Goal: Information Seeking & Learning: Learn about a topic

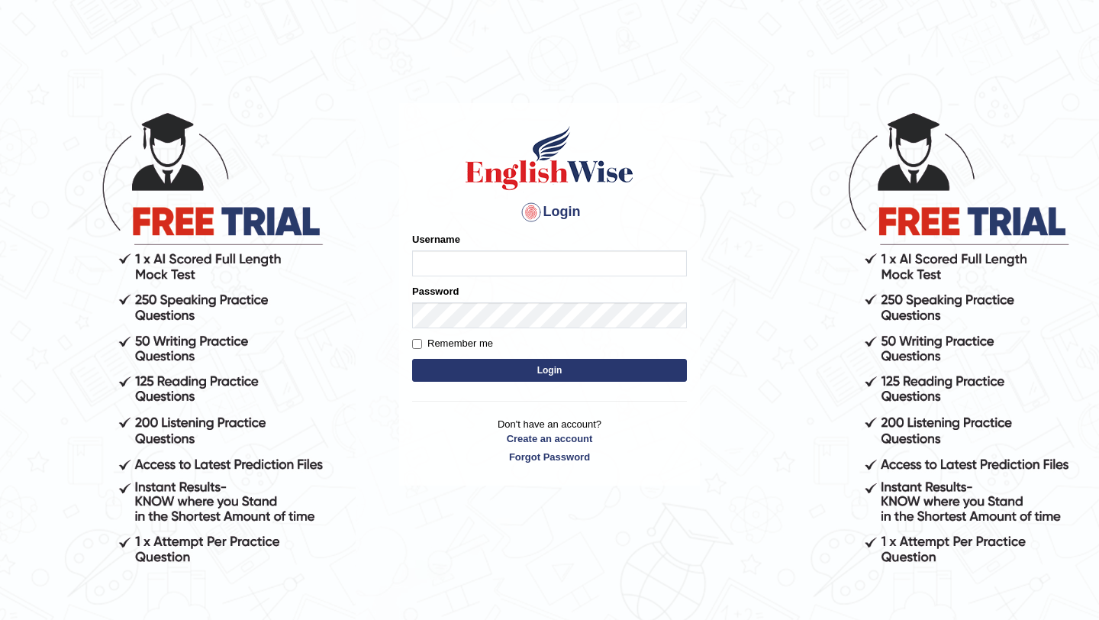
type input "burcin"
click at [595, 366] on button "Login" at bounding box center [549, 370] width 275 height 23
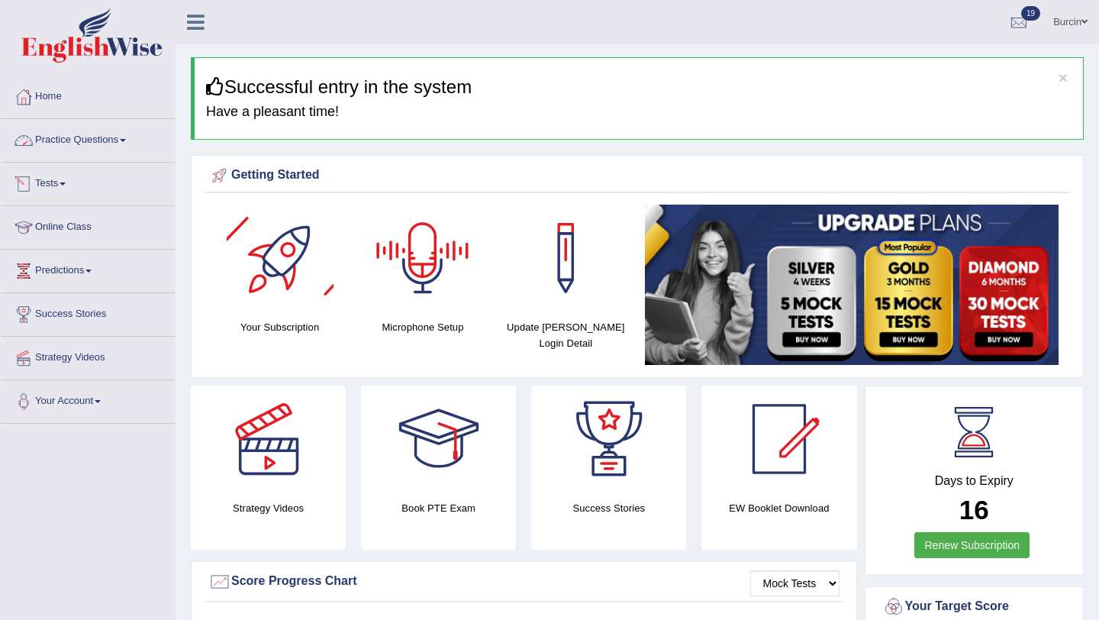
click at [120, 141] on link "Practice Questions" at bounding box center [88, 138] width 174 height 38
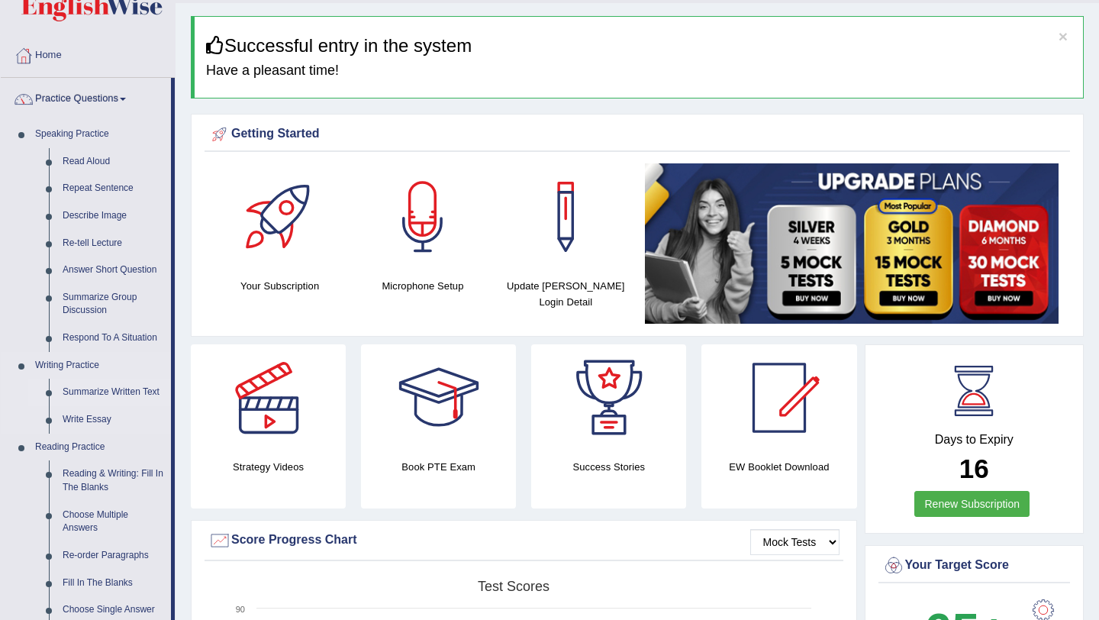
scroll to position [51, 0]
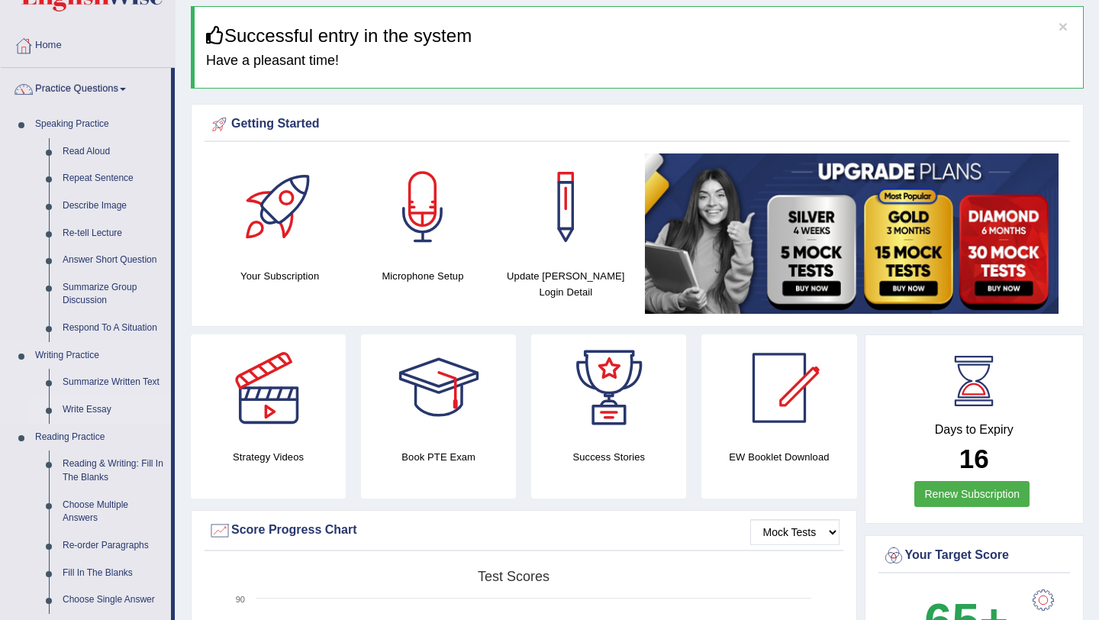
click at [112, 411] on link "Write Essay" at bounding box center [113, 409] width 115 height 27
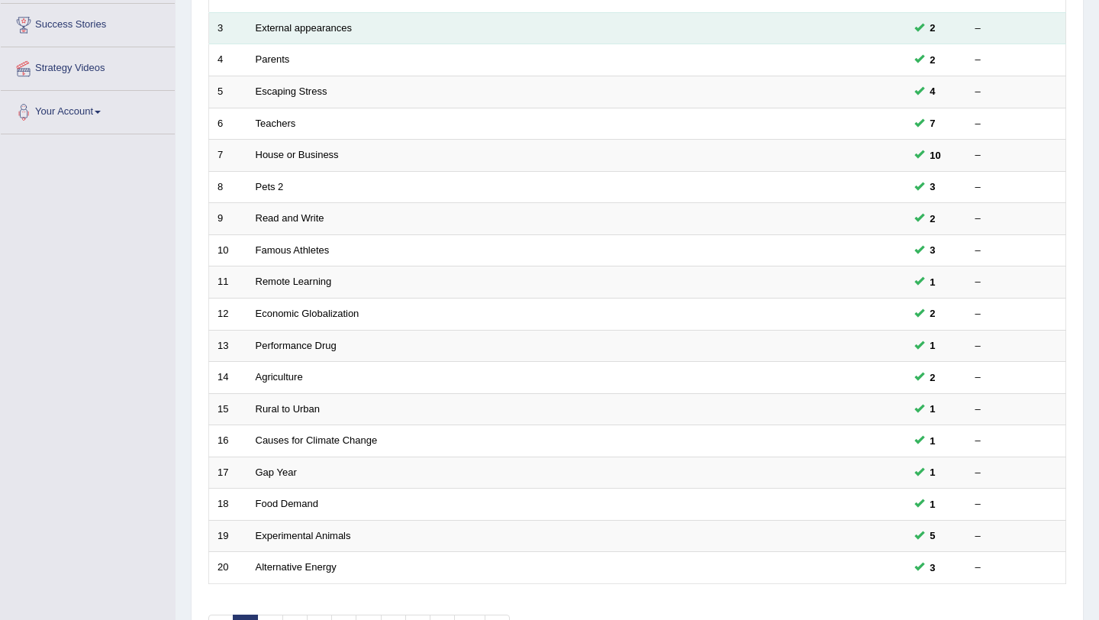
scroll to position [391, 0]
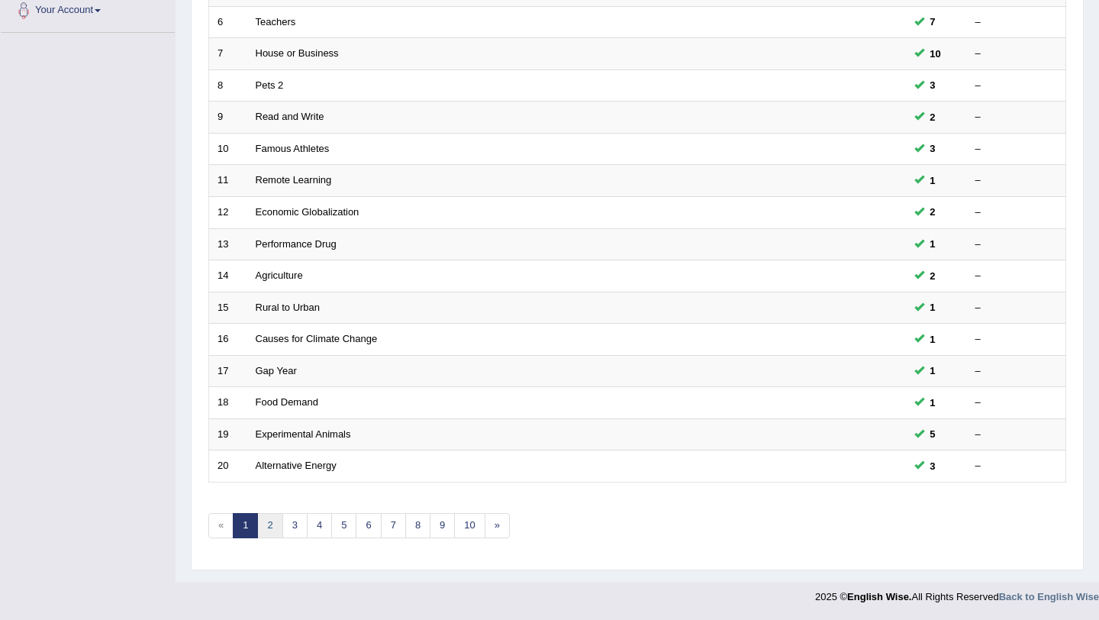
click at [271, 520] on link "2" at bounding box center [269, 525] width 25 height 25
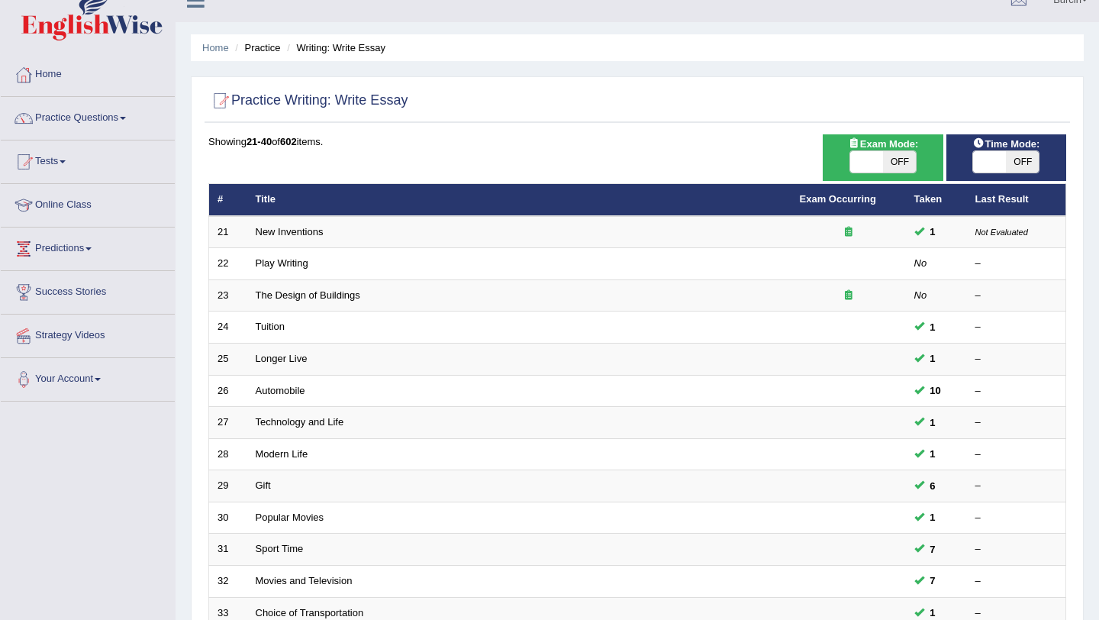
scroll to position [31, 0]
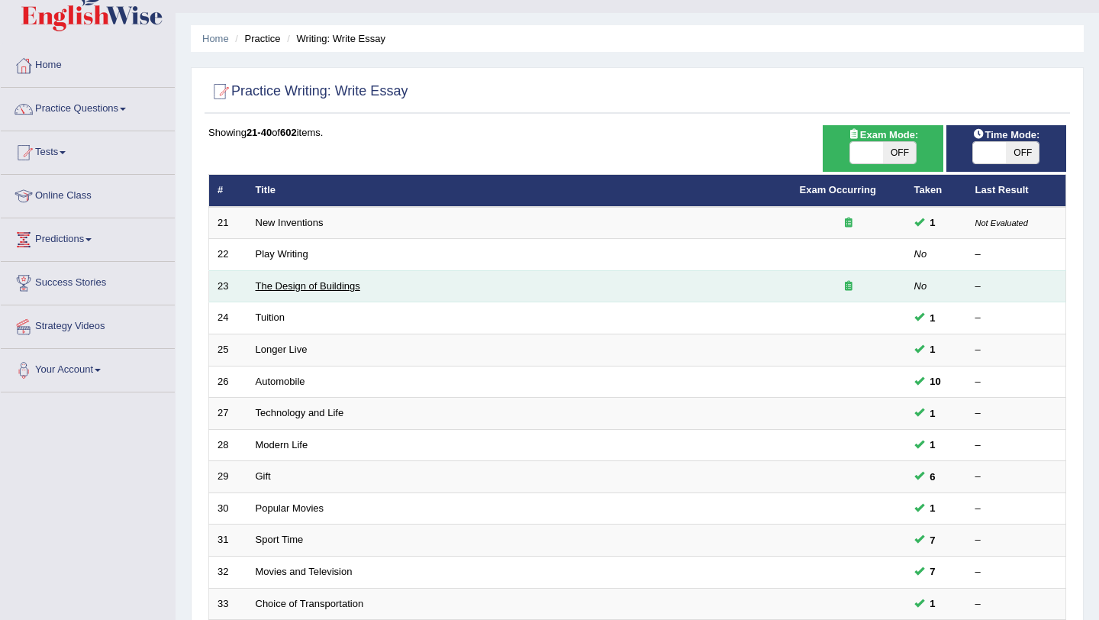
click at [343, 285] on link "The Design of Buildings" at bounding box center [308, 285] width 105 height 11
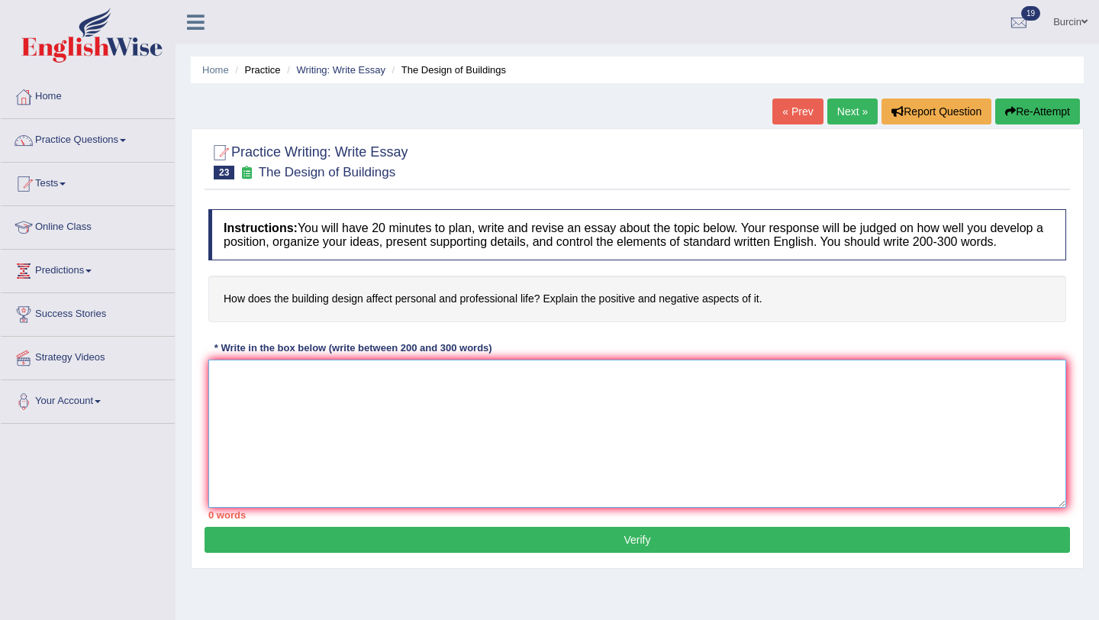
click at [308, 398] on textarea at bounding box center [637, 433] width 858 height 148
click at [440, 393] on textarea "The increasing influence of building design has incrased numerous discussions" at bounding box center [637, 433] width 858 height 148
drag, startPoint x: 231, startPoint y: 391, endPoint x: 689, endPoint y: 395, distance: 457.9
click at [689, 395] on textarea "The increasing influence of building design on oulr life has incrased numerous …" at bounding box center [637, 433] width 858 height 148
click at [536, 389] on textarea "The increasing influence of building design on oulr life has incrased numerous …" at bounding box center [637, 433] width 858 height 148
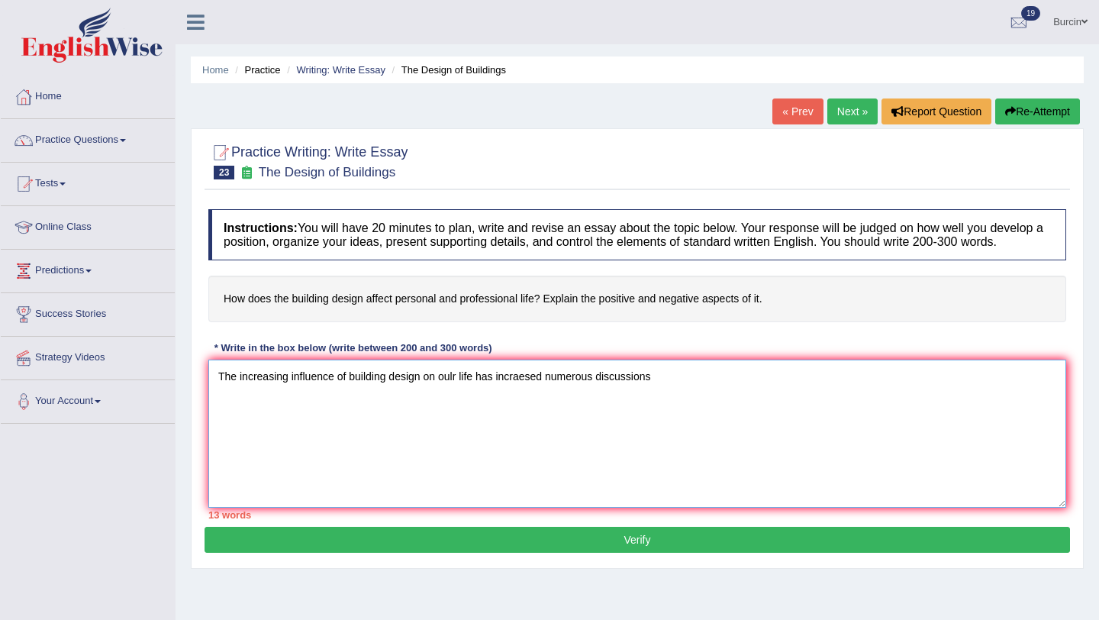
drag, startPoint x: 231, startPoint y: 393, endPoint x: 452, endPoint y: 369, distance: 221.8
click at [592, 375] on textarea "The increasing influence of building design on oulr life has incraesed numerous…" at bounding box center [637, 433] width 858 height 148
drag, startPoint x: 234, startPoint y: 388, endPoint x: 327, endPoint y: 453, distance: 114.1
click at [327, 453] on textarea "The increasing influence of building design on oulr life has incraesed numerous…" at bounding box center [637, 433] width 858 height 148
click at [672, 391] on textarea "The increasing influence of building design on oulr life has incraesed numerous…" at bounding box center [637, 433] width 858 height 148
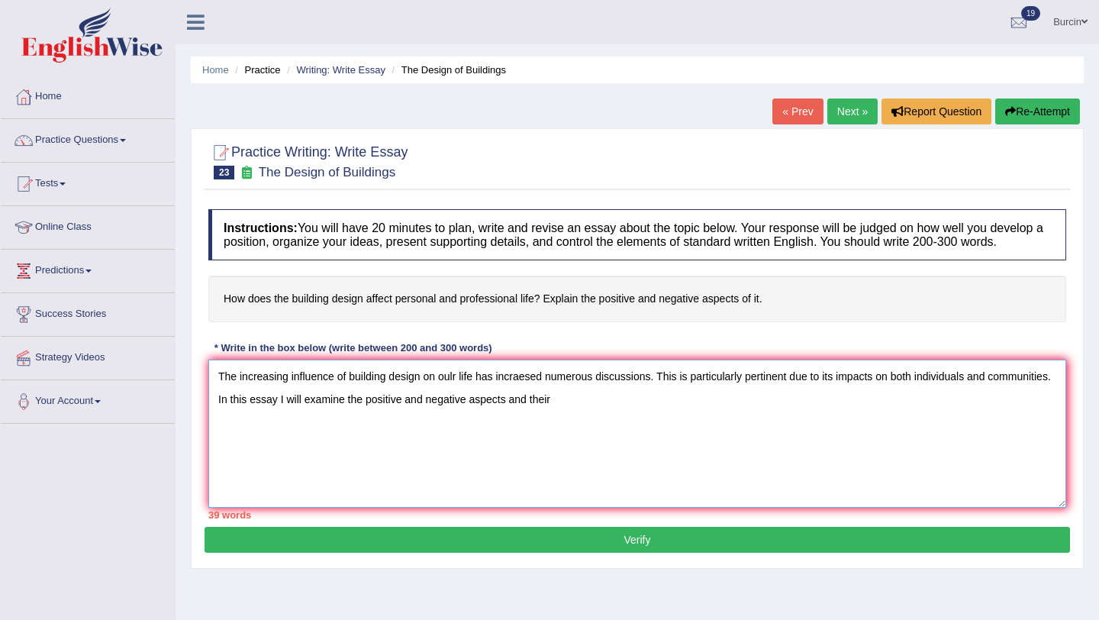
click at [575, 415] on textarea "The increasing influence of building design on oulr life has incraesed numerous…" at bounding box center [637, 433] width 858 height 148
click at [714, 415] on textarea "The increasing influence of building design on oulr life has incraesed numerous…" at bounding box center [637, 433] width 858 height 148
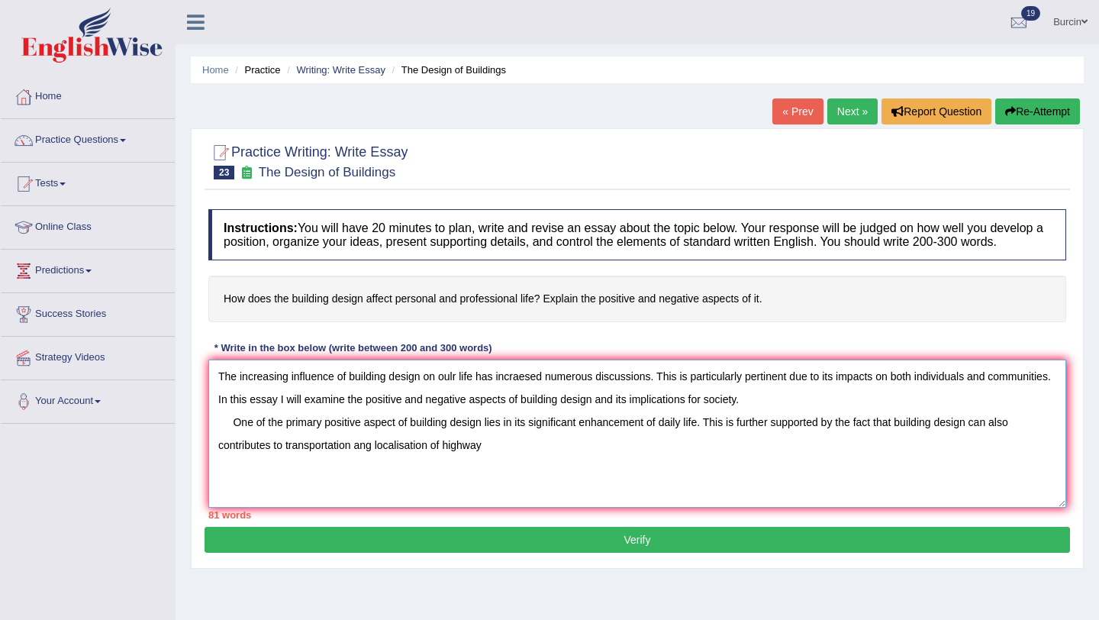
click at [375, 461] on textarea "The increasing influence of building design on oulr life has incraesed numerous…" at bounding box center [637, 433] width 858 height 148
click at [486, 459] on textarea "The increasing influence of building design on oulr life has incraesed numerous…" at bounding box center [637, 433] width 858 height 148
click at [502, 458] on textarea "The increasing influence of building design on oulr life has incraesed numerous…" at bounding box center [637, 433] width 858 height 148
click at [666, 452] on textarea "The increasing influence of building design on oulr life has incraesed numerous…" at bounding box center [637, 433] width 858 height 148
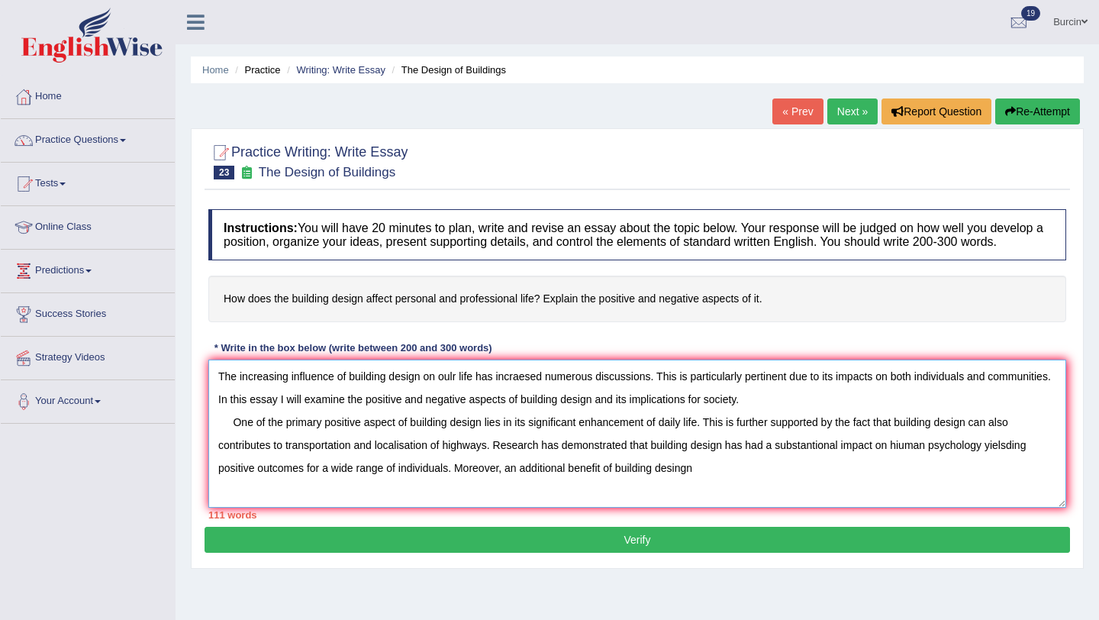
click at [686, 484] on textarea "The increasing influence of building design on oulr life has incraesed numerous…" at bounding box center [637, 433] width 858 height 148
click at [621, 483] on textarea "The increasing influence of building design on oulr life has incraesed numerous…" at bounding box center [637, 433] width 858 height 148
click at [783, 482] on textarea "The increasing influence of building design on oulr life has incraesed numerous…" at bounding box center [637, 433] width 858 height 148
drag, startPoint x: 458, startPoint y: 482, endPoint x: 609, endPoint y: 511, distance: 153.9
click at [609, 507] on textarea "The increasing influence of building design on oulr life has incraesed numerous…" at bounding box center [637, 433] width 858 height 148
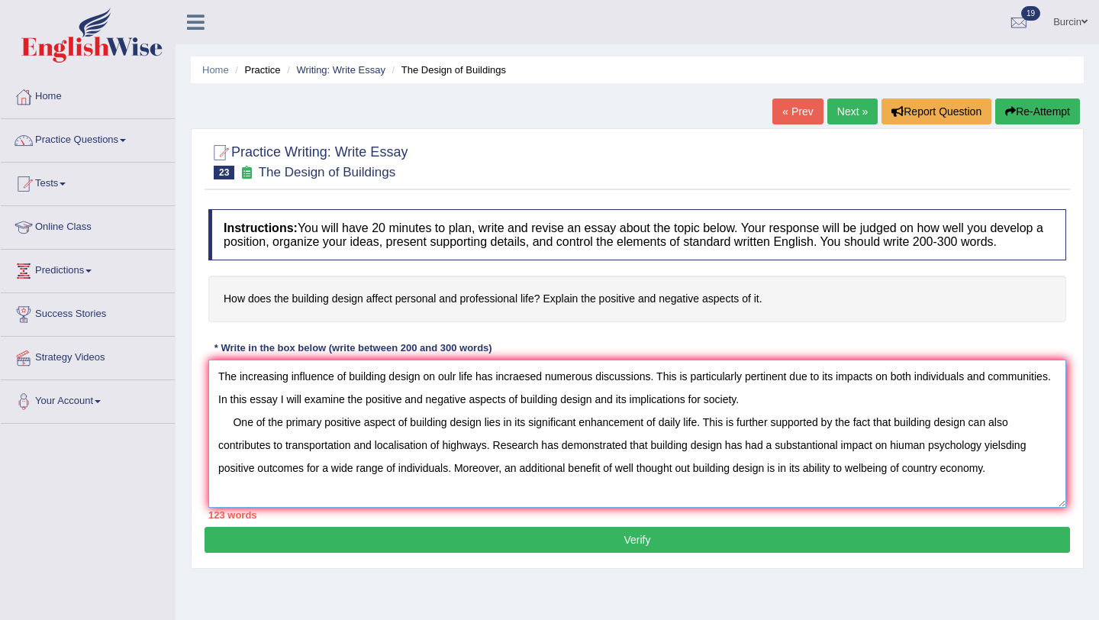
click at [1001, 494] on textarea "The increasing influence of building design on oulr life has incraesed numerous…" at bounding box center [637, 433] width 858 height 148
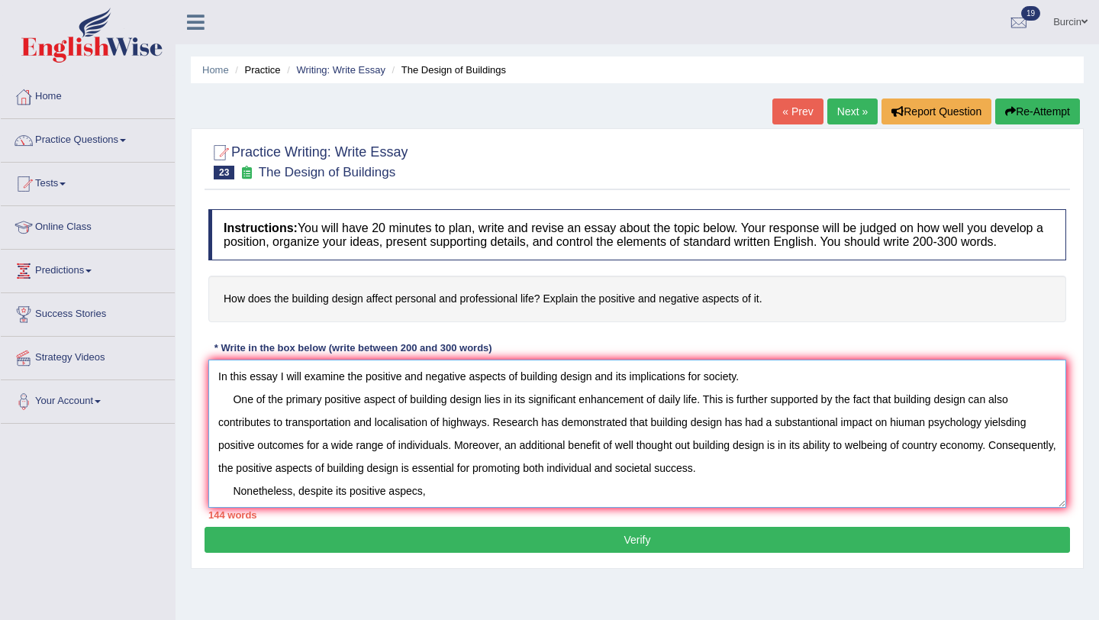
scroll to position [22, 0]
click at [422, 505] on textarea "The increasing influence of building design on oulr life has incraesed numerous…" at bounding box center [637, 433] width 858 height 148
click at [443, 507] on textarea "The increasing influence of building design on oulr life has incraesed numerous…" at bounding box center [637, 433] width 858 height 148
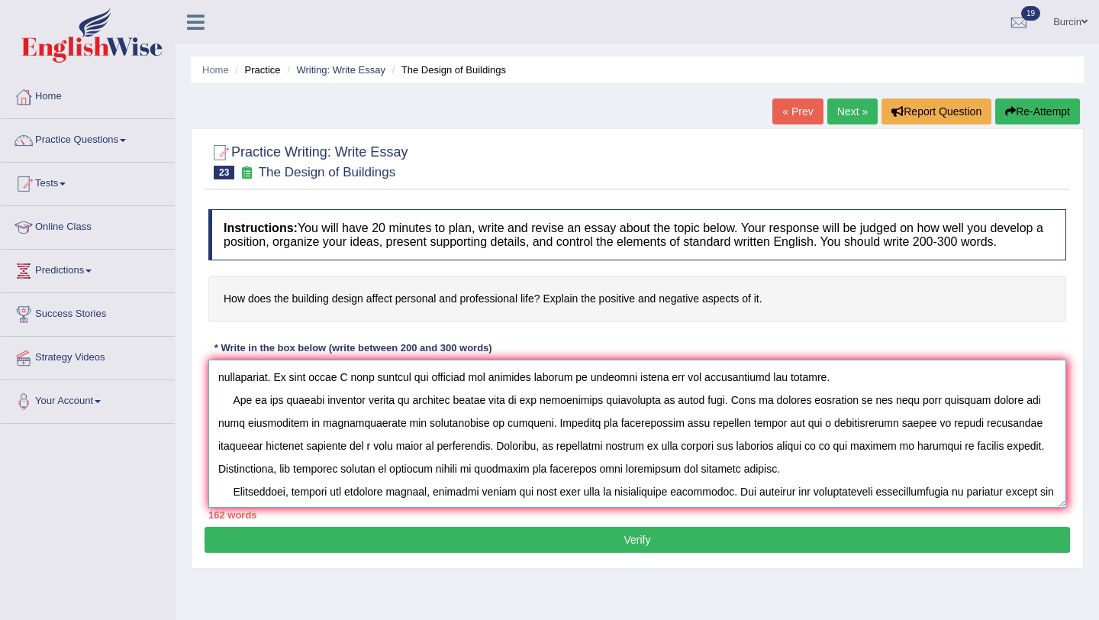
scroll to position [36, 0]
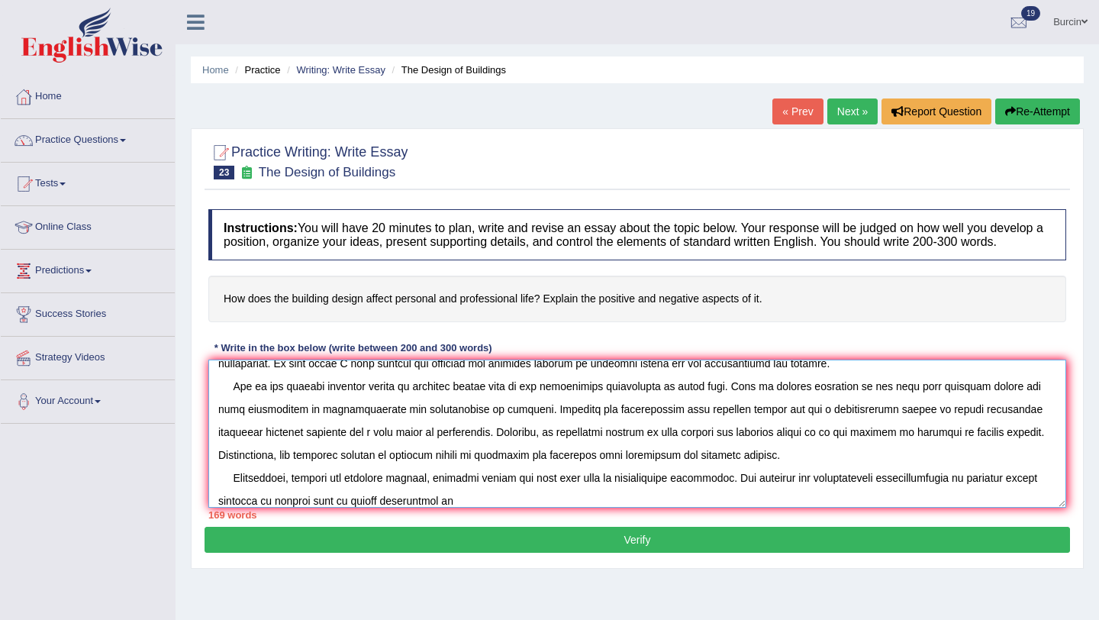
click at [364, 507] on textarea at bounding box center [637, 433] width 858 height 148
click at [478, 507] on textarea at bounding box center [637, 433] width 858 height 148
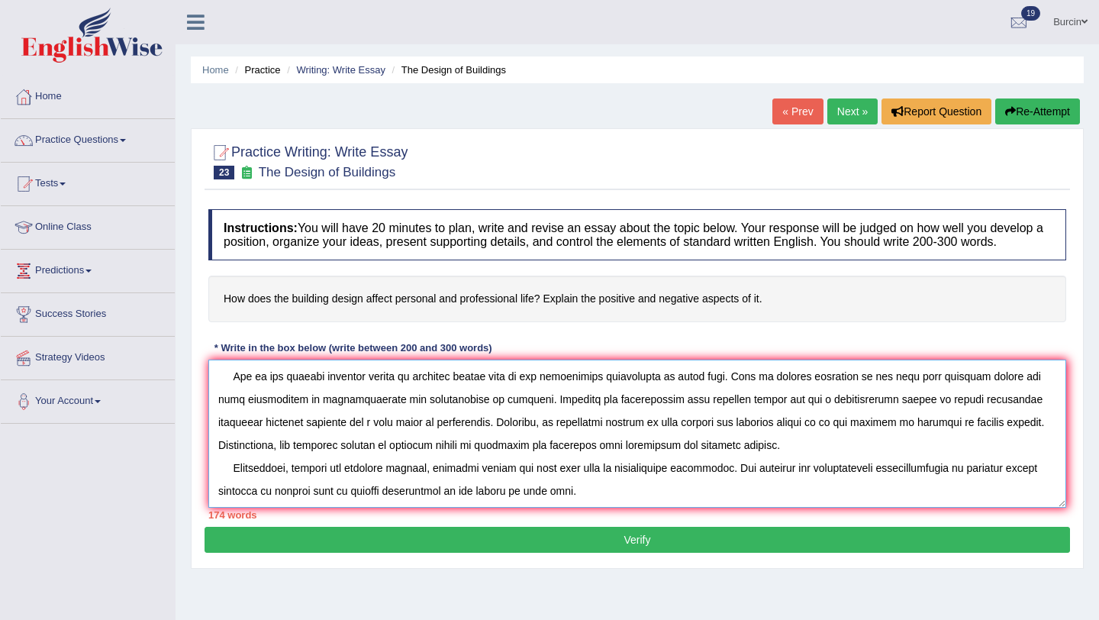
drag, startPoint x: 730, startPoint y: 491, endPoint x: 767, endPoint y: 519, distance: 46.2
click at [767, 507] on textarea at bounding box center [637, 433] width 858 height 148
click at [583, 486] on textarea at bounding box center [637, 433] width 858 height 148
click at [572, 499] on textarea at bounding box center [637, 433] width 858 height 148
click at [942, 503] on textarea at bounding box center [637, 433] width 858 height 148
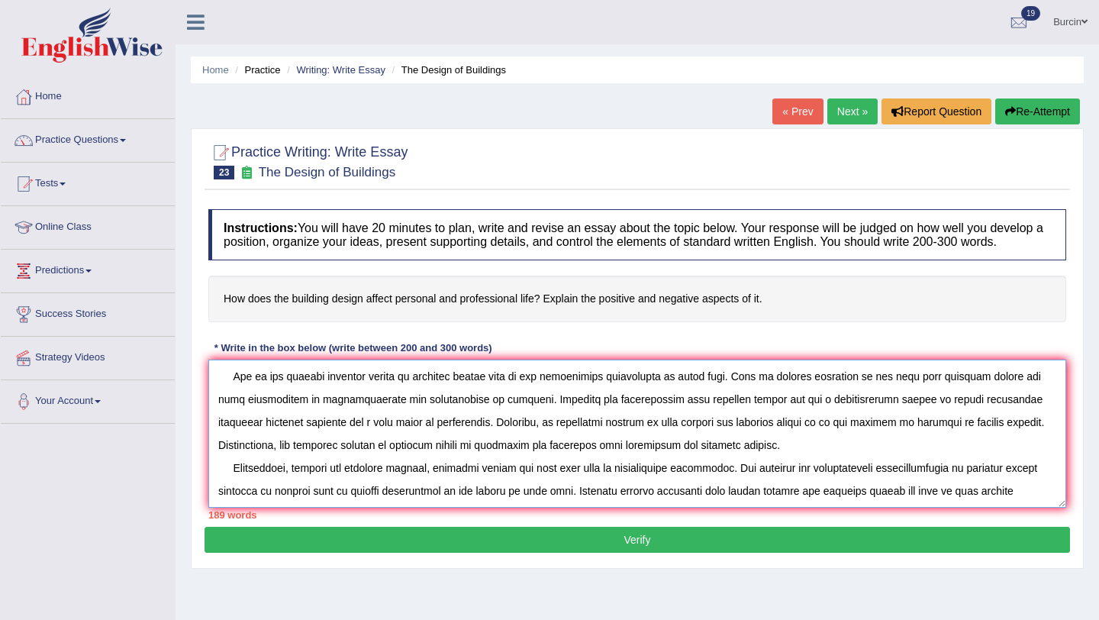
scroll to position [69, 0]
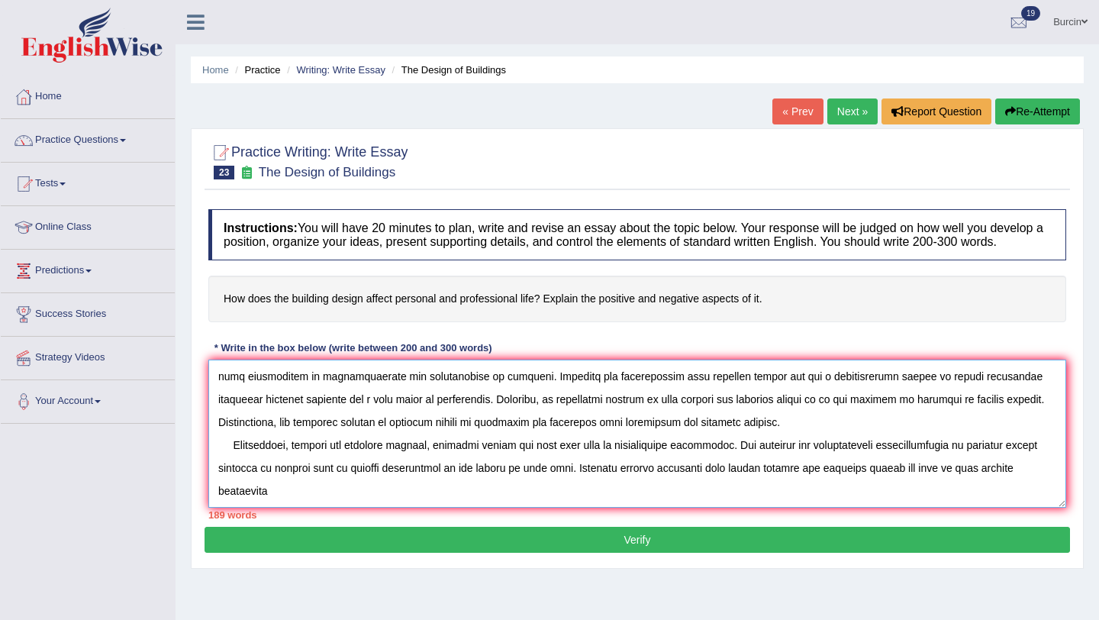
click at [280, 506] on textarea at bounding box center [637, 433] width 858 height 148
click at [964, 482] on textarea at bounding box center [637, 433] width 858 height 148
click at [315, 507] on textarea at bounding box center [637, 433] width 858 height 148
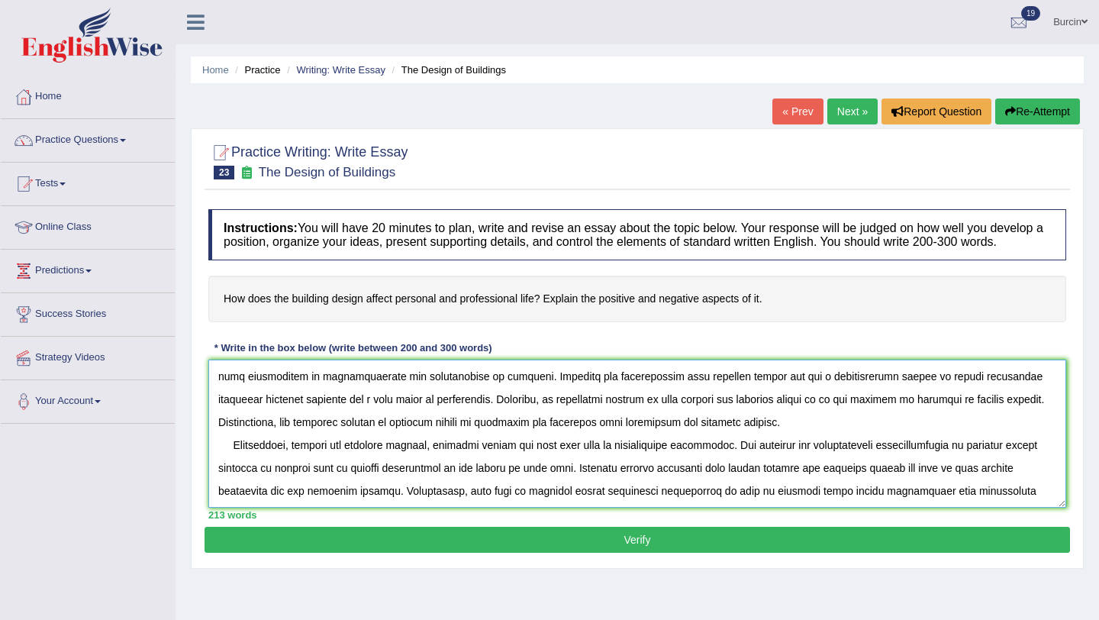
scroll to position [82, 0]
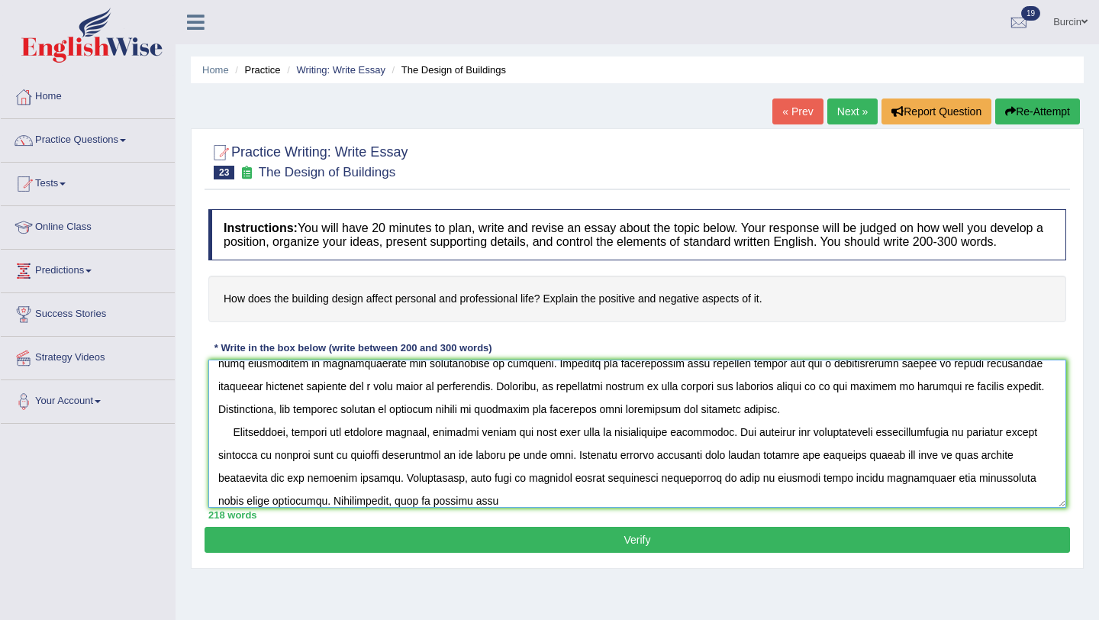
click at [330, 507] on textarea at bounding box center [637, 433] width 858 height 148
click at [446, 507] on textarea at bounding box center [637, 433] width 858 height 148
click at [478, 507] on textarea at bounding box center [637, 433] width 858 height 148
click at [475, 507] on textarea at bounding box center [637, 433] width 858 height 148
click at [518, 507] on textarea at bounding box center [637, 433] width 858 height 148
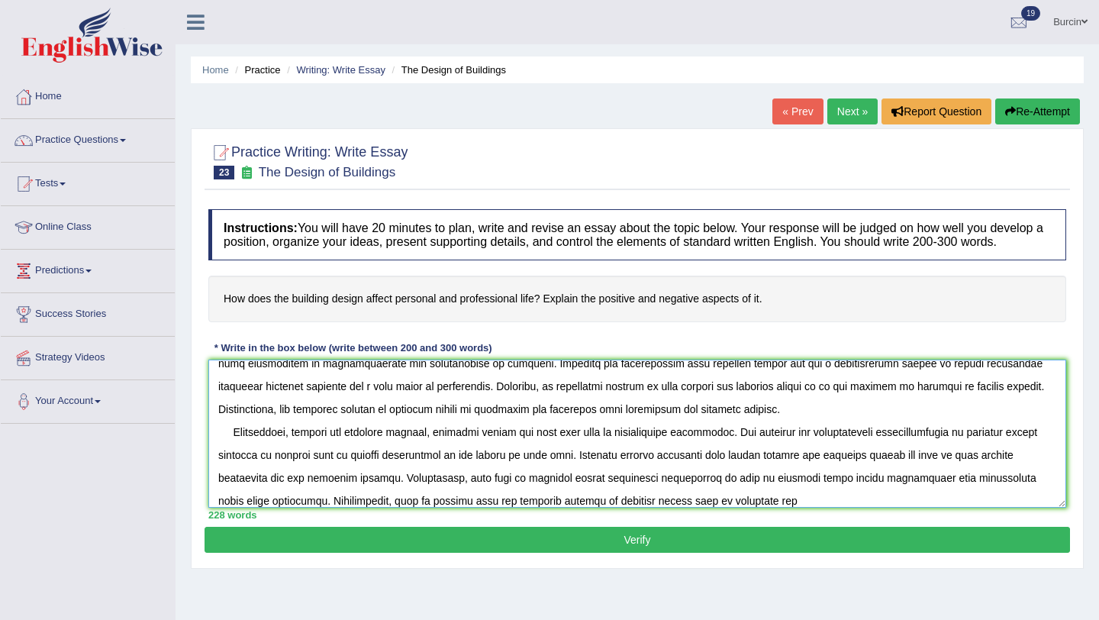
click at [765, 507] on textarea at bounding box center [637, 433] width 858 height 148
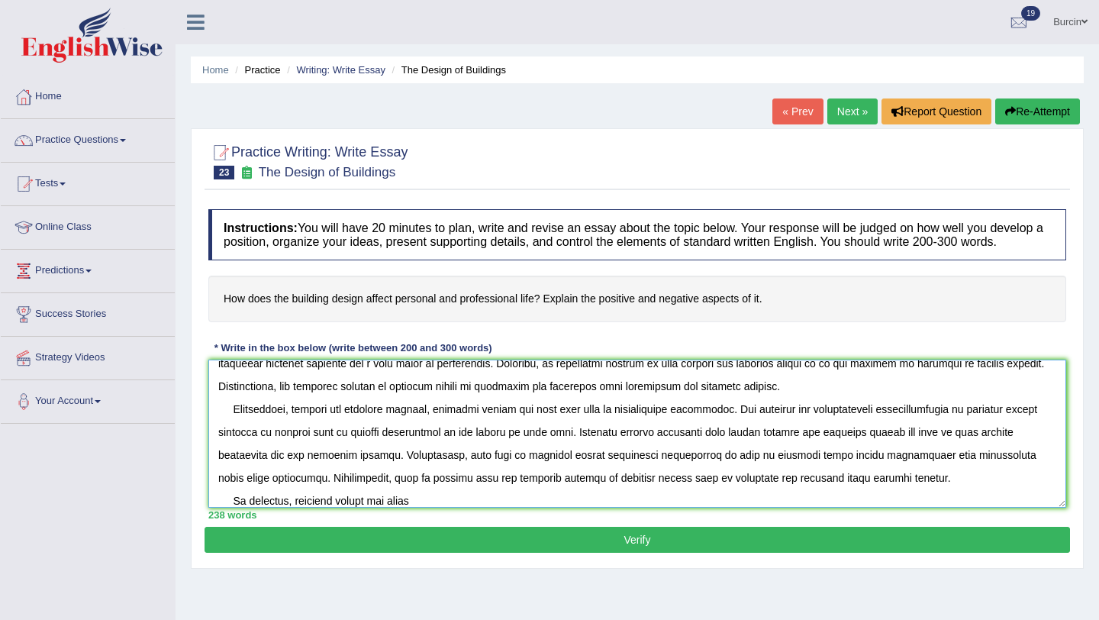
click at [834, 469] on textarea at bounding box center [637, 433] width 858 height 148
click at [427, 507] on textarea at bounding box center [637, 433] width 858 height 148
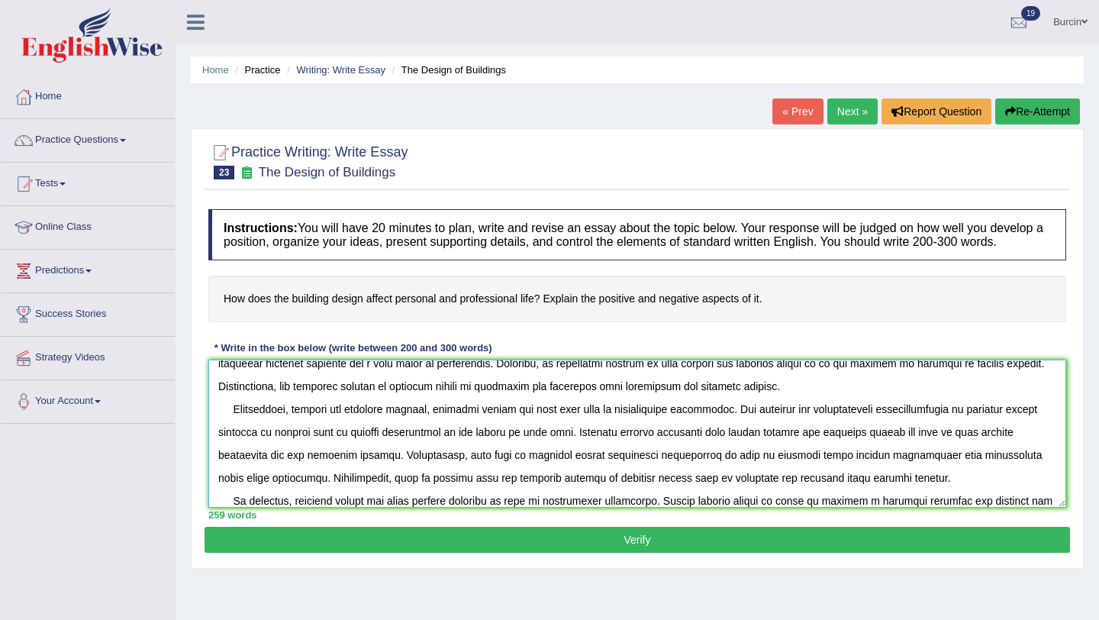
scroll to position [127, 0]
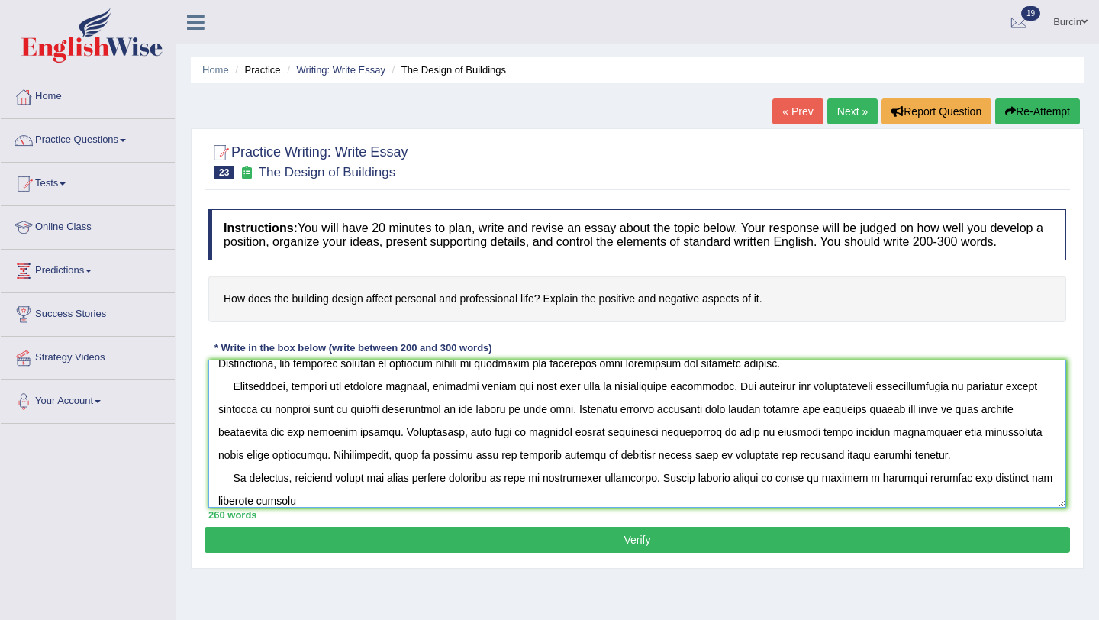
click at [971, 493] on textarea at bounding box center [637, 433] width 858 height 148
click at [382, 507] on textarea at bounding box center [637, 433] width 858 height 148
type textarea "The increasing influence of building design on oulr life has incraesed numerous…"
click at [546, 552] on button "Verify" at bounding box center [637, 540] width 865 height 26
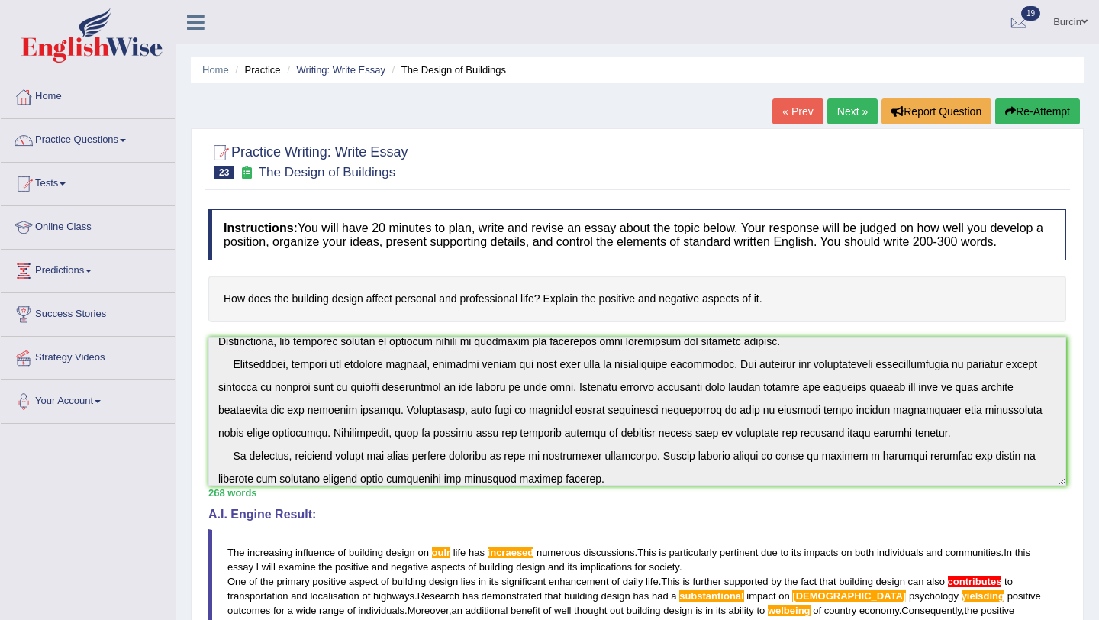
scroll to position [137, 0]
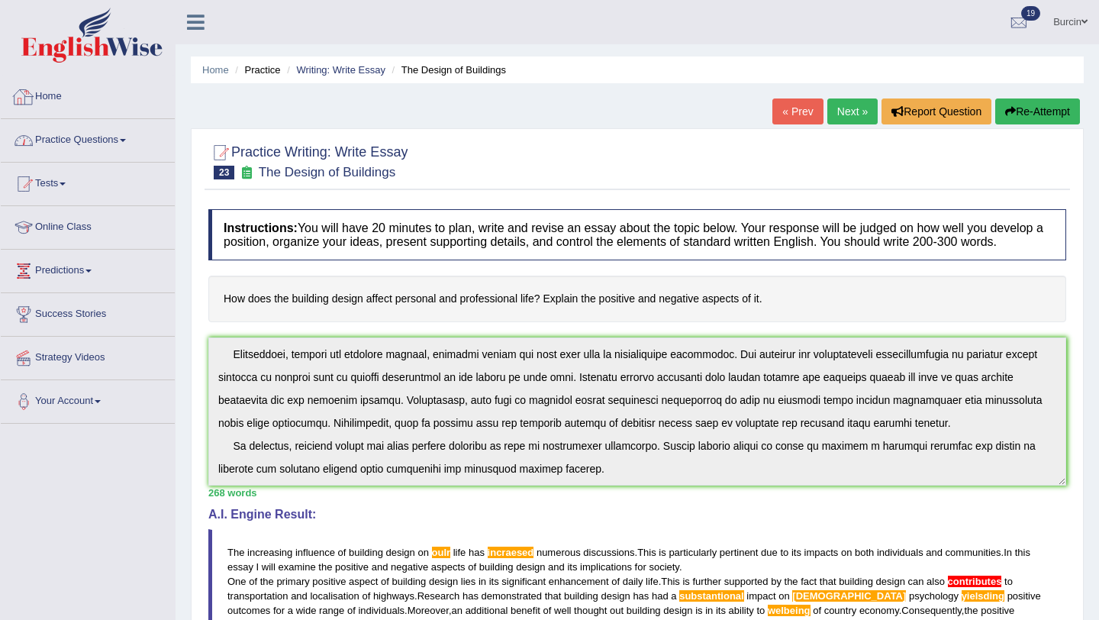
click at [107, 138] on link "Practice Questions" at bounding box center [88, 138] width 174 height 38
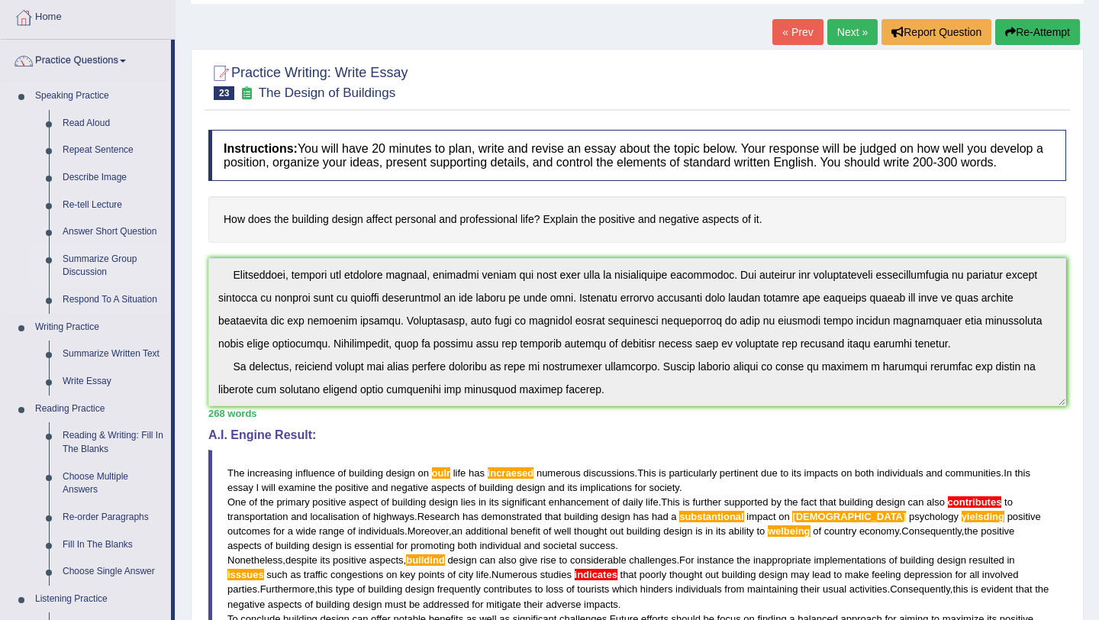
scroll to position [79, 0]
click at [102, 356] on link "Summarize Written Text" at bounding box center [113, 354] width 115 height 27
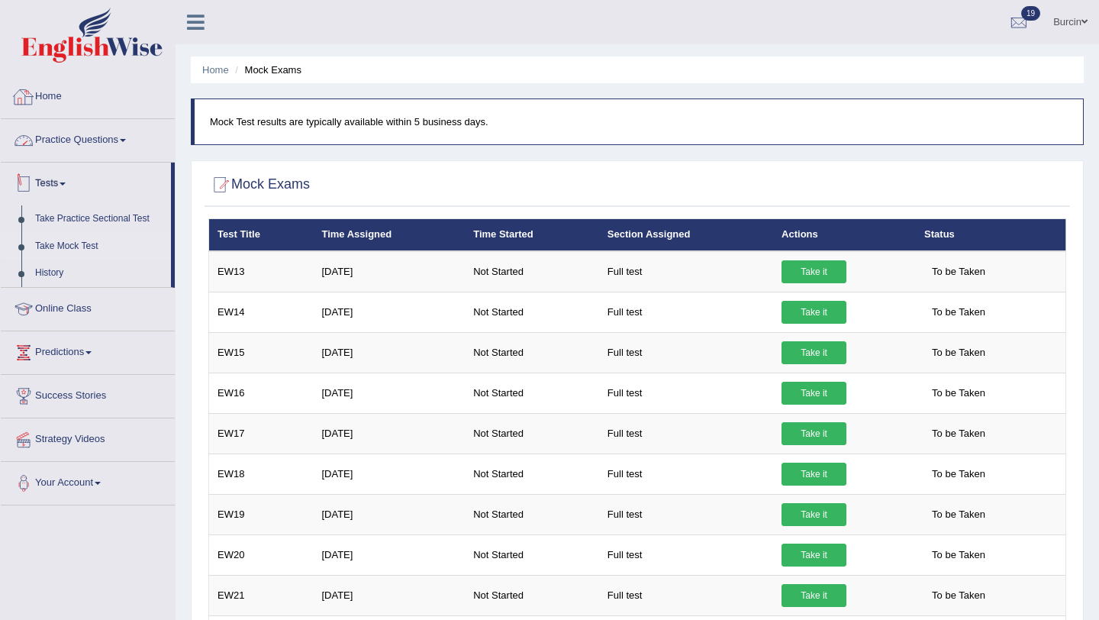
click at [72, 98] on link "Home" at bounding box center [88, 95] width 174 height 38
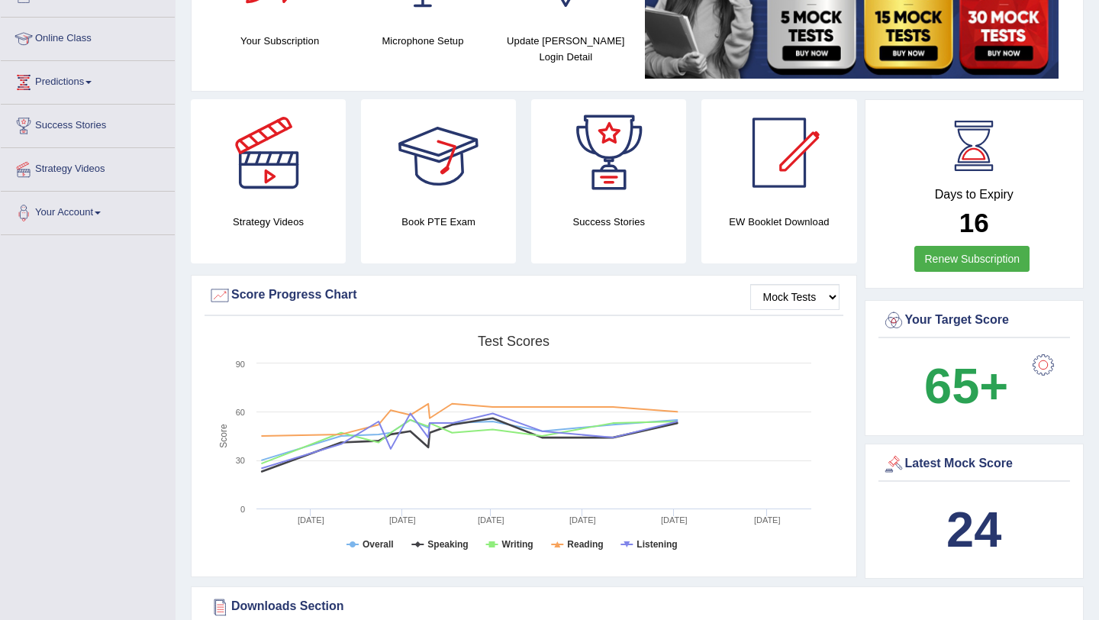
scroll to position [623, 0]
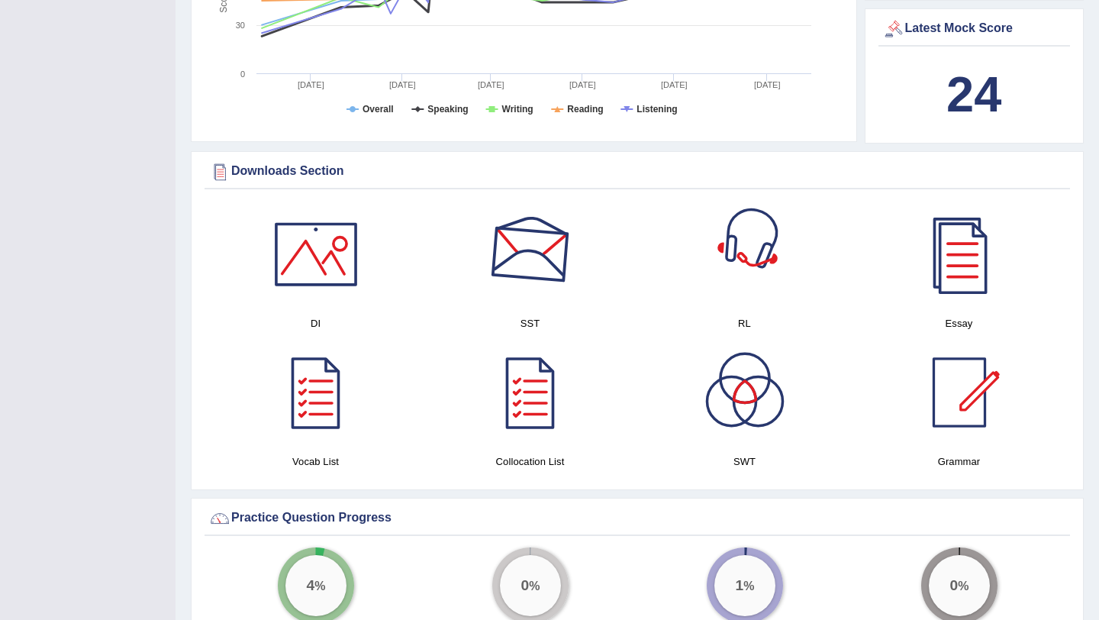
click at [757, 256] on div at bounding box center [744, 254] width 107 height 107
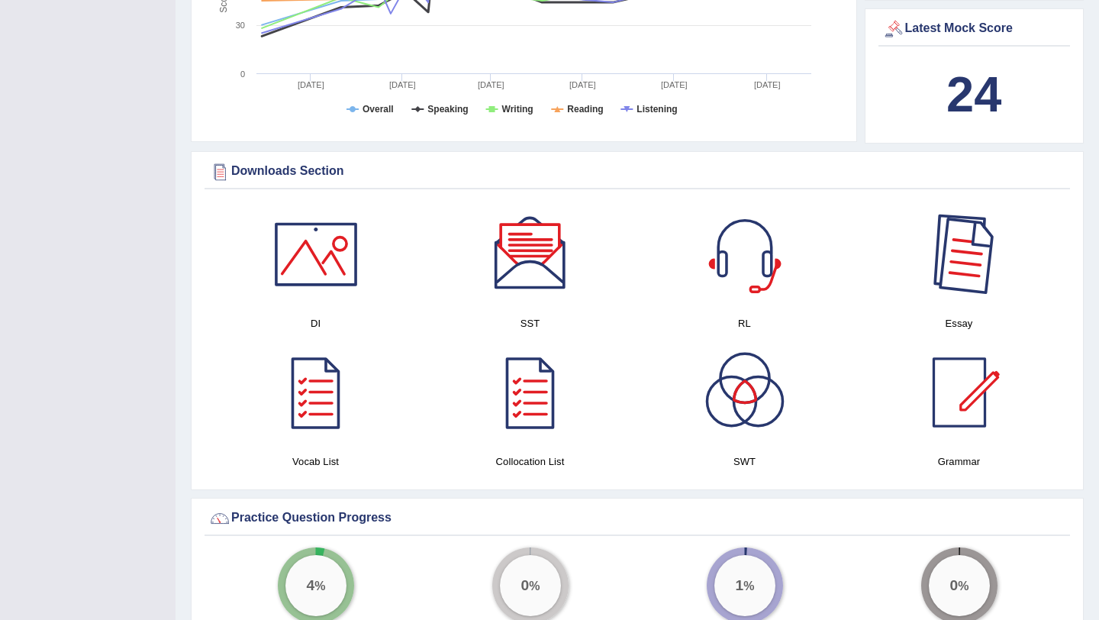
click at [970, 250] on div at bounding box center [959, 254] width 107 height 107
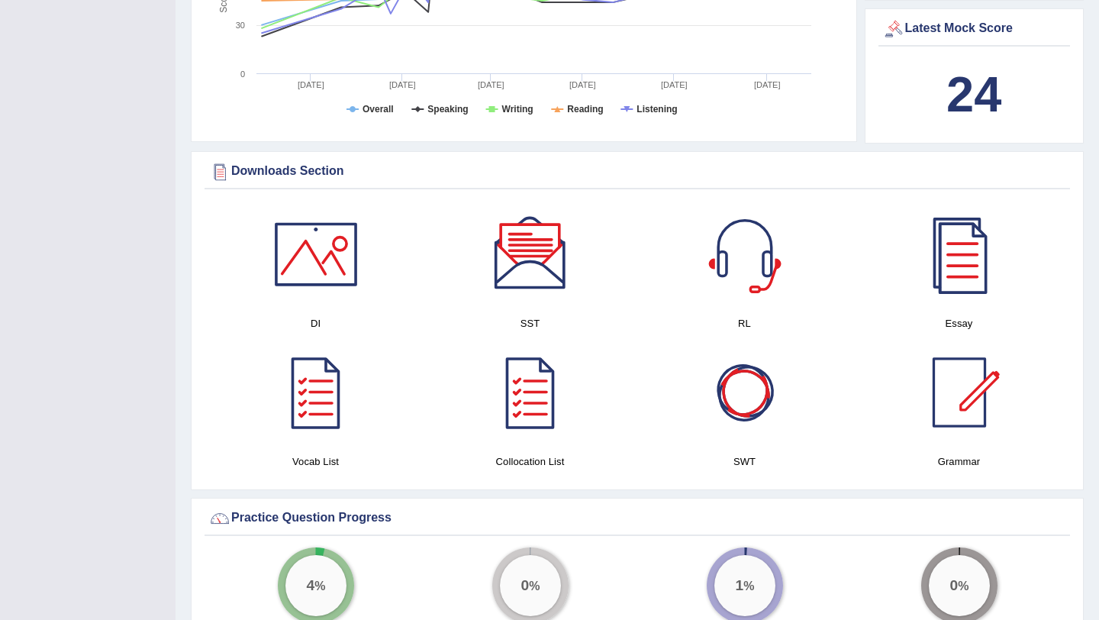
click at [753, 408] on div at bounding box center [744, 392] width 107 height 107
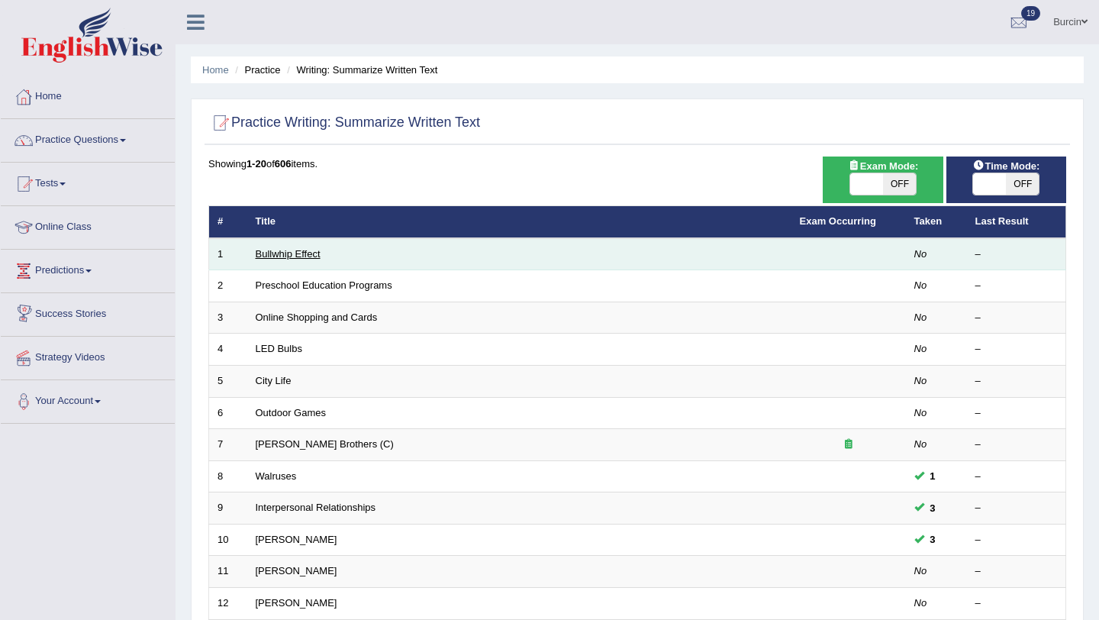
click at [308, 248] on link "Bullwhip Effect" at bounding box center [288, 253] width 65 height 11
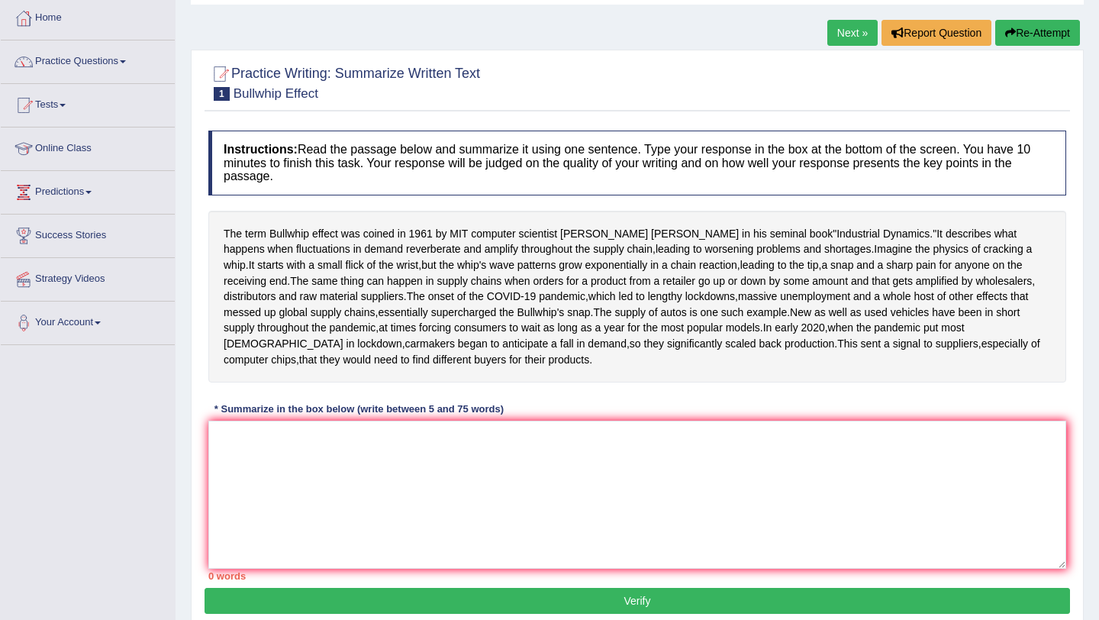
scroll to position [201, 0]
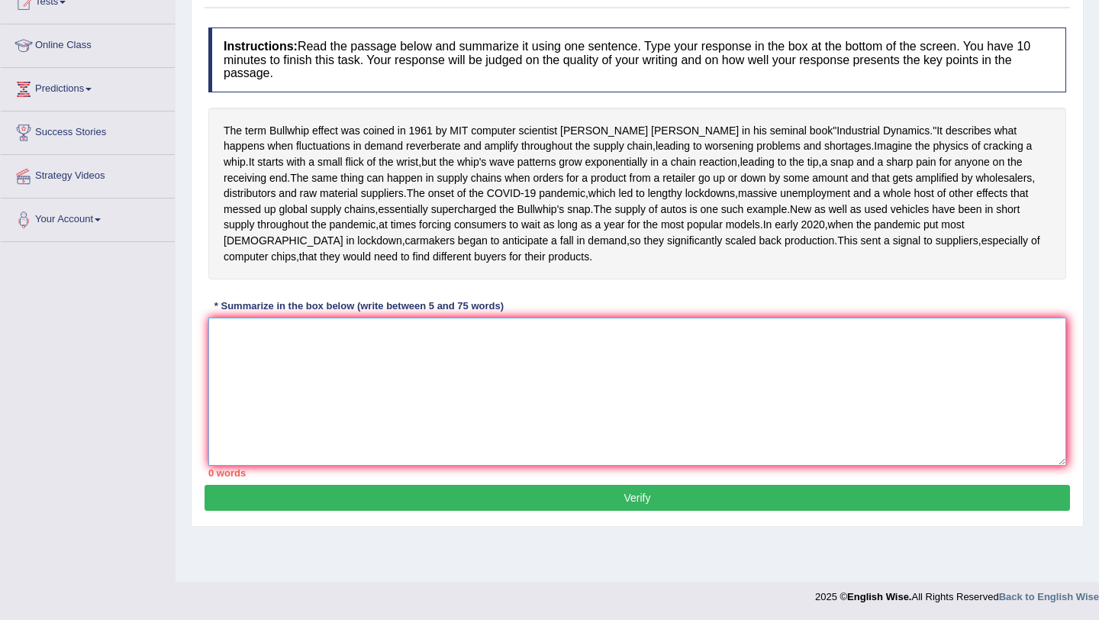
click at [424, 392] on textarea at bounding box center [637, 391] width 858 height 148
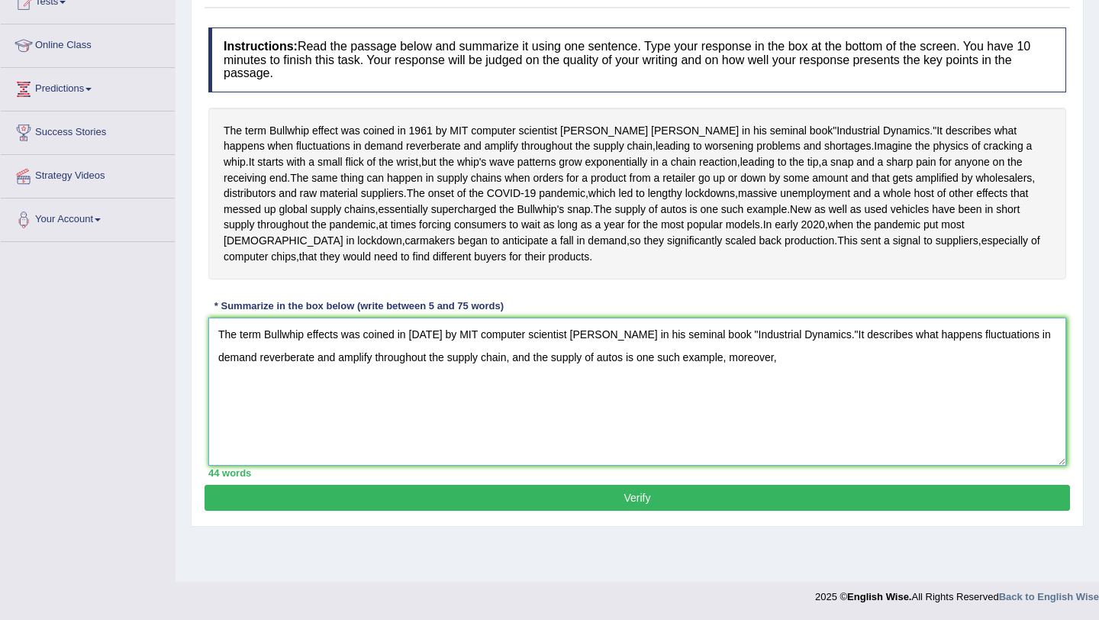
click at [734, 402] on textarea "The term Bullwhip effects was coined in [DATE] by MIT computer scientist [PERSO…" at bounding box center [637, 391] width 858 height 148
click at [807, 404] on textarea "The term Bullwhip effects was coined in 1961 by MIT computer scientist Jay Forr…" at bounding box center [637, 391] width 858 height 148
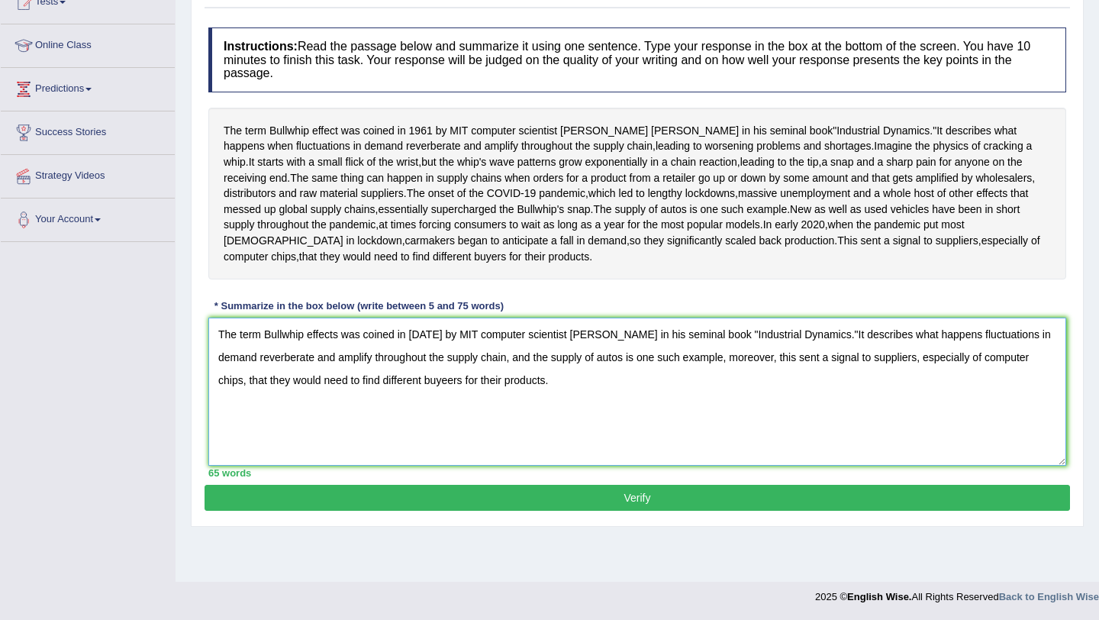
type textarea "The term Bullwhip effects was coined in 1961 by MIT computer scientist Jay Forr…"
click at [662, 511] on button "Verify" at bounding box center [637, 498] width 865 height 26
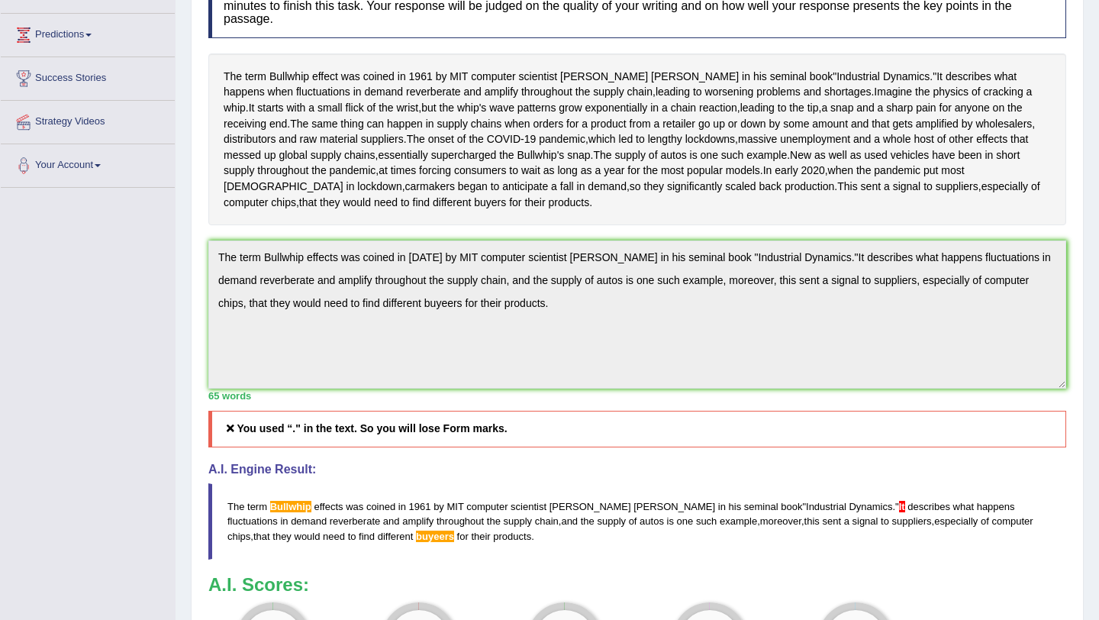
scroll to position [0, 0]
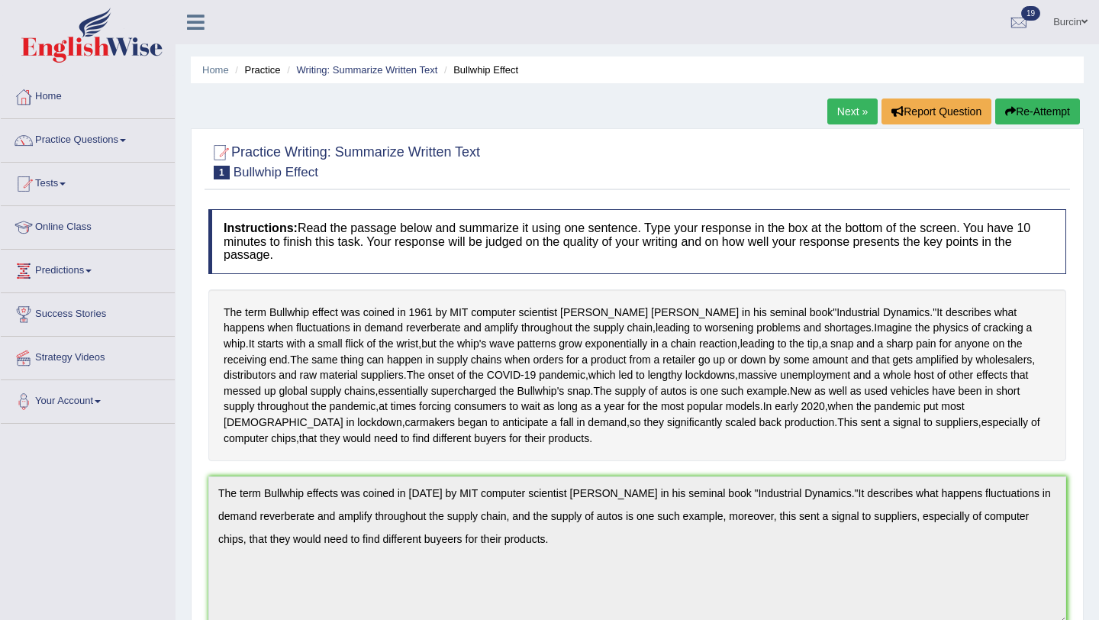
click at [1041, 111] on button "Re-Attempt" at bounding box center [1037, 111] width 85 height 26
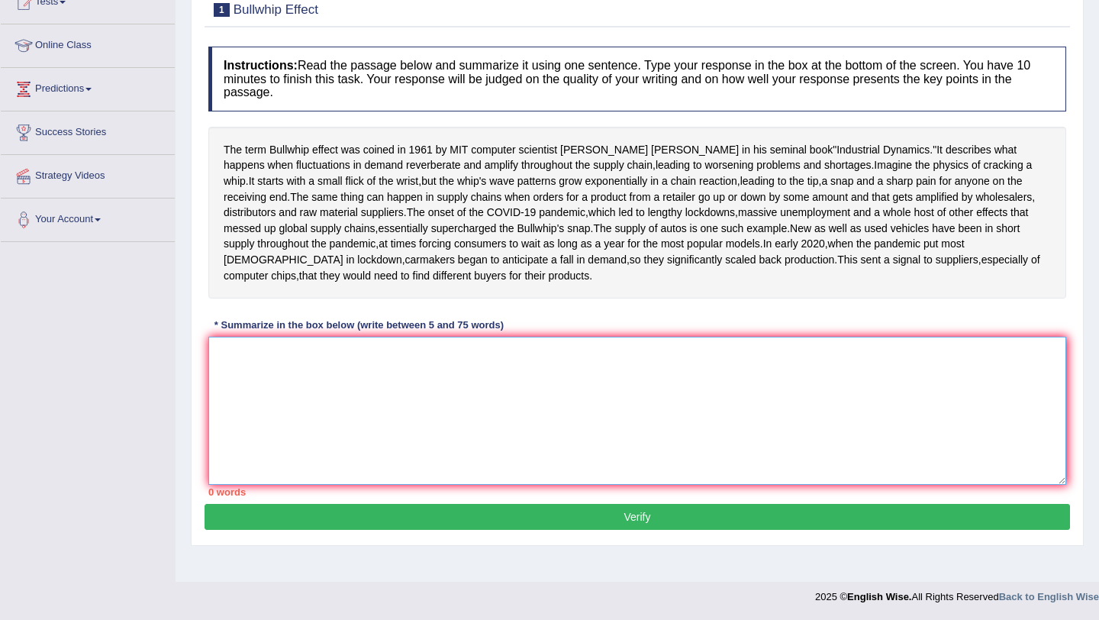
click at [234, 401] on textarea at bounding box center [637, 411] width 858 height 148
paste textarea "The term Bullwhip effects was coined in [DATE] by MIT computer scientist [PERSO…"
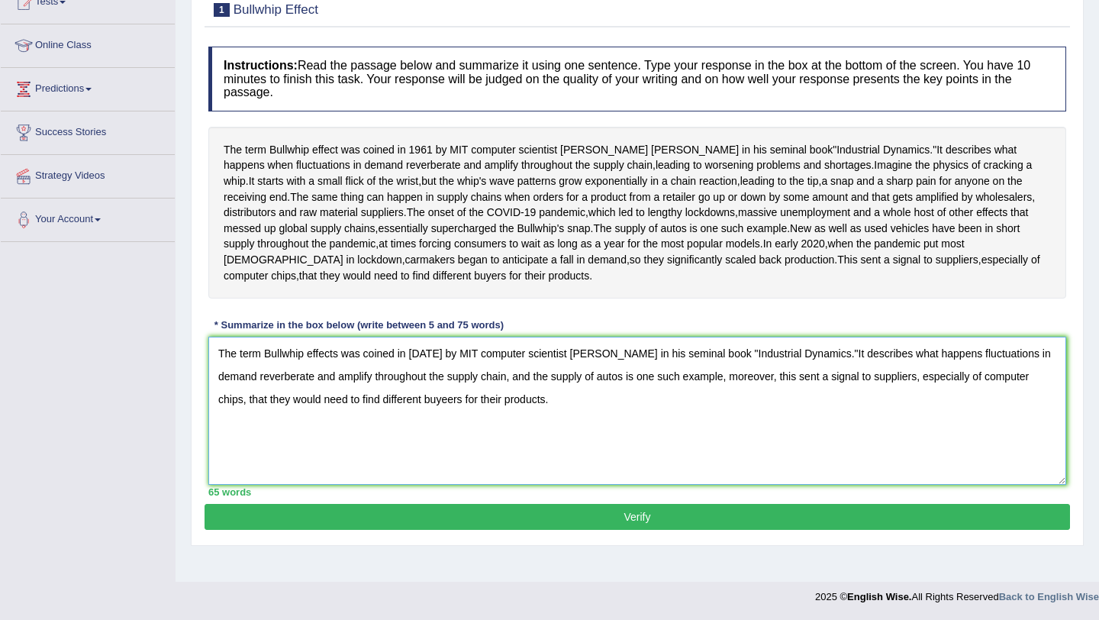
click at [729, 379] on textarea "The term Bullwhip effects was coined in [DATE] by MIT computer scientist [PERSO…" at bounding box center [637, 411] width 858 height 148
click at [827, 379] on textarea "The term Bullwhip effects was coined in 1961 by MIT computer scientist Jay Forr…" at bounding box center [637, 411] width 858 height 148
click at [457, 426] on textarea "The term Bullwhip effects was coined in 1961 by MIT computer scientist Jay Forr…" at bounding box center [637, 411] width 858 height 148
click at [272, 374] on textarea "The term Bullwhip effects was coined in 1961 by MIT computer scientist Jay Forr…" at bounding box center [637, 411] width 858 height 148
type textarea "The term bullwhip effects was coined in 1961 by MIT computer scientist Jay Forr…"
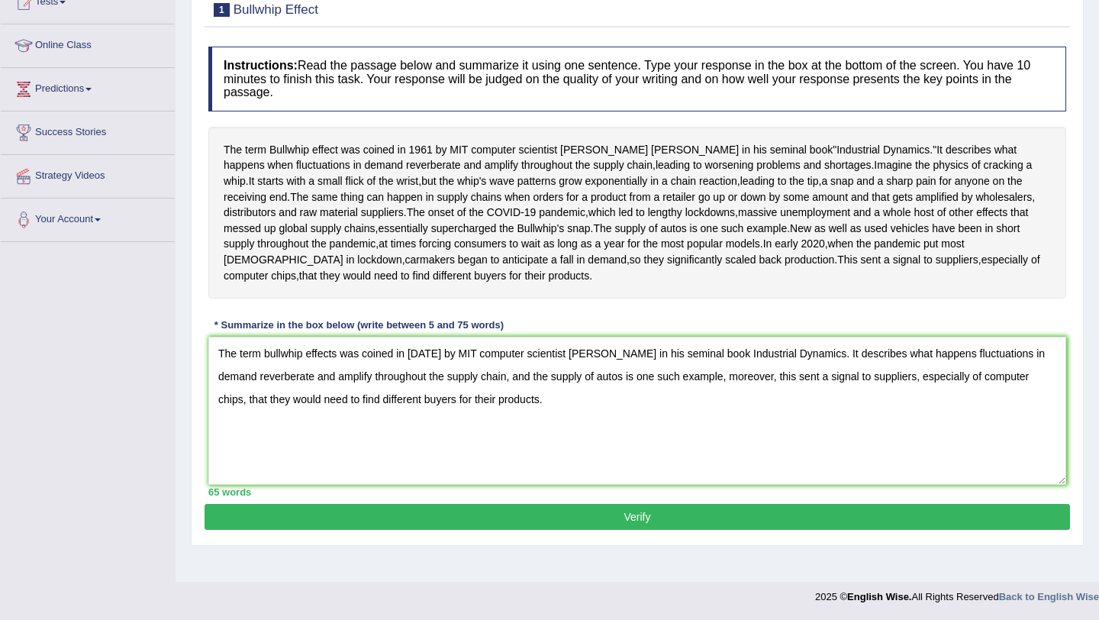
click at [587, 530] on button "Verify" at bounding box center [637, 517] width 865 height 26
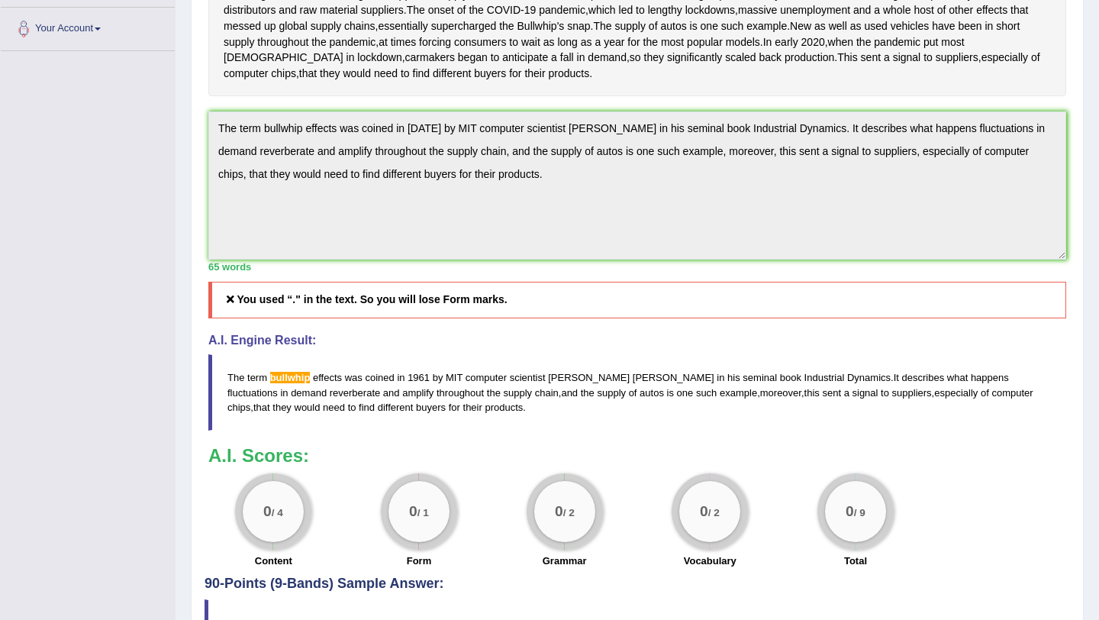
scroll to position [423, 0]
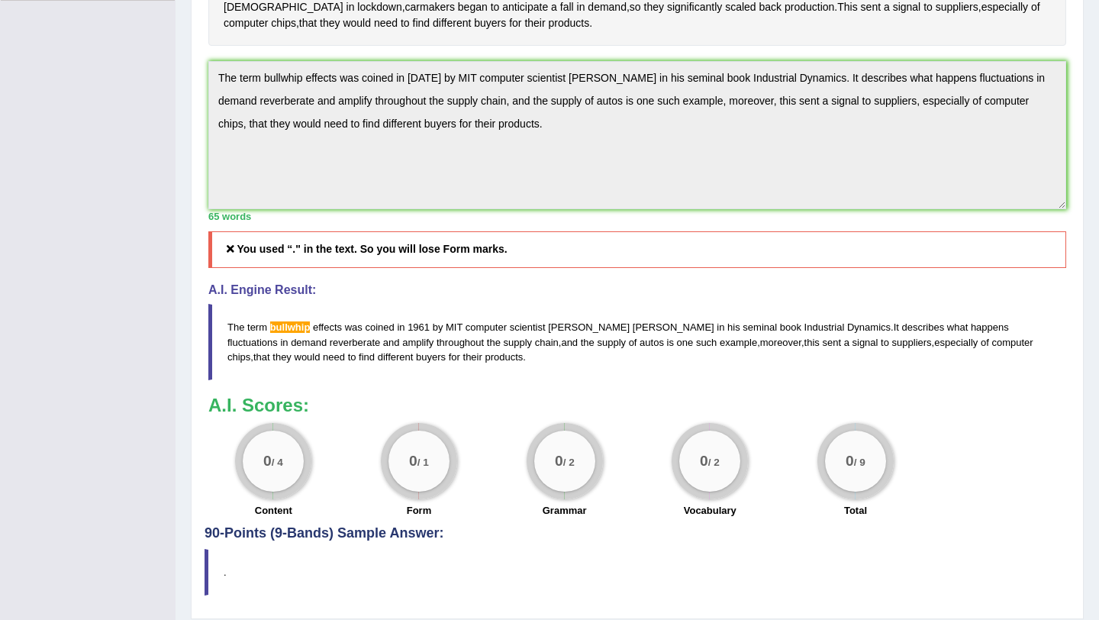
click at [487, 388] on div "Instructions: Read the passage below and summarize it using one sentence. Type …" at bounding box center [637, 155] width 865 height 739
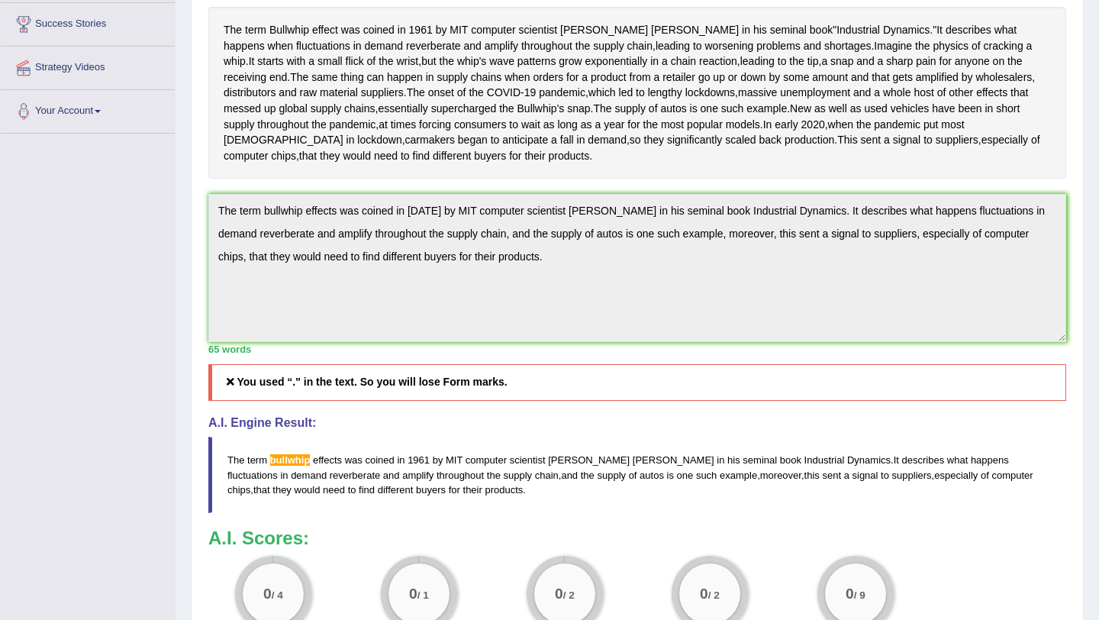
scroll to position [0, 0]
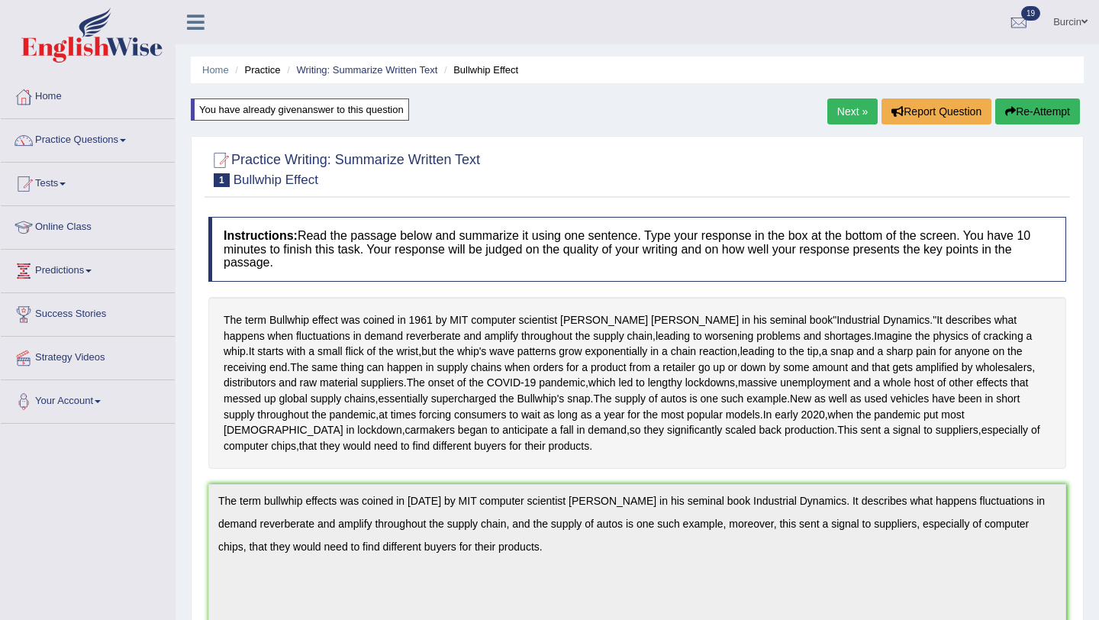
click at [1036, 111] on button "Re-Attempt" at bounding box center [1037, 111] width 85 height 26
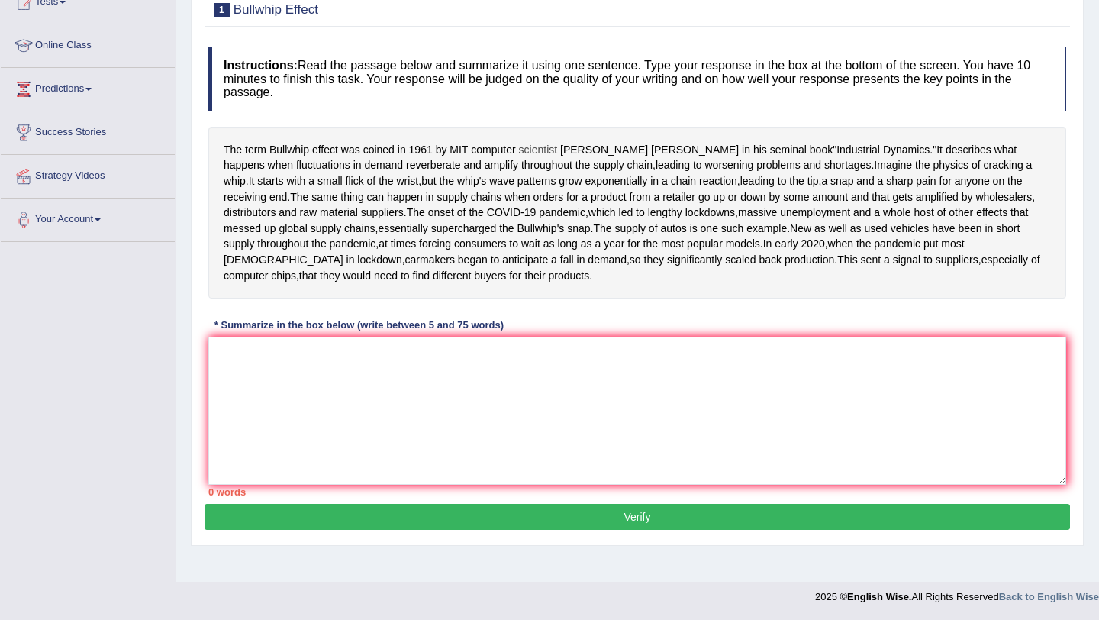
scroll to position [221, 0]
click at [243, 393] on textarea at bounding box center [637, 411] width 858 height 148
paste textarea "The term bullwhip effects was coined in 1961 by MIT computer scientist Jay Forr…"
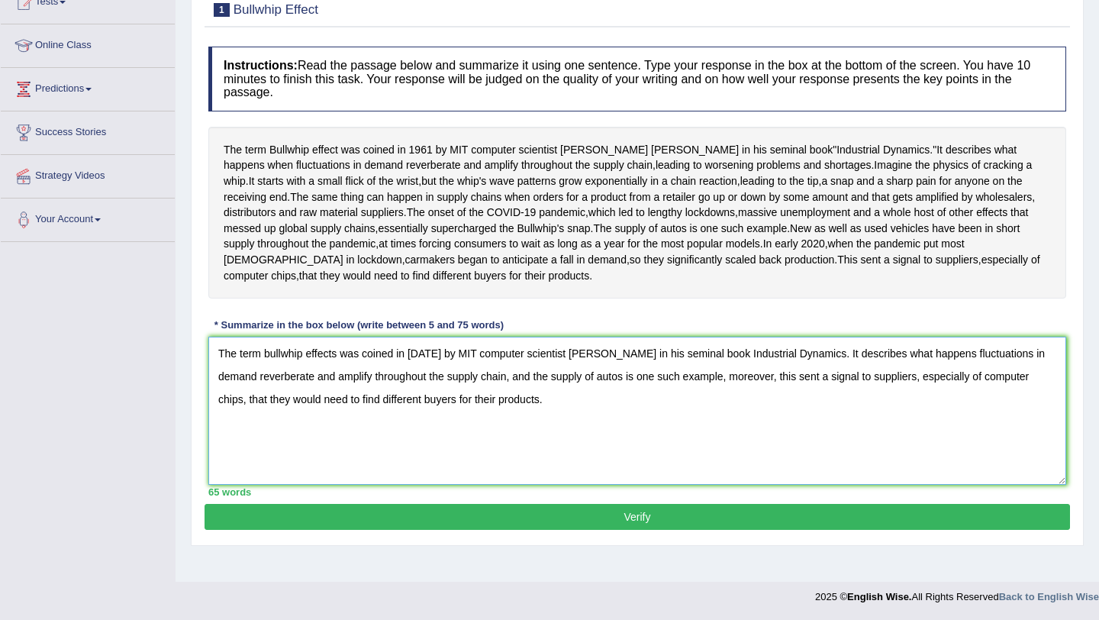
type textarea "The term bullwhip effects was coined in 1961 by MIT computer scientist Jay Forr…"
click at [550, 530] on button "Verify" at bounding box center [637, 517] width 865 height 26
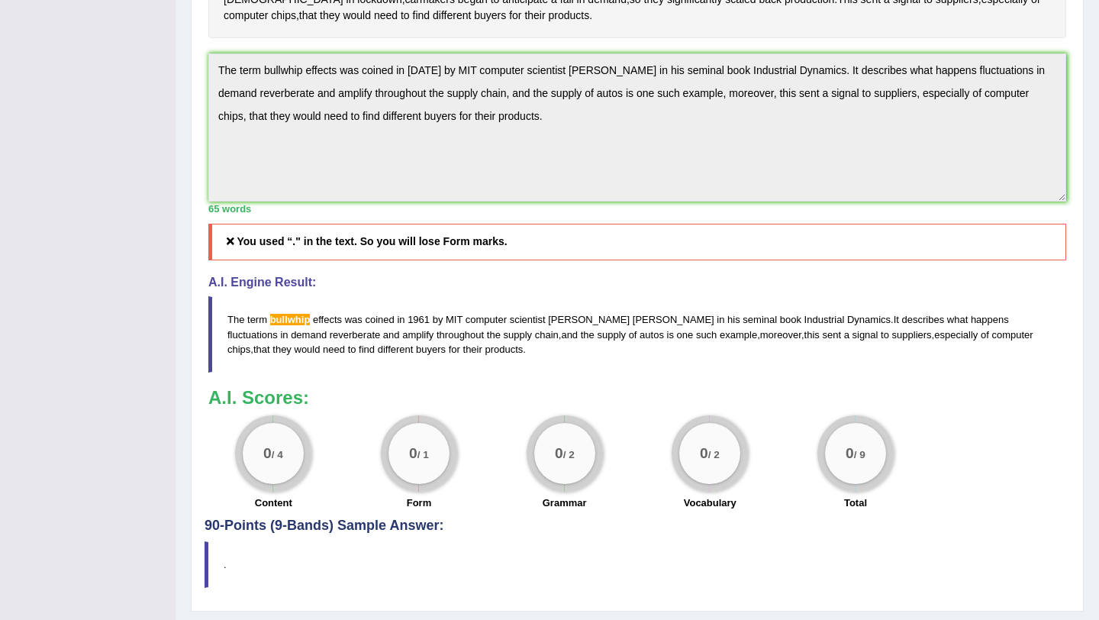
scroll to position [433, 0]
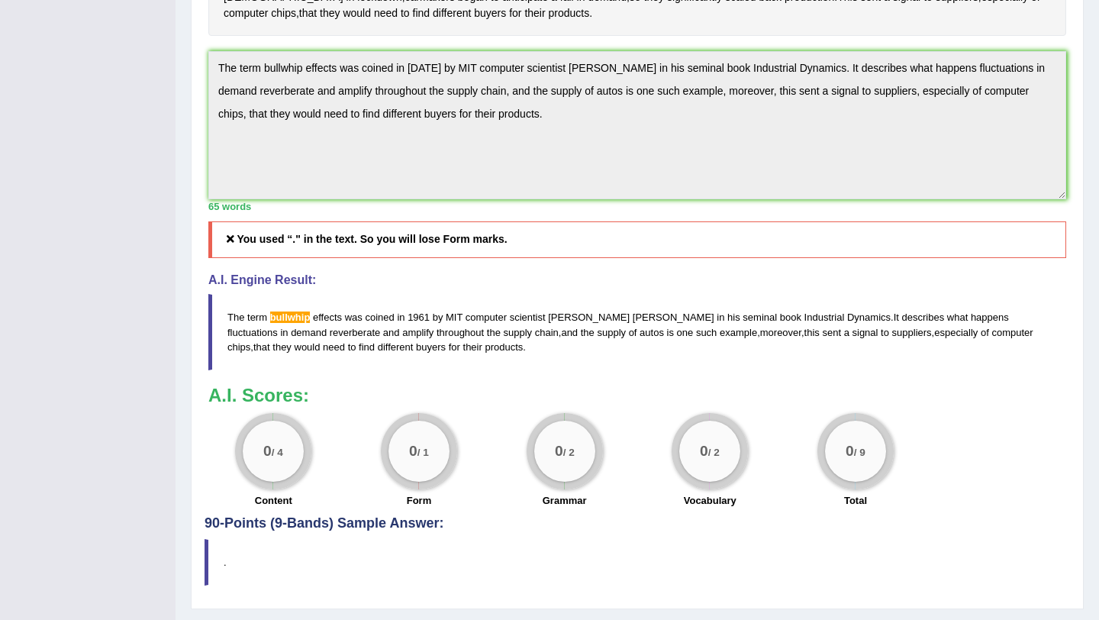
click at [527, 285] on div "Instructions: Read the passage below and summarize it using one sentence. Type …" at bounding box center [637, 145] width 865 height 739
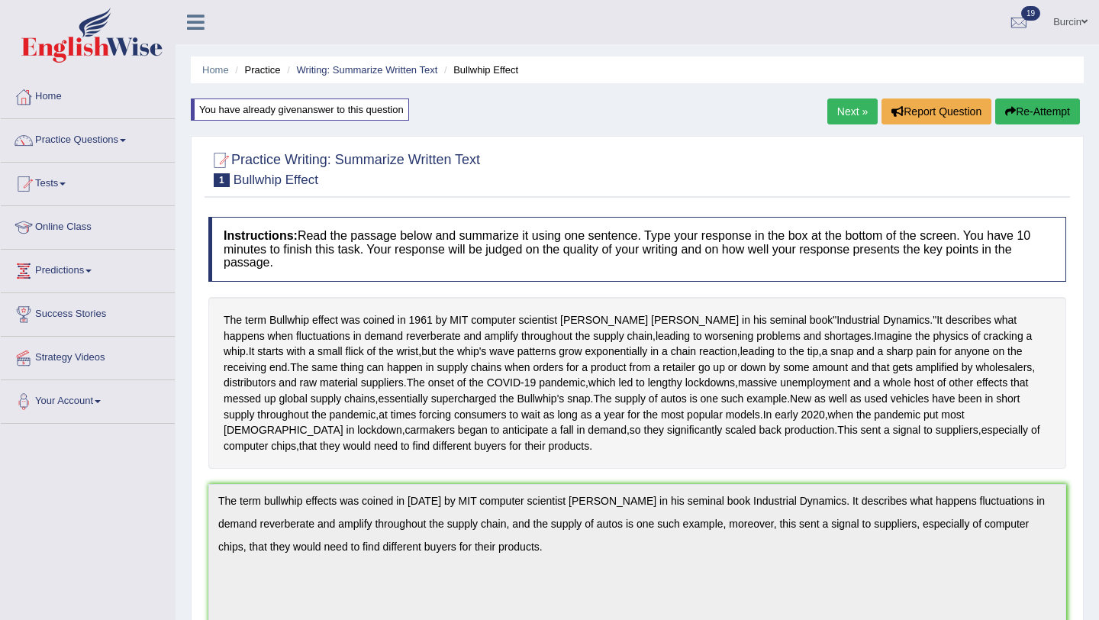
click at [1062, 114] on button "Re-Attempt" at bounding box center [1037, 111] width 85 height 26
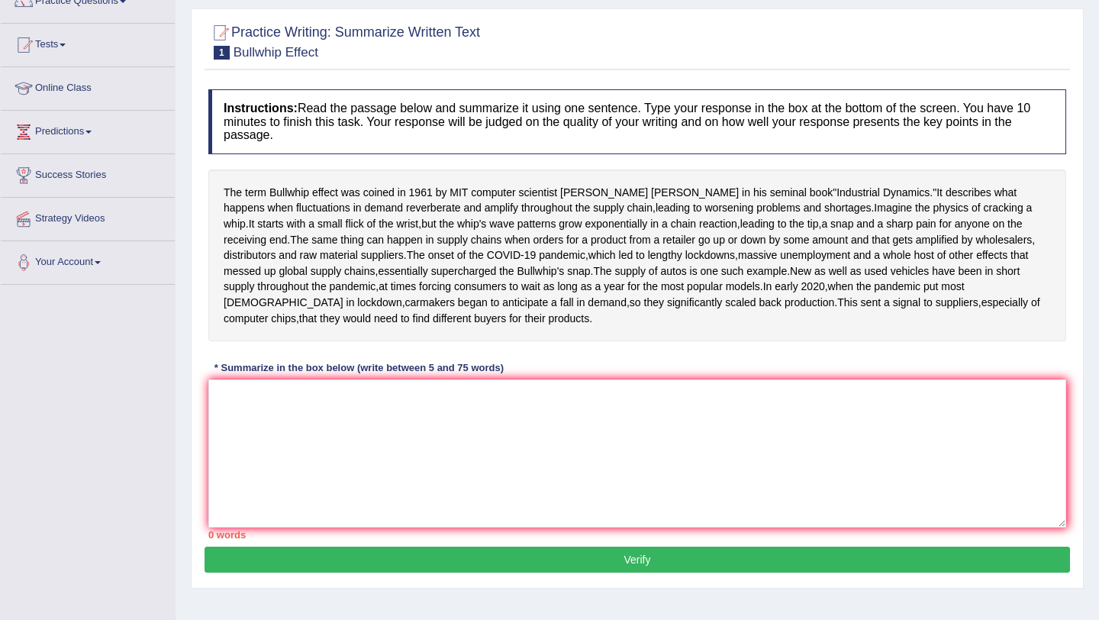
scroll to position [221, 0]
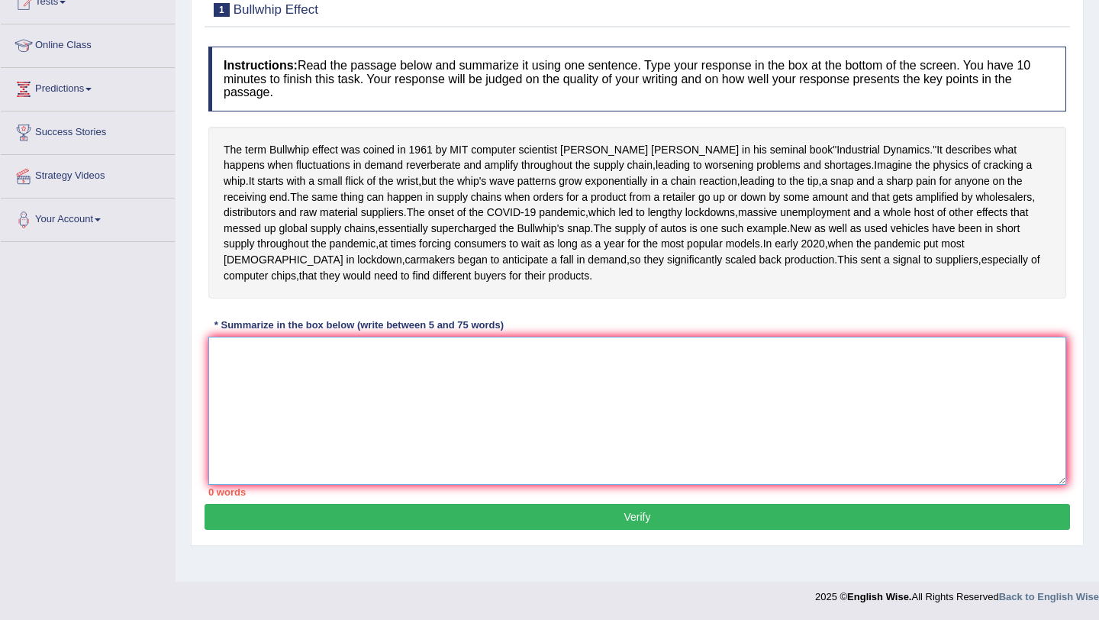
click at [337, 373] on textarea at bounding box center [637, 411] width 858 height 148
paste textarea "The term bullwhip effects was coined in 1961 by MIT computer scientist Jay Forr…"
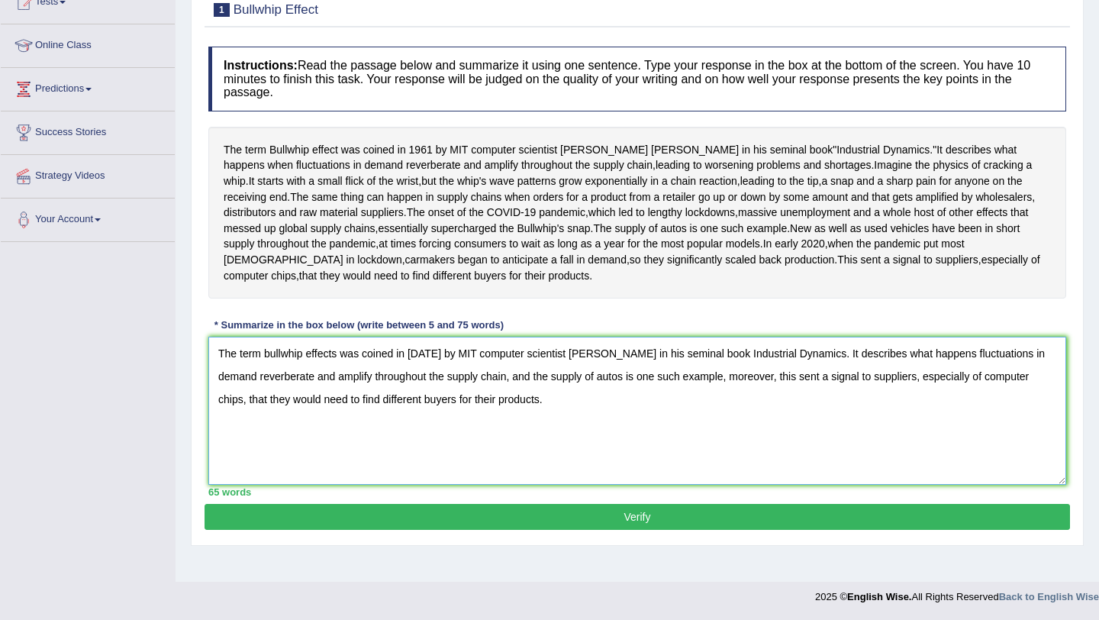
type textarea "The term bullwhip effects was coined in 1961 by MIT computer scientist Jay Forr…"
click at [488, 530] on button "Verify" at bounding box center [637, 517] width 865 height 26
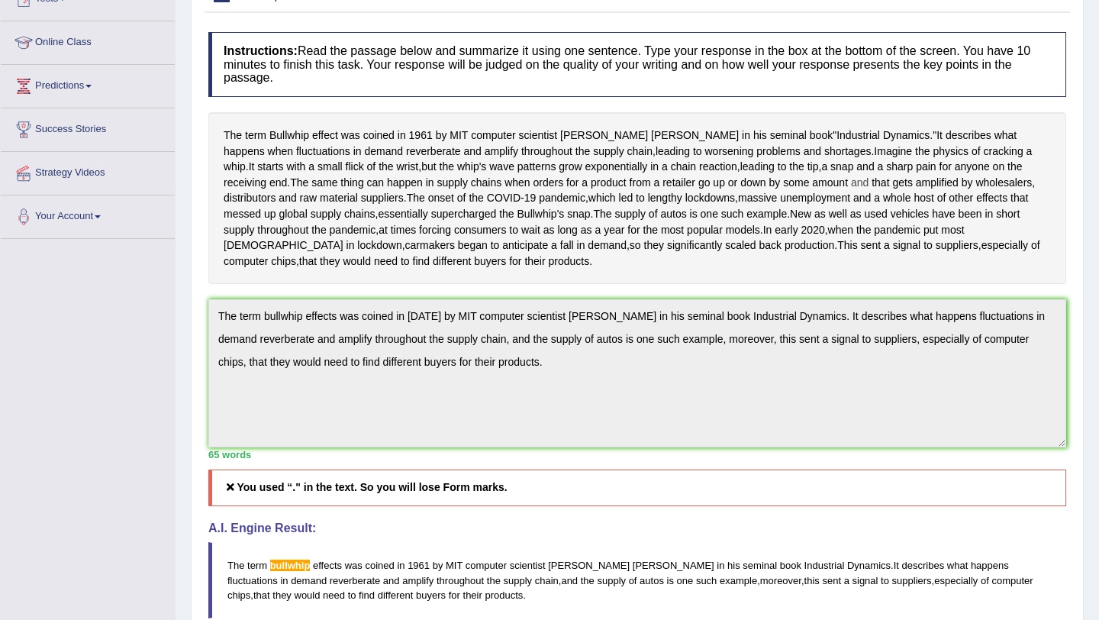
scroll to position [0, 0]
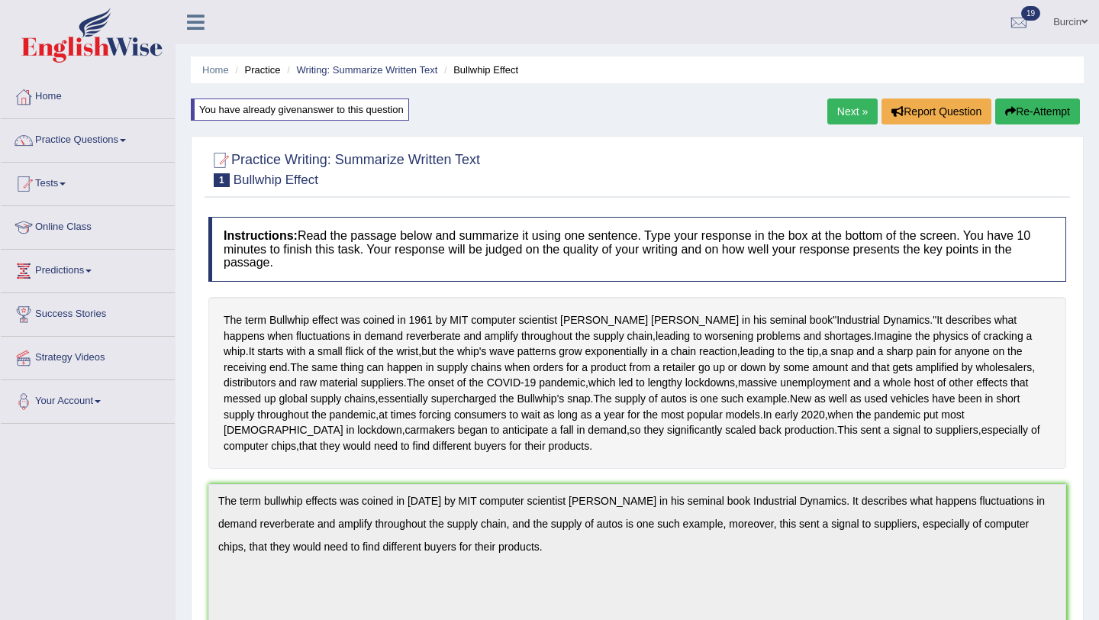
click at [1020, 111] on button "Re-Attempt" at bounding box center [1037, 111] width 85 height 26
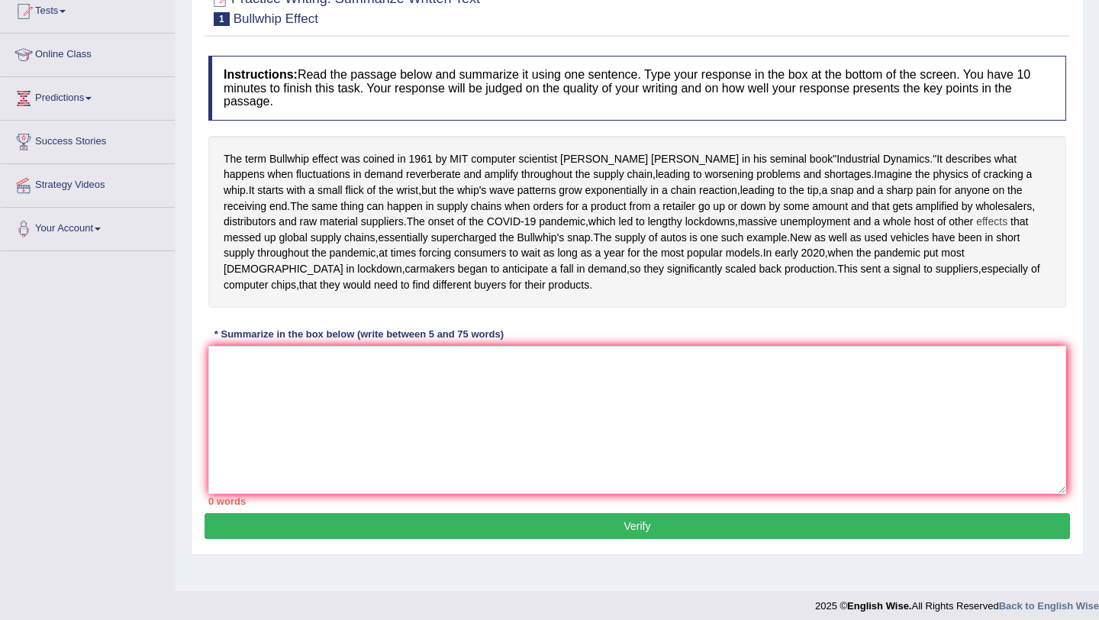
scroll to position [197, 0]
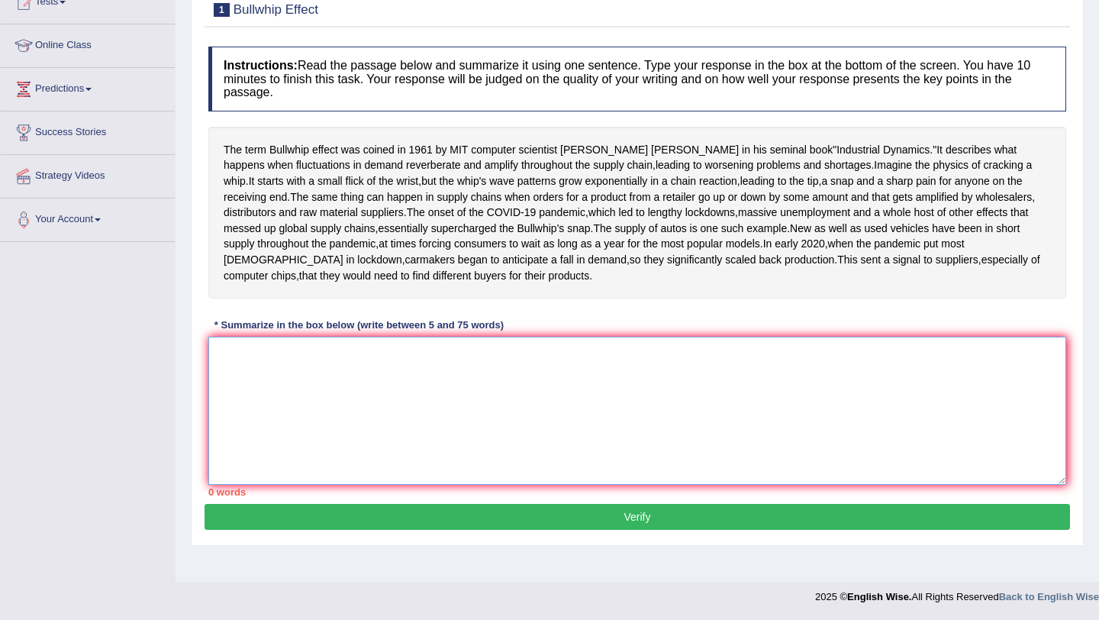
click at [332, 446] on textarea at bounding box center [637, 411] width 858 height 148
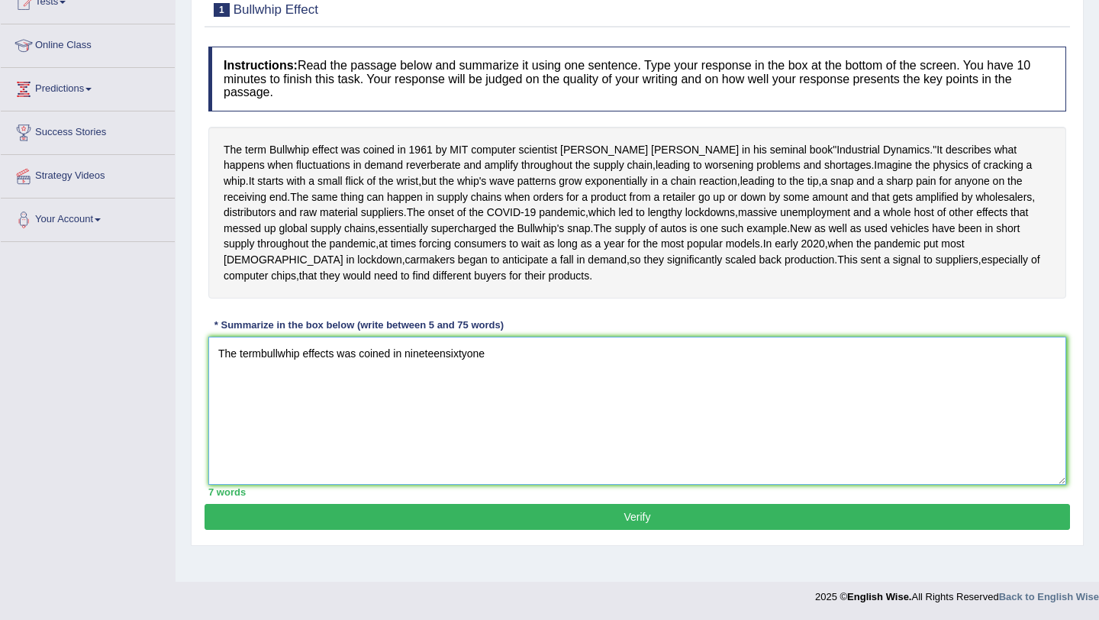
click at [449, 405] on textarea "The termbullwhip effects was coined in nineteensixtyone" at bounding box center [637, 411] width 858 height 148
click at [472, 401] on textarea "The termbullwhip effects was coined in nineteen sixtyone" at bounding box center [637, 411] width 858 height 148
click at [454, 401] on textarea "The termbullwhip effects was coined in nineteen sixtyone" at bounding box center [637, 411] width 858 height 148
click at [451, 401] on textarea "The termbullwhip effects was coined in nineteen sixtyone" at bounding box center [637, 411] width 858 height 148
click at [514, 403] on textarea "The termbullwhip effects was coined in nineteensixtyone" at bounding box center [637, 411] width 858 height 148
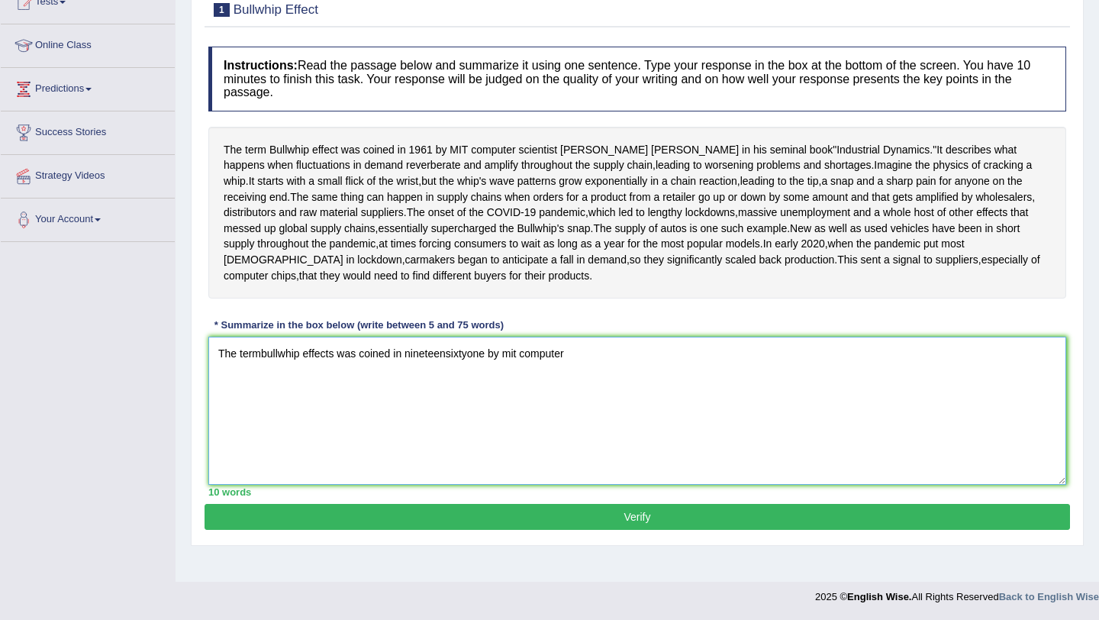
click at [521, 401] on textarea "The termbullwhip effects was coined in nineteensixtyone by mit computer" at bounding box center [637, 411] width 858 height 148
click at [514, 404] on textarea "The termbullwhip effects was coined in nineteensixtyone by mMIT computer" at bounding box center [637, 411] width 858 height 148
click at [486, 404] on textarea "The termbullwhip effects was coined in nineteensixtyone by MIT computer" at bounding box center [637, 411] width 858 height 148
click at [540, 399] on textarea "The termbullwhip effects was coined in [DATE] by MIT computer" at bounding box center [637, 411] width 858 height 148
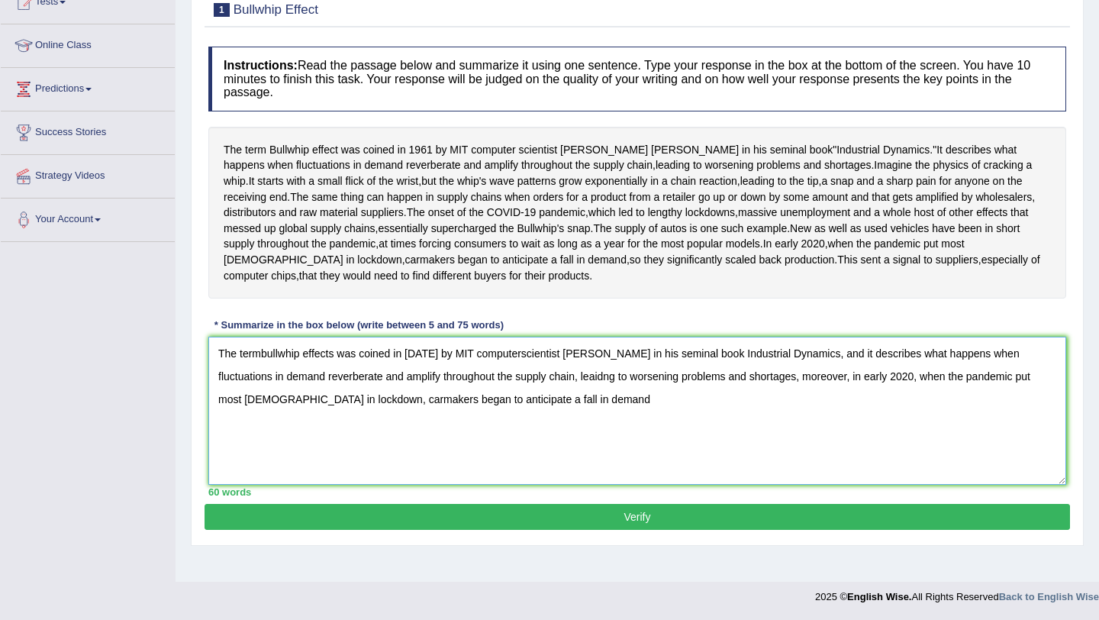
drag, startPoint x: 336, startPoint y: 449, endPoint x: 576, endPoint y: 450, distance: 240.4
click at [576, 450] on textarea "The termbullwhip effects was coined in [DATE] by MIT computerscientist [PERSON_…" at bounding box center [637, 411] width 858 height 148
click at [572, 450] on textarea "The termbullwhip effects was coined in 1961 by MIT computerscientist Jay Forres…" at bounding box center [637, 411] width 858 height 148
drag, startPoint x: 563, startPoint y: 447, endPoint x: 786, endPoint y: 453, distance: 222.9
click at [786, 453] on textarea "The termbullwhip effects was coined in 1961 by MIT computerscientist Jay Forres…" at bounding box center [637, 411] width 858 height 148
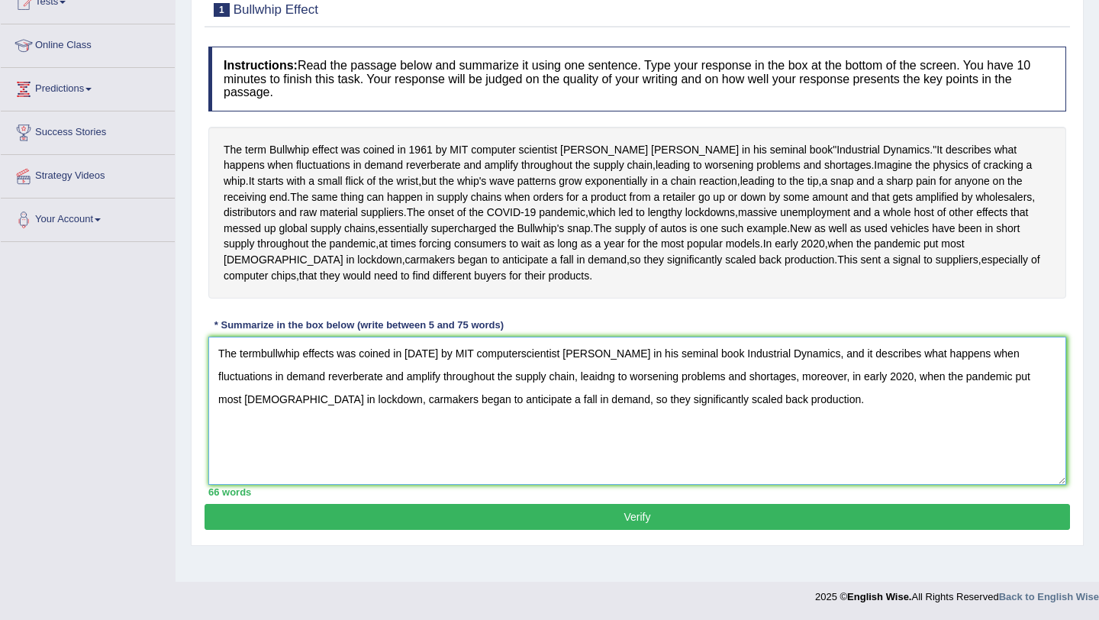
type textarea "The termbullwhip effects was coined in 1961 by MIT computerscientist Jay Forres…"
click at [673, 530] on button "Verify" at bounding box center [637, 517] width 865 height 26
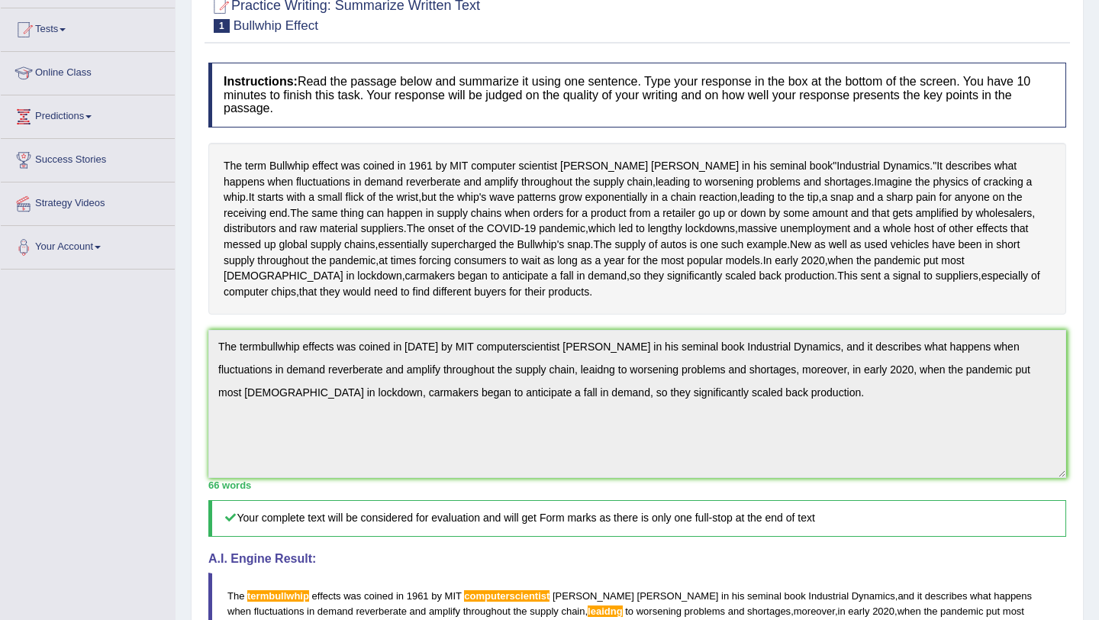
scroll to position [0, 0]
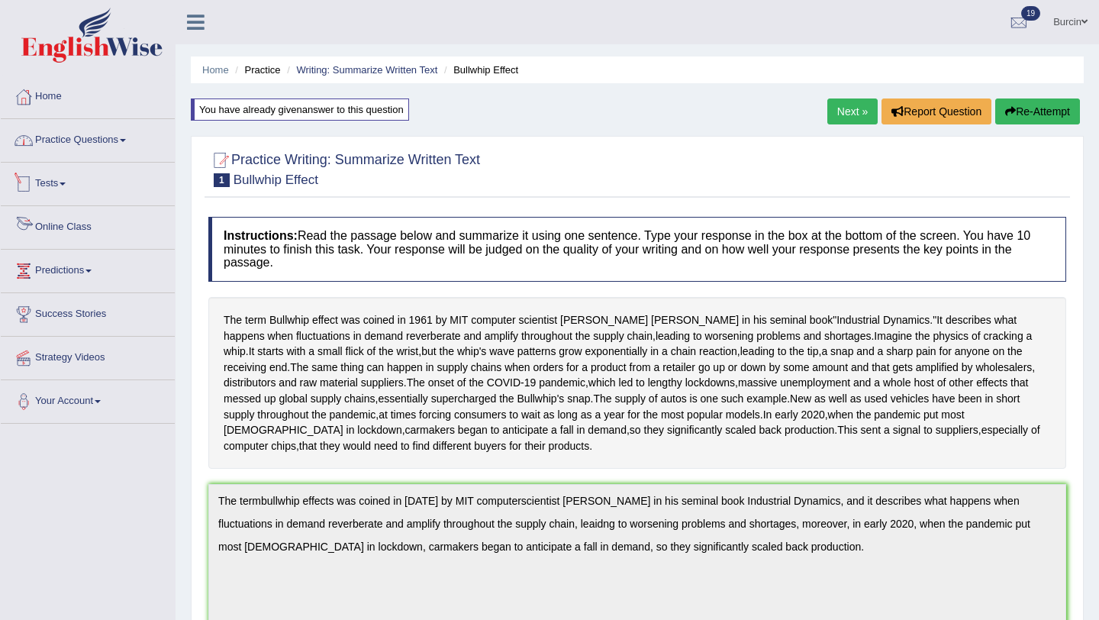
click at [125, 134] on link "Practice Questions" at bounding box center [88, 138] width 174 height 38
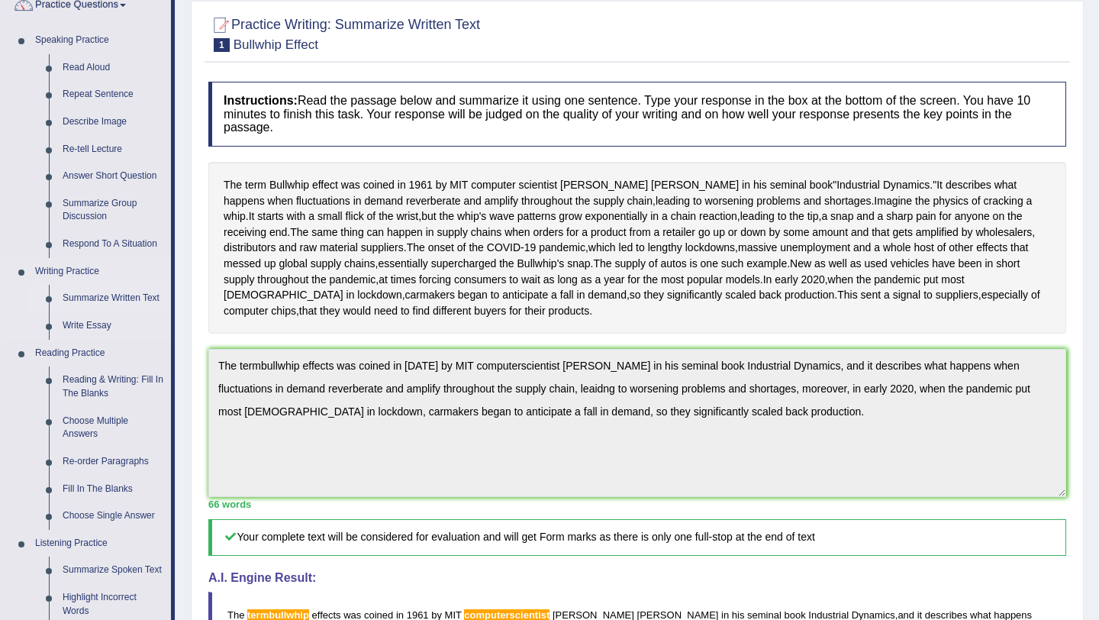
scroll to position [140, 0]
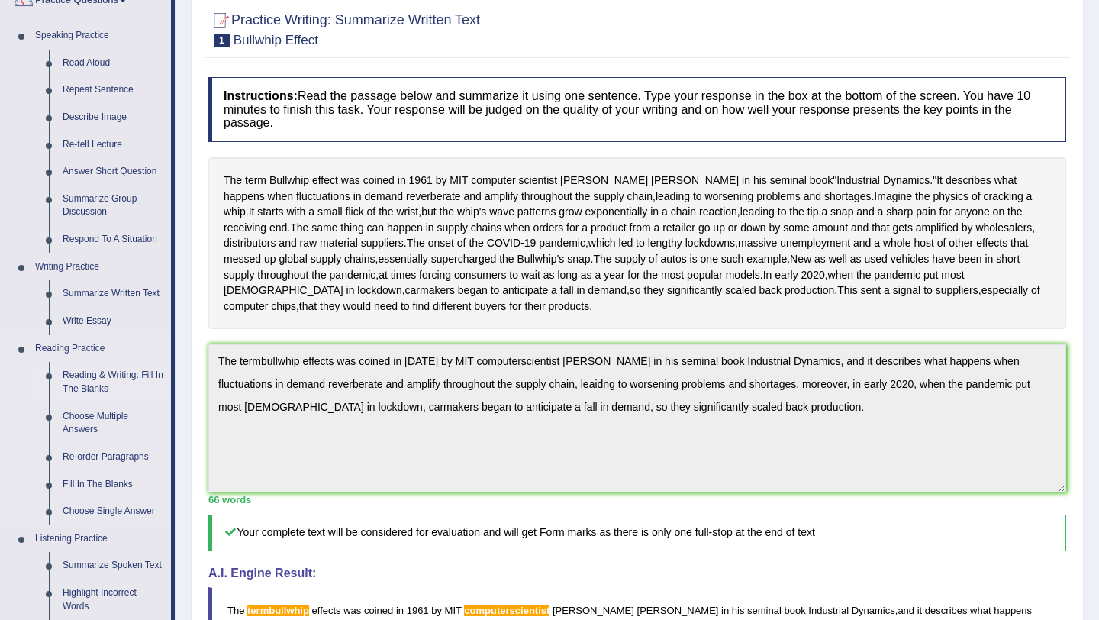
click at [114, 379] on link "Reading & Writing: Fill In The Blanks" at bounding box center [113, 382] width 115 height 40
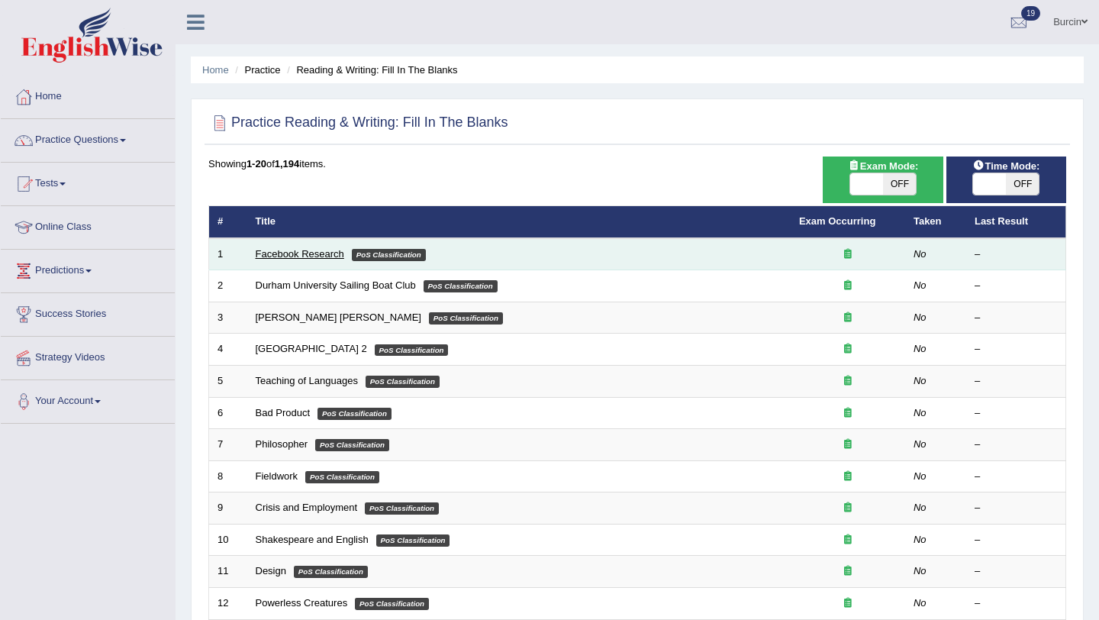
click at [315, 254] on link "Facebook Research" at bounding box center [300, 253] width 89 height 11
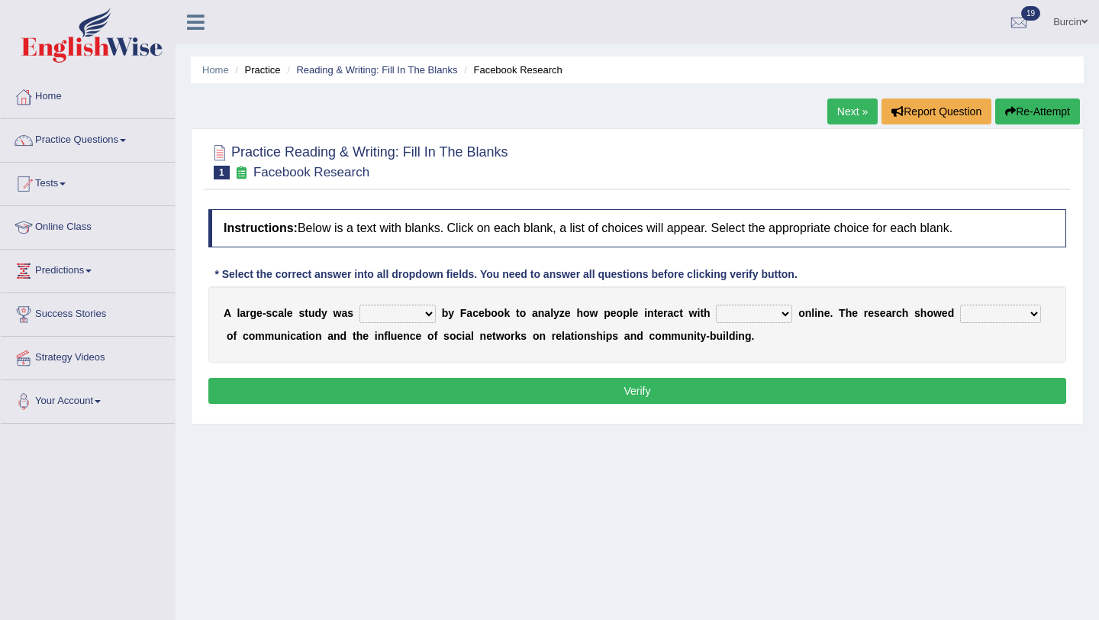
click at [427, 311] on select "surveyed had asked made" at bounding box center [397, 313] width 76 height 18
click at [97, 147] on link "Practice Questions" at bounding box center [88, 138] width 174 height 38
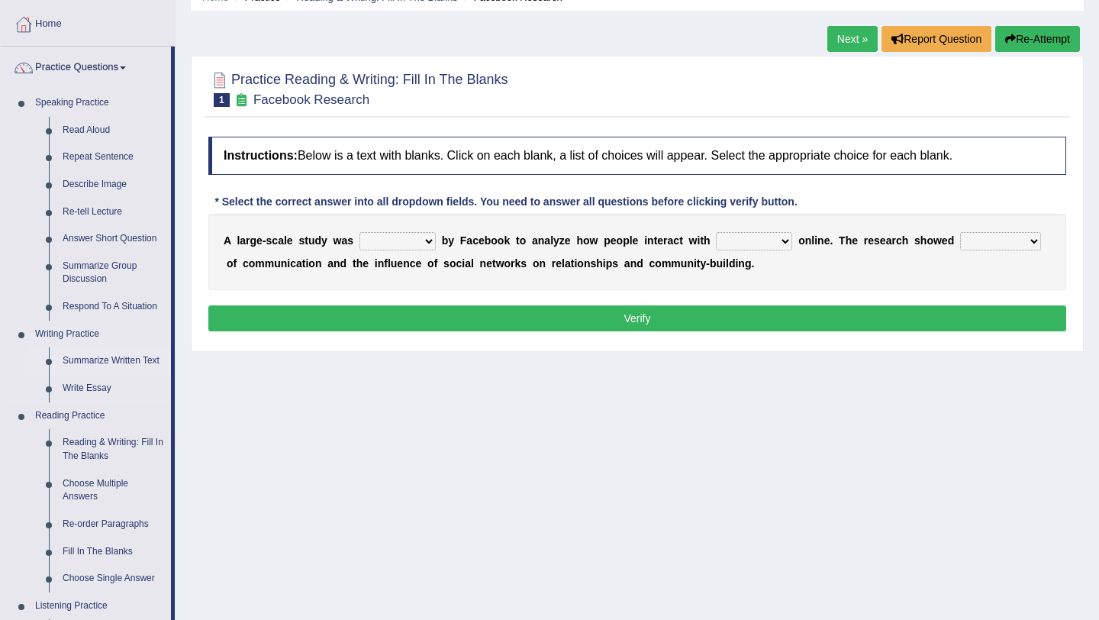
scroll to position [72, 0]
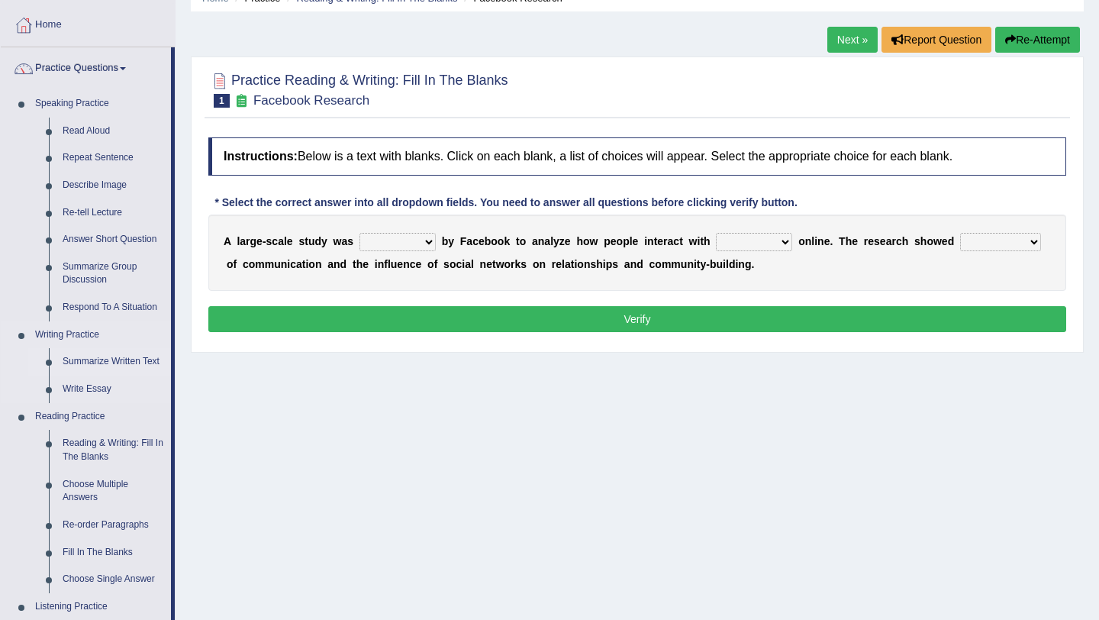
click at [143, 362] on link "Summarize Written Text" at bounding box center [113, 361] width 115 height 27
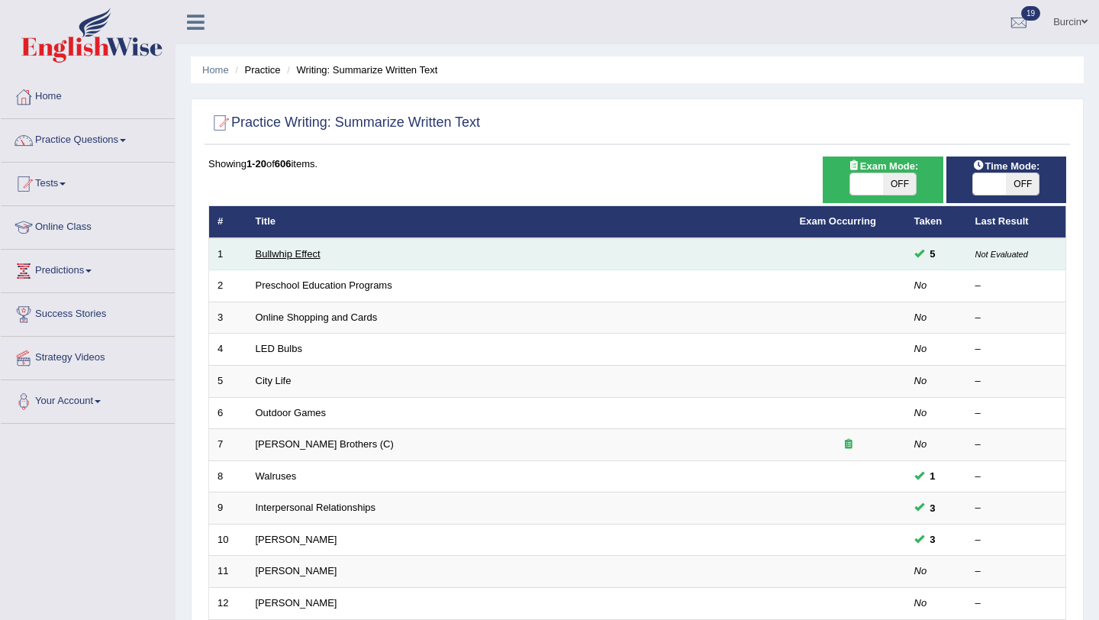
click at [298, 249] on link "Bullwhip Effect" at bounding box center [288, 253] width 65 height 11
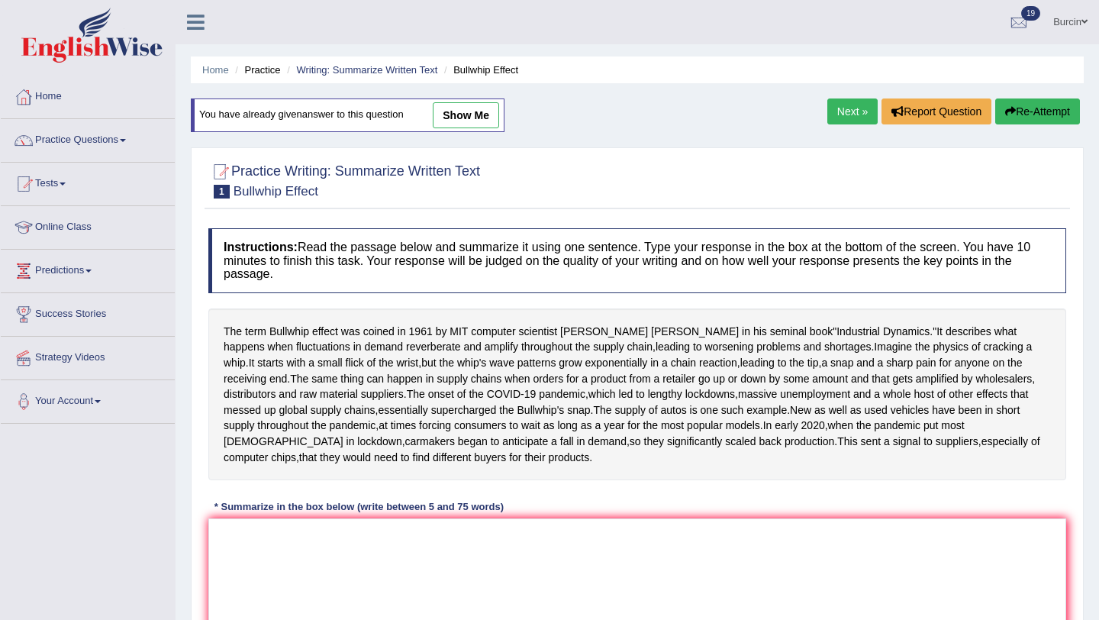
click at [484, 112] on link "show me" at bounding box center [466, 115] width 66 height 26
type textarea "The termbullwhip effects was coined in [DATE] by MIT computerscientist [PERSON_…"
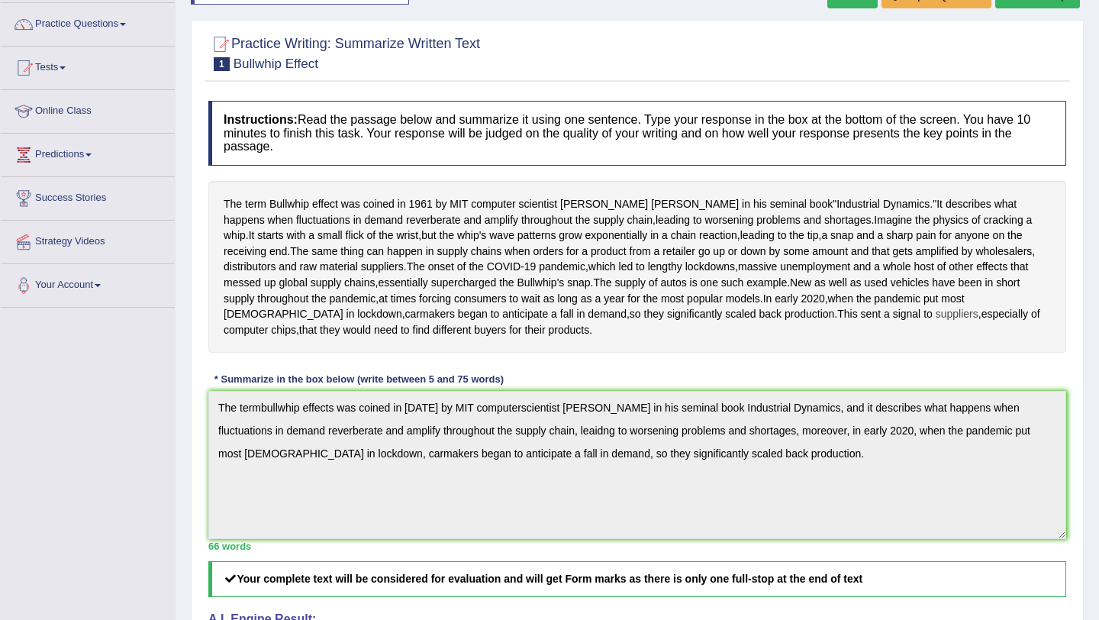
scroll to position [78, 0]
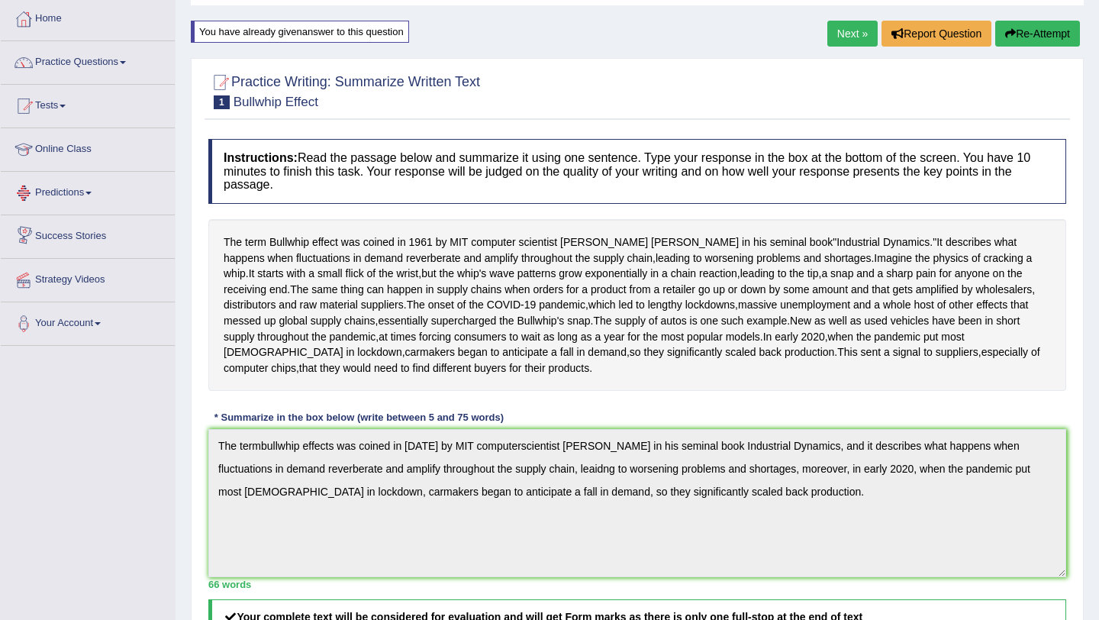
click at [80, 204] on link "Predictions" at bounding box center [88, 191] width 174 height 38
click at [101, 72] on link "Practice Questions" at bounding box center [88, 60] width 174 height 38
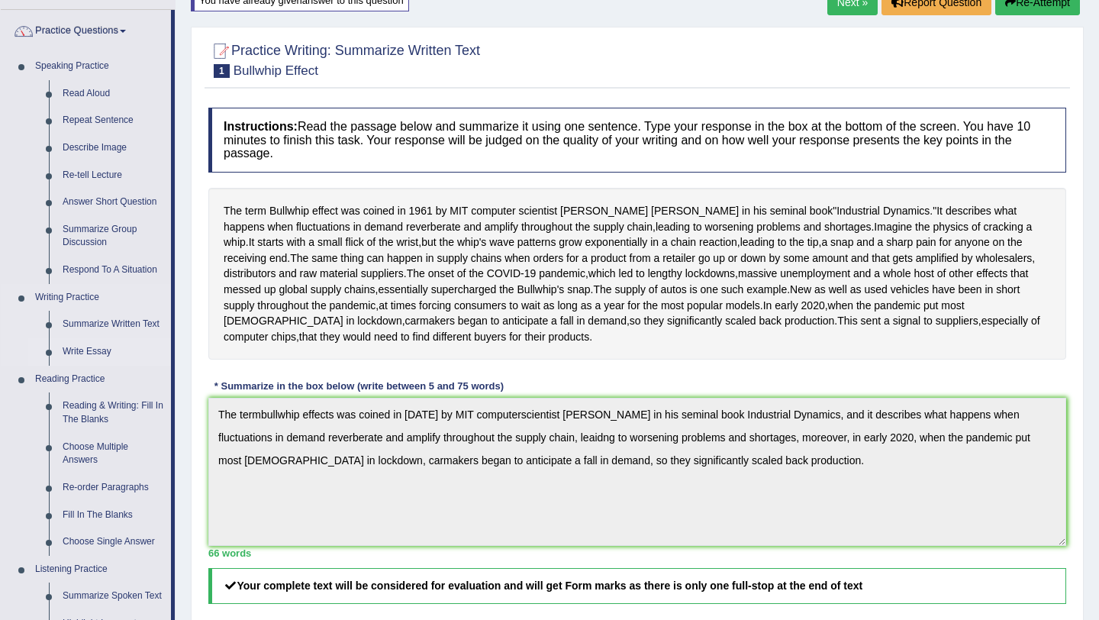
scroll to position [115, 0]
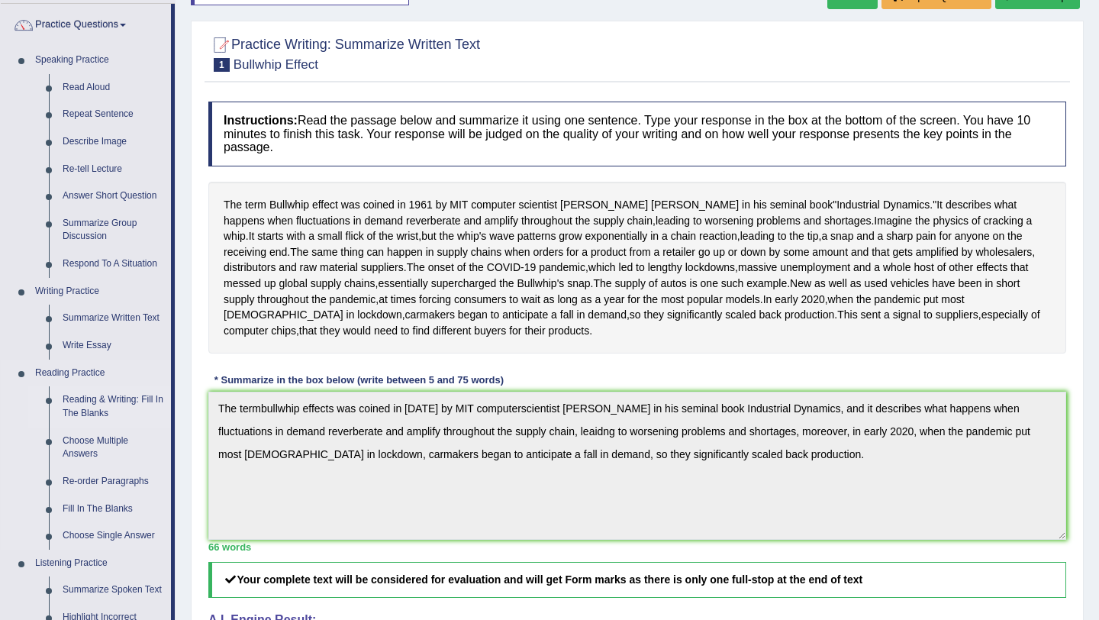
click at [134, 402] on link "Reading & Writing: Fill In The Blanks" at bounding box center [113, 406] width 115 height 40
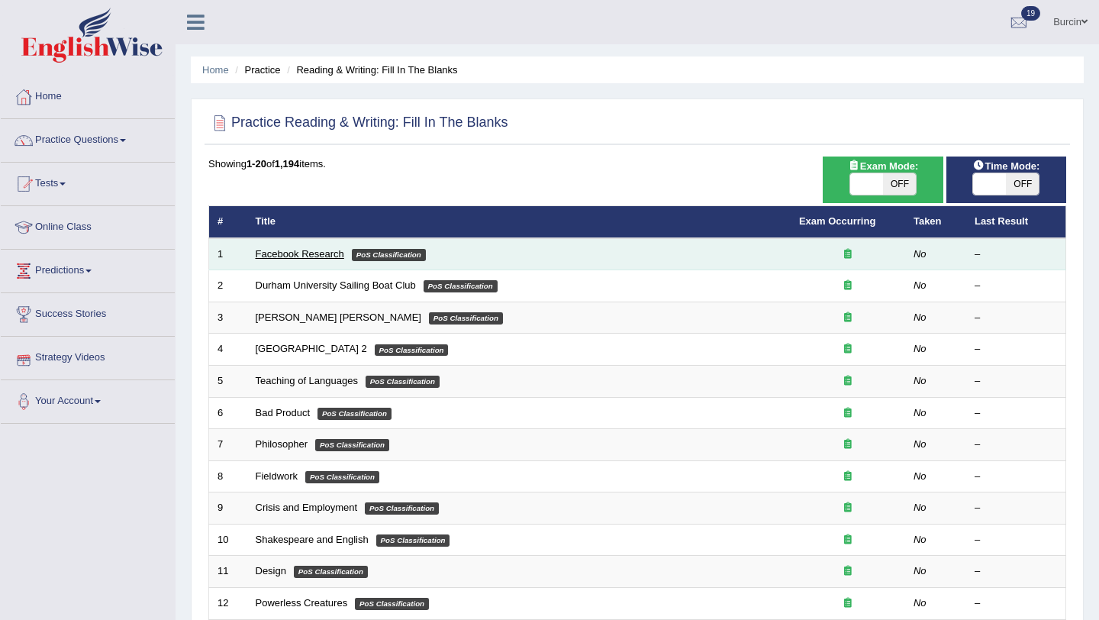
click at [312, 256] on link "Facebook Research" at bounding box center [300, 253] width 89 height 11
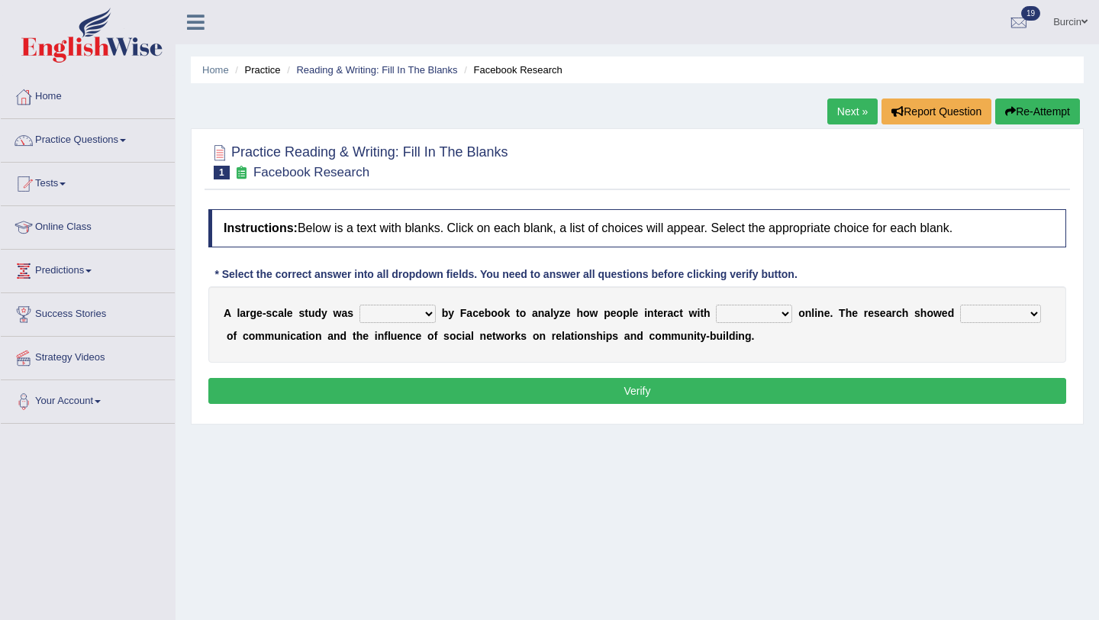
click at [430, 315] on select "surveyed had asked made" at bounding box center [397, 313] width 76 height 18
select select "made"
click at [359, 304] on select "surveyed had asked made" at bounding box center [397, 313] width 76 height 18
click at [787, 314] on select "together all each other another" at bounding box center [754, 313] width 76 height 18
select select "each other"
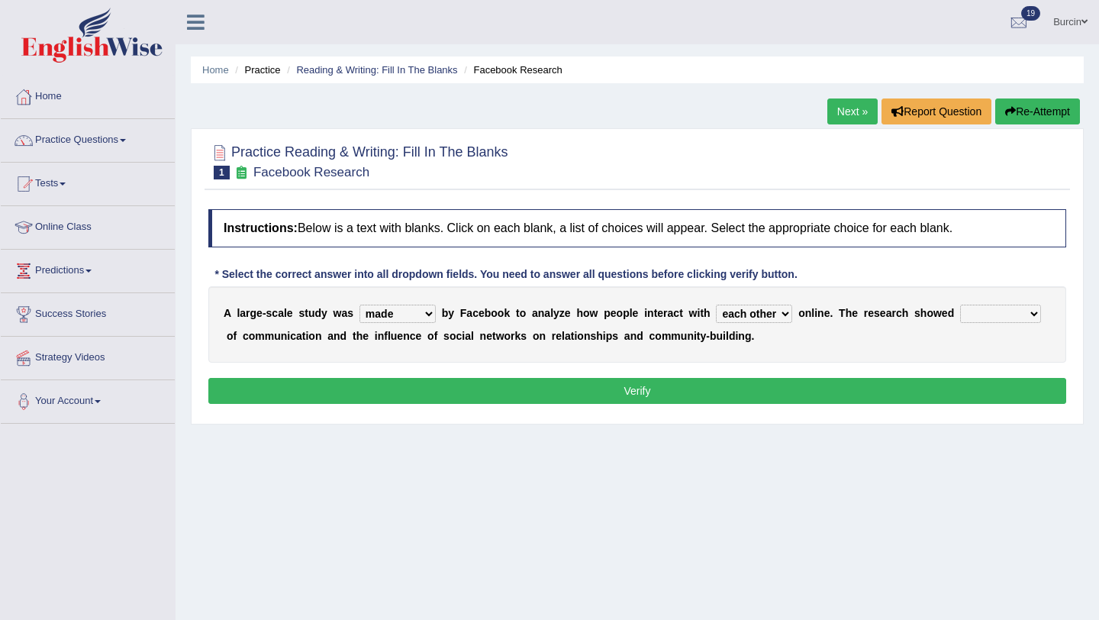
click at [717, 304] on select "together all each other another" at bounding box center [754, 313] width 76 height 18
click at [1040, 313] on select "advantages standards fellowships patterns" at bounding box center [1000, 313] width 81 height 18
select select "advantages"
click at [961, 304] on select "advantages standards fellowships patterns" at bounding box center [1000, 313] width 81 height 18
click at [933, 391] on button "Verify" at bounding box center [637, 391] width 858 height 26
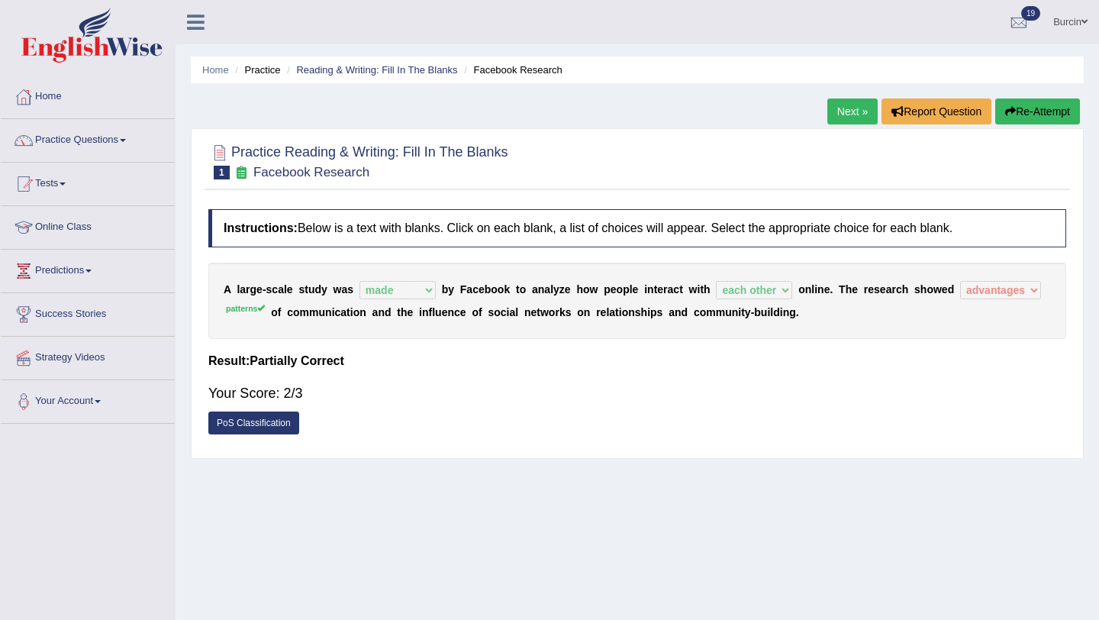
click at [1023, 90] on div "Home Practice Reading & Writing: Fill In The Blanks Facebook Research Next » Re…" at bounding box center [637, 381] width 923 height 763
click at [1048, 112] on button "Re-Attempt" at bounding box center [1037, 111] width 85 height 26
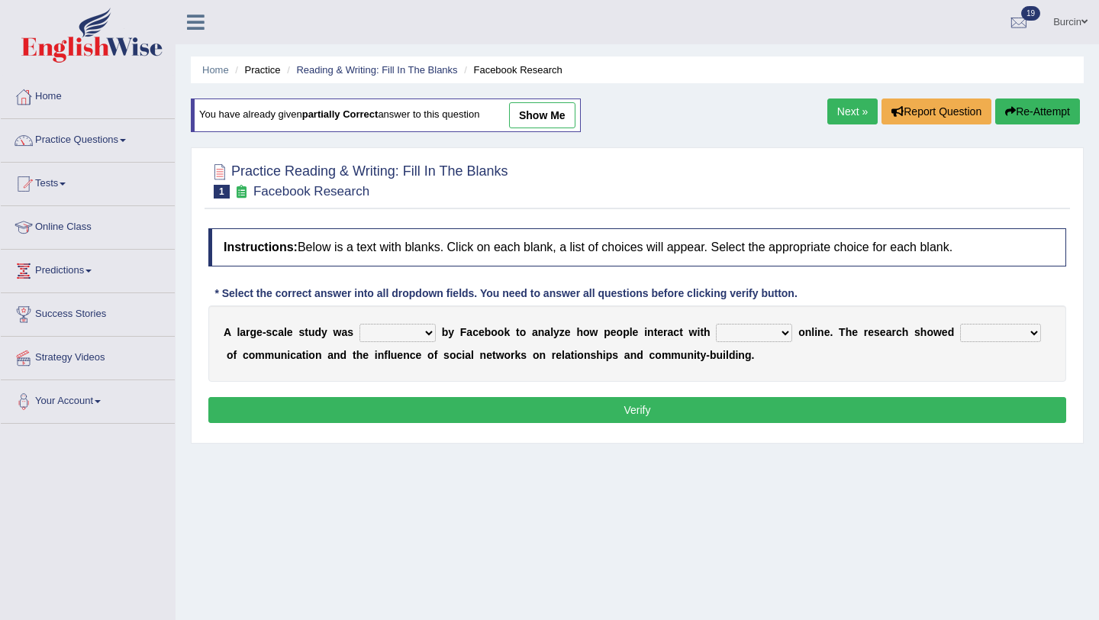
click at [433, 330] on select "surveyed had asked made" at bounding box center [397, 333] width 76 height 18
select select "made"
click at [359, 324] on select "surveyed had asked made" at bounding box center [397, 333] width 76 height 18
click at [787, 327] on select "together all each other another" at bounding box center [754, 333] width 76 height 18
select select "each other"
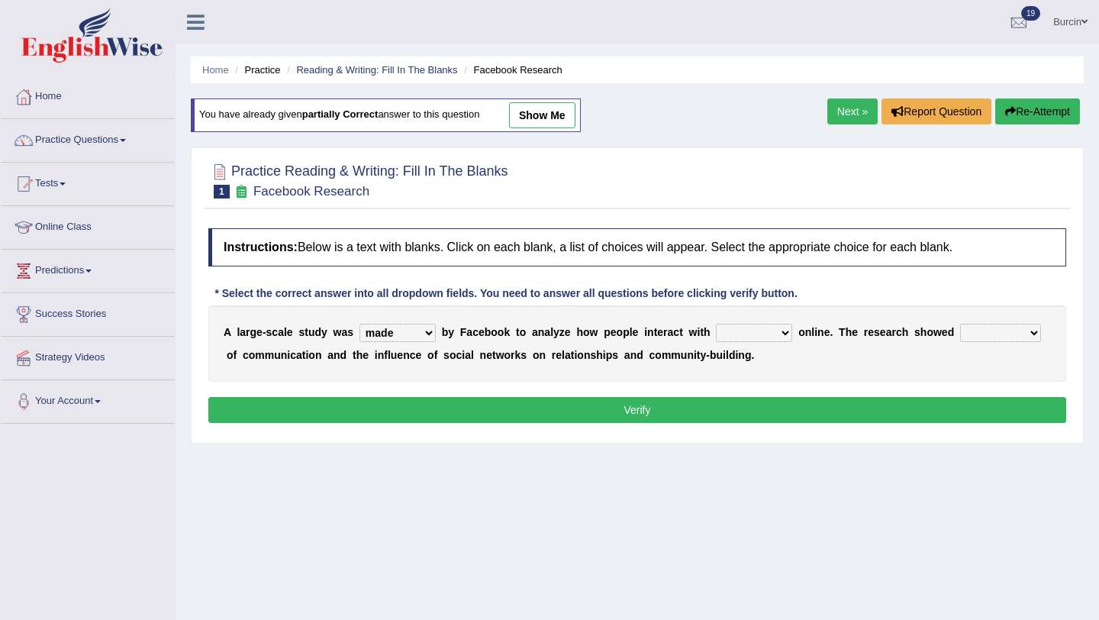
click at [717, 324] on select "together all each other another" at bounding box center [754, 333] width 76 height 18
click at [1034, 336] on select "advantages standards fellowships patterns" at bounding box center [1000, 333] width 81 height 18
select select "patterns"
click at [961, 324] on select "advantages standards fellowships patterns" at bounding box center [1000, 333] width 81 height 18
click at [1010, 408] on button "Verify" at bounding box center [637, 410] width 858 height 26
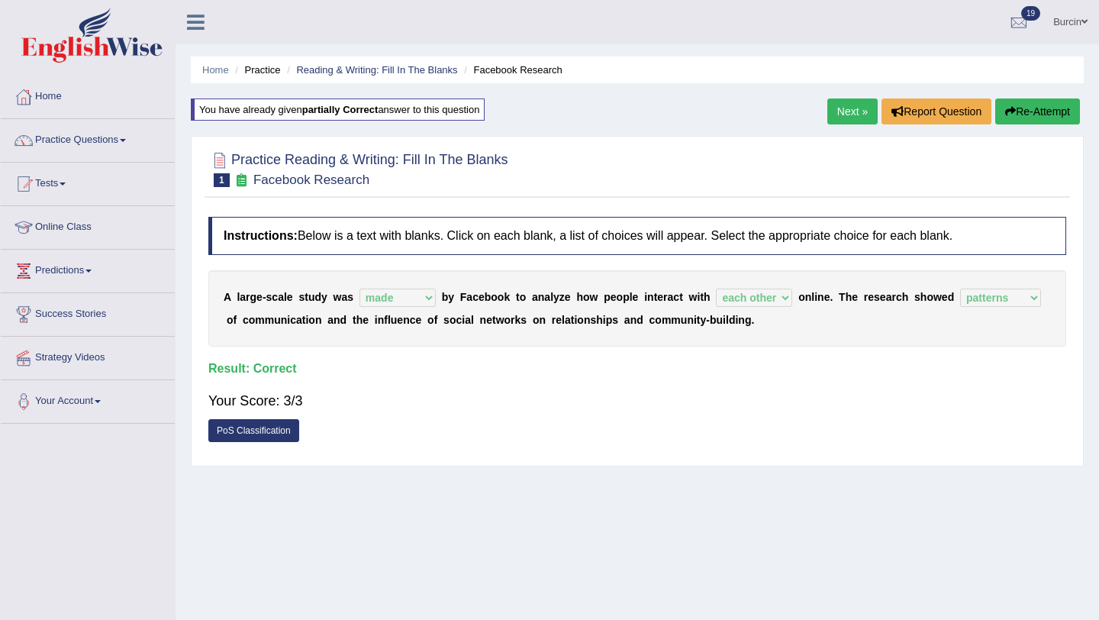
click at [848, 108] on link "Next »" at bounding box center [852, 111] width 50 height 26
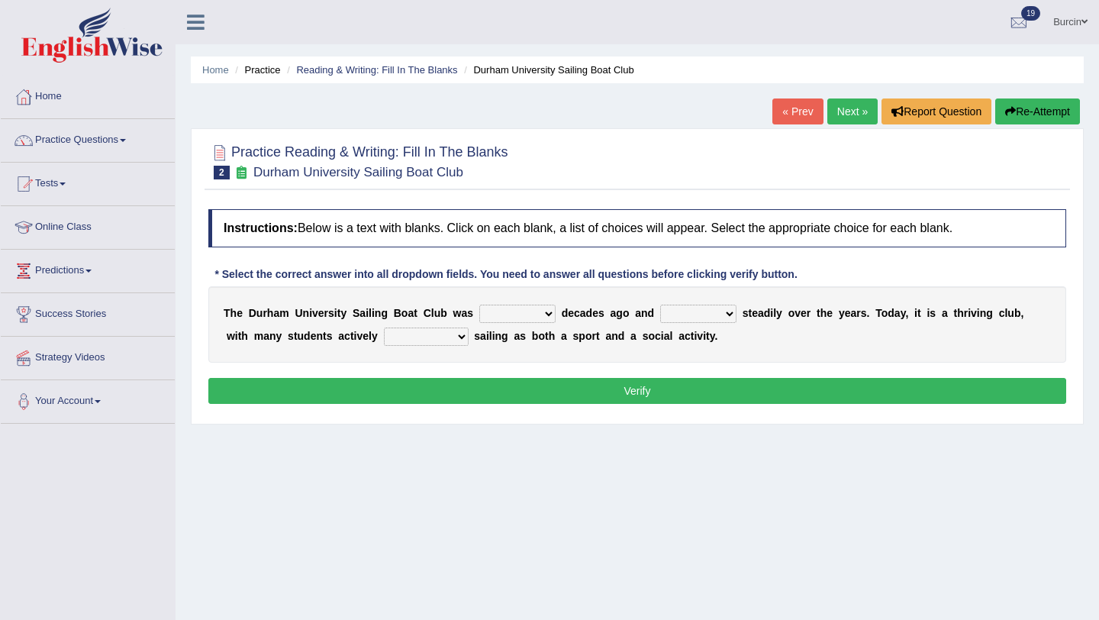
click at [546, 314] on select "found fund founded find" at bounding box center [517, 313] width 76 height 18
select select "found"
click at [479, 304] on select "found fund founded find" at bounding box center [517, 313] width 76 height 18
click at [734, 312] on select "grow growing has grown grown" at bounding box center [698, 313] width 76 height 18
select select "grown"
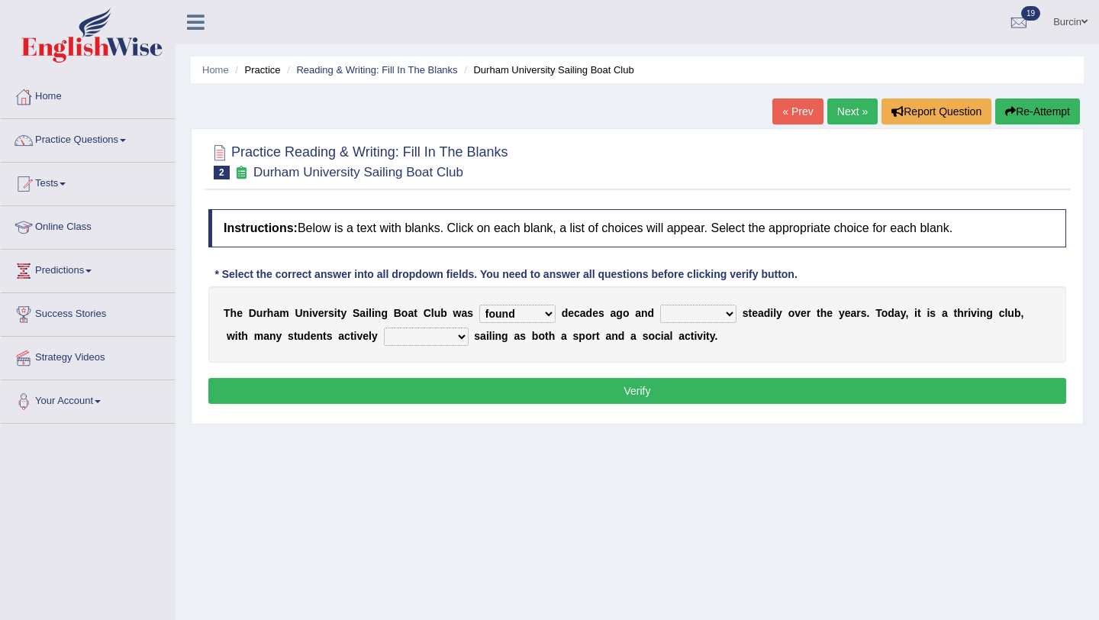
click at [660, 304] on select "grow growing has grown grown" at bounding box center [698, 313] width 76 height 18
click at [433, 335] on select "enjoy enjoyed are enjoying enjoying" at bounding box center [426, 336] width 85 height 18
click at [437, 336] on select "enjoy enjoyed are enjoying enjoying" at bounding box center [426, 336] width 85 height 18
select select "enjoyed"
click at [384, 327] on select "enjoy enjoyed are enjoying enjoying" at bounding box center [426, 336] width 85 height 18
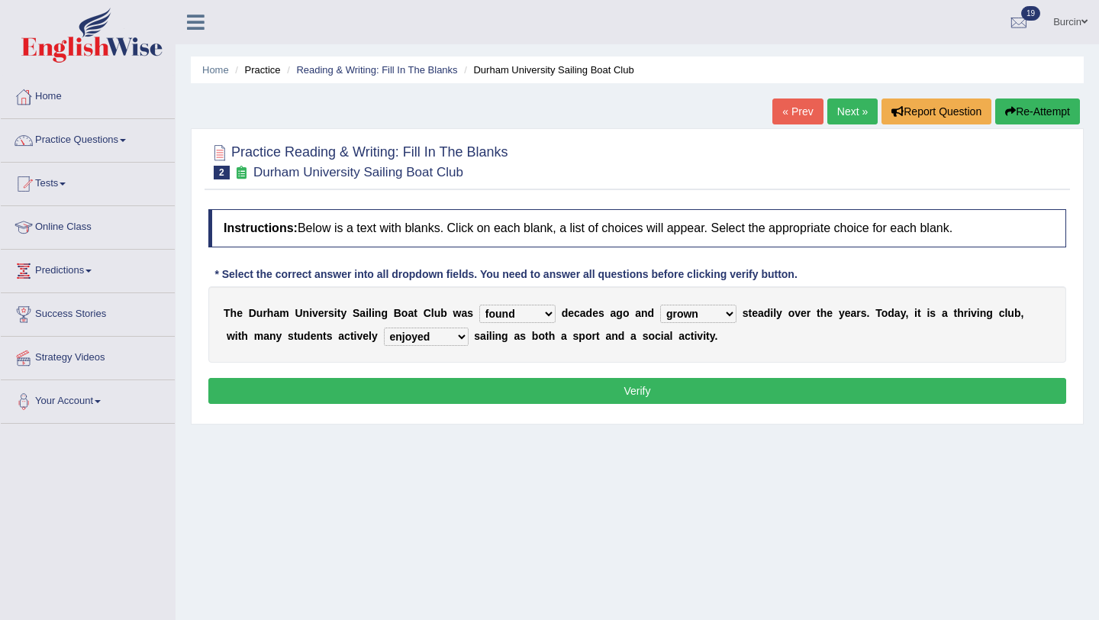
click at [464, 394] on button "Verify" at bounding box center [637, 391] width 858 height 26
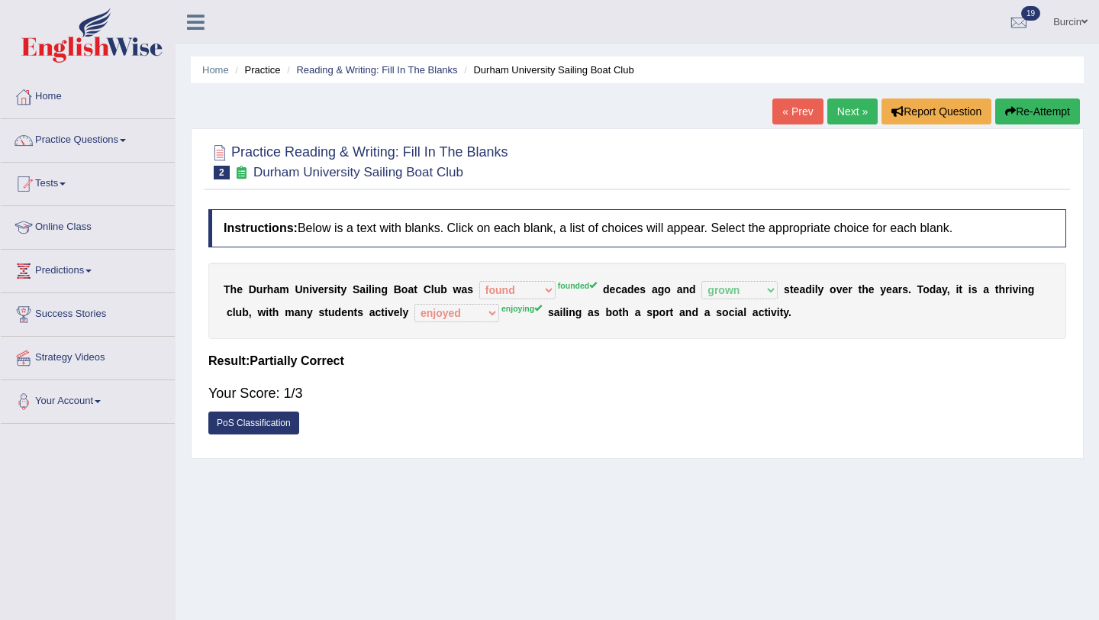
click at [1028, 114] on button "Re-Attempt" at bounding box center [1037, 111] width 85 height 26
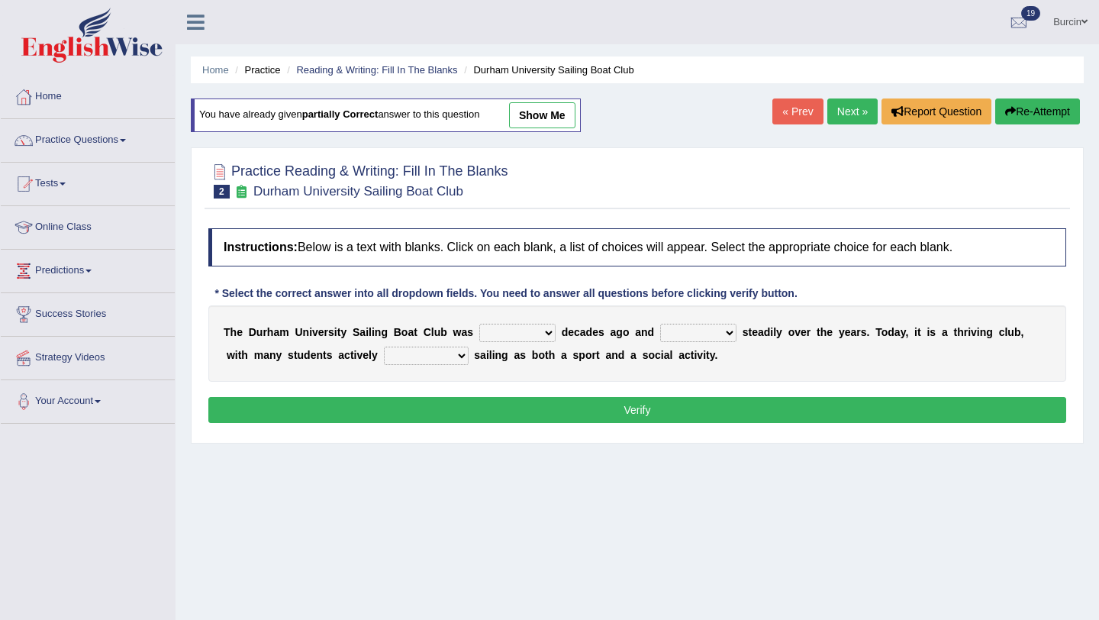
click at [546, 334] on select "found fund founded find" at bounding box center [517, 333] width 76 height 18
select select "founded"
click at [479, 324] on select "found fund founded find" at bounding box center [517, 333] width 76 height 18
click at [724, 336] on select "grow growing has grown grown" at bounding box center [698, 333] width 76 height 18
select select "grown"
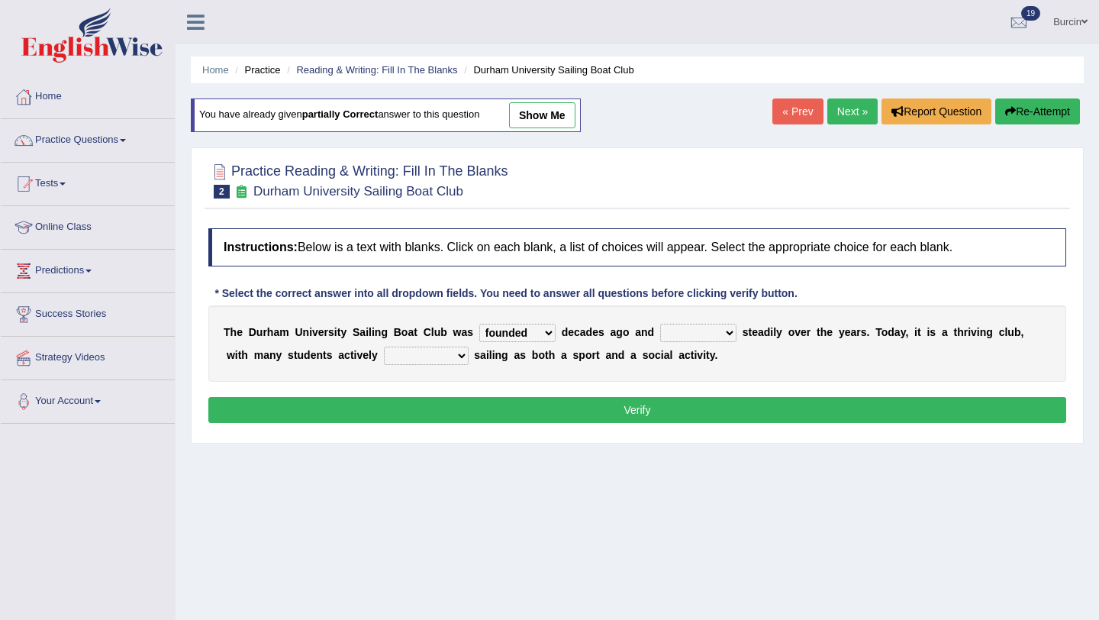
click at [660, 324] on select "grow growing has grown grown" at bounding box center [698, 333] width 76 height 18
click at [429, 353] on select "enjoy enjoyed are enjoying enjoying" at bounding box center [426, 355] width 85 height 18
select select "enjoying"
click at [384, 346] on select "enjoy enjoyed are enjoying enjoying" at bounding box center [426, 355] width 85 height 18
click at [452, 406] on button "Verify" at bounding box center [637, 410] width 858 height 26
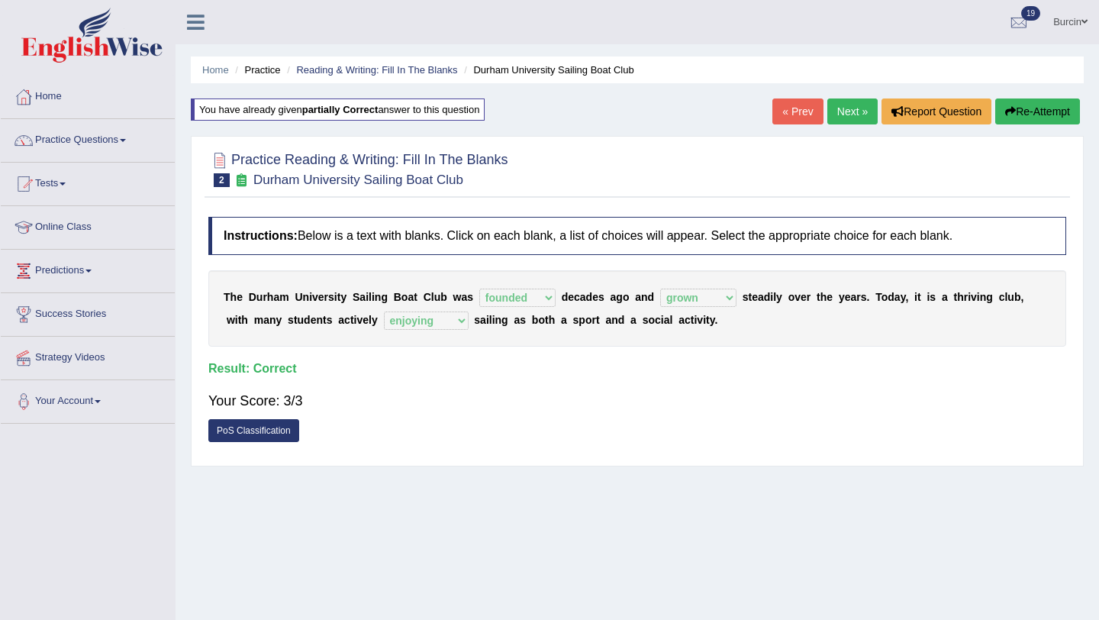
click at [1036, 105] on button "Re-Attempt" at bounding box center [1037, 111] width 85 height 26
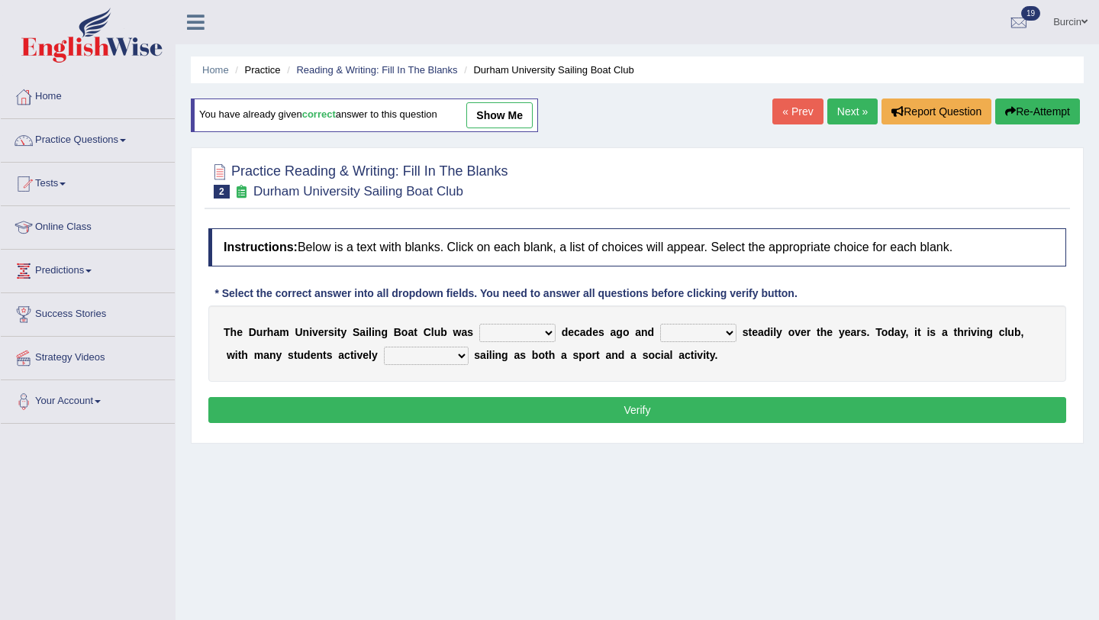
click at [547, 331] on select "found fund founded find" at bounding box center [517, 333] width 76 height 18
select select "founded"
click at [479, 324] on select "found fund founded find" at bounding box center [517, 333] width 76 height 18
click at [737, 330] on b at bounding box center [739, 332] width 6 height 12
click at [727, 330] on select "grow growing has grown grown" at bounding box center [698, 333] width 76 height 18
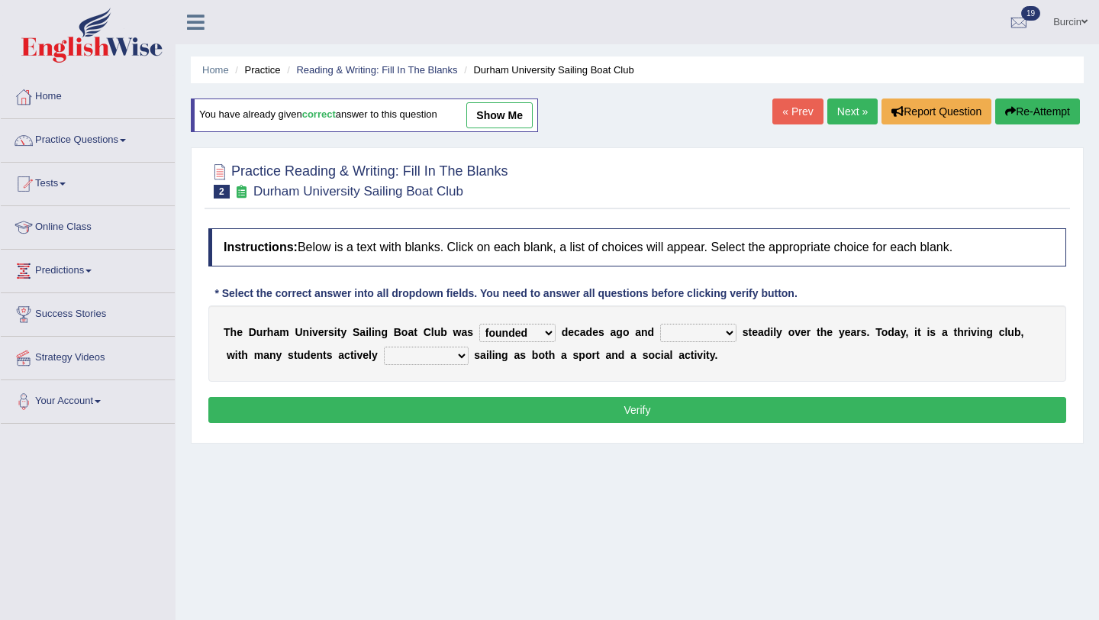
select select "grown"
click at [660, 324] on select "grow growing has grown grown" at bounding box center [698, 333] width 76 height 18
click at [429, 358] on select "enjoy enjoyed are enjoying enjoying" at bounding box center [426, 355] width 85 height 18
select select "are enjoying"
click at [384, 346] on select "enjoy enjoyed are enjoying enjoying" at bounding box center [426, 355] width 85 height 18
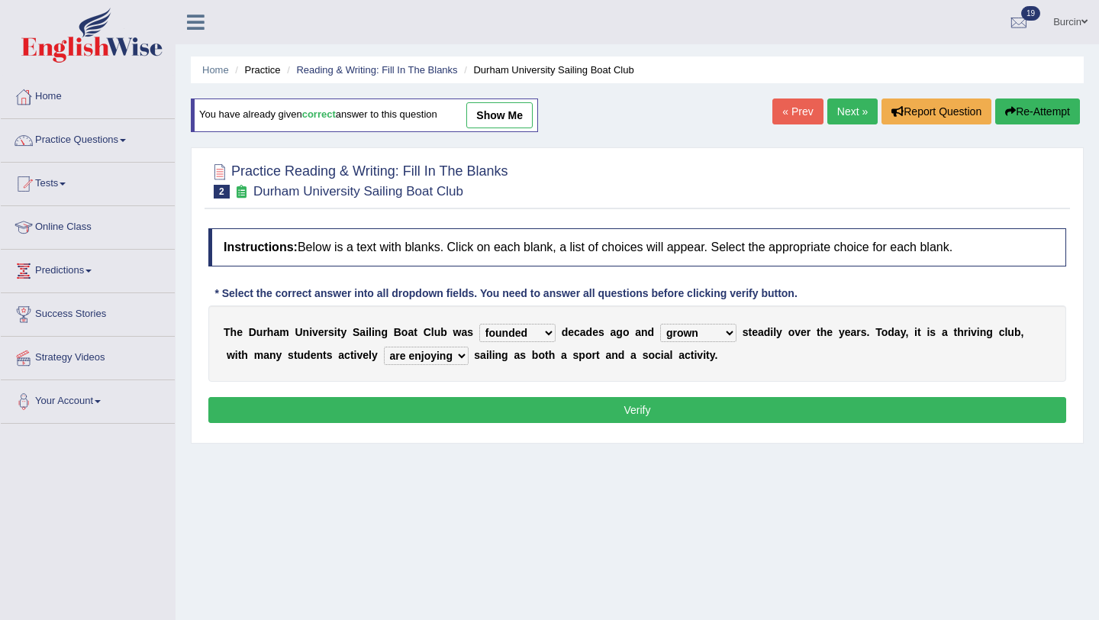
click at [430, 408] on button "Verify" at bounding box center [637, 410] width 858 height 26
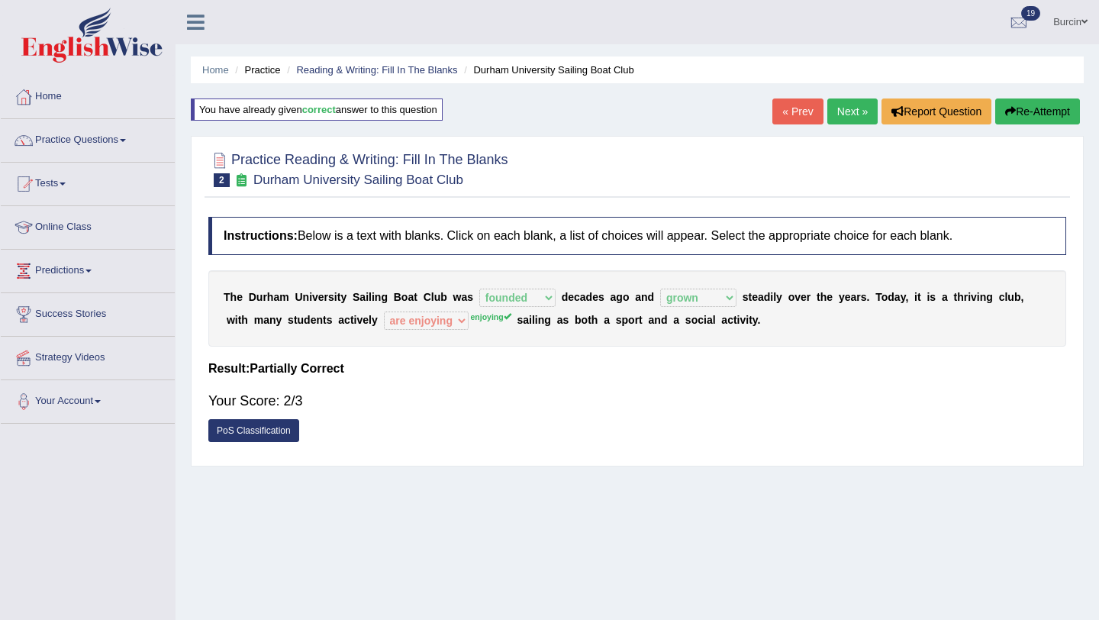
click at [1013, 101] on button "Re-Attempt" at bounding box center [1037, 111] width 85 height 26
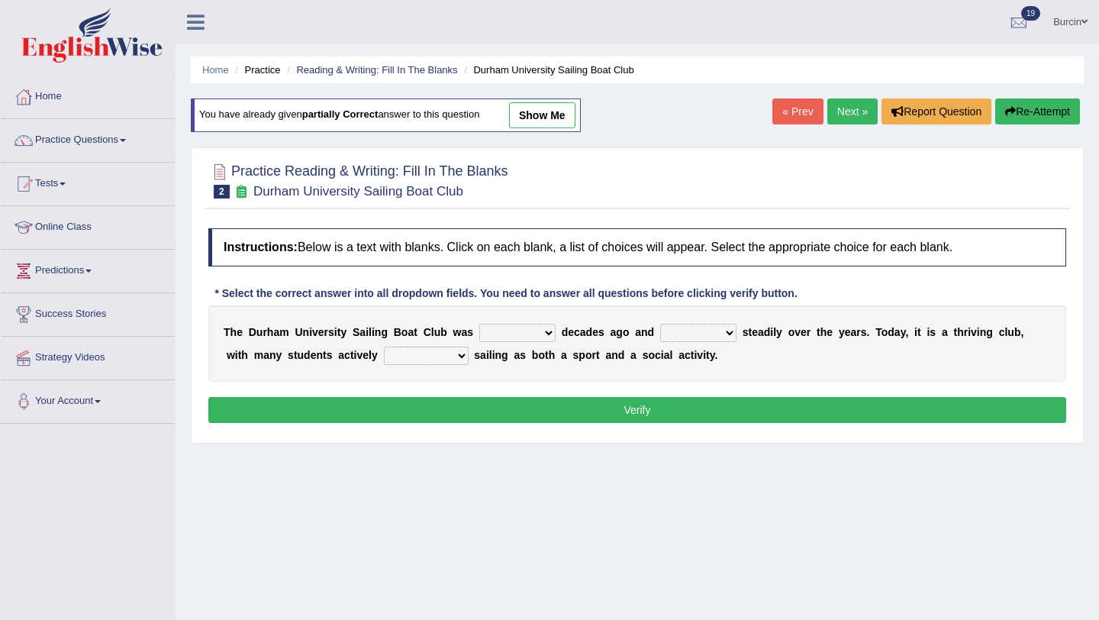
click at [428, 352] on select "enjoy enjoyed are enjoying enjoying" at bounding box center [426, 355] width 85 height 18
select select "enjoying"
click at [384, 346] on select "enjoy enjoyed are enjoying enjoying" at bounding box center [426, 355] width 85 height 18
click at [425, 406] on button "Verify" at bounding box center [637, 410] width 858 height 26
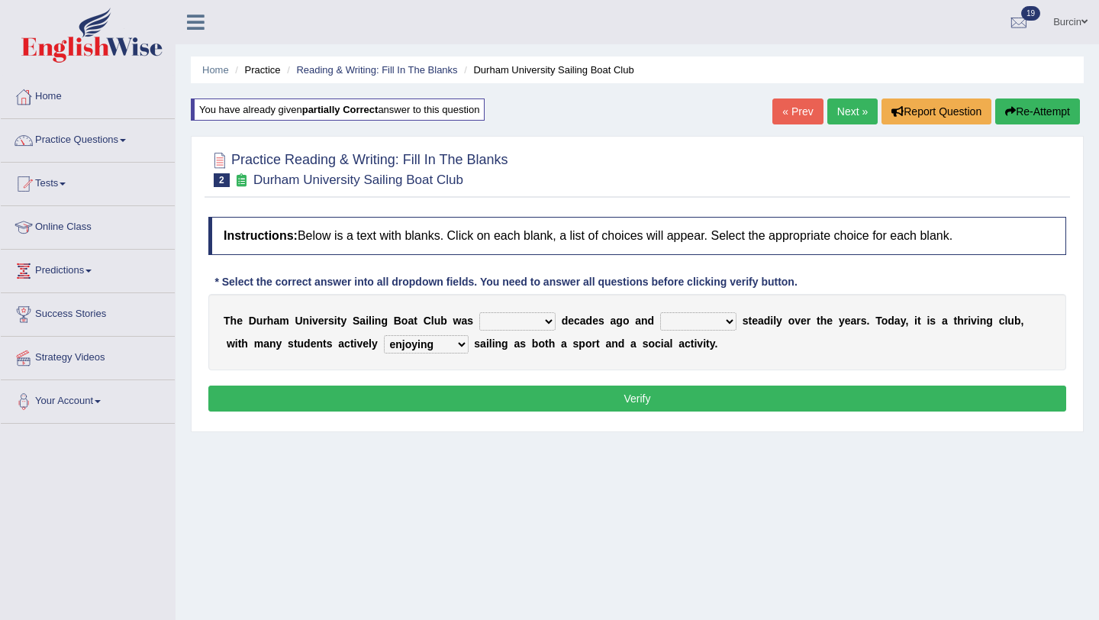
click at [549, 322] on select "found fund founded find" at bounding box center [517, 321] width 76 height 18
select select "founded"
click at [479, 312] on select "found fund founded find" at bounding box center [517, 321] width 76 height 18
click at [727, 319] on select "grow growing has grown grown" at bounding box center [698, 321] width 76 height 18
select select "grown"
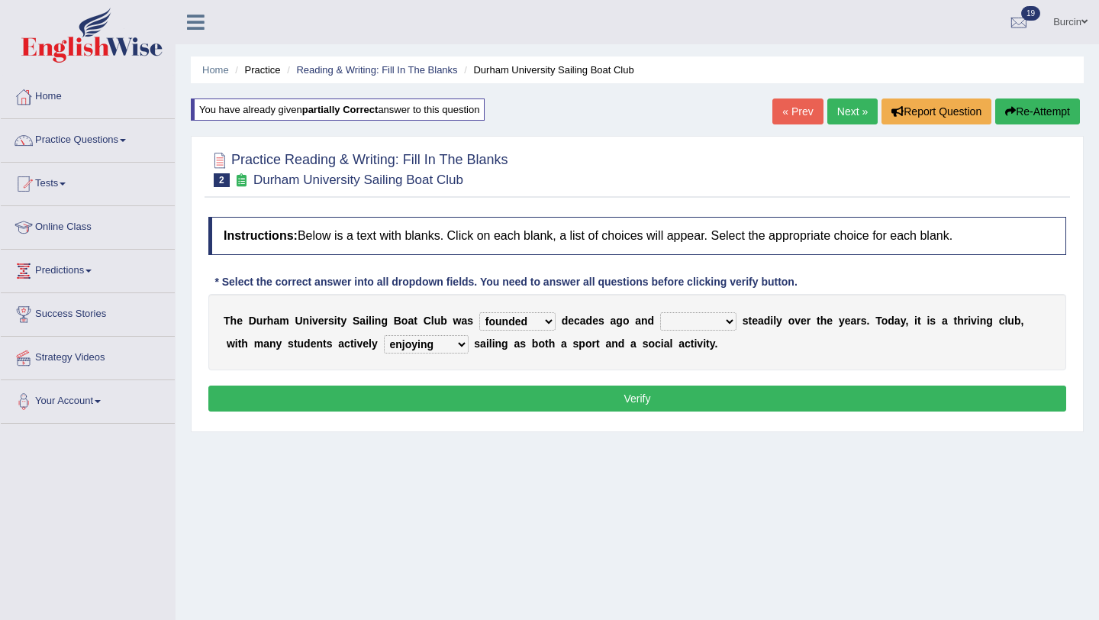
click at [660, 312] on select "grow growing has grown grown" at bounding box center [698, 321] width 76 height 18
click at [709, 400] on button "Verify" at bounding box center [637, 398] width 858 height 26
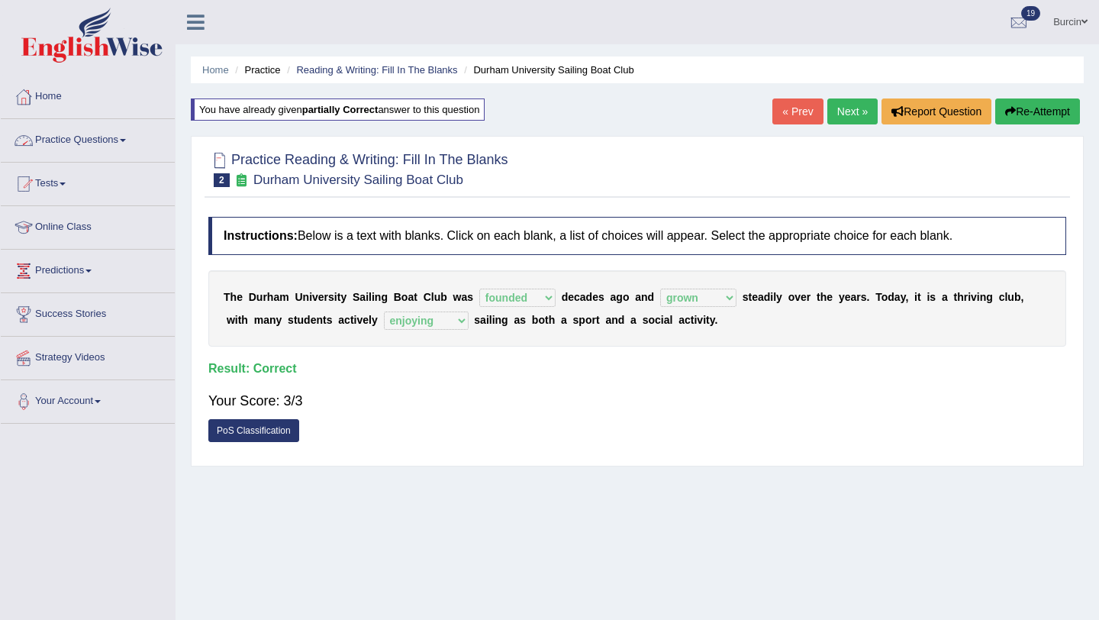
click at [123, 136] on link "Practice Questions" at bounding box center [88, 138] width 174 height 38
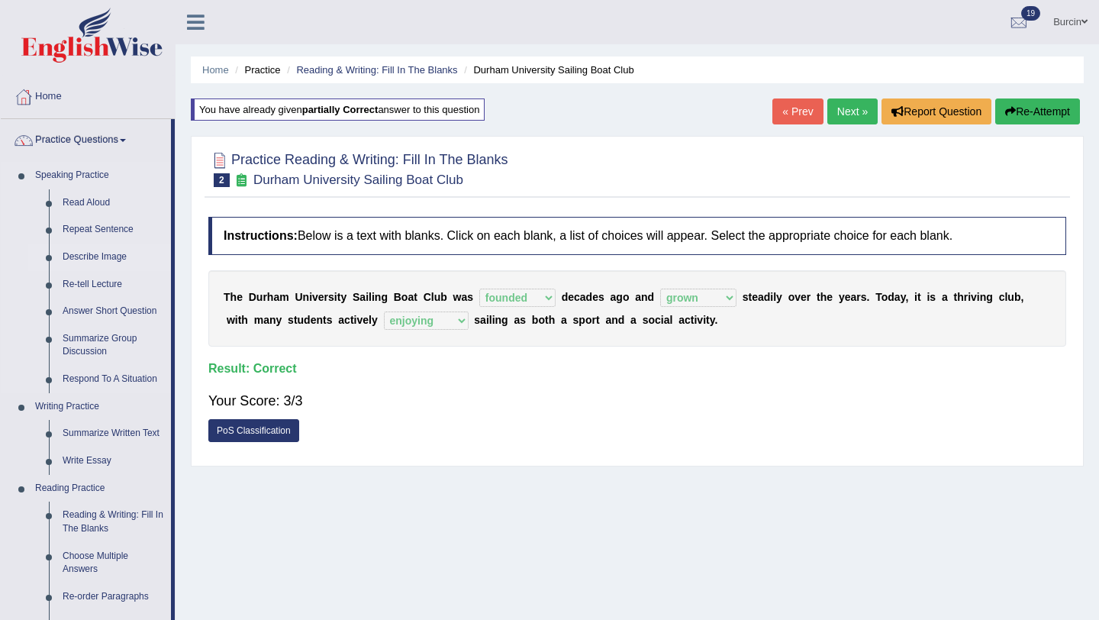
click at [106, 254] on link "Describe Image" at bounding box center [113, 256] width 115 height 27
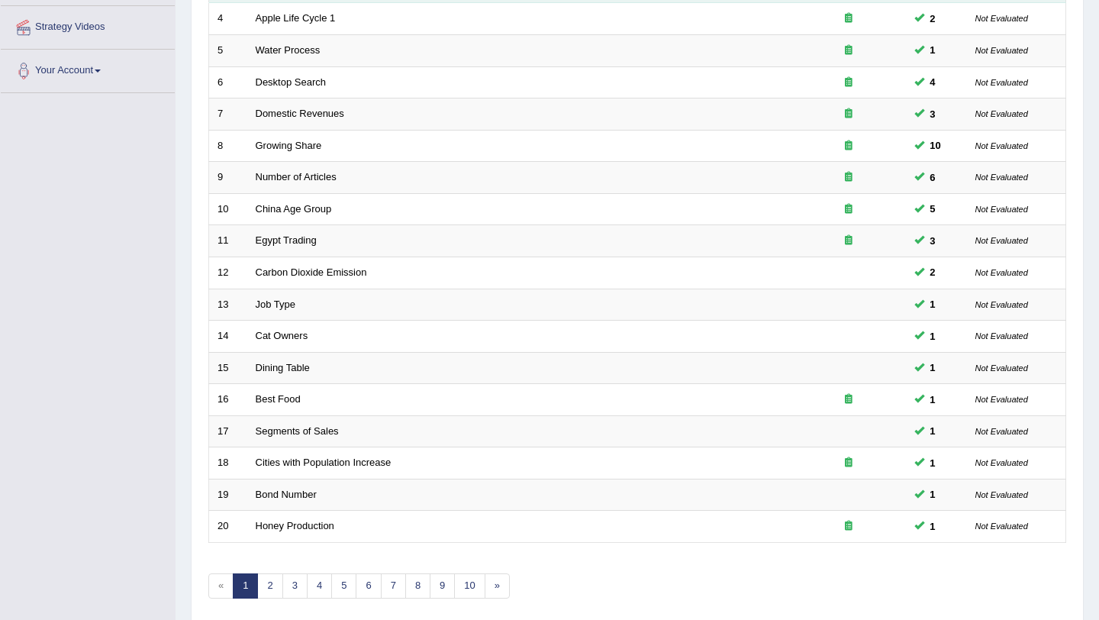
scroll to position [391, 0]
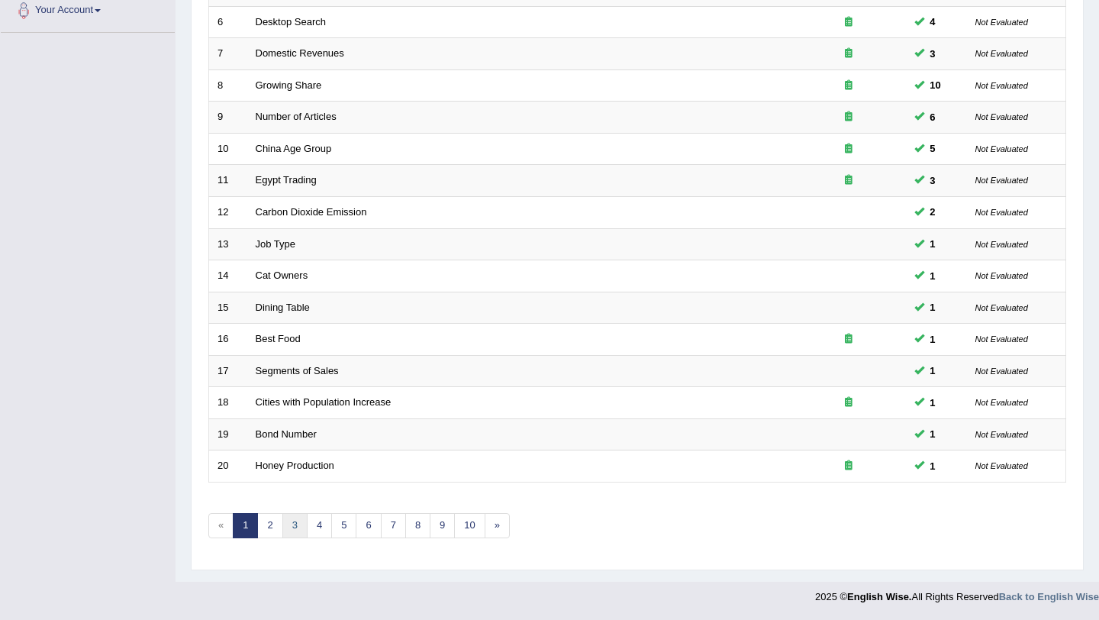
click at [295, 517] on link "3" at bounding box center [294, 525] width 25 height 25
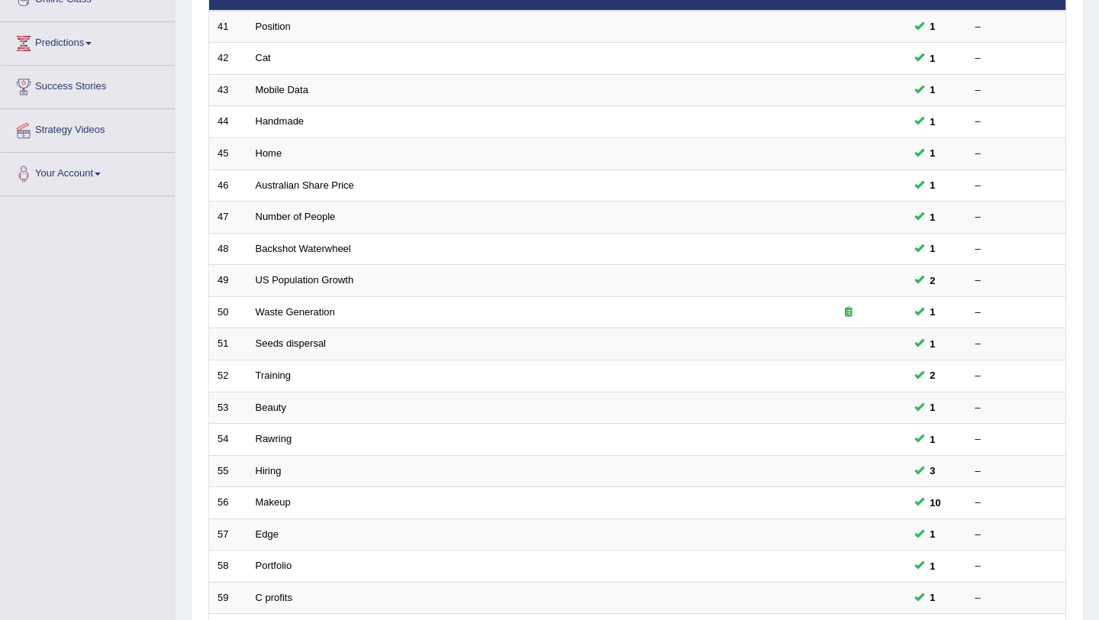
scroll to position [391, 0]
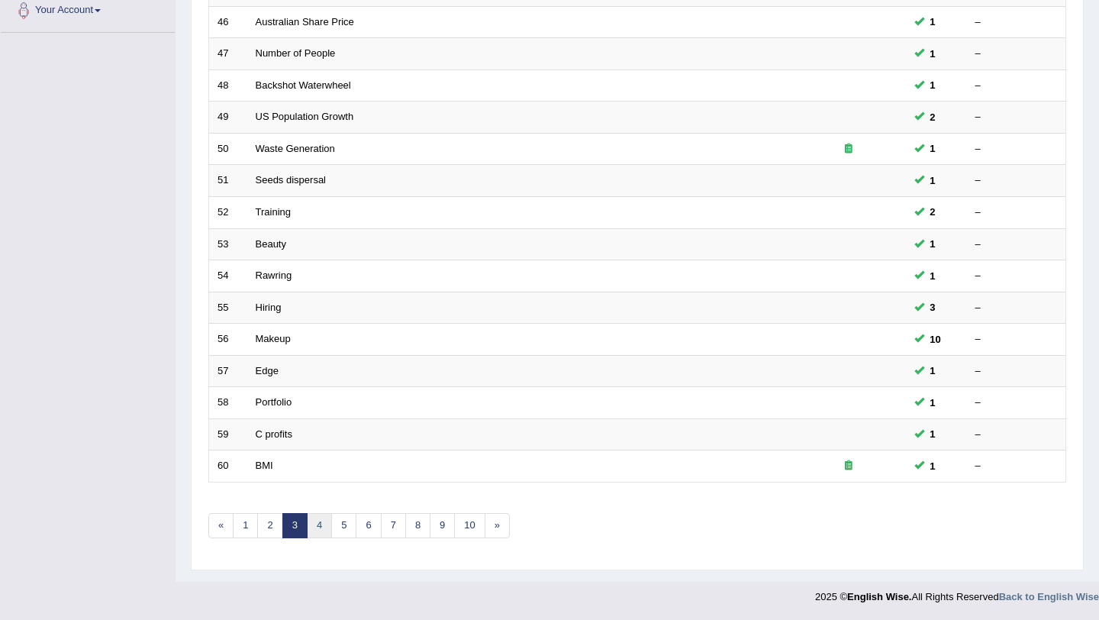
click at [317, 529] on link "4" at bounding box center [319, 525] width 25 height 25
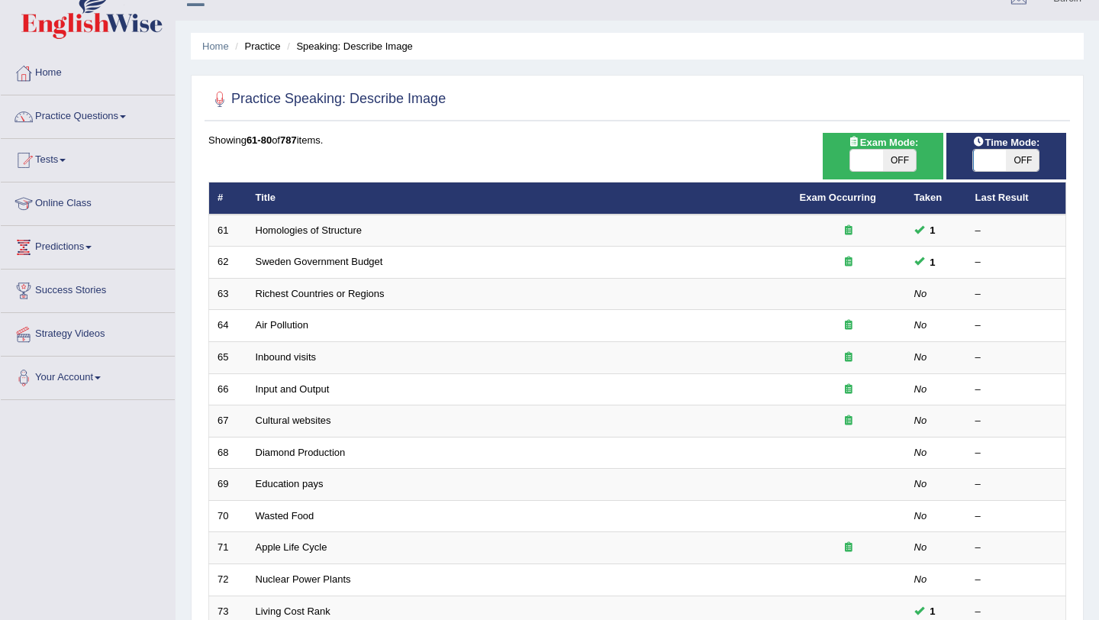
scroll to position [24, 0]
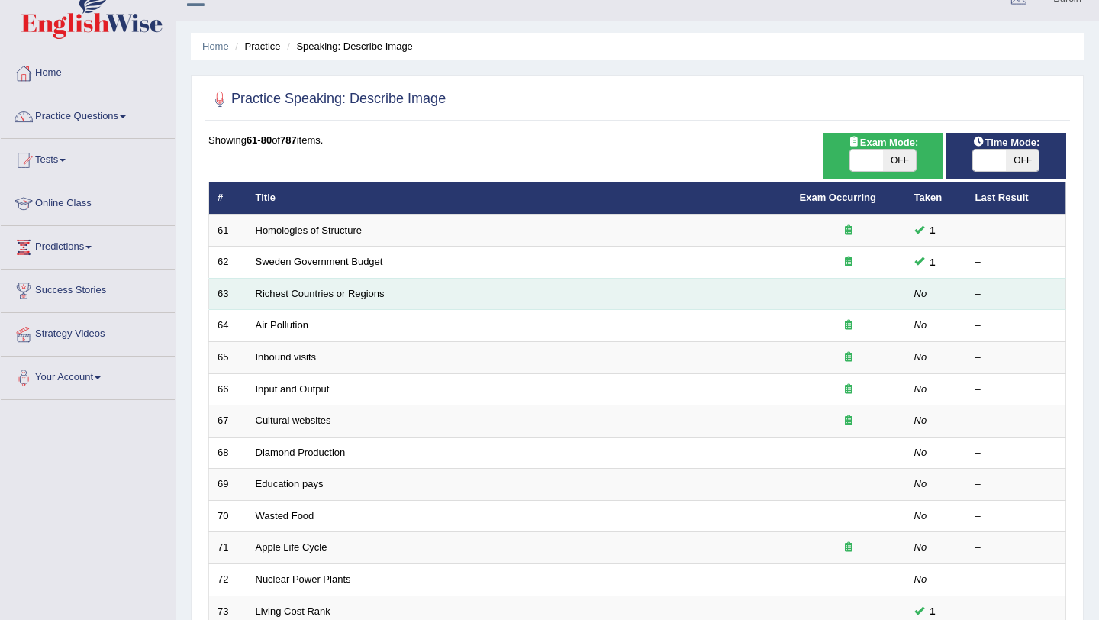
click at [365, 286] on td "Richest Countries or Regions" at bounding box center [519, 294] width 544 height 32
click at [366, 291] on link "Richest Countries or Regions" at bounding box center [320, 293] width 129 height 11
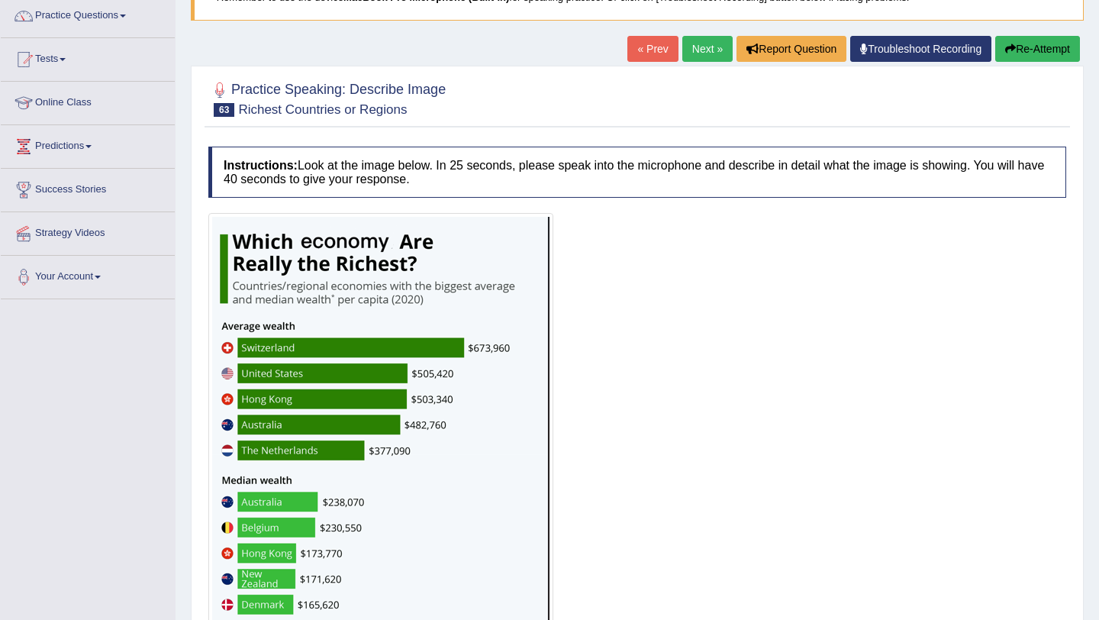
scroll to position [249, 0]
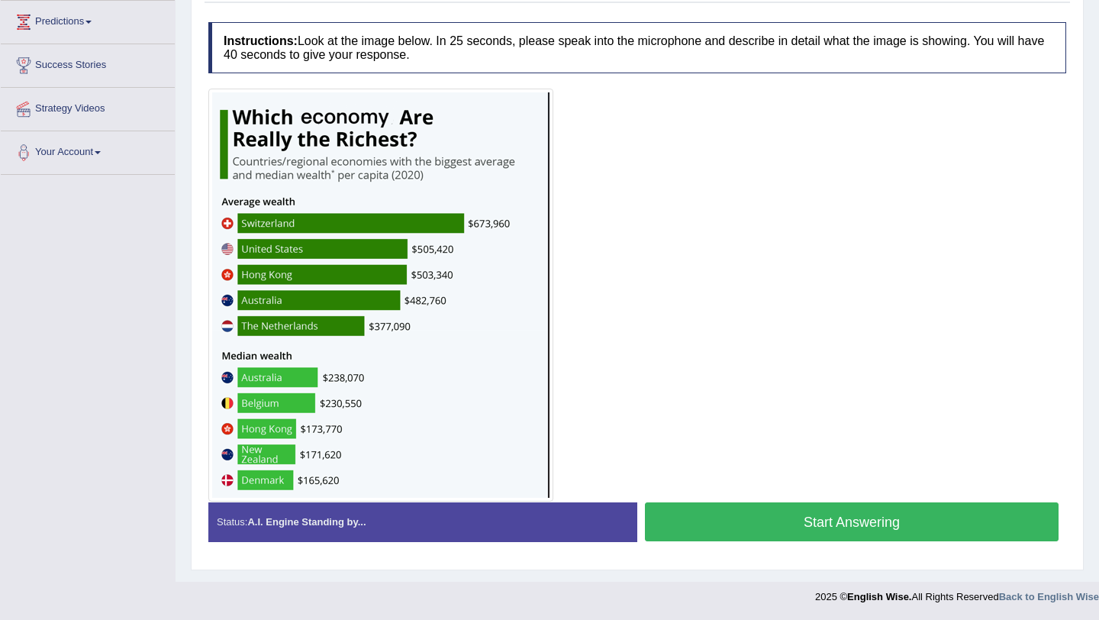
click at [778, 529] on button "Start Answering" at bounding box center [852, 521] width 414 height 39
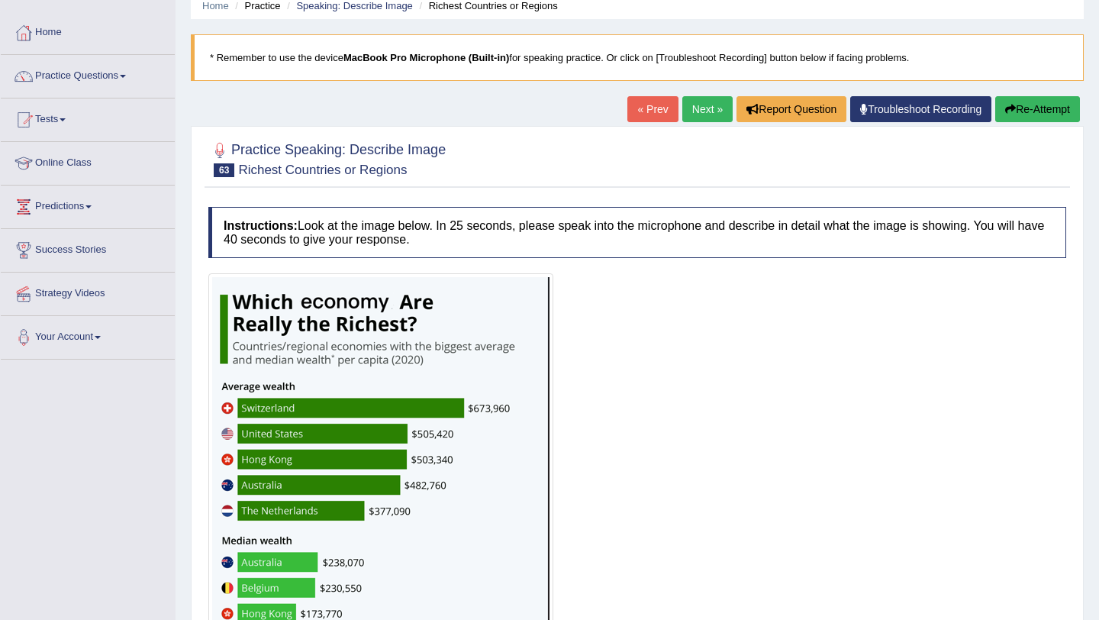
scroll to position [0, 0]
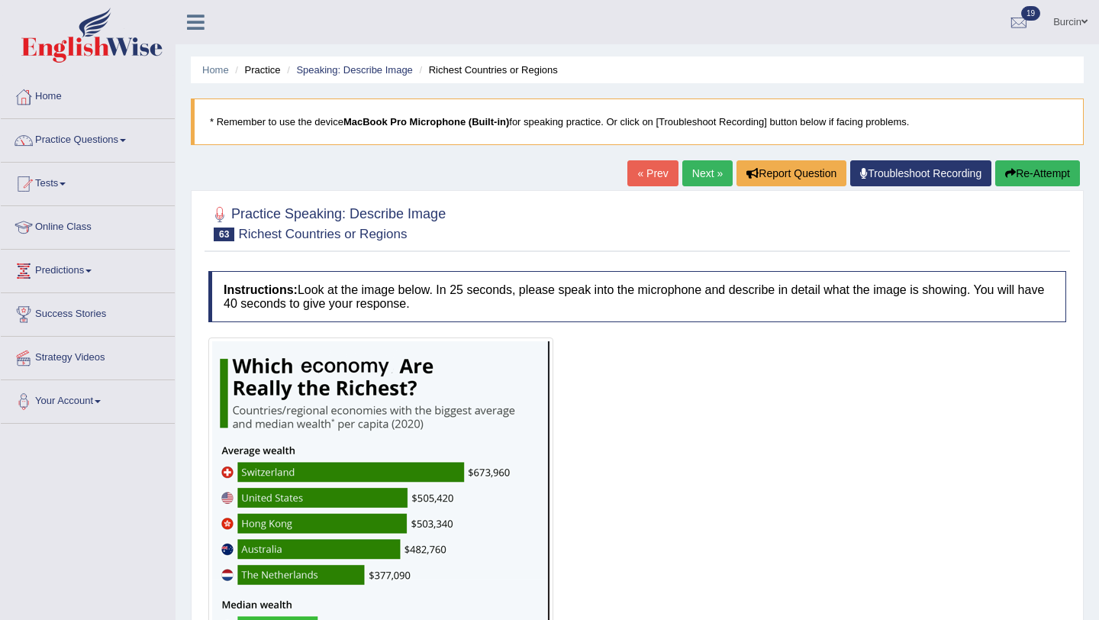
click at [701, 171] on link "Next »" at bounding box center [707, 173] width 50 height 26
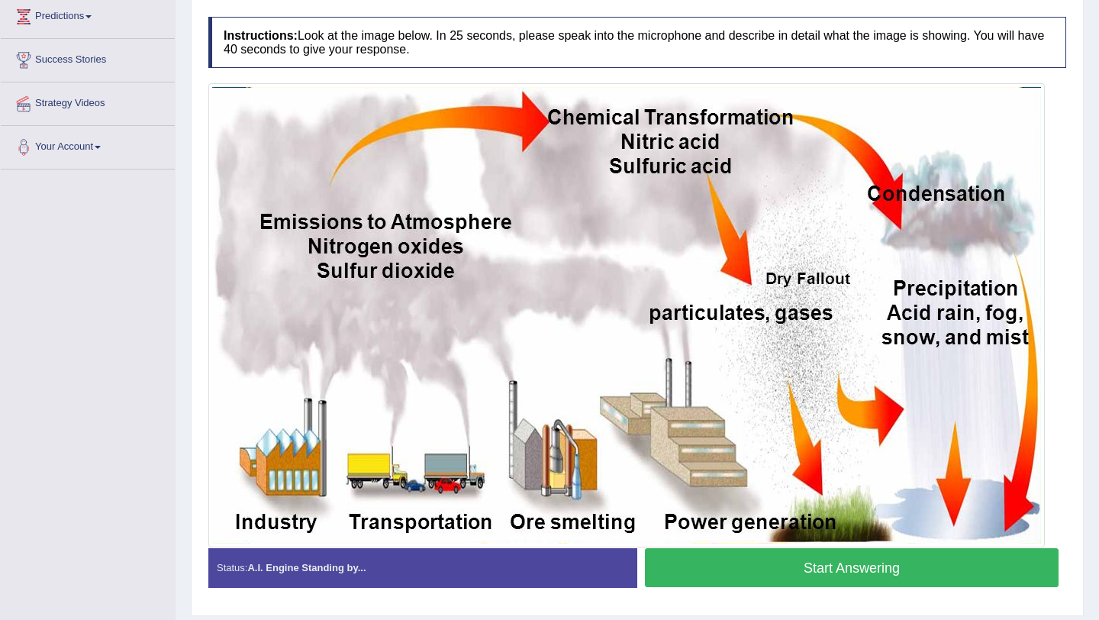
scroll to position [259, 0]
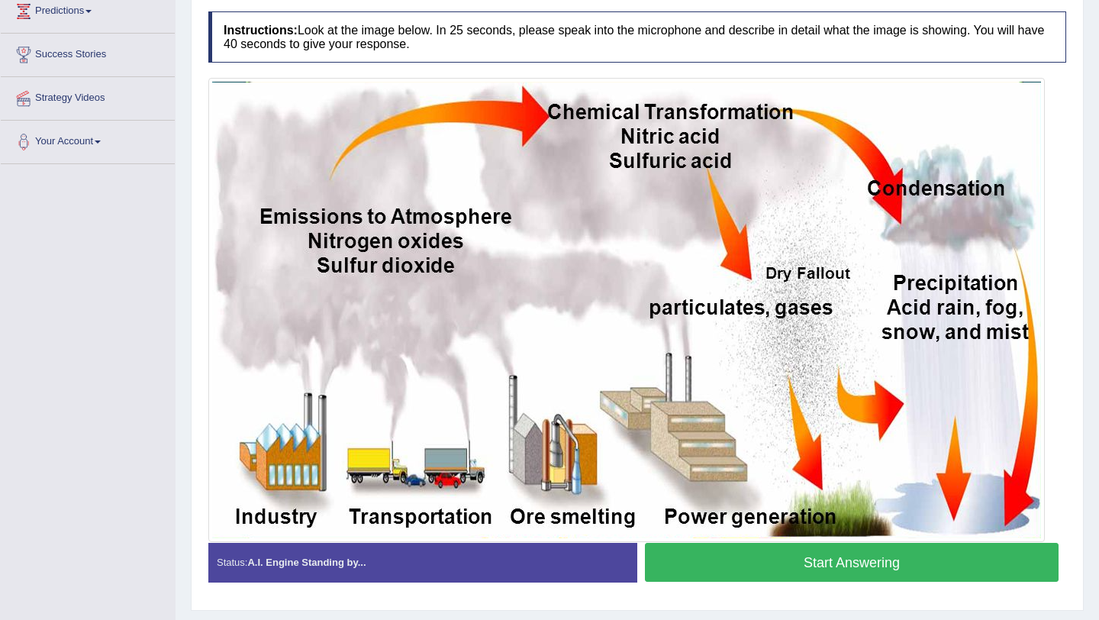
click at [726, 566] on button "Start Answering" at bounding box center [852, 562] width 414 height 39
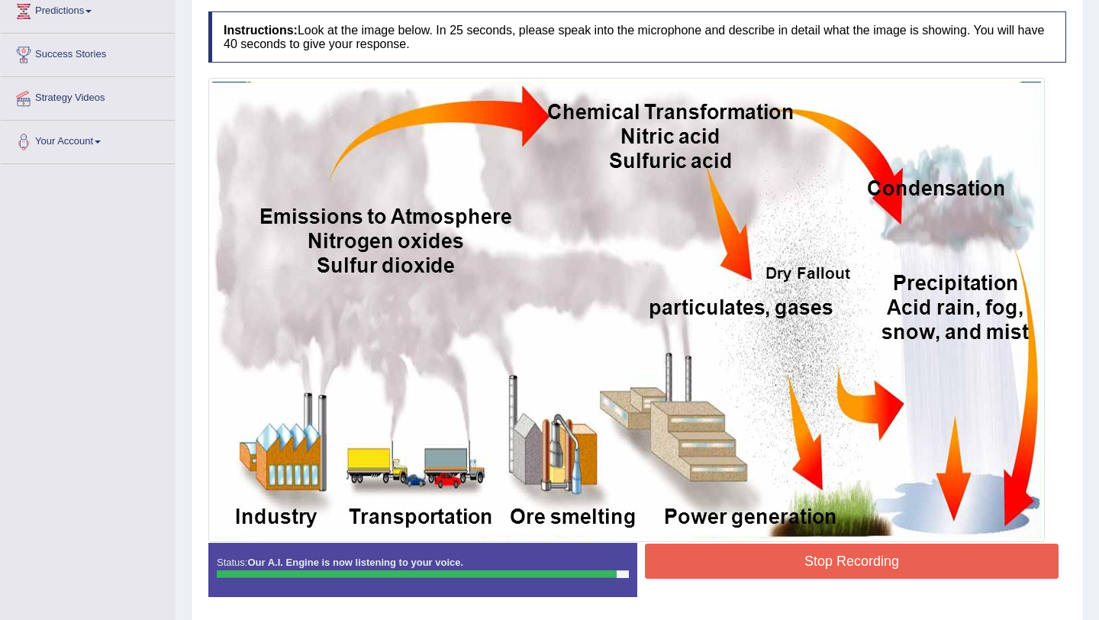
click at [726, 566] on button "Stop Recording" at bounding box center [852, 560] width 414 height 35
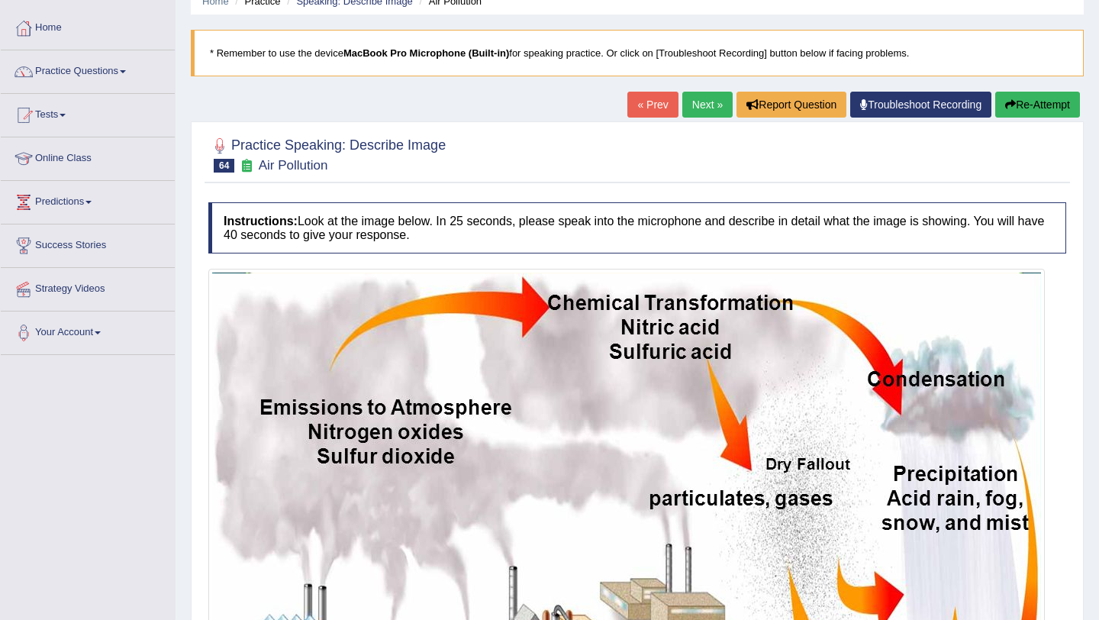
scroll to position [0, 0]
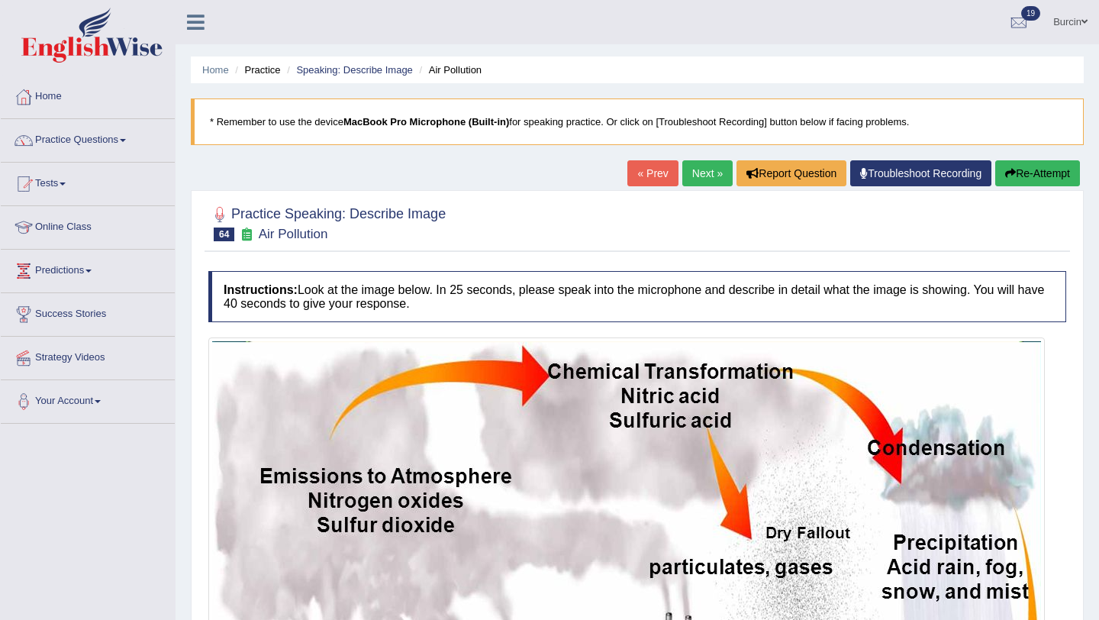
click at [691, 174] on link "Next »" at bounding box center [707, 173] width 50 height 26
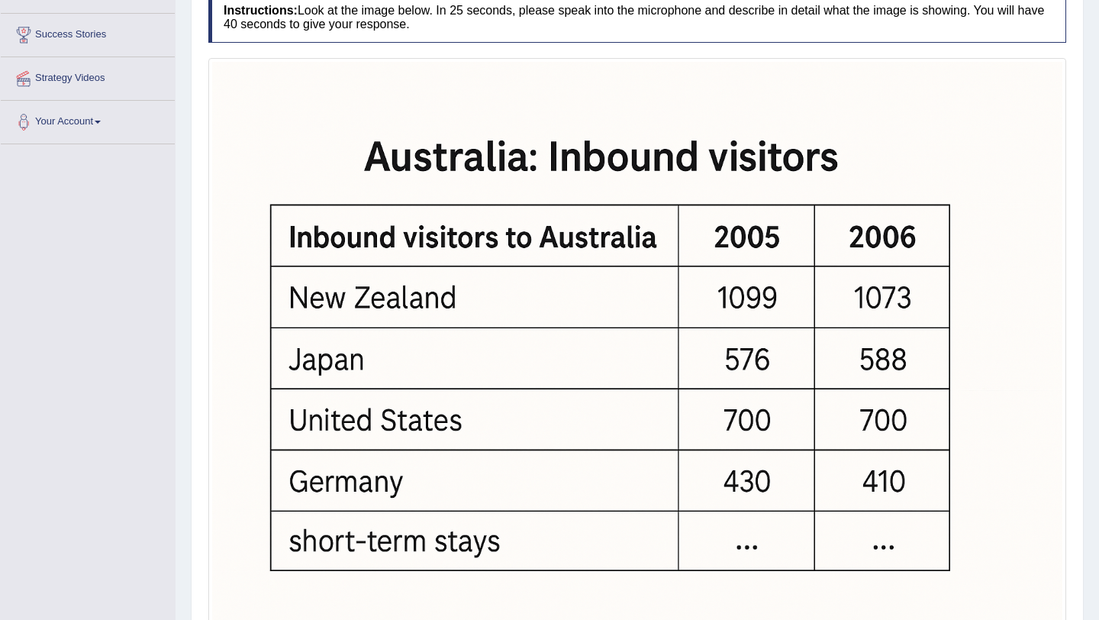
scroll to position [346, 0]
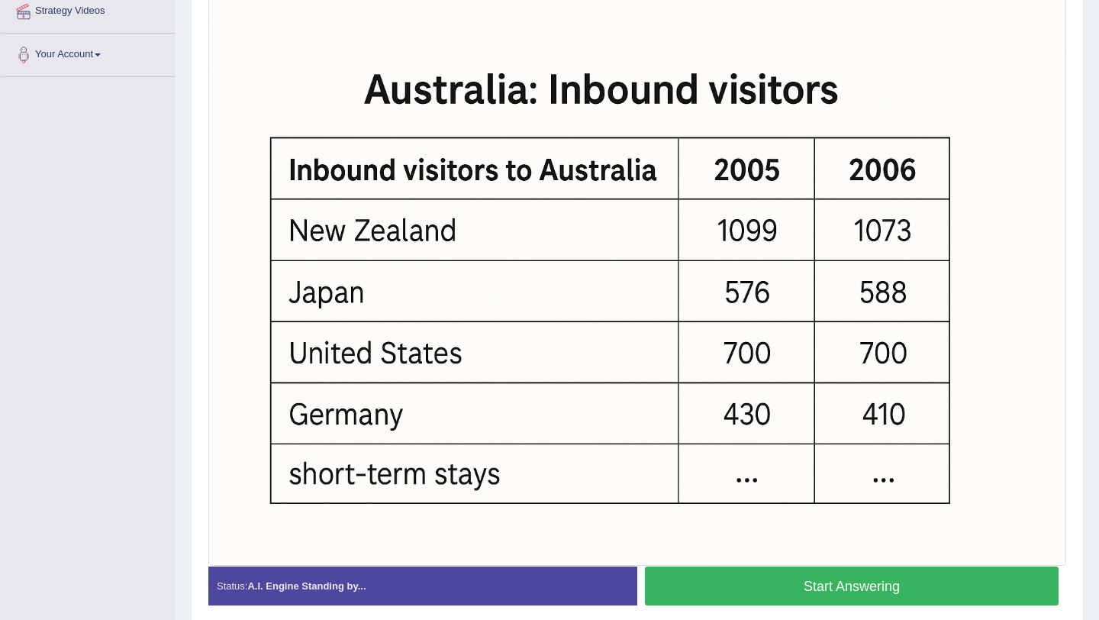
click at [692, 585] on button "Start Answering" at bounding box center [852, 585] width 414 height 39
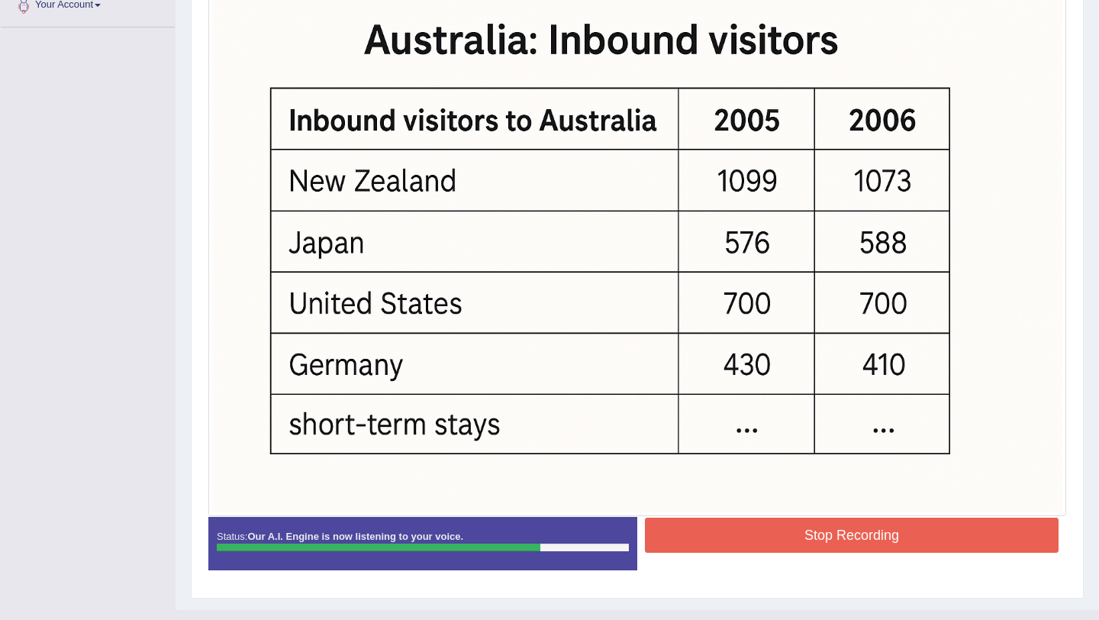
scroll to position [425, 0]
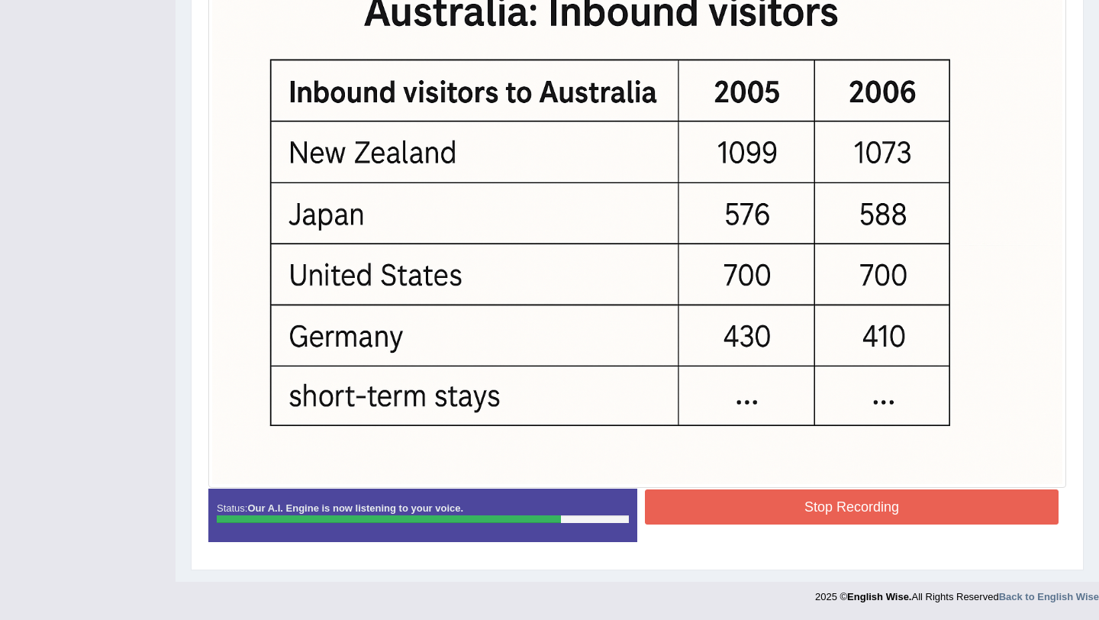
click at [715, 511] on button "Stop Recording" at bounding box center [852, 506] width 414 height 35
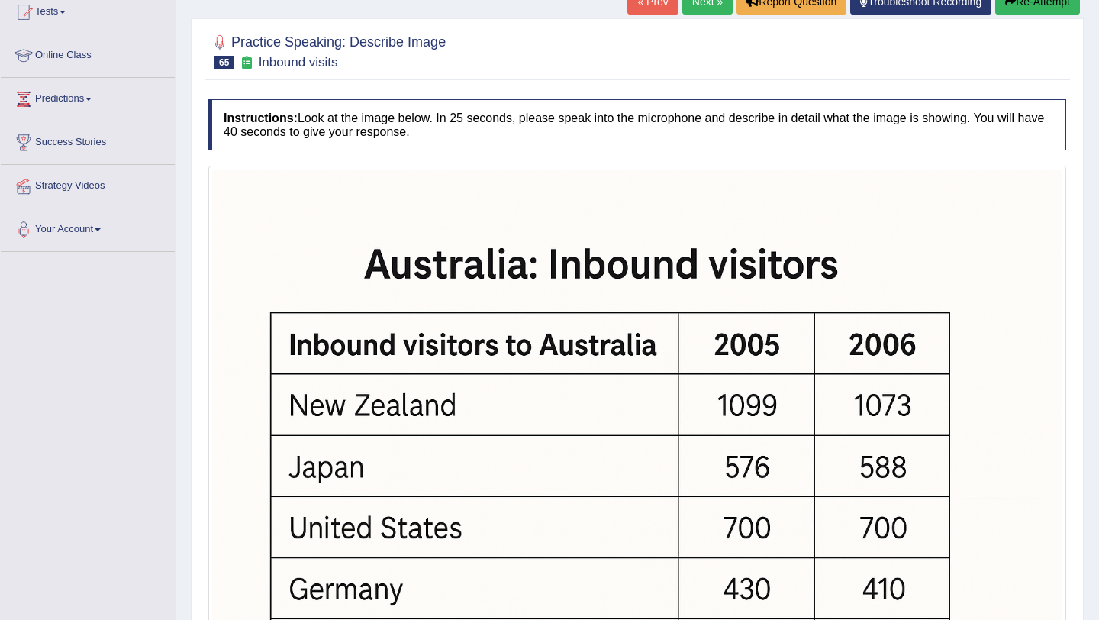
scroll to position [79, 0]
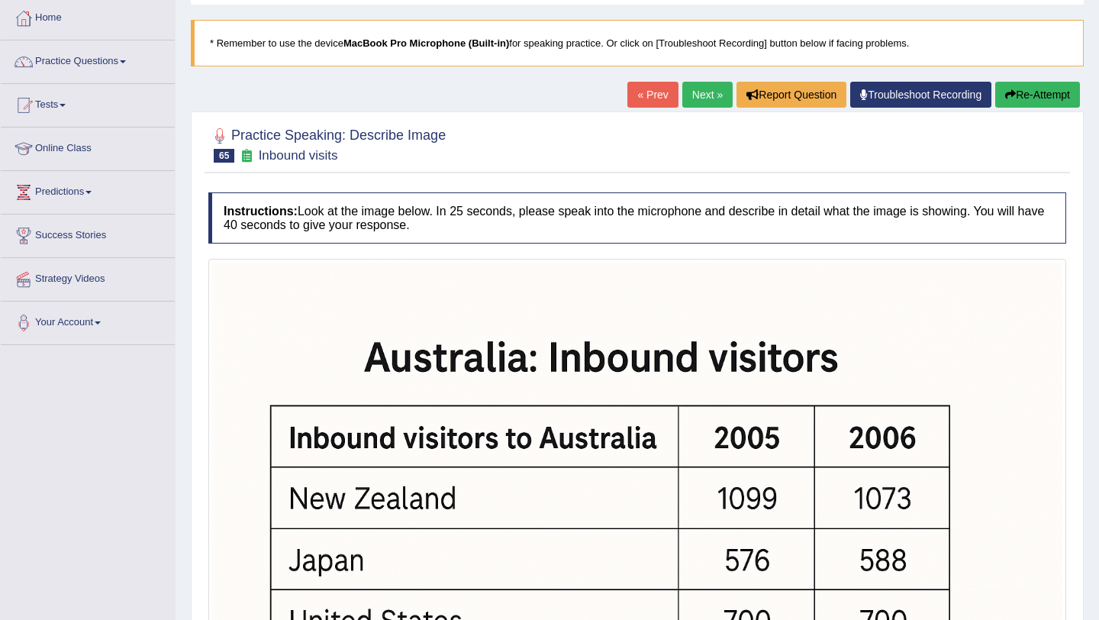
click at [1052, 86] on button "Re-Attempt" at bounding box center [1037, 95] width 85 height 26
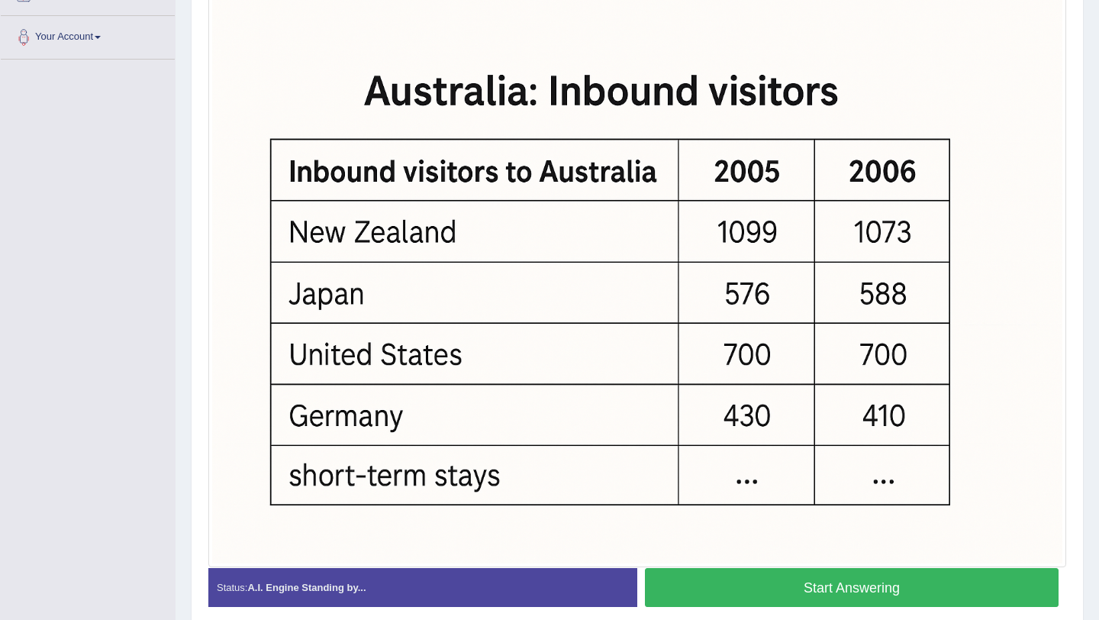
scroll to position [366, 0]
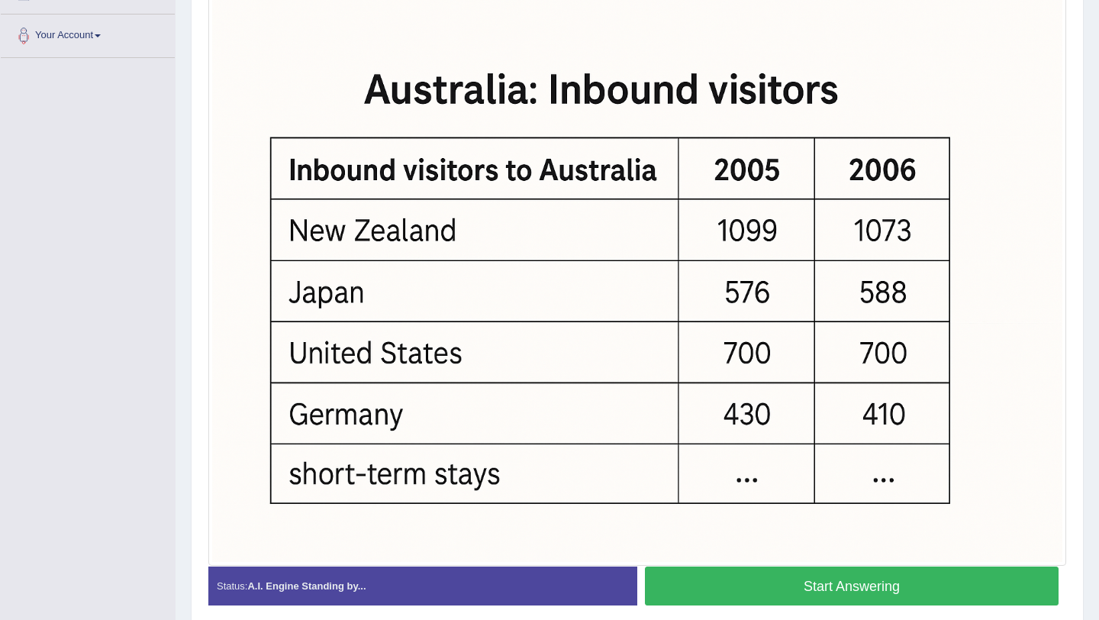
click at [810, 582] on button "Start Answering" at bounding box center [852, 585] width 414 height 39
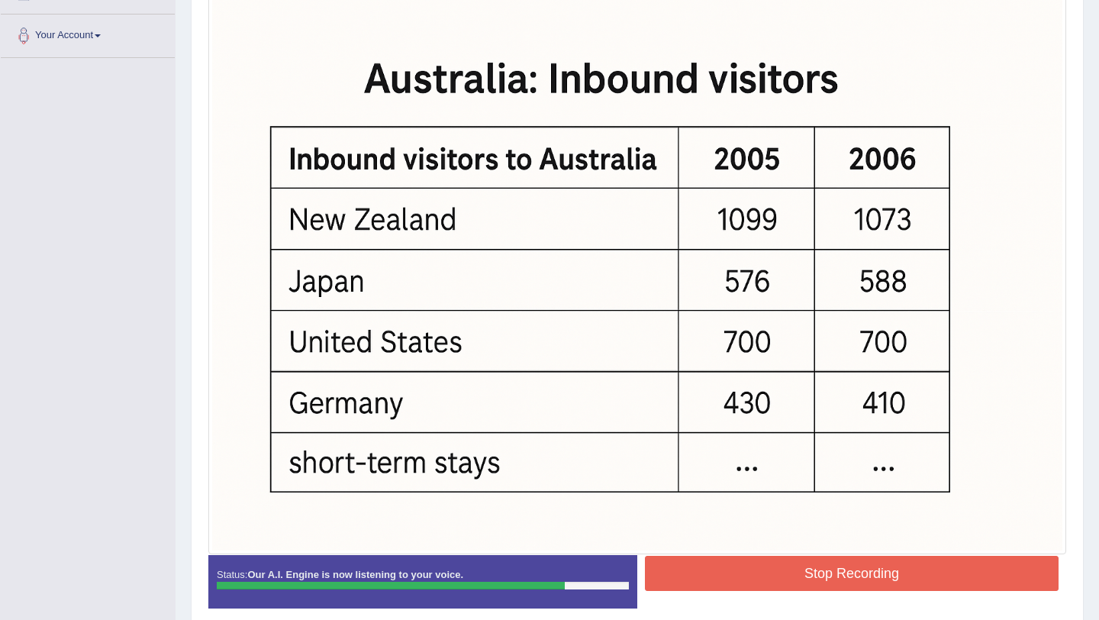
click at [810, 582] on button "Stop Recording" at bounding box center [852, 573] width 414 height 35
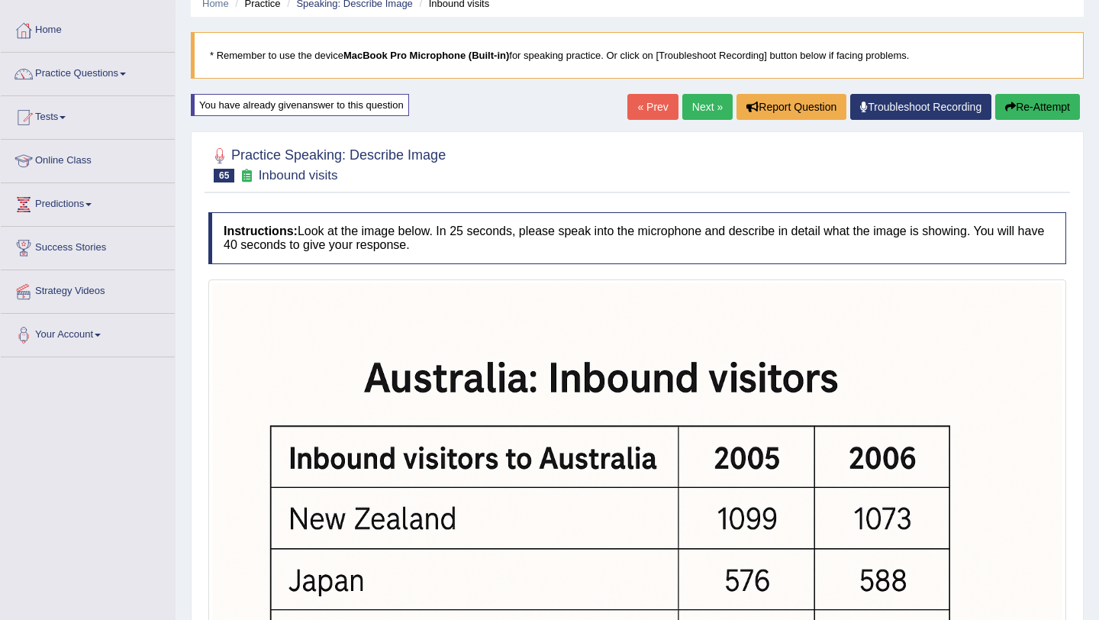
scroll to position [64, 0]
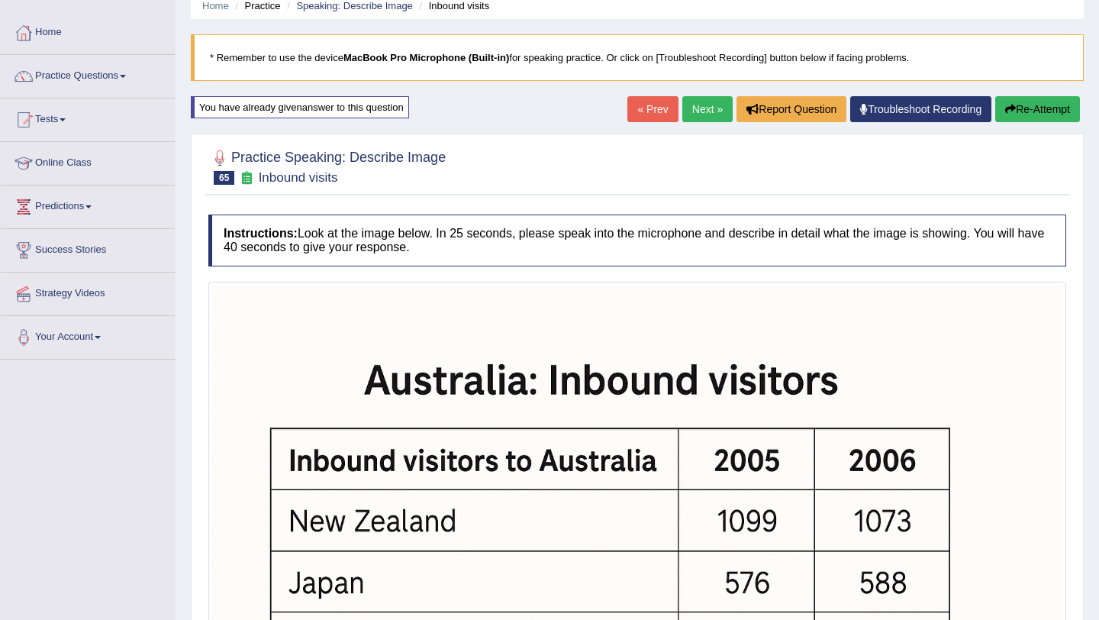
click at [694, 114] on link "Next »" at bounding box center [707, 109] width 50 height 26
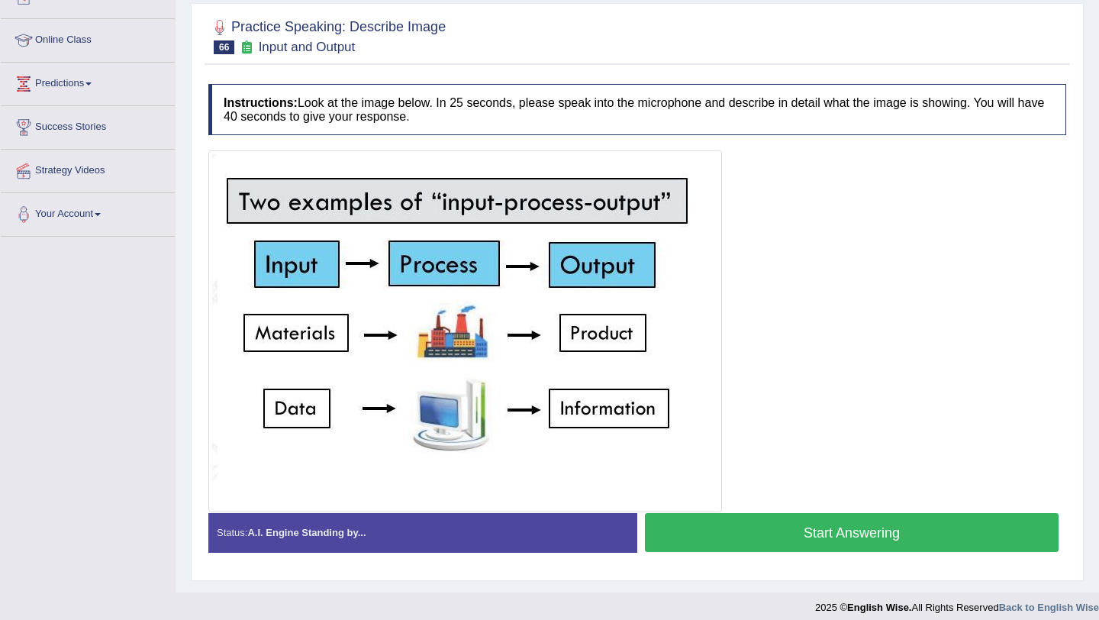
scroll to position [198, 0]
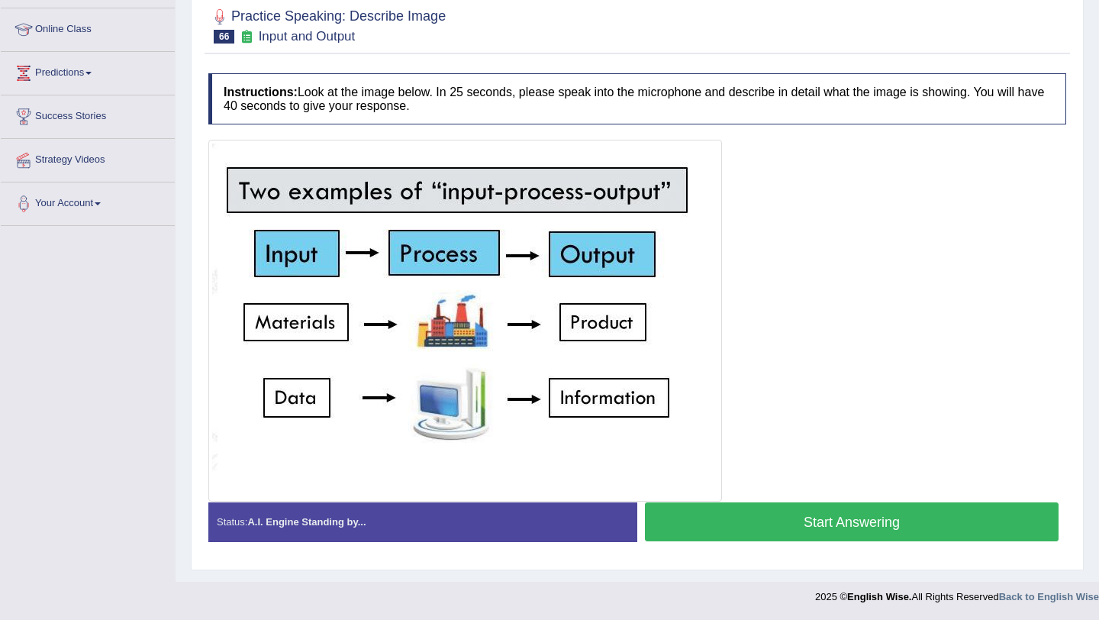
click at [788, 519] on button "Start Answering" at bounding box center [852, 521] width 414 height 39
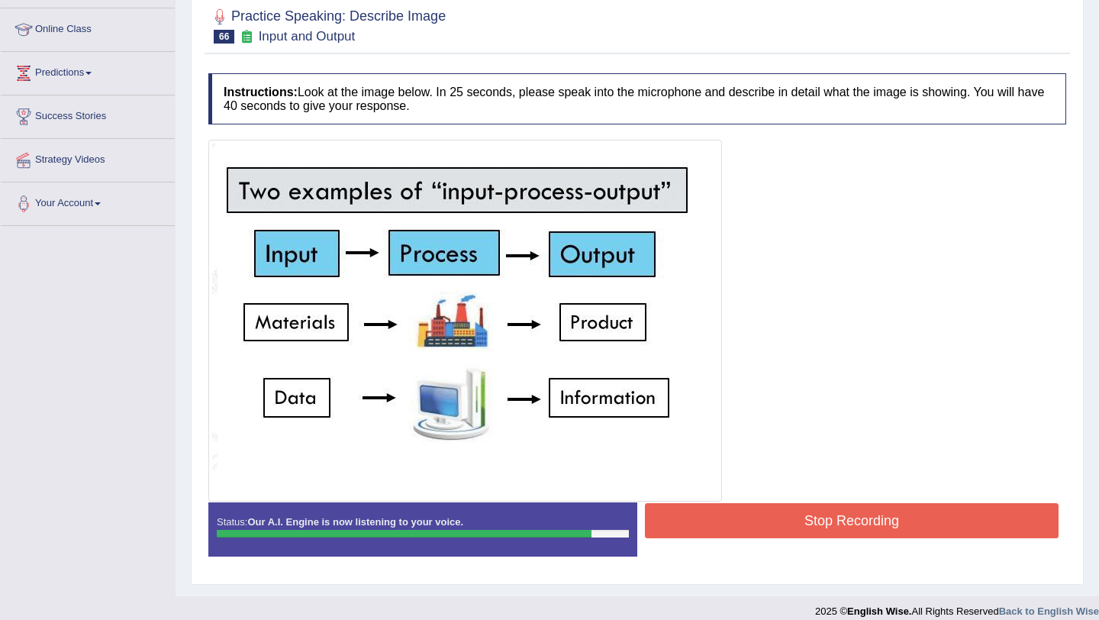
click at [786, 520] on button "Stop Recording" at bounding box center [852, 520] width 414 height 35
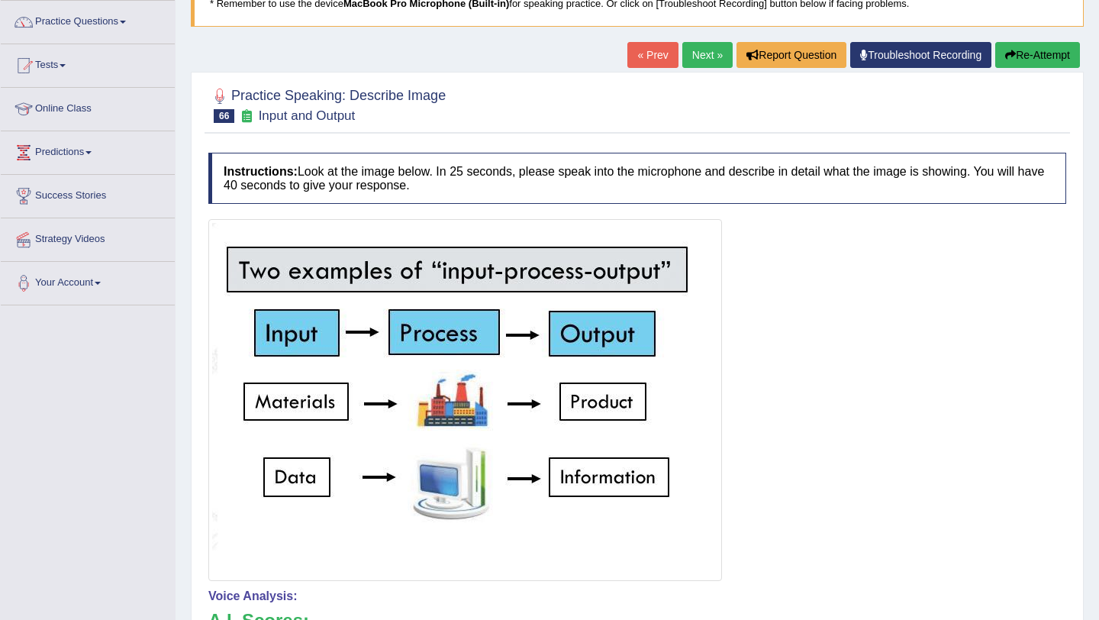
scroll to position [120, 0]
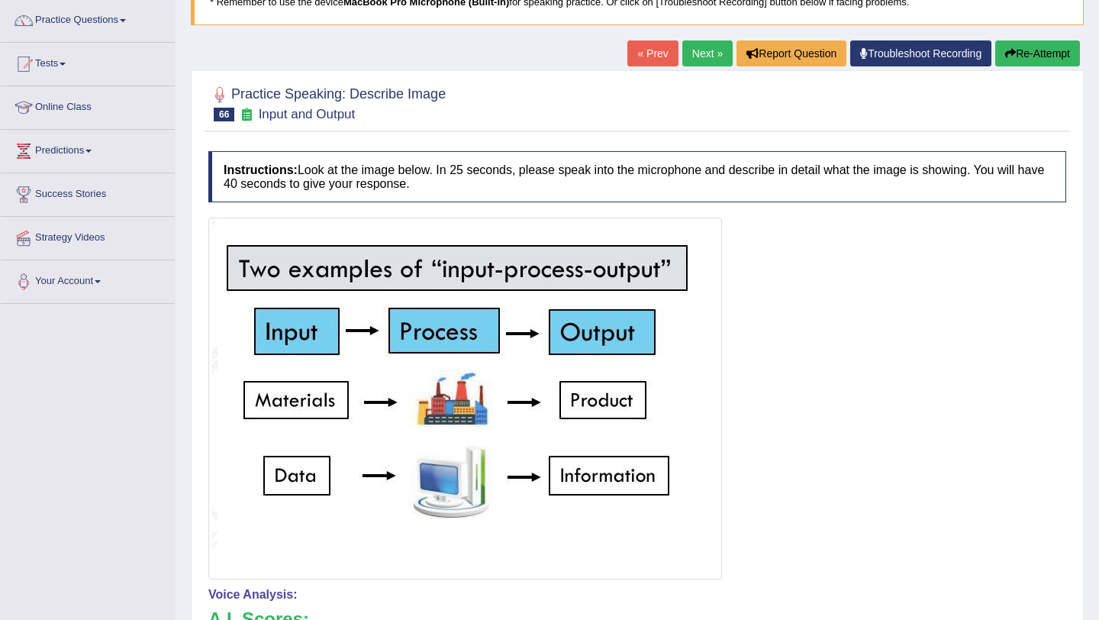
click at [695, 51] on link "Next »" at bounding box center [707, 53] width 50 height 26
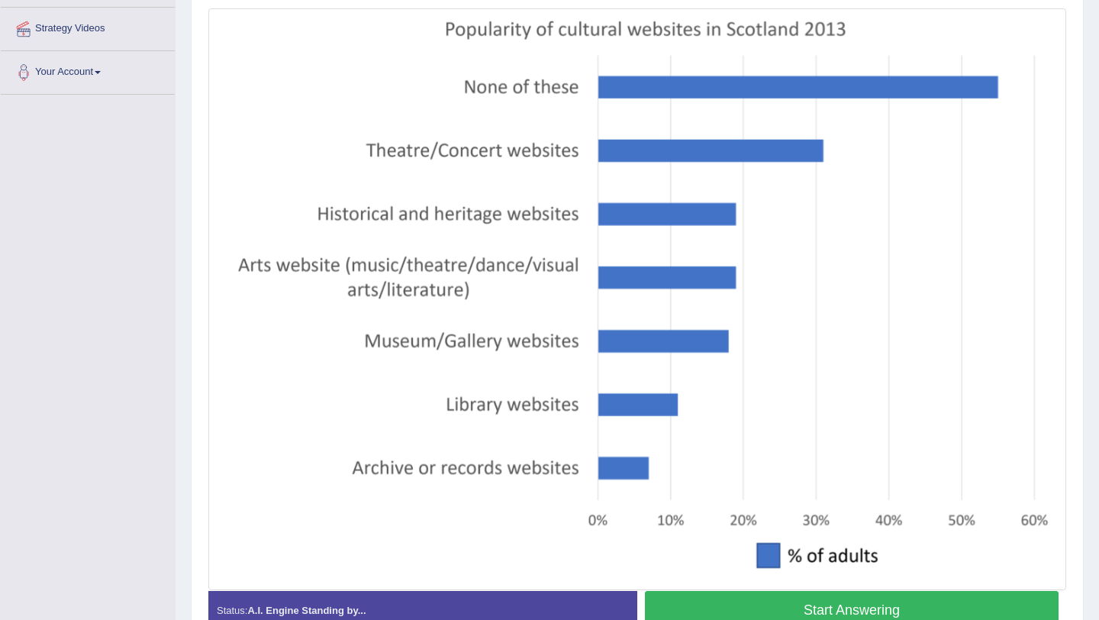
scroll to position [327, 0]
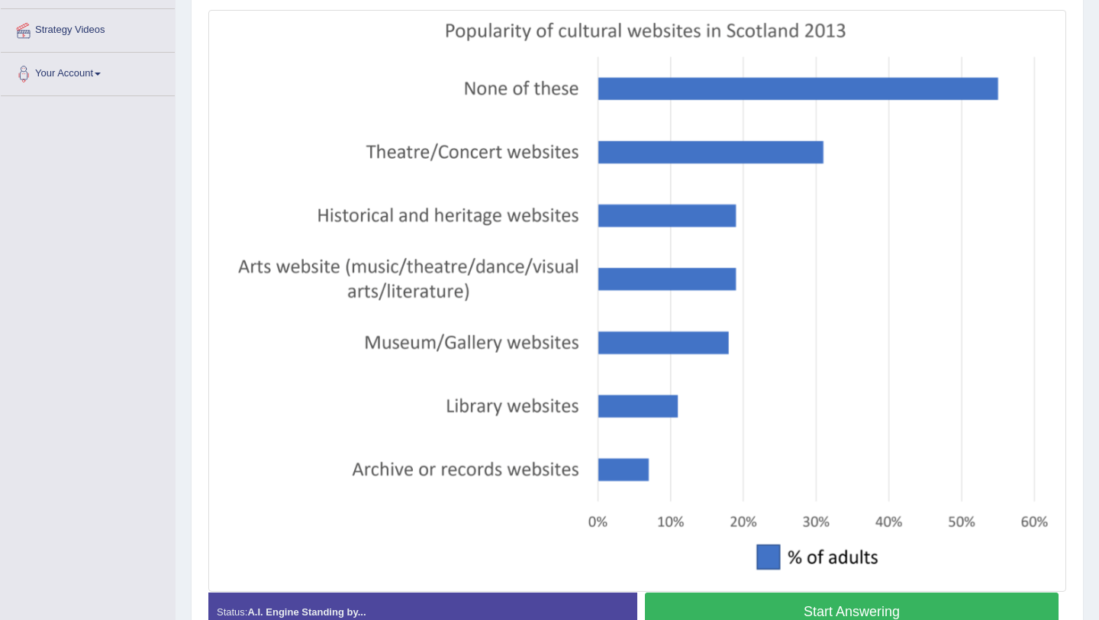
click at [703, 607] on button "Start Answering" at bounding box center [852, 611] width 414 height 39
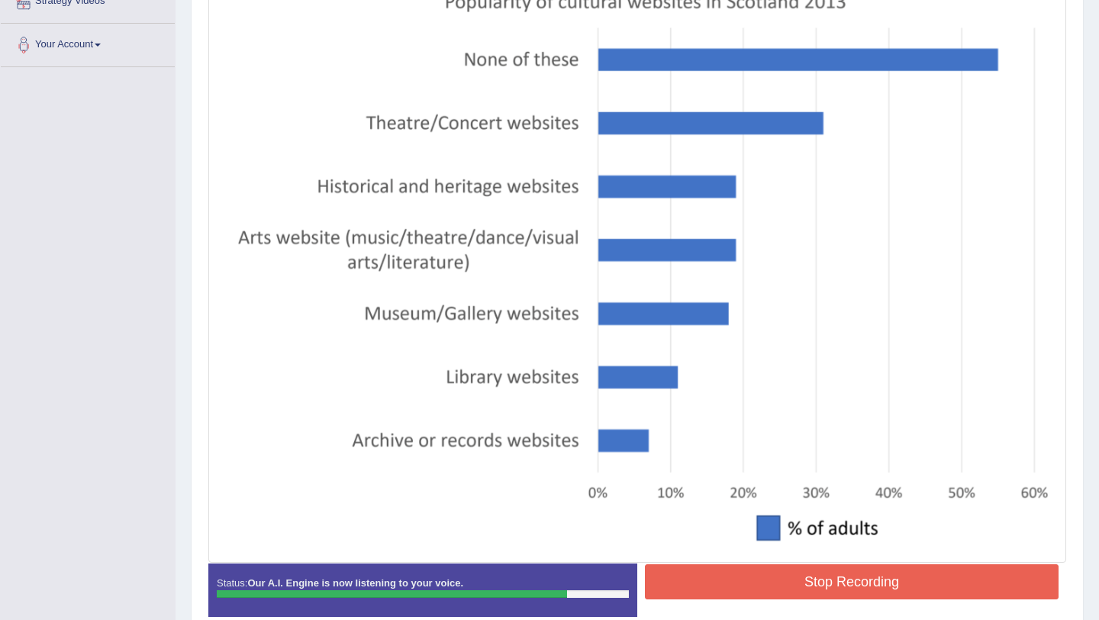
scroll to position [368, 0]
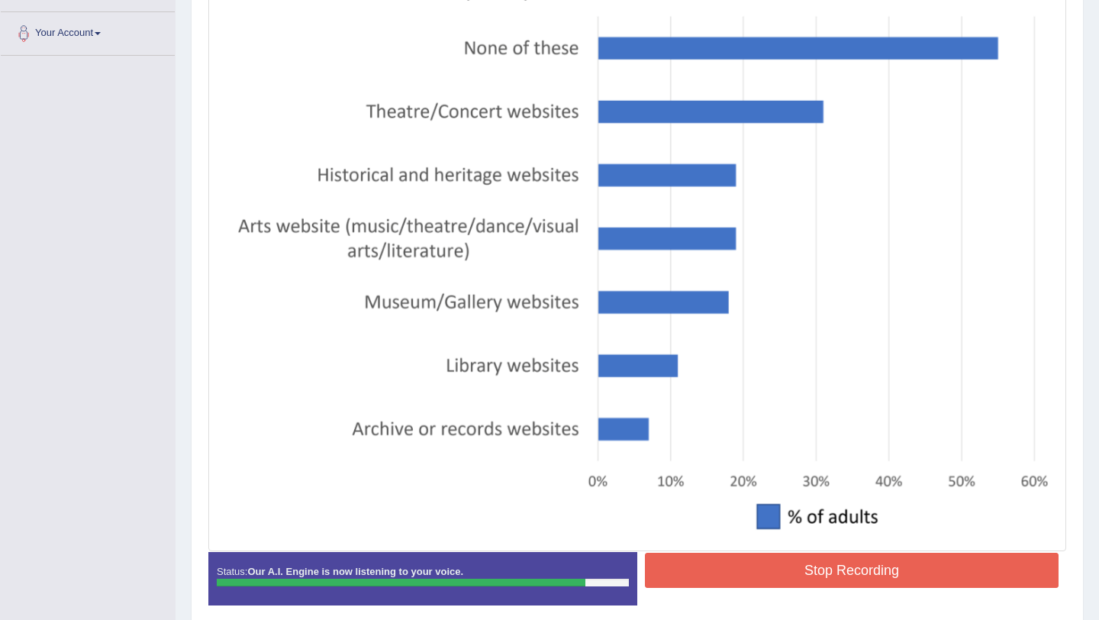
click at [773, 578] on button "Stop Recording" at bounding box center [852, 569] width 414 height 35
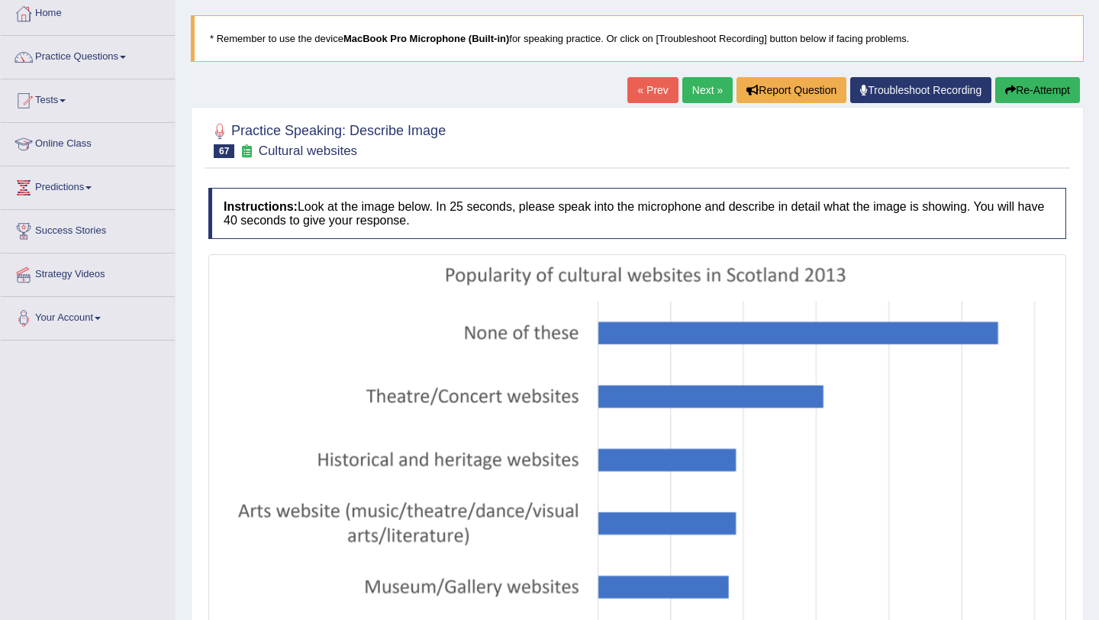
scroll to position [84, 0]
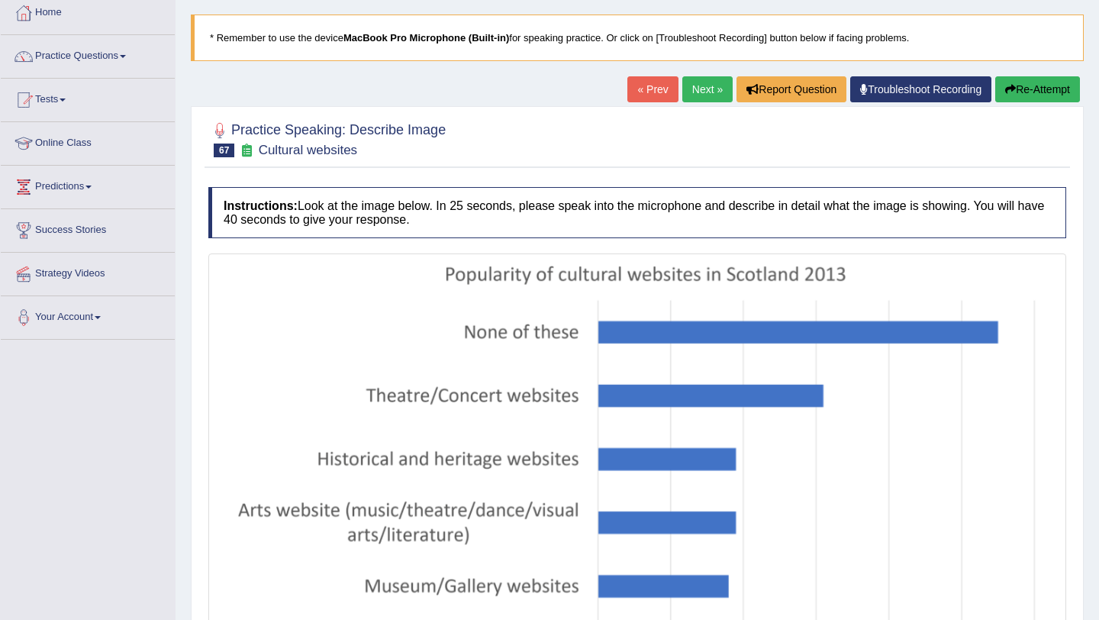
click at [705, 93] on link "Next »" at bounding box center [707, 89] width 50 height 26
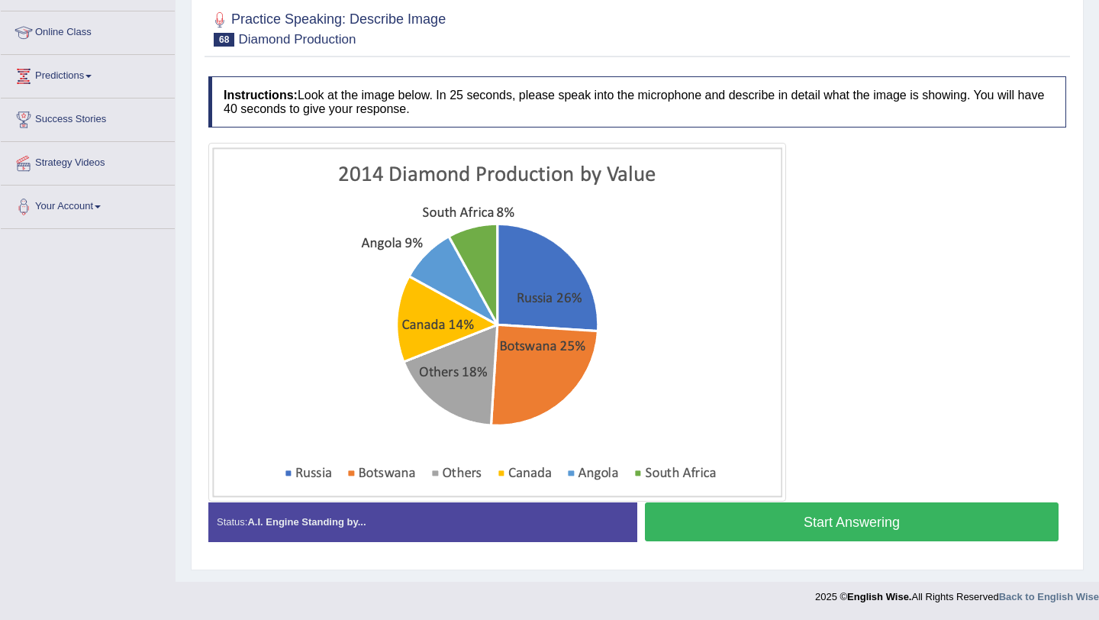
click at [726, 536] on button "Start Answering" at bounding box center [852, 521] width 414 height 39
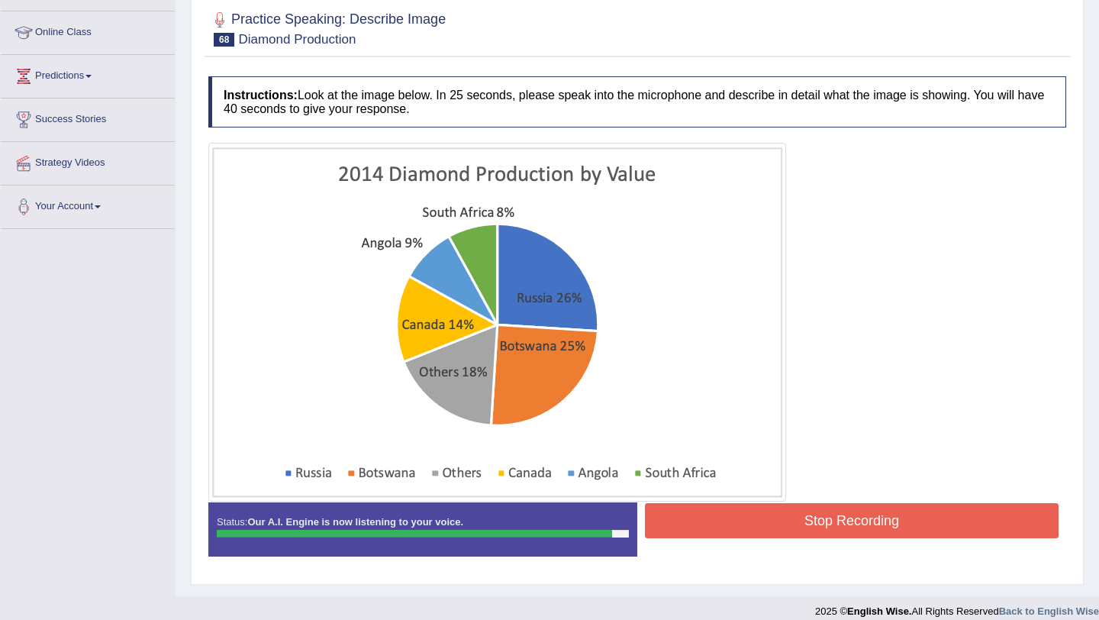
click at [738, 530] on button "Stop Recording" at bounding box center [852, 520] width 414 height 35
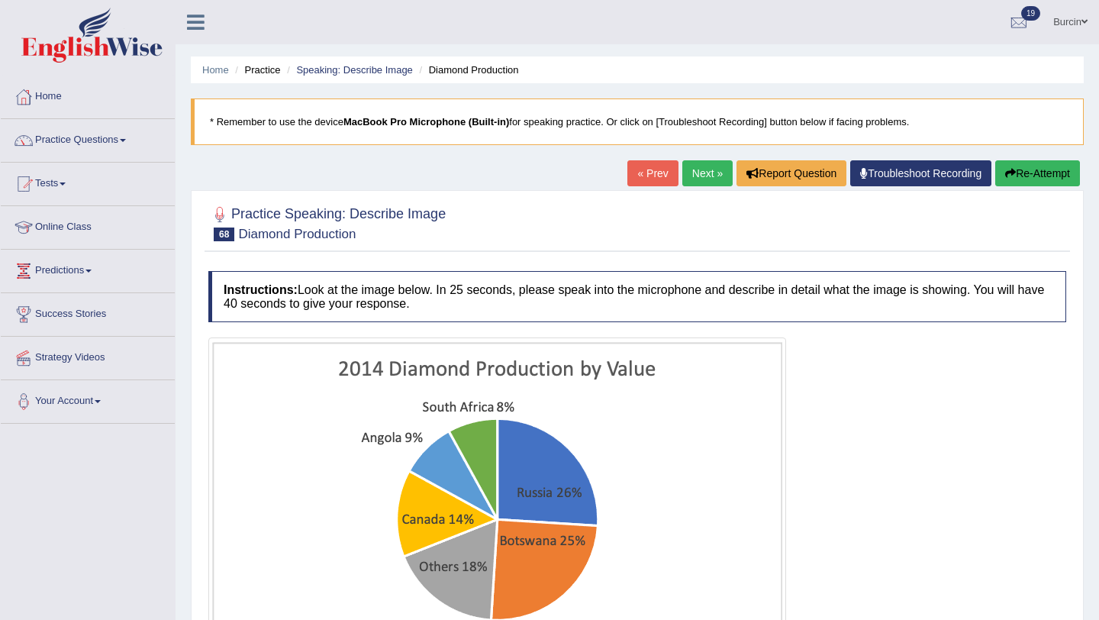
click at [1058, 176] on button "Re-Attempt" at bounding box center [1037, 173] width 85 height 26
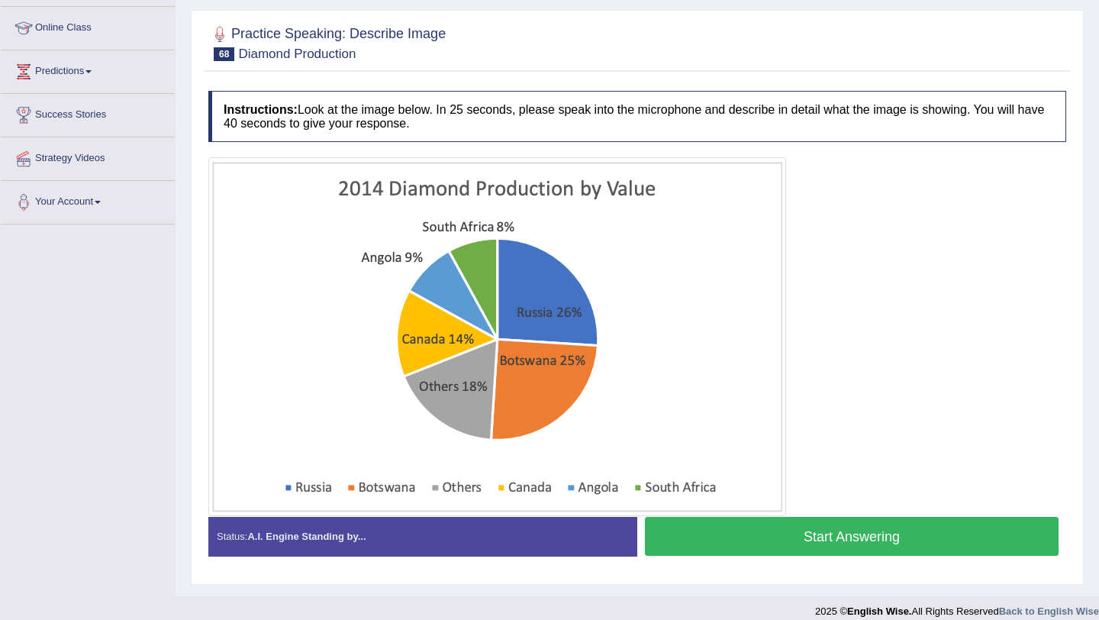
scroll to position [214, 0]
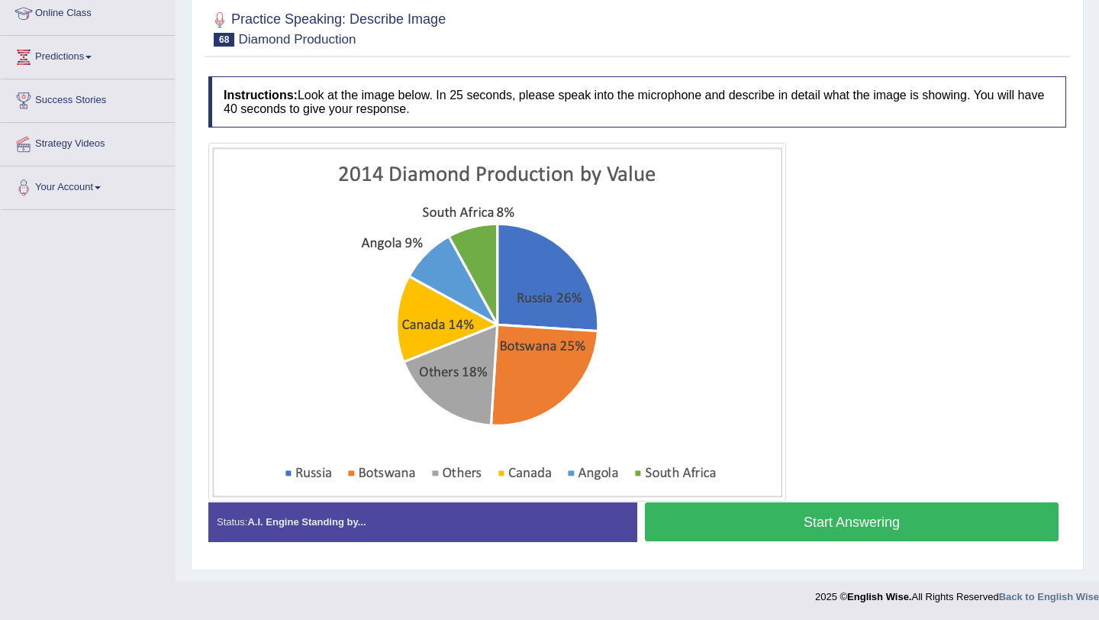
click at [733, 545] on div "Stop Recording" at bounding box center [851, 545] width 429 height 1
click at [741, 526] on button "Start Answering" at bounding box center [852, 521] width 414 height 39
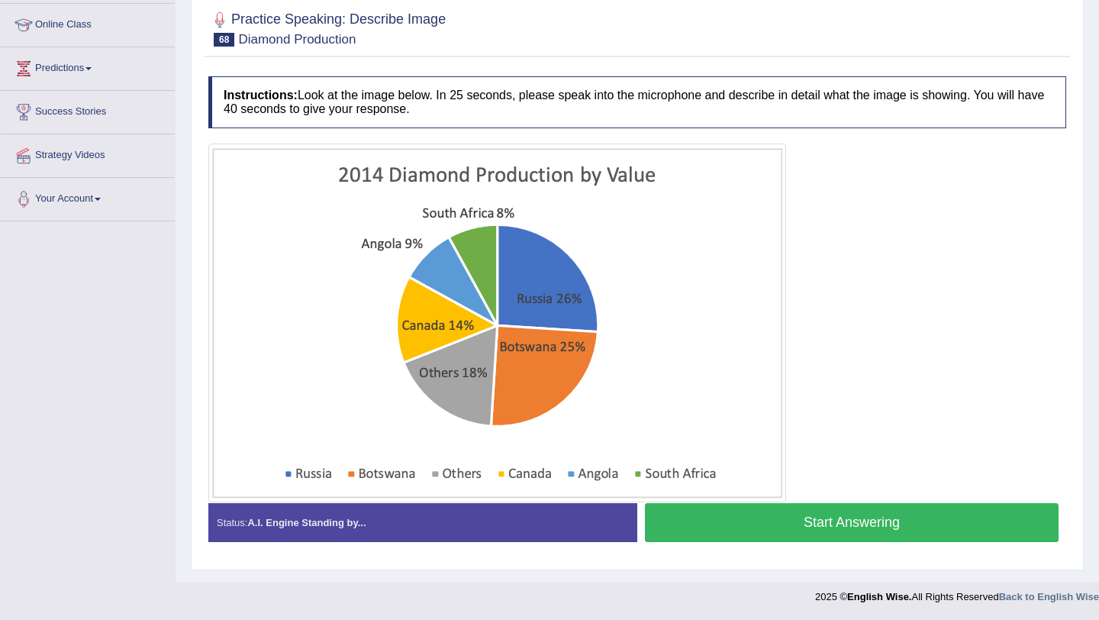
scroll to position [202, 0]
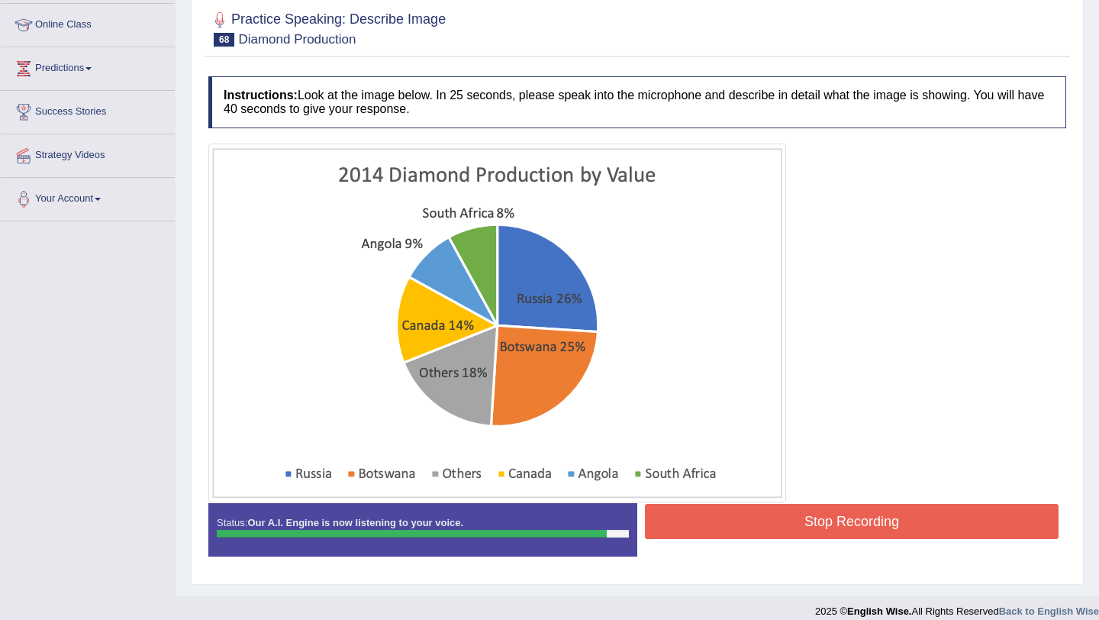
click at [741, 526] on button "Stop Recording" at bounding box center [852, 521] width 414 height 35
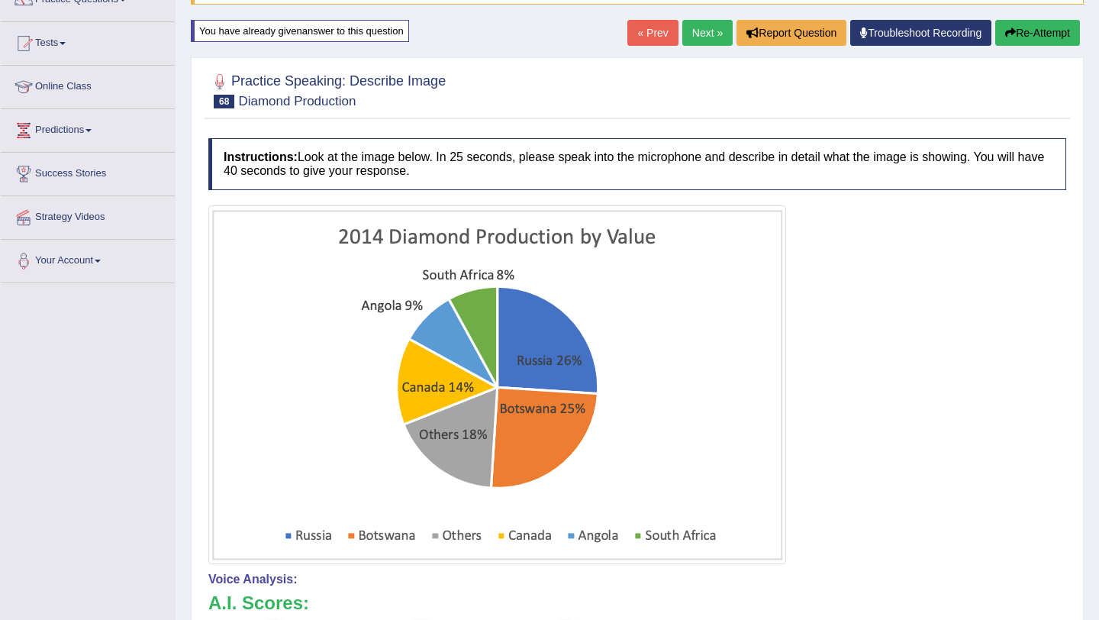
scroll to position [136, 0]
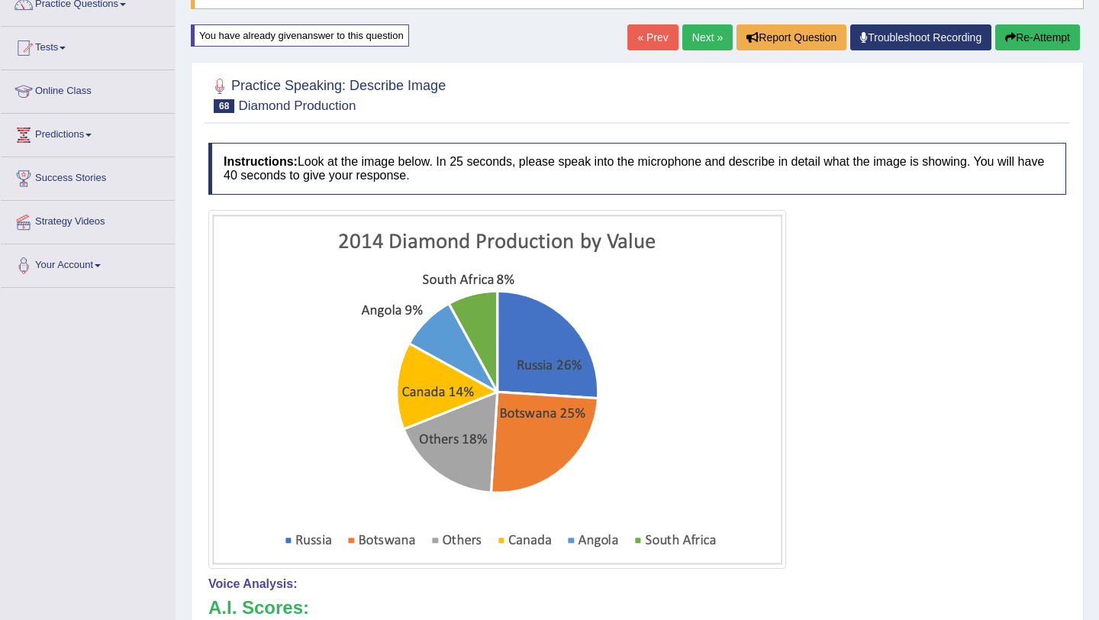
click at [1033, 37] on button "Re-Attempt" at bounding box center [1037, 37] width 85 height 26
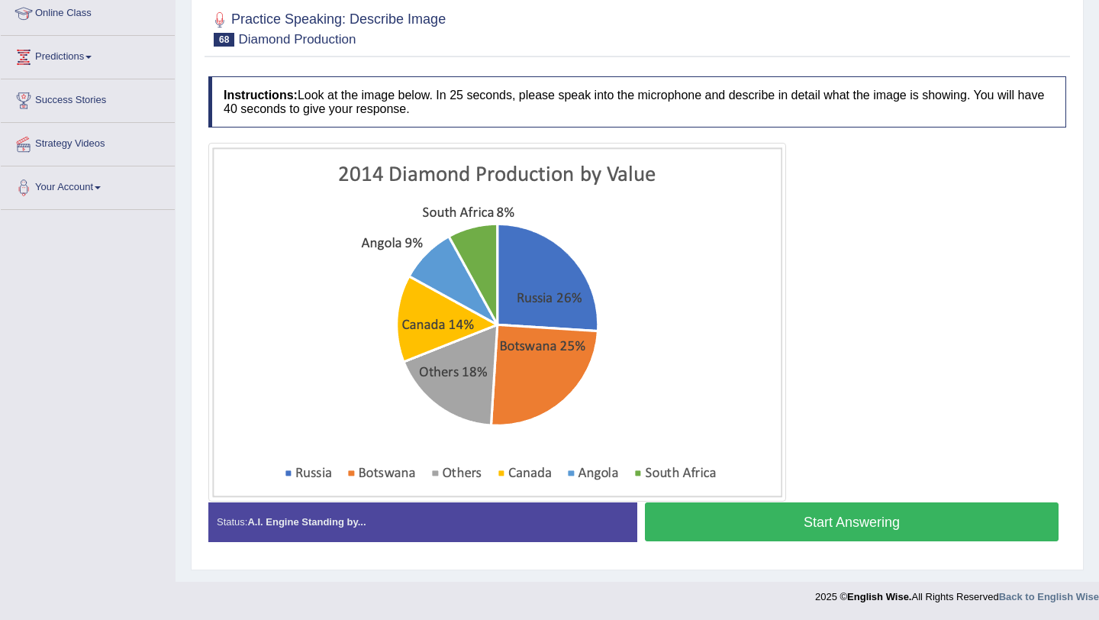
click at [769, 520] on button "Start Answering" at bounding box center [852, 521] width 414 height 39
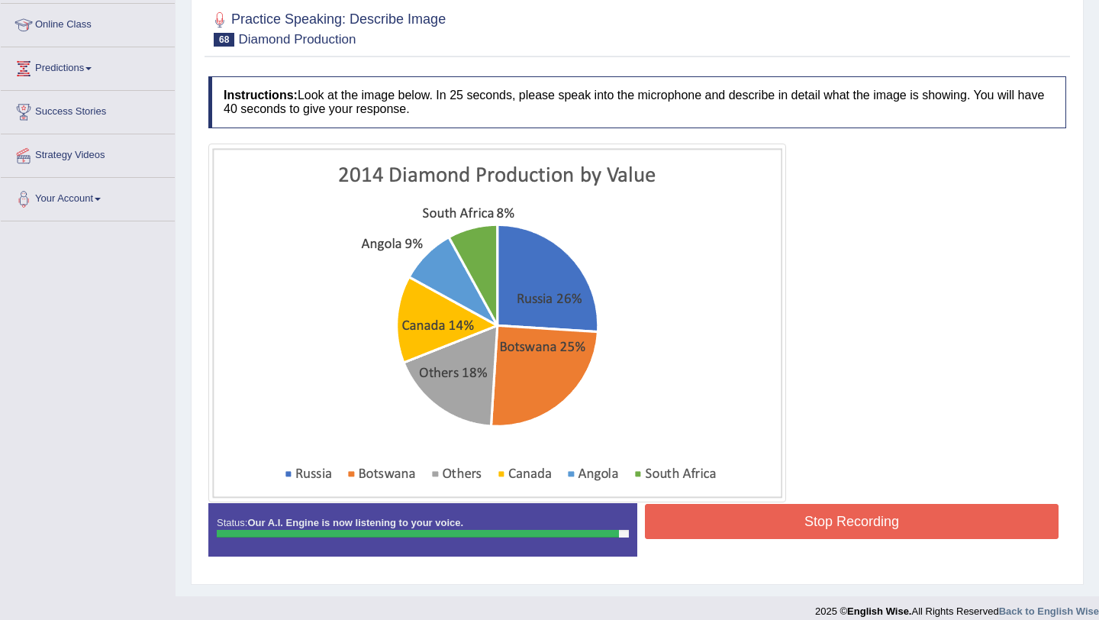
click at [769, 520] on button "Stop Recording" at bounding box center [852, 521] width 414 height 35
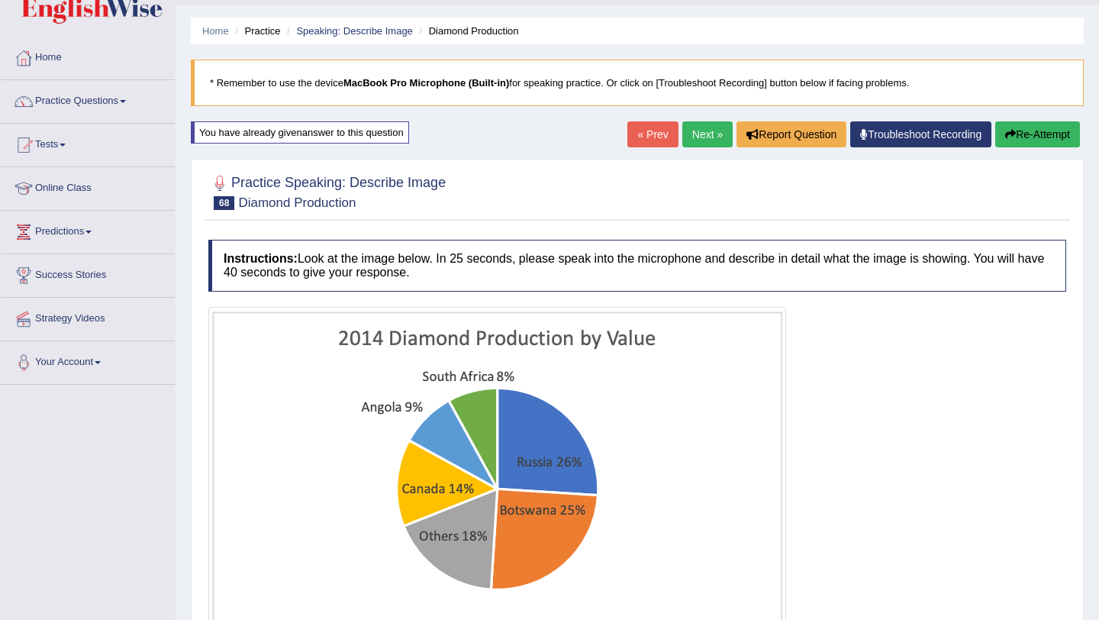
scroll to position [41, 0]
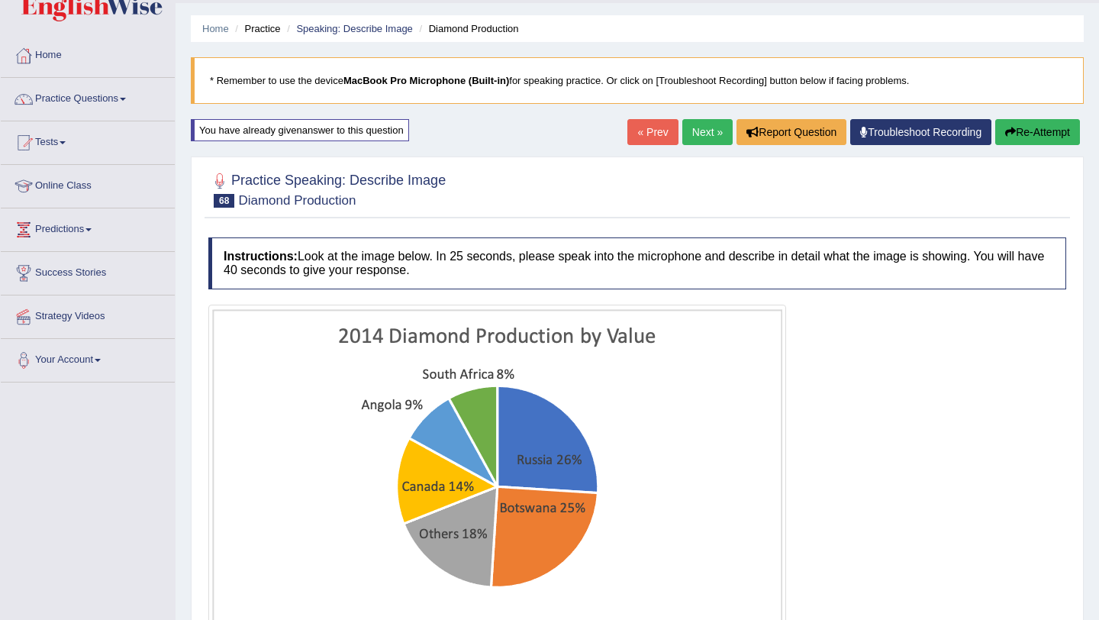
click at [699, 127] on link "Next »" at bounding box center [707, 132] width 50 height 26
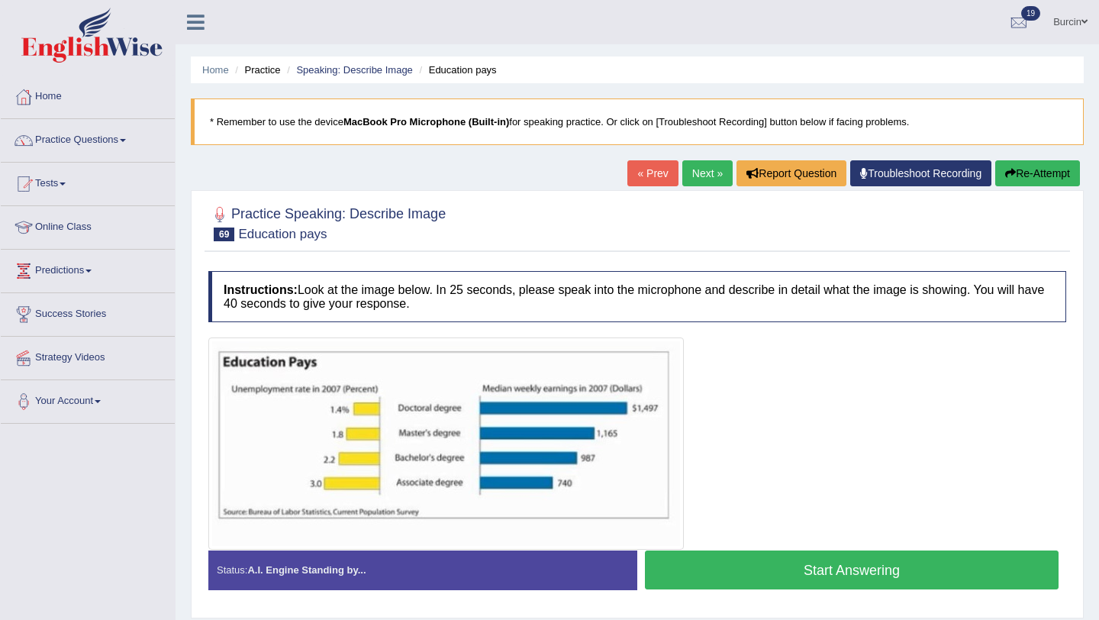
click at [791, 575] on button "Start Answering" at bounding box center [852, 569] width 414 height 39
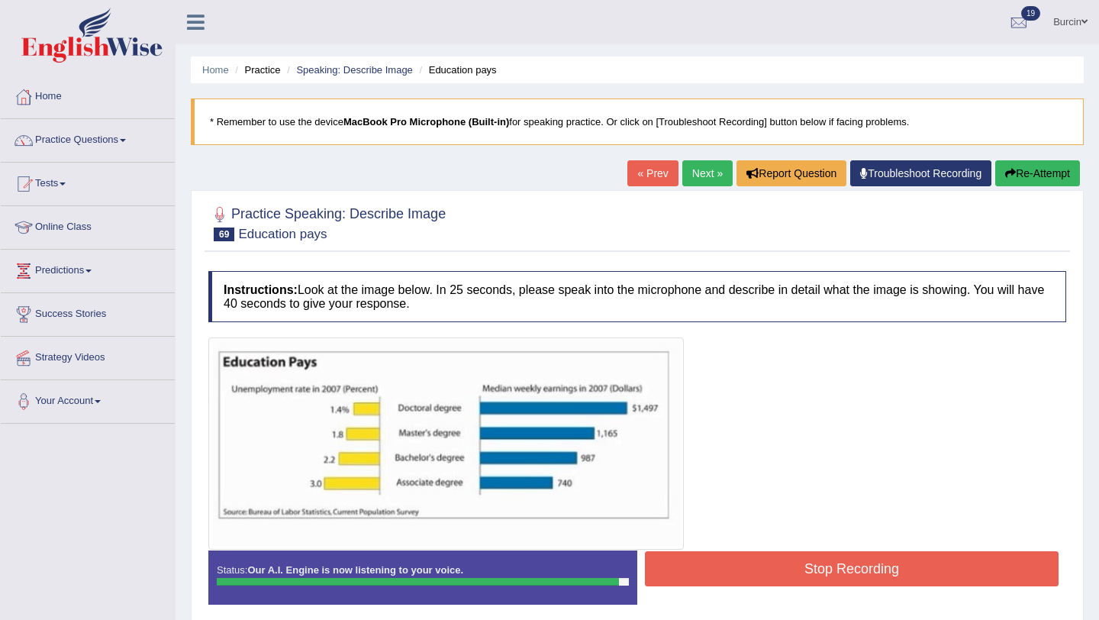
click at [791, 574] on button "Stop Recording" at bounding box center [852, 568] width 414 height 35
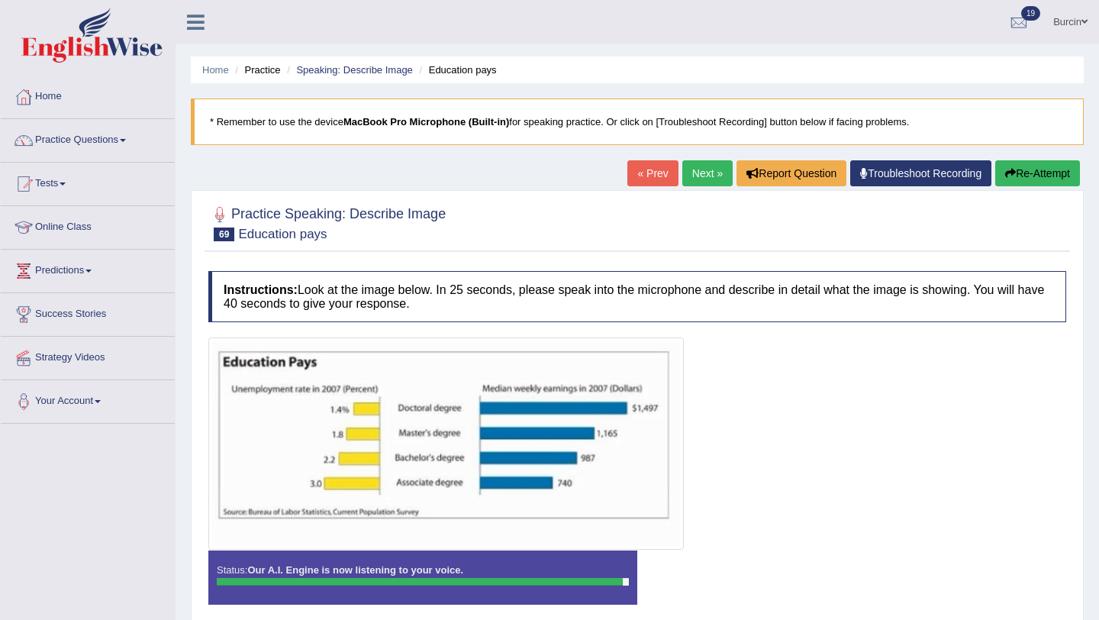
click at [791, 571] on div "Instructions: Look at the image below. In 25 seconds, please speak into the mic…" at bounding box center [637, 443] width 865 height 360
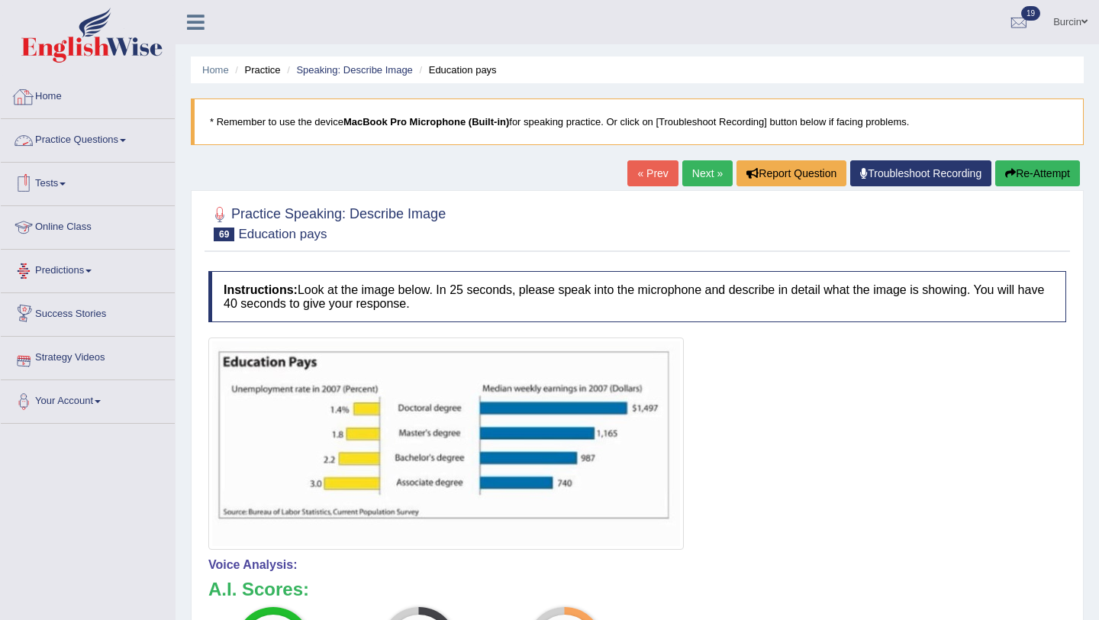
click at [83, 151] on link "Practice Questions" at bounding box center [88, 138] width 174 height 38
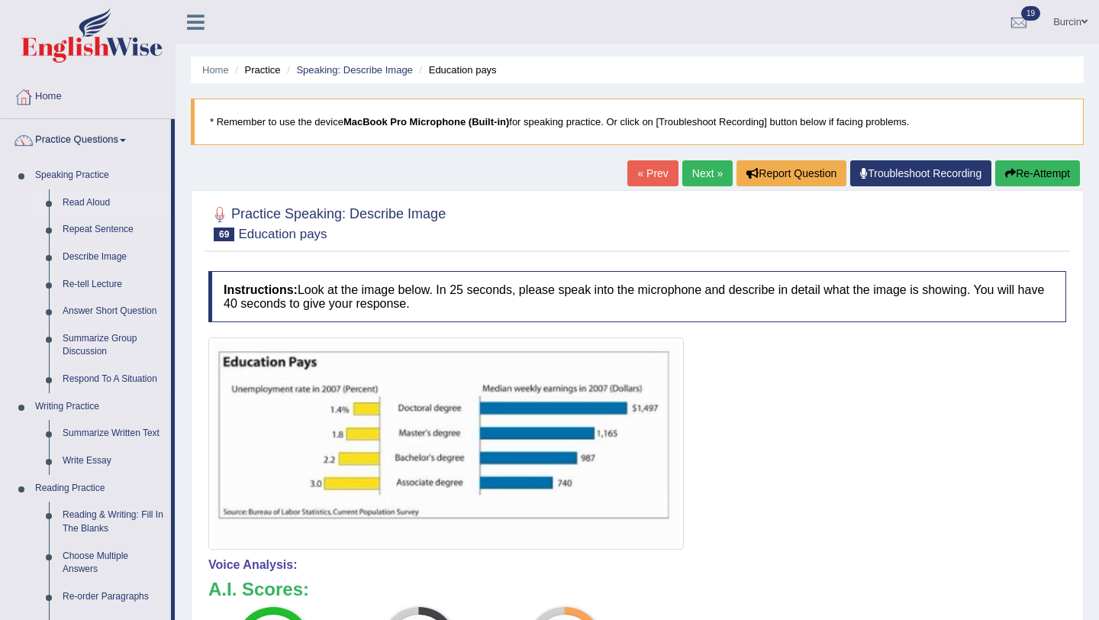
click at [103, 203] on link "Read Aloud" at bounding box center [113, 202] width 115 height 27
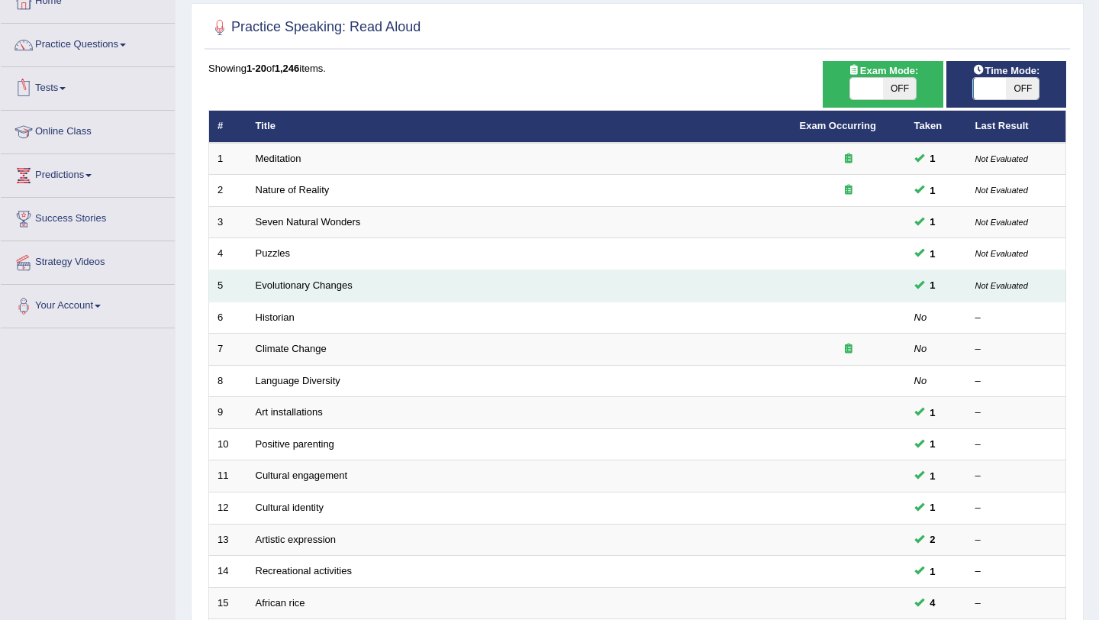
scroll to position [98, 0]
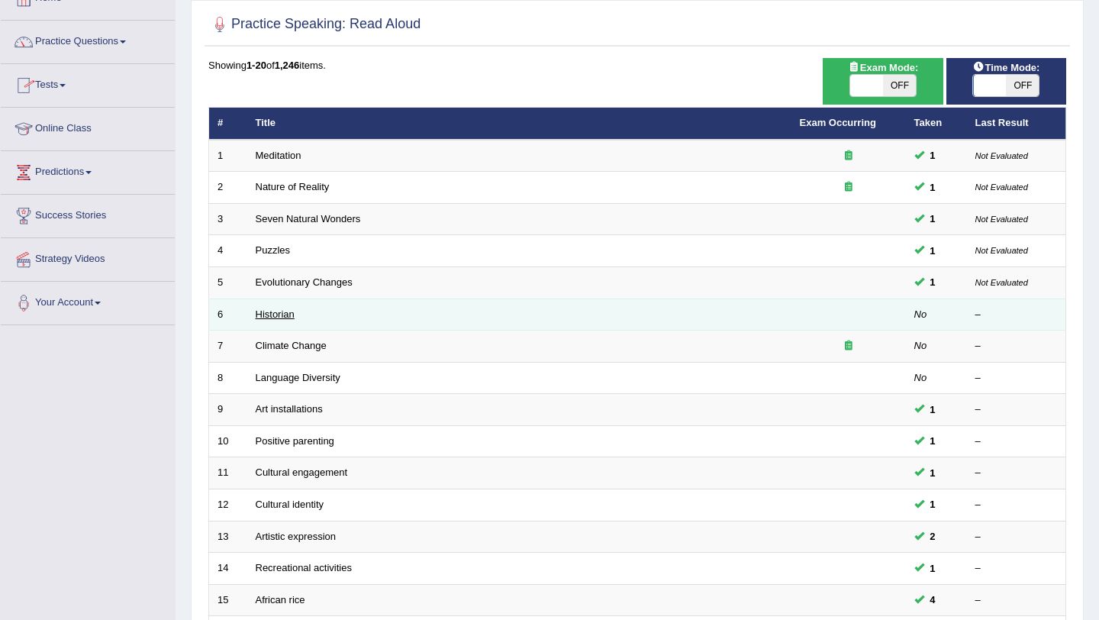
click at [286, 318] on link "Historian" at bounding box center [275, 313] width 39 height 11
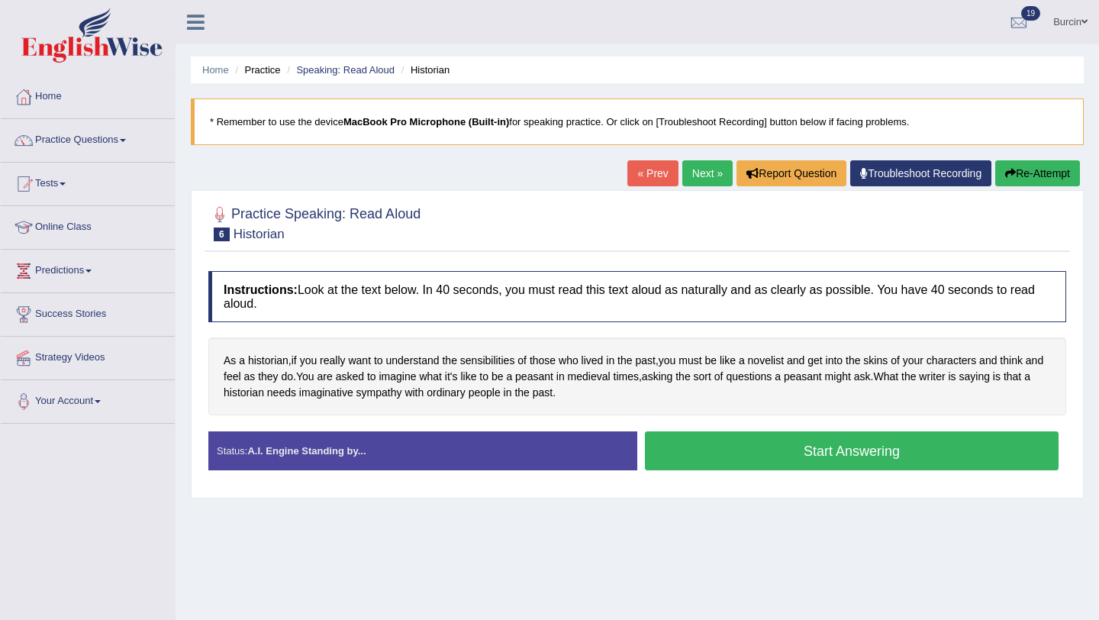
click at [772, 449] on button "Start Answering" at bounding box center [852, 450] width 414 height 39
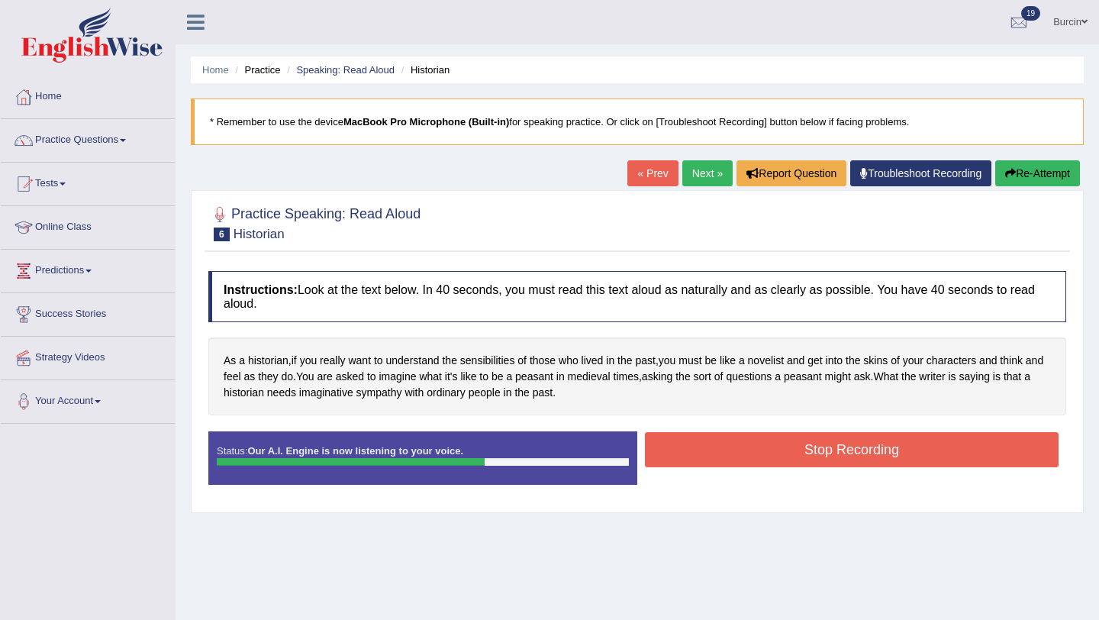
click at [772, 449] on button "Stop Recording" at bounding box center [852, 449] width 414 height 35
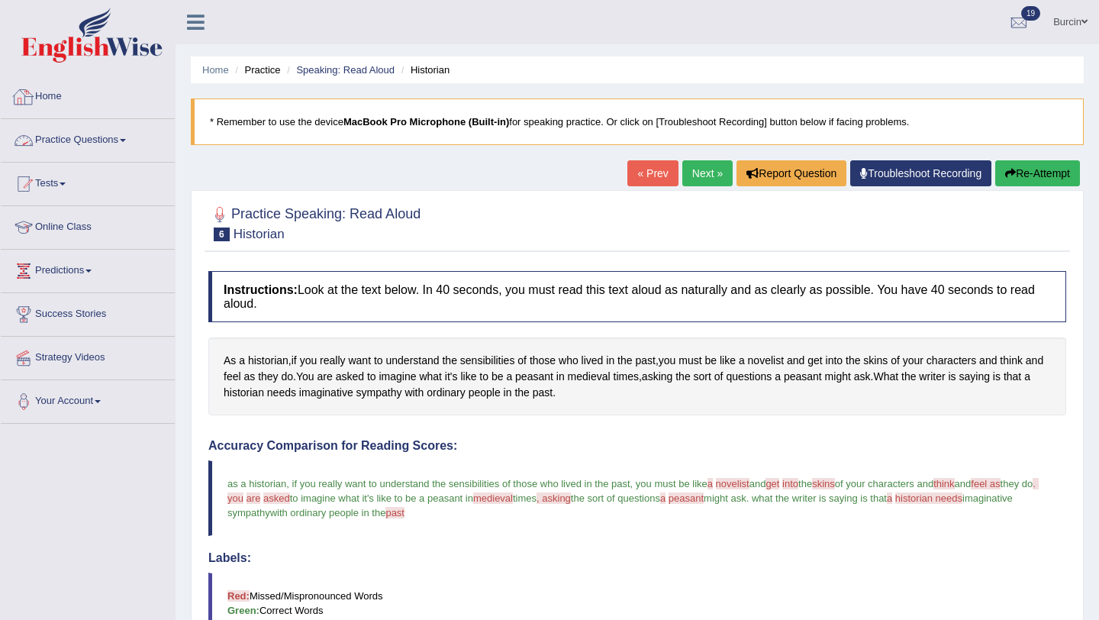
click at [146, 143] on link "Practice Questions" at bounding box center [88, 138] width 174 height 38
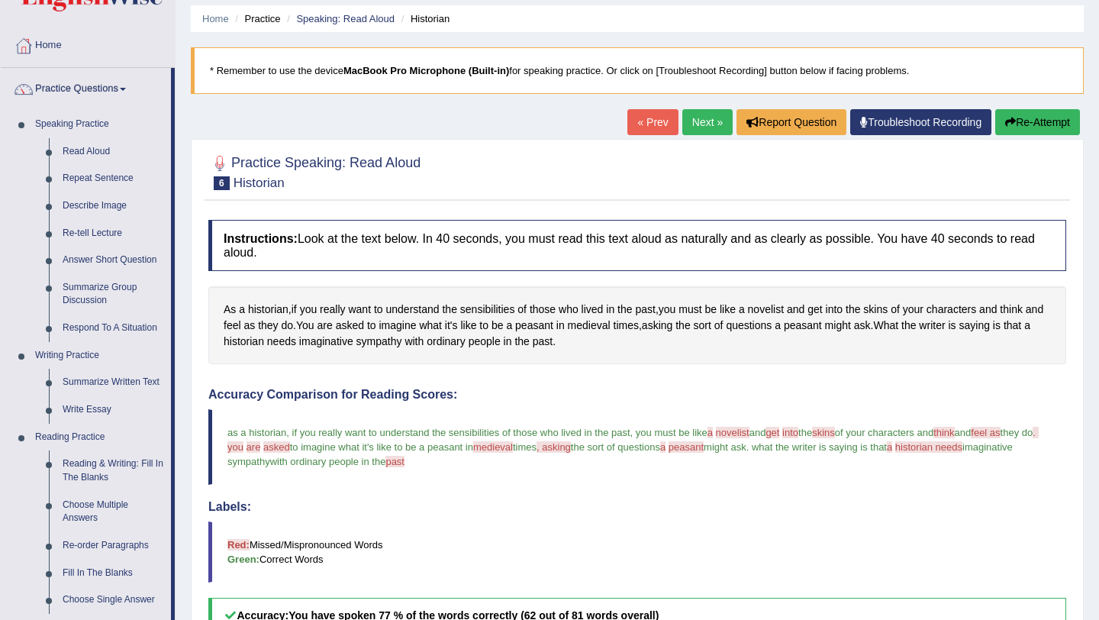
scroll to position [61, 0]
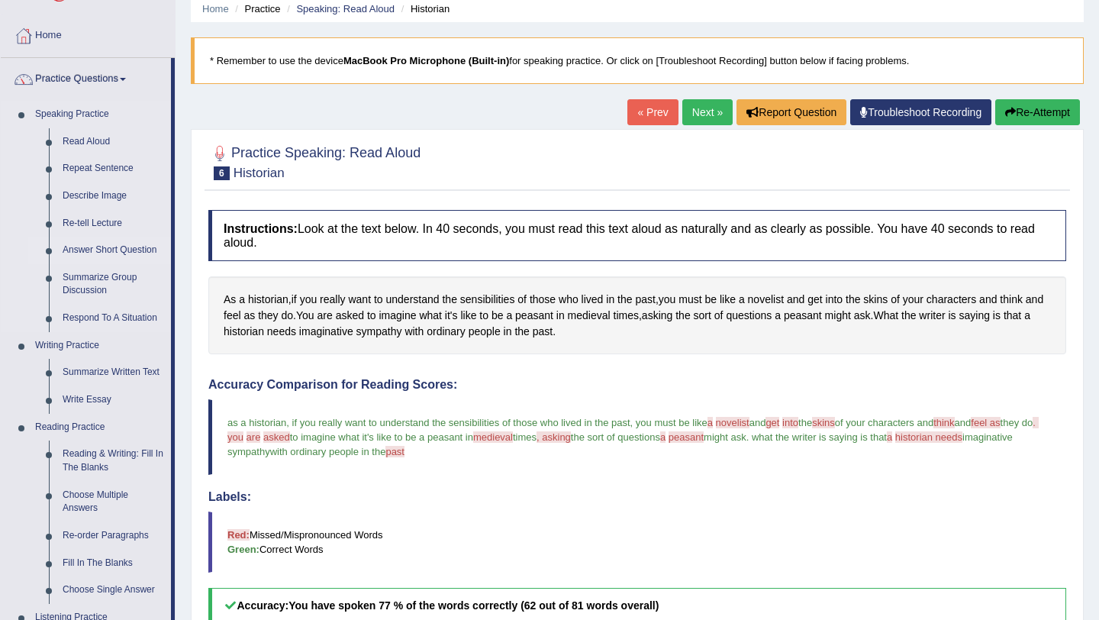
click at [151, 249] on link "Answer Short Question" at bounding box center [113, 250] width 115 height 27
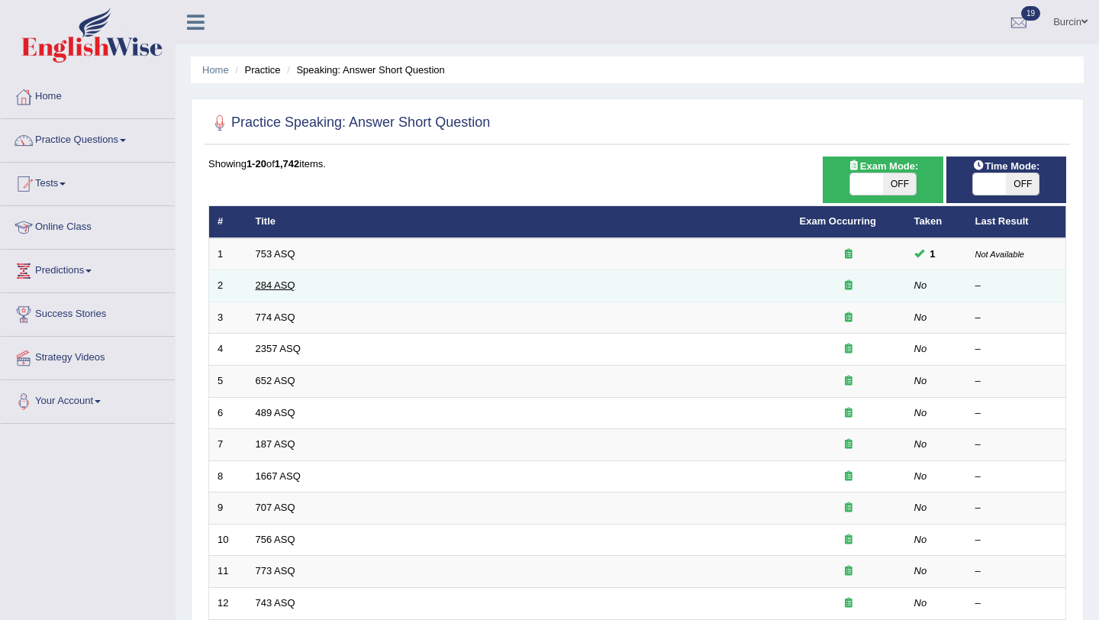
click at [287, 288] on link "284 ASQ" at bounding box center [276, 284] width 40 height 11
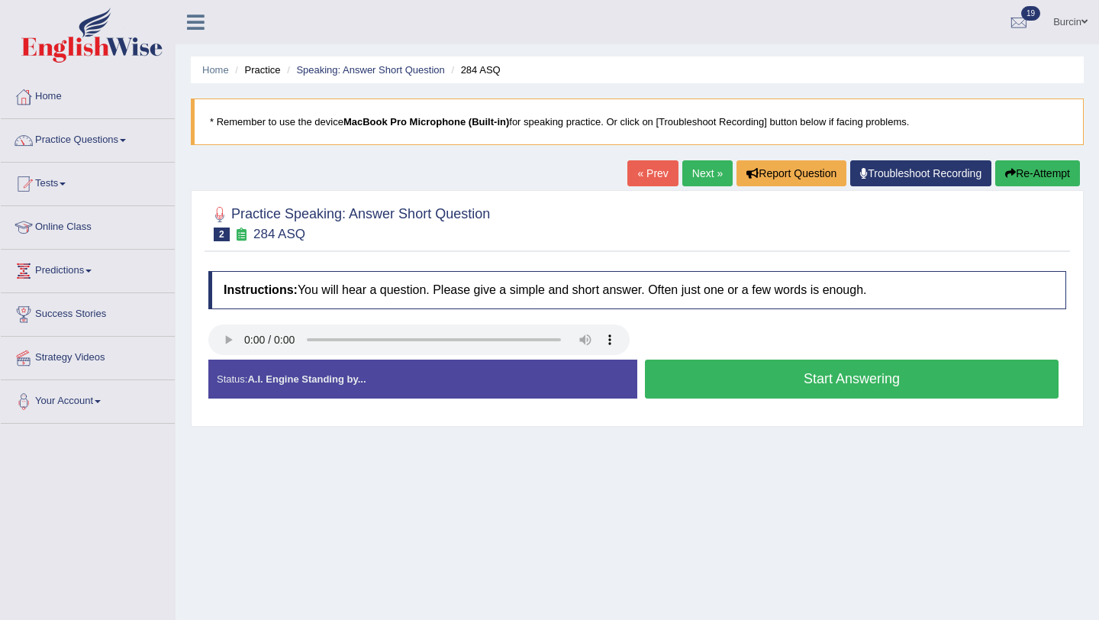
click at [711, 390] on button "Start Answering" at bounding box center [852, 378] width 414 height 39
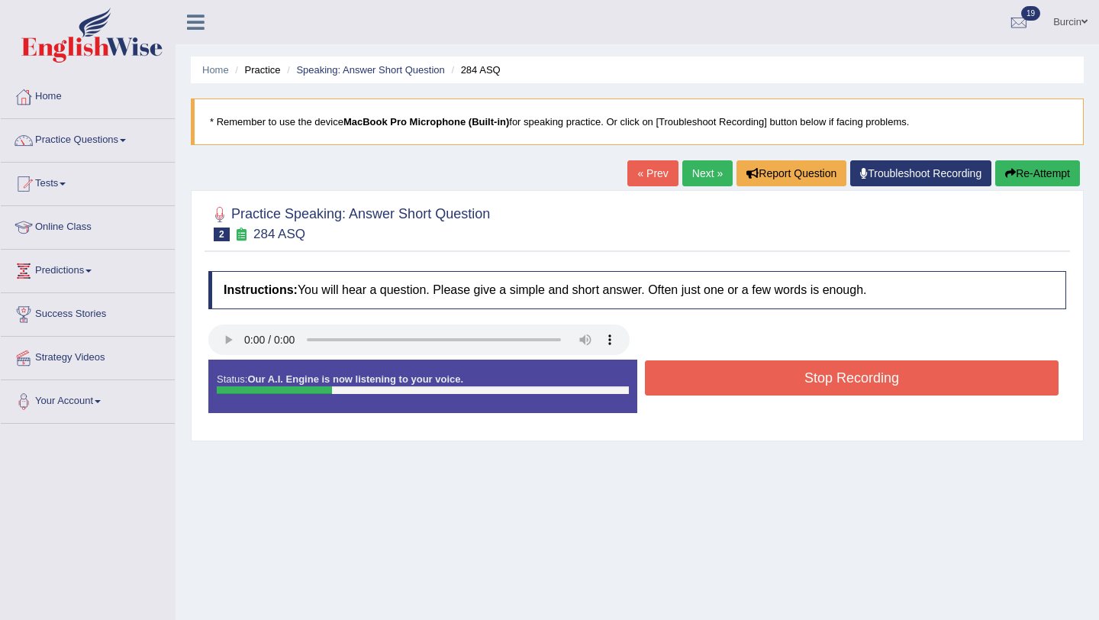
click at [711, 390] on button "Stop Recording" at bounding box center [852, 377] width 414 height 35
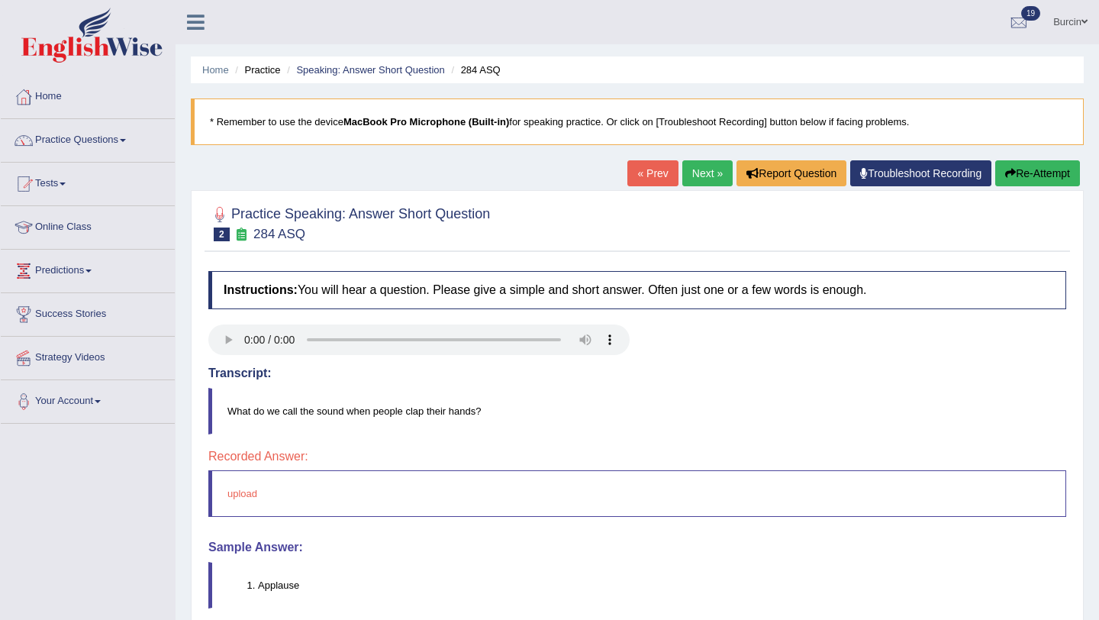
click at [1020, 167] on button "Re-Attempt" at bounding box center [1037, 173] width 85 height 26
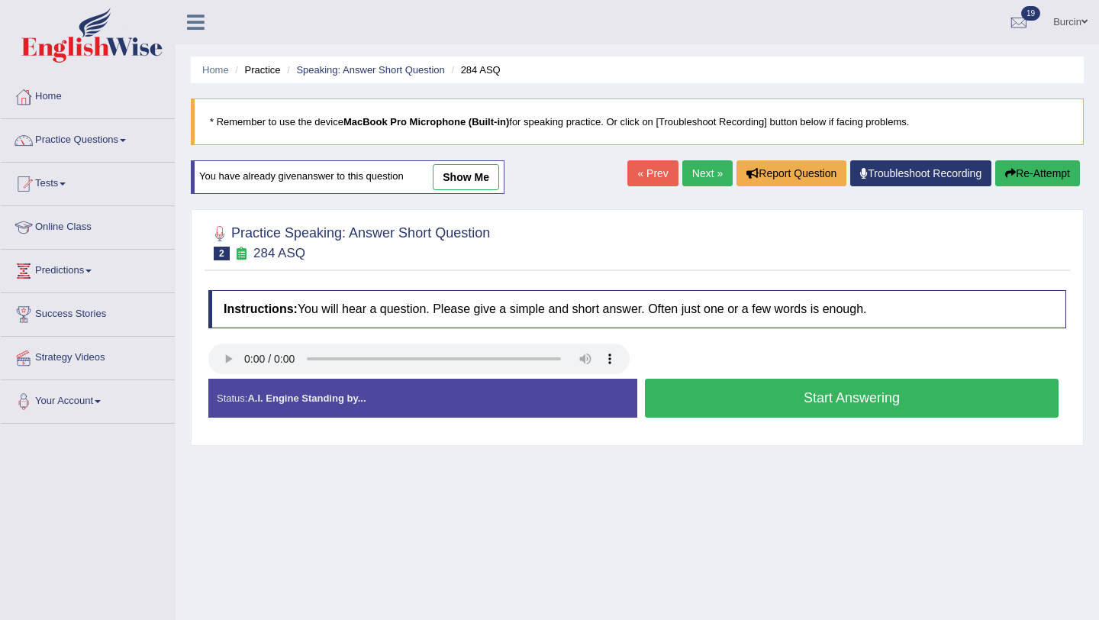
click at [772, 399] on button "Start Answering" at bounding box center [852, 398] width 414 height 39
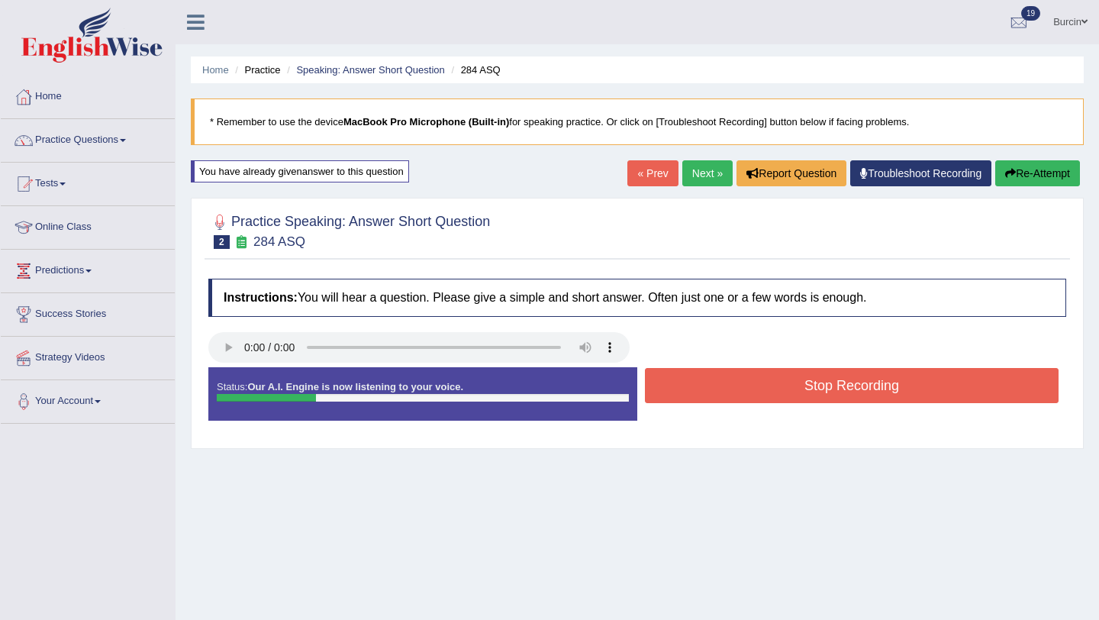
click at [772, 399] on button "Stop Recording" at bounding box center [852, 385] width 414 height 35
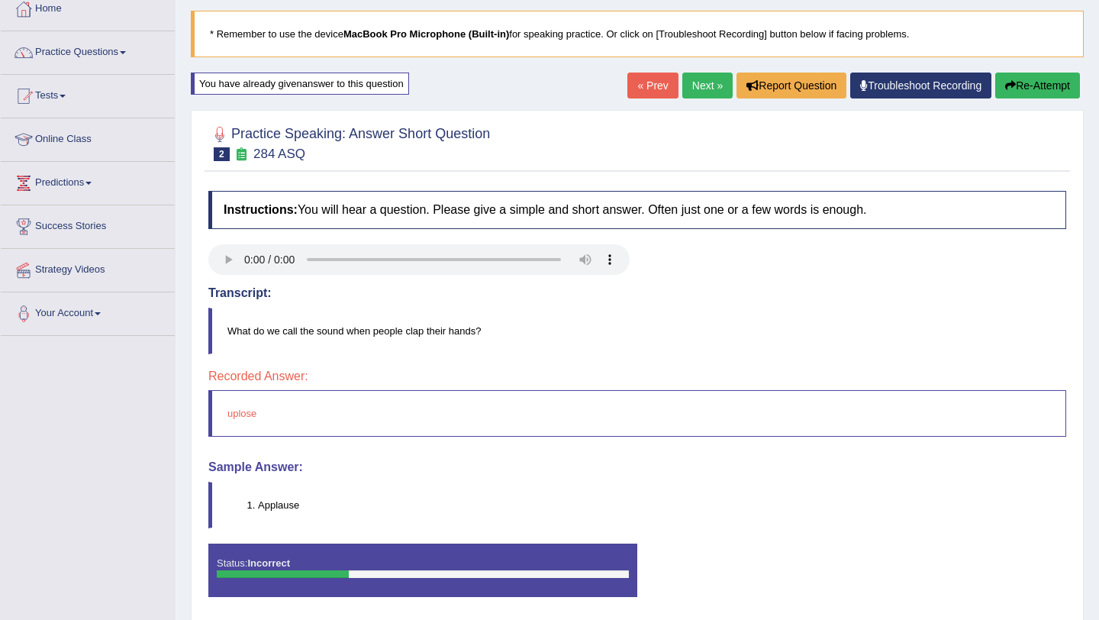
scroll to position [142, 0]
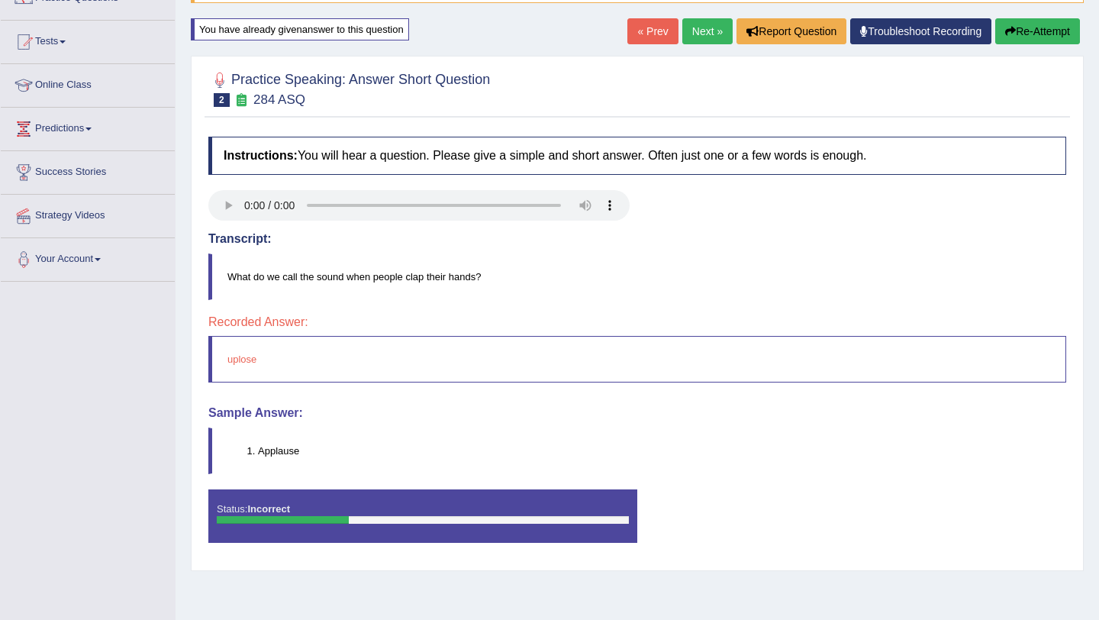
click at [282, 449] on li "Applause" at bounding box center [661, 450] width 807 height 14
click at [1008, 33] on icon "button" at bounding box center [1010, 31] width 11 height 11
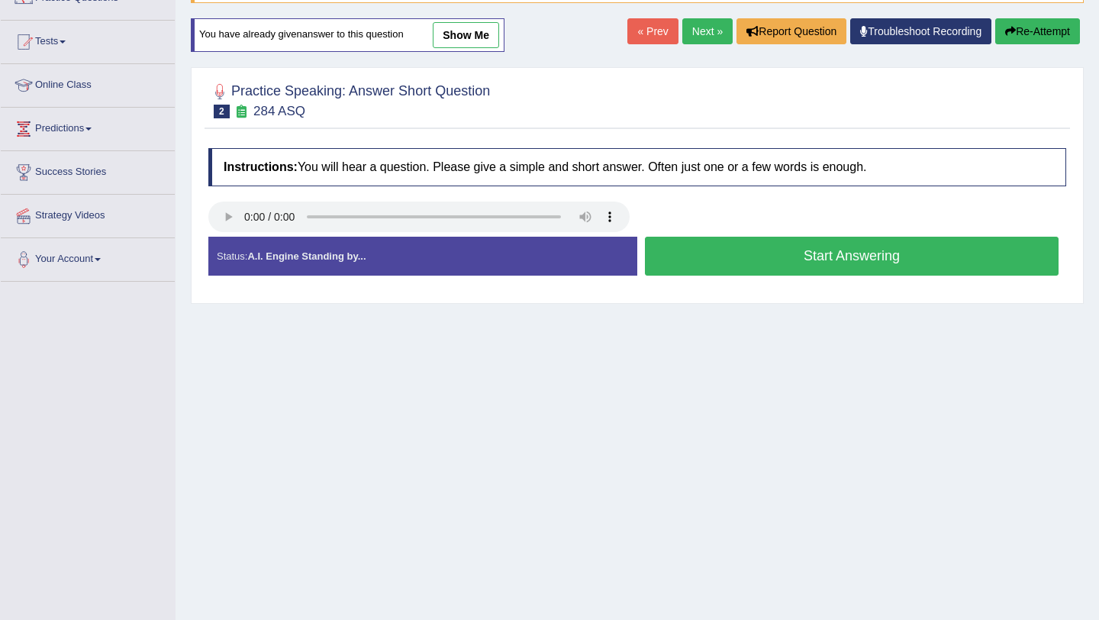
click at [844, 256] on button "Start Answering" at bounding box center [852, 256] width 414 height 39
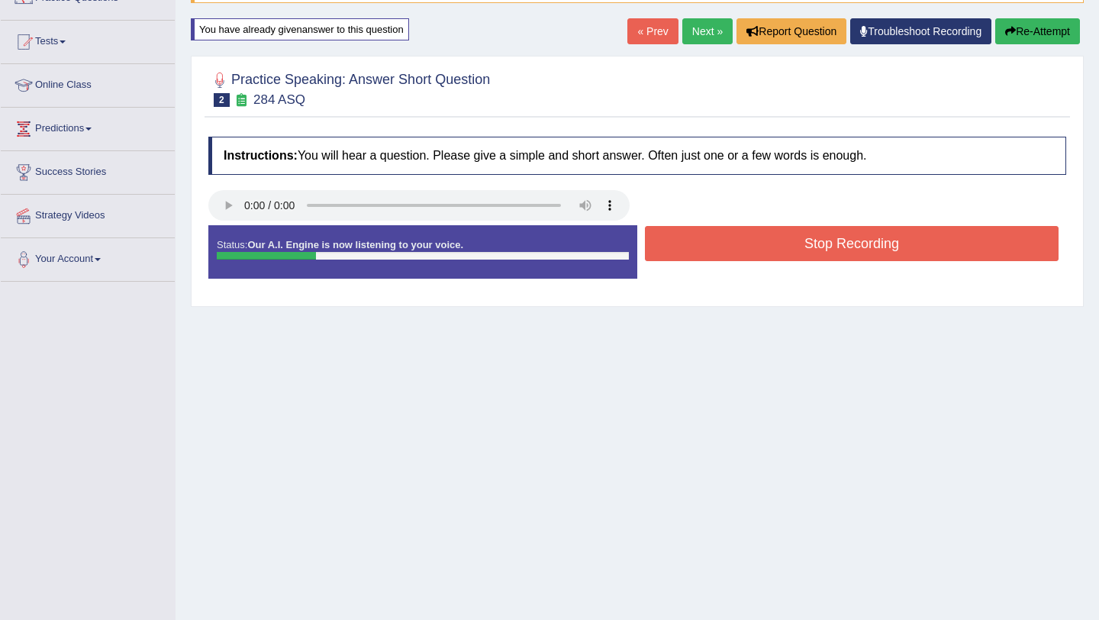
click at [844, 256] on button "Stop Recording" at bounding box center [852, 243] width 414 height 35
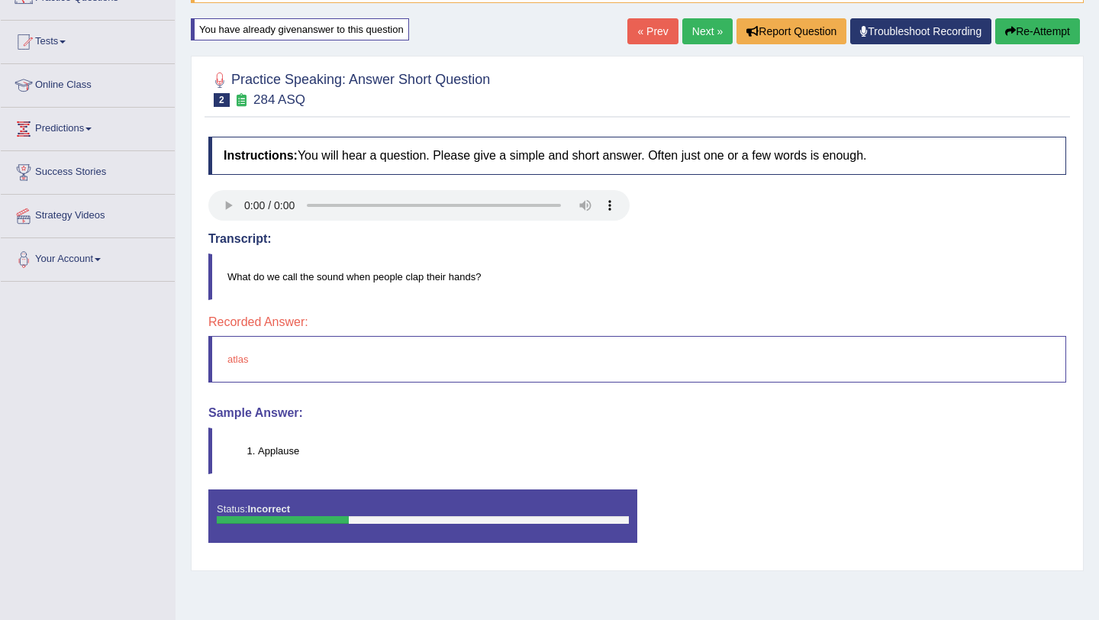
click at [1024, 26] on button "Re-Attempt" at bounding box center [1037, 31] width 85 height 26
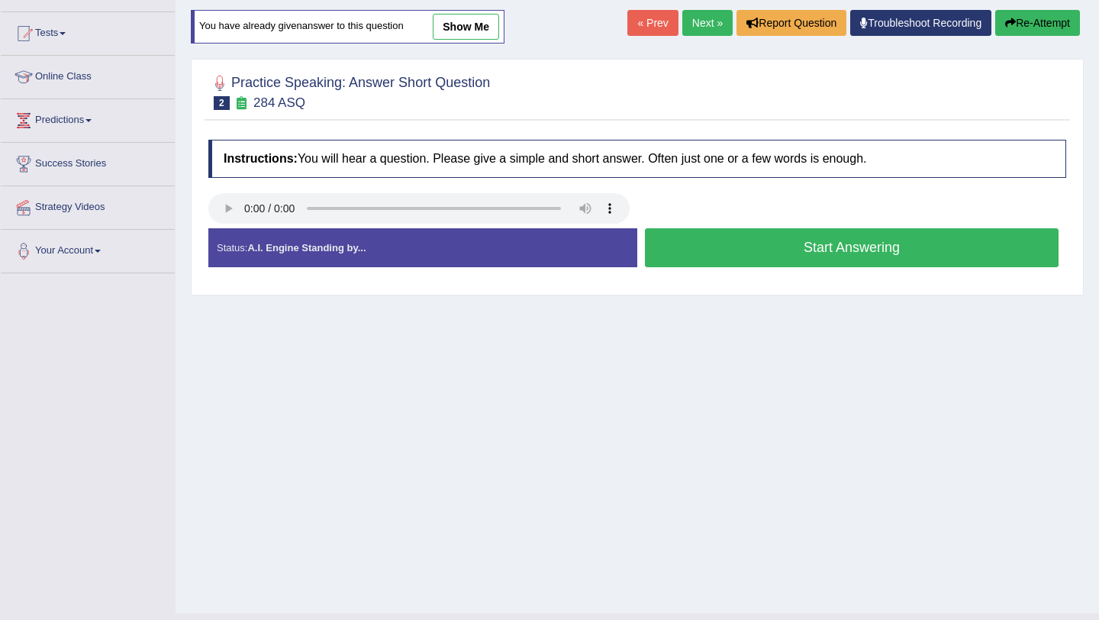
scroll to position [142, 0]
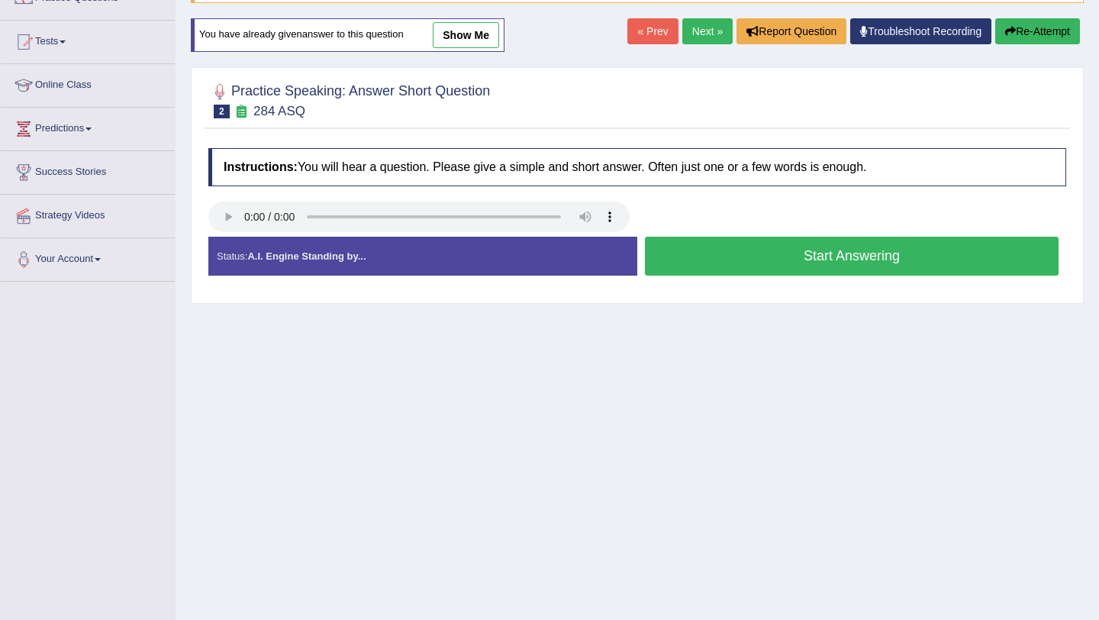
click at [815, 253] on button "Start Answering" at bounding box center [852, 256] width 414 height 39
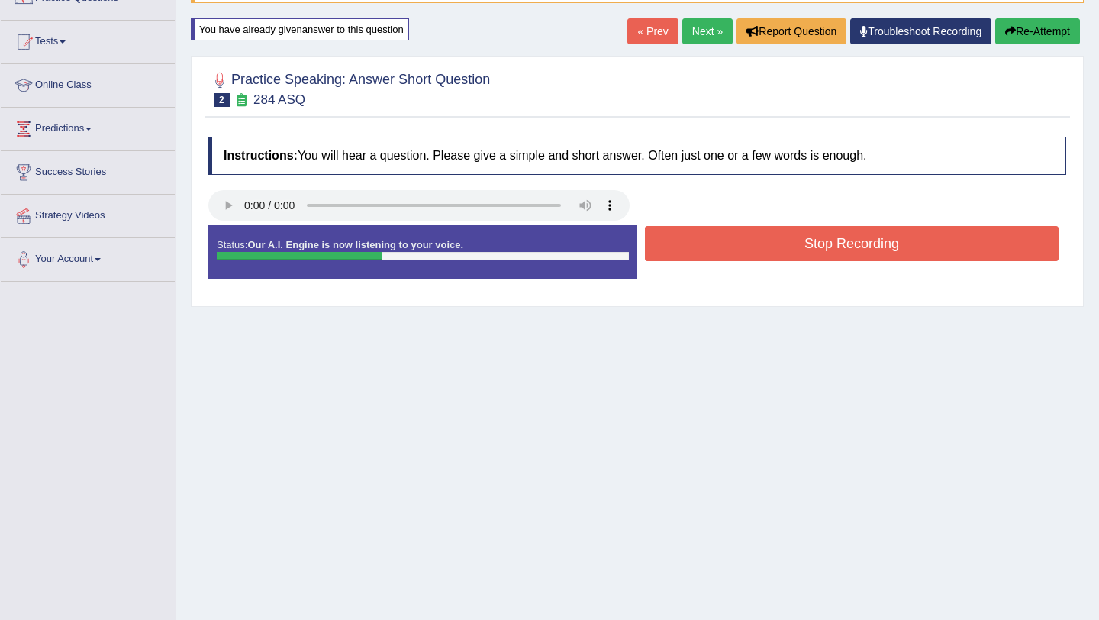
click at [815, 253] on button "Stop Recording" at bounding box center [852, 243] width 414 height 35
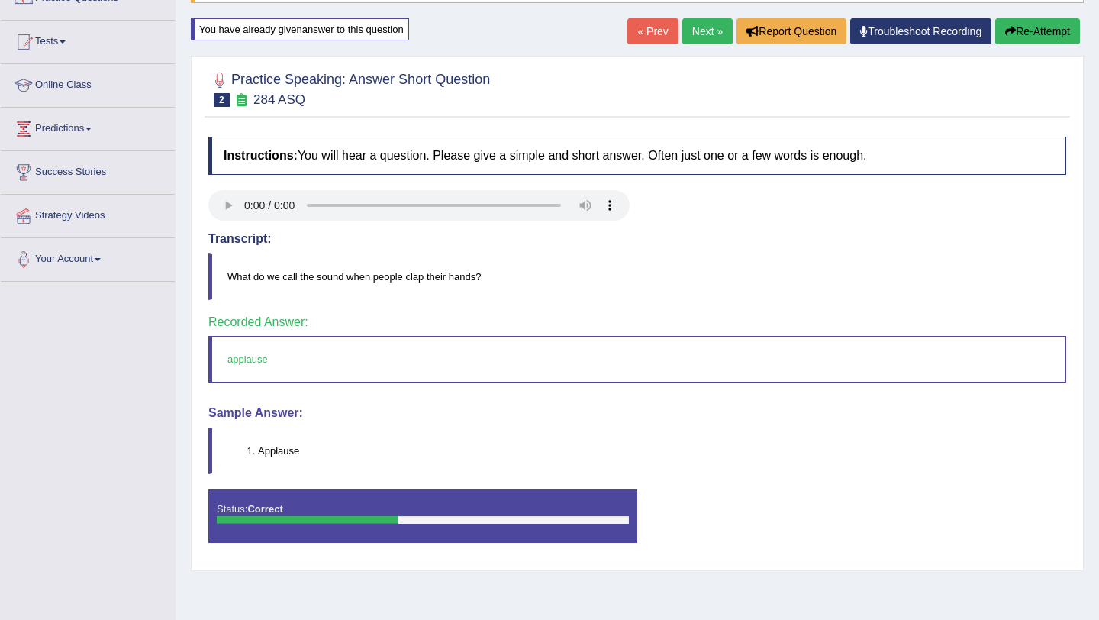
click at [704, 30] on link "Next »" at bounding box center [707, 31] width 50 height 26
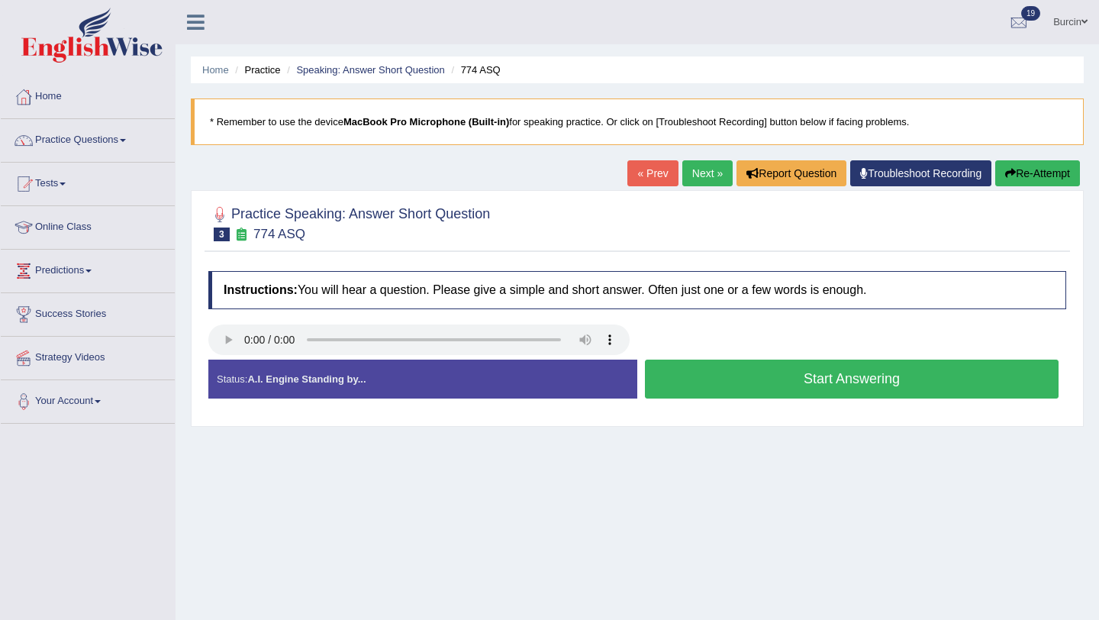
click at [717, 369] on button "Start Answering" at bounding box center [852, 378] width 414 height 39
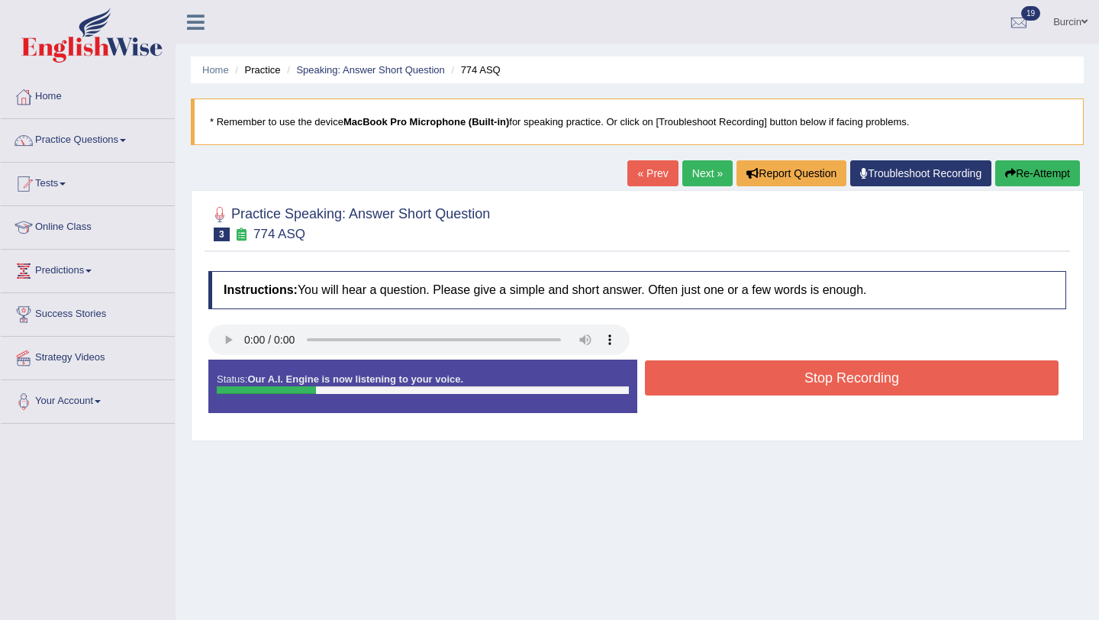
click at [717, 369] on button "Stop Recording" at bounding box center [852, 377] width 414 height 35
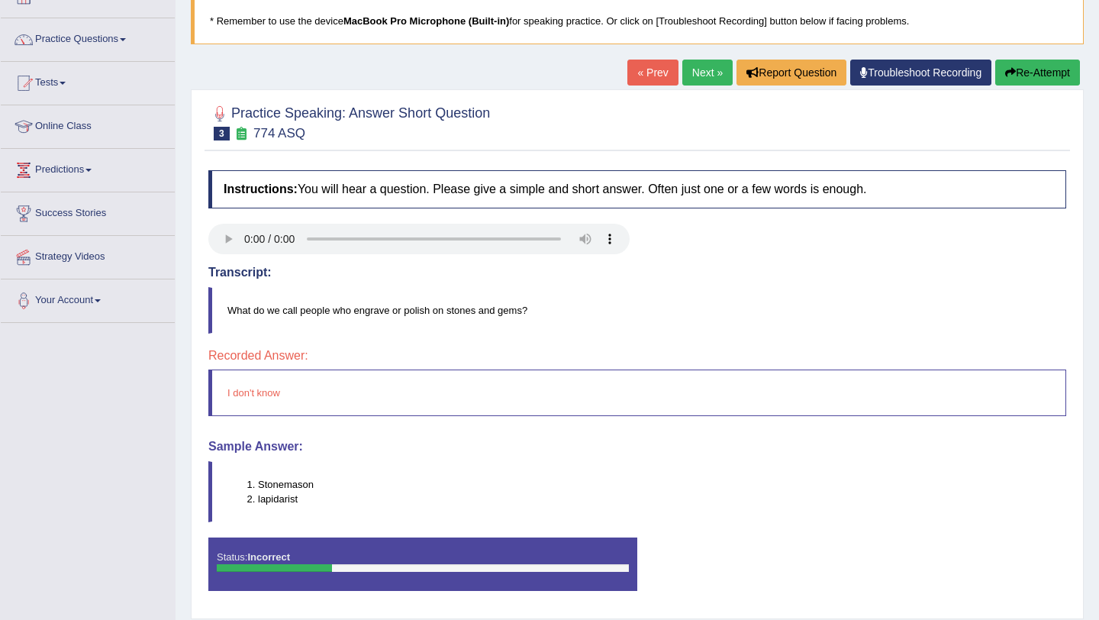
scroll to position [103, 0]
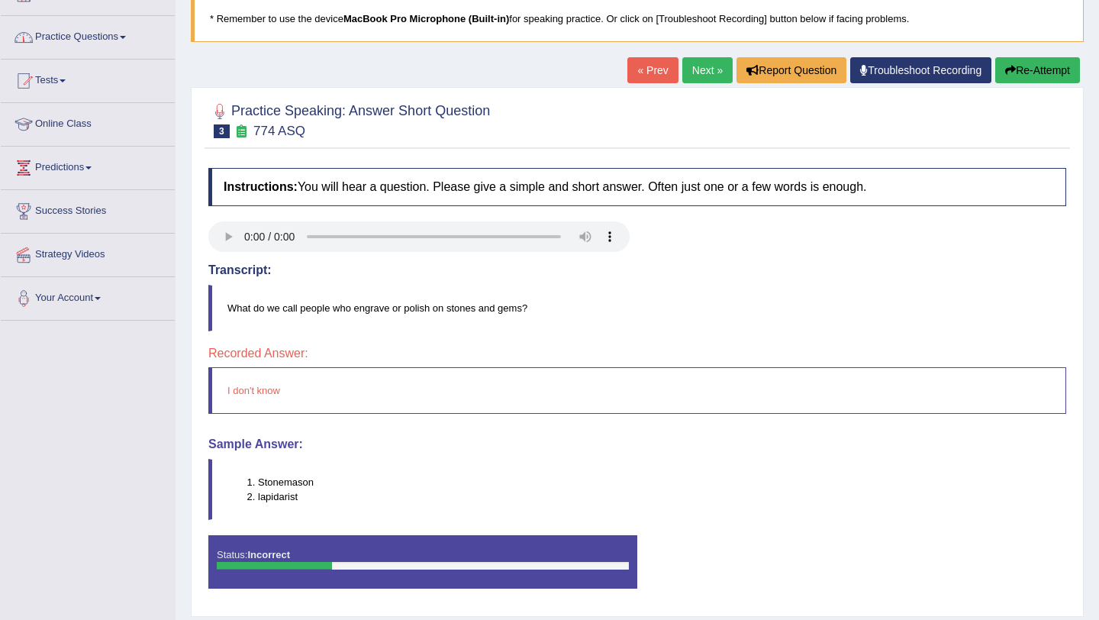
click at [696, 69] on link "Next »" at bounding box center [707, 70] width 50 height 26
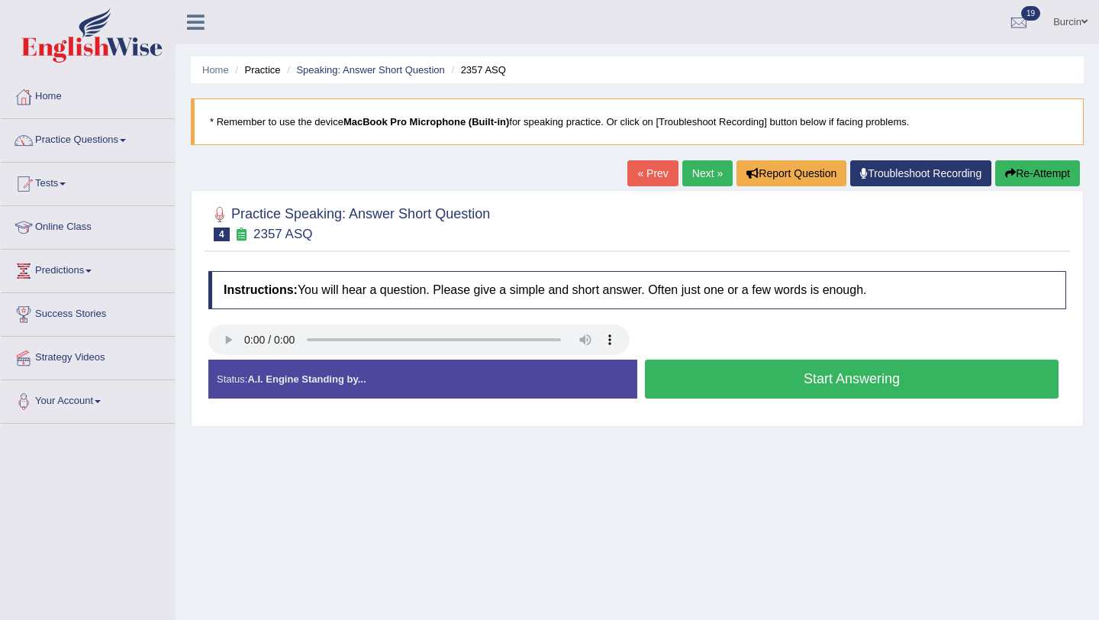
click at [768, 370] on button "Start Answering" at bounding box center [852, 378] width 414 height 39
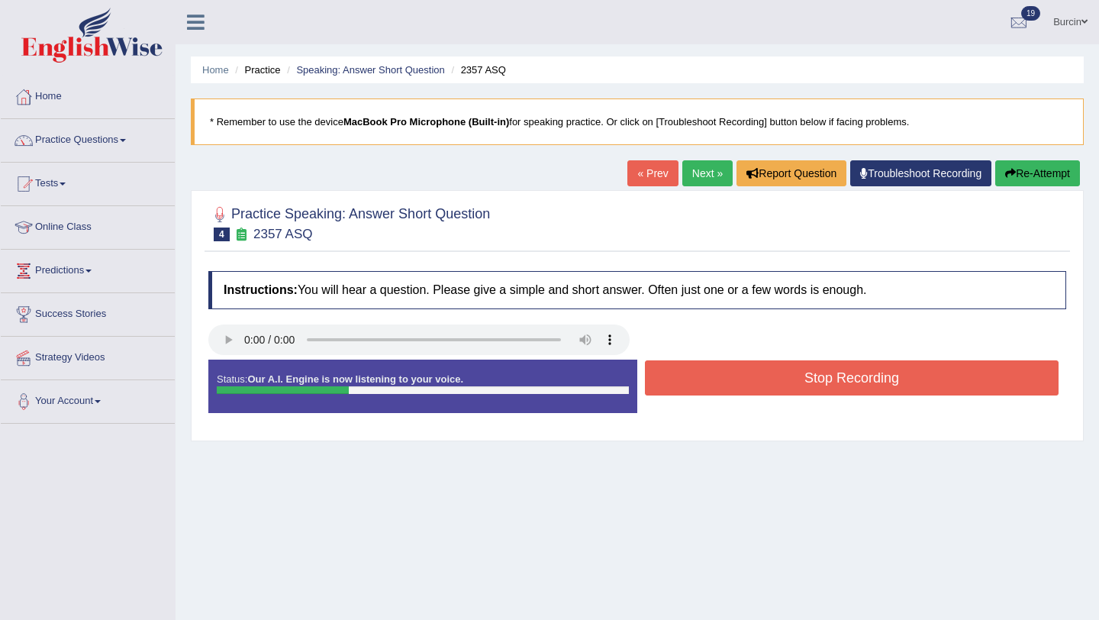
click at [768, 370] on button "Stop Recording" at bounding box center [852, 377] width 414 height 35
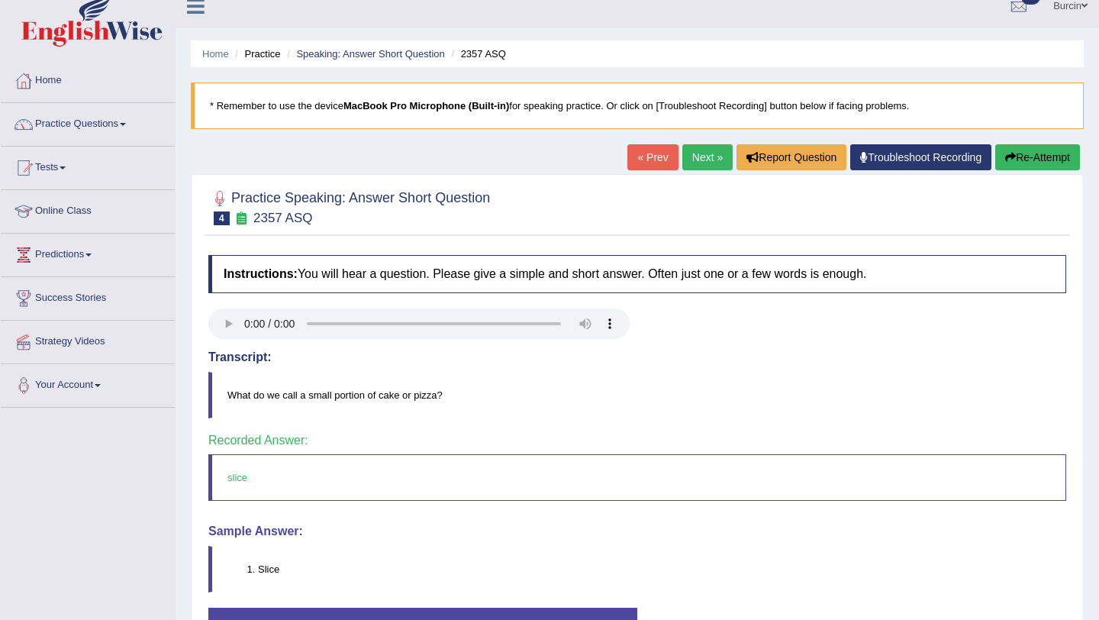
scroll to position [23, 0]
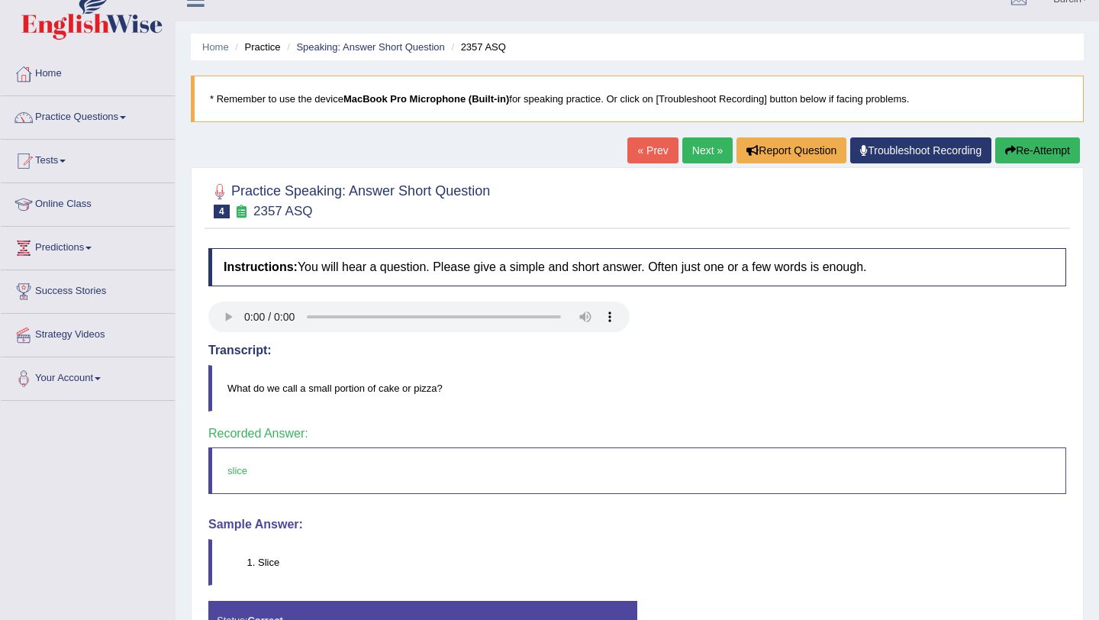
click at [691, 150] on link "Next »" at bounding box center [707, 150] width 50 height 26
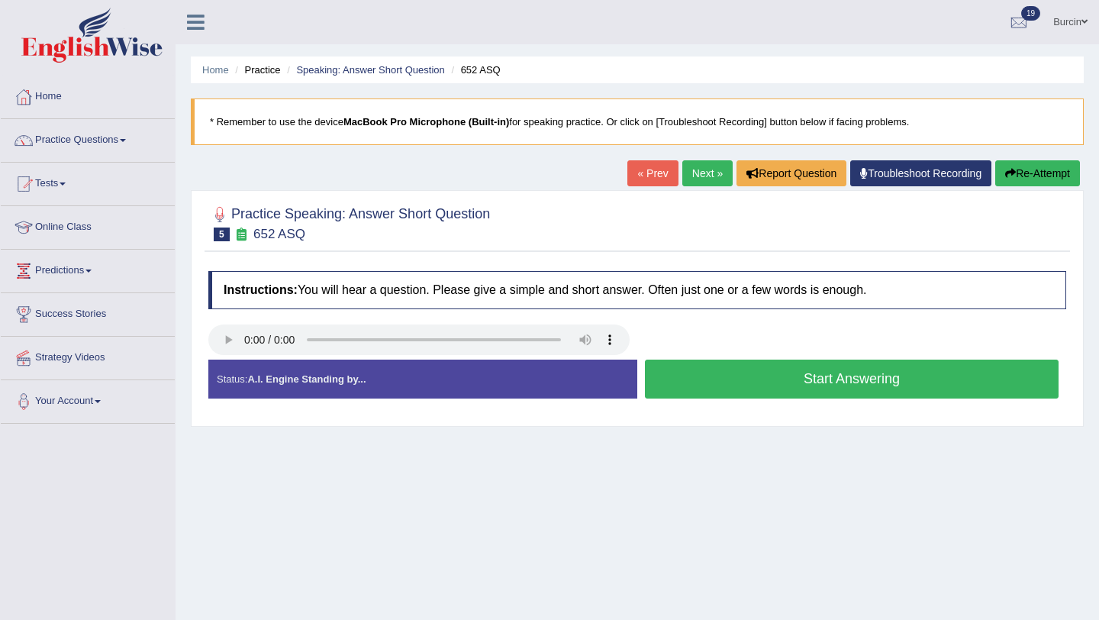
click at [834, 382] on button "Start Answering" at bounding box center [852, 378] width 414 height 39
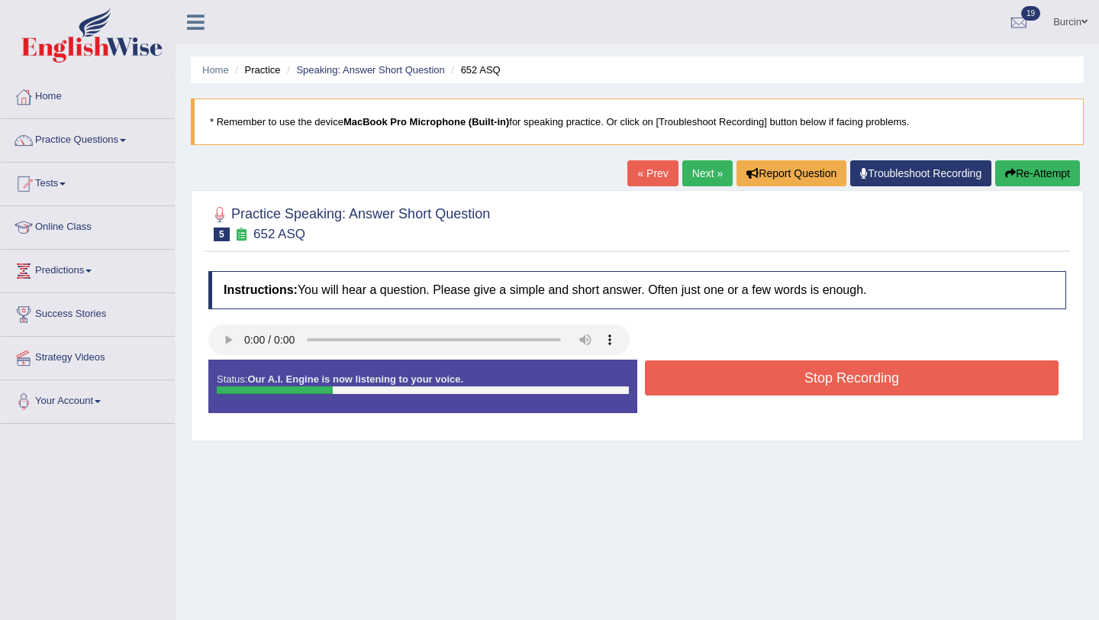
click at [834, 382] on button "Stop Recording" at bounding box center [852, 377] width 414 height 35
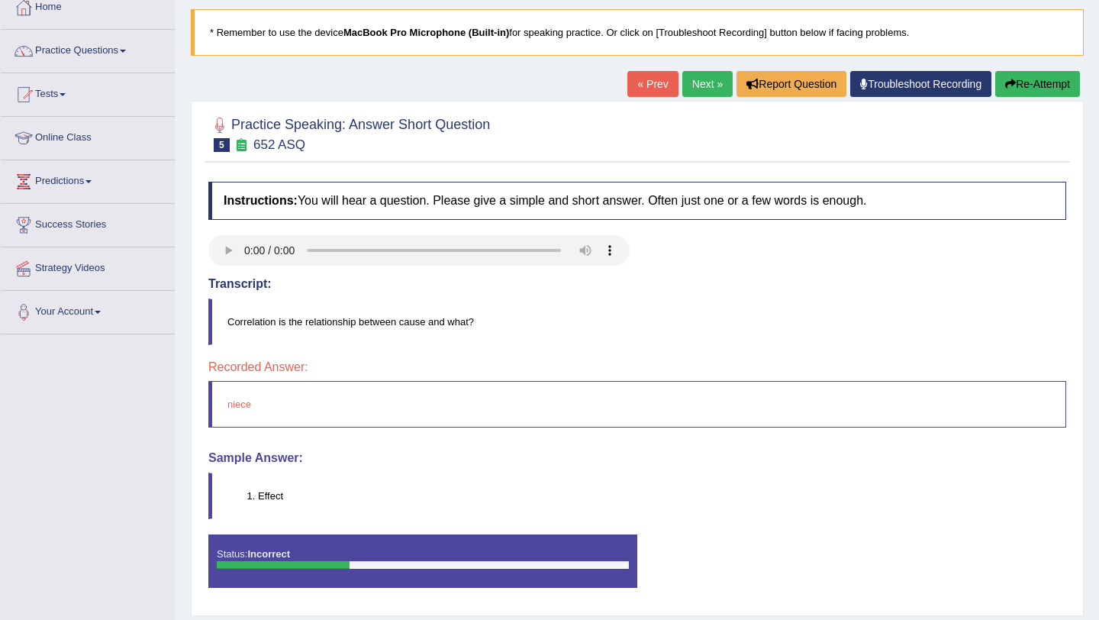
scroll to position [123, 0]
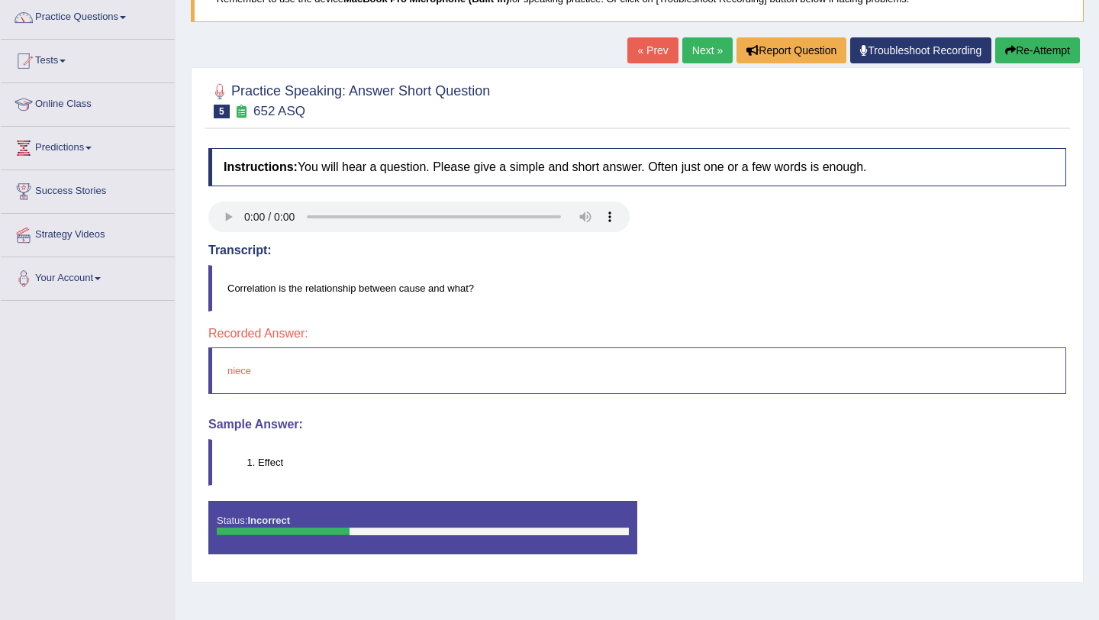
click at [701, 53] on link "Next »" at bounding box center [707, 50] width 50 height 26
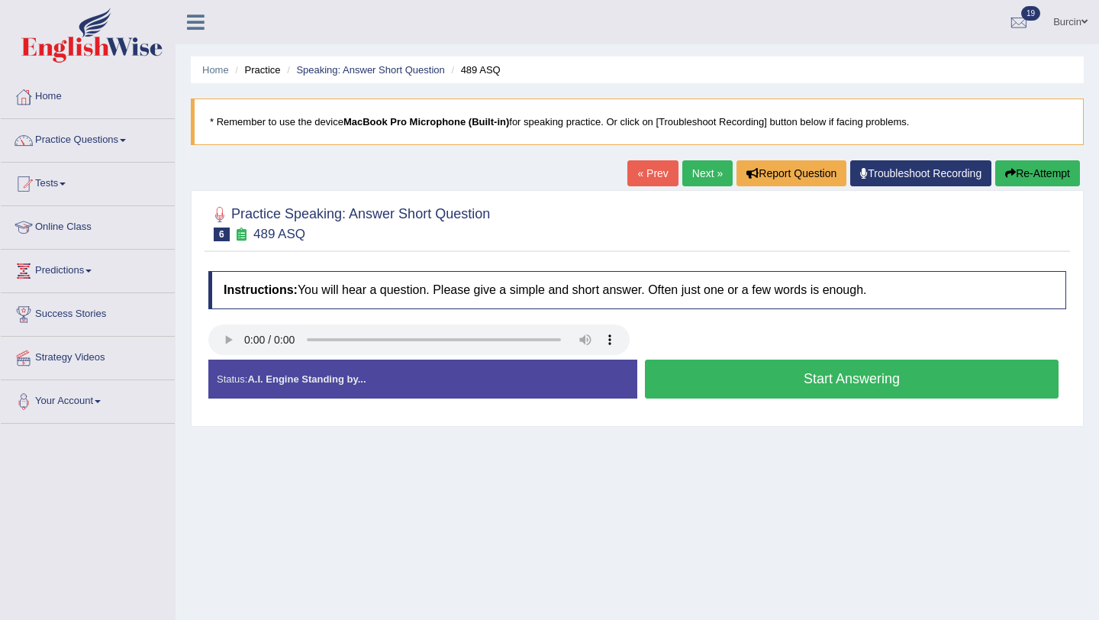
click at [736, 382] on button "Start Answering" at bounding box center [852, 378] width 414 height 39
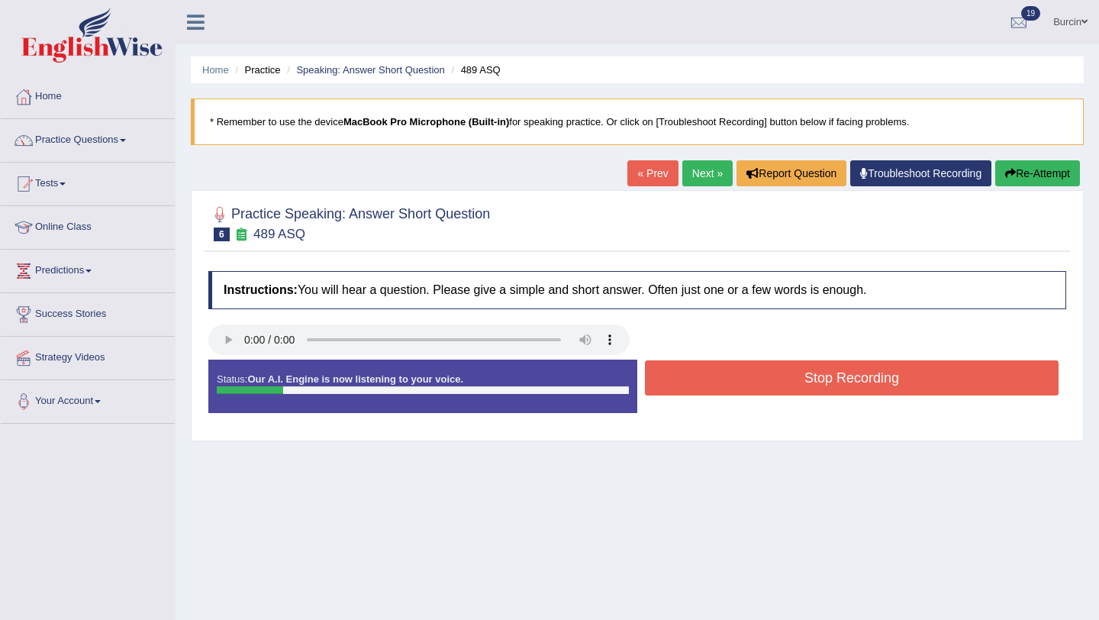
click at [734, 382] on button "Stop Recording" at bounding box center [852, 377] width 414 height 35
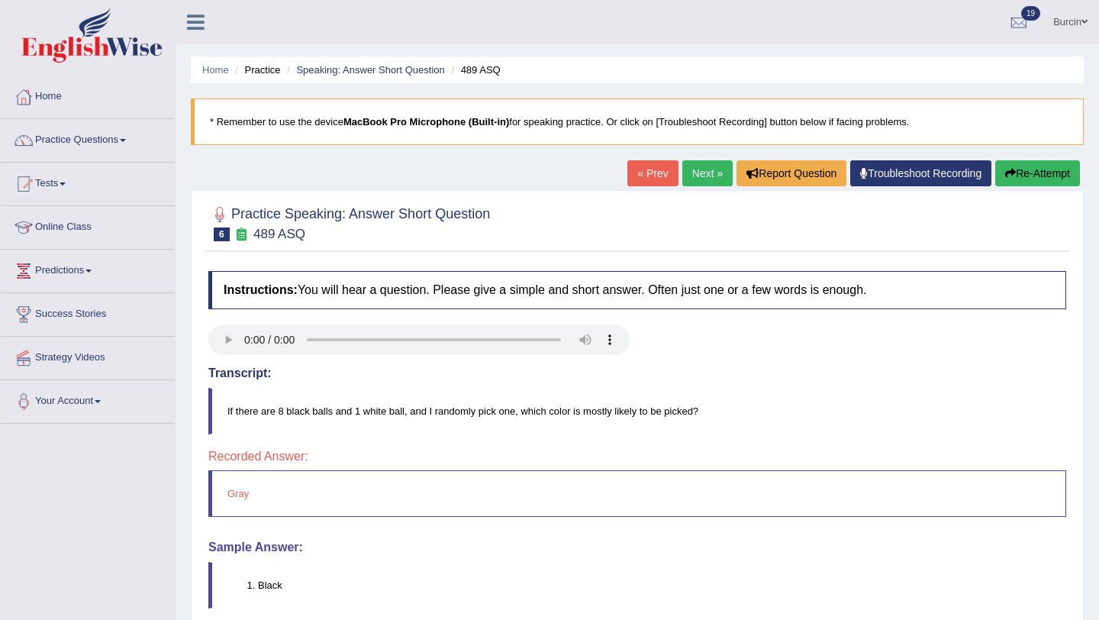
click at [701, 171] on link "Next »" at bounding box center [707, 173] width 50 height 26
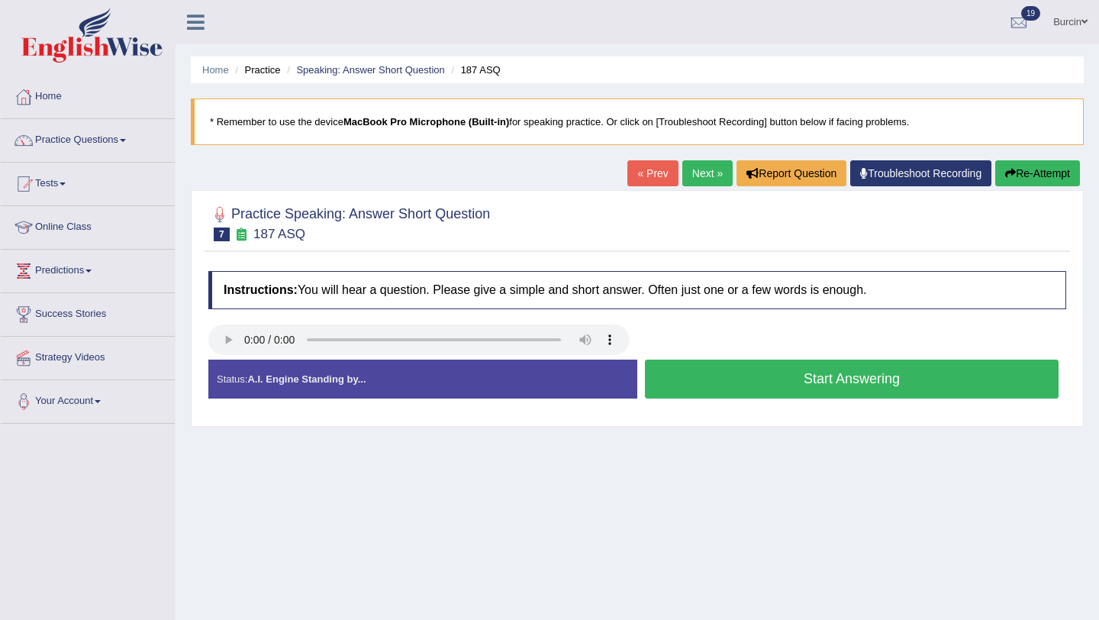
click at [765, 372] on button "Start Answering" at bounding box center [852, 378] width 414 height 39
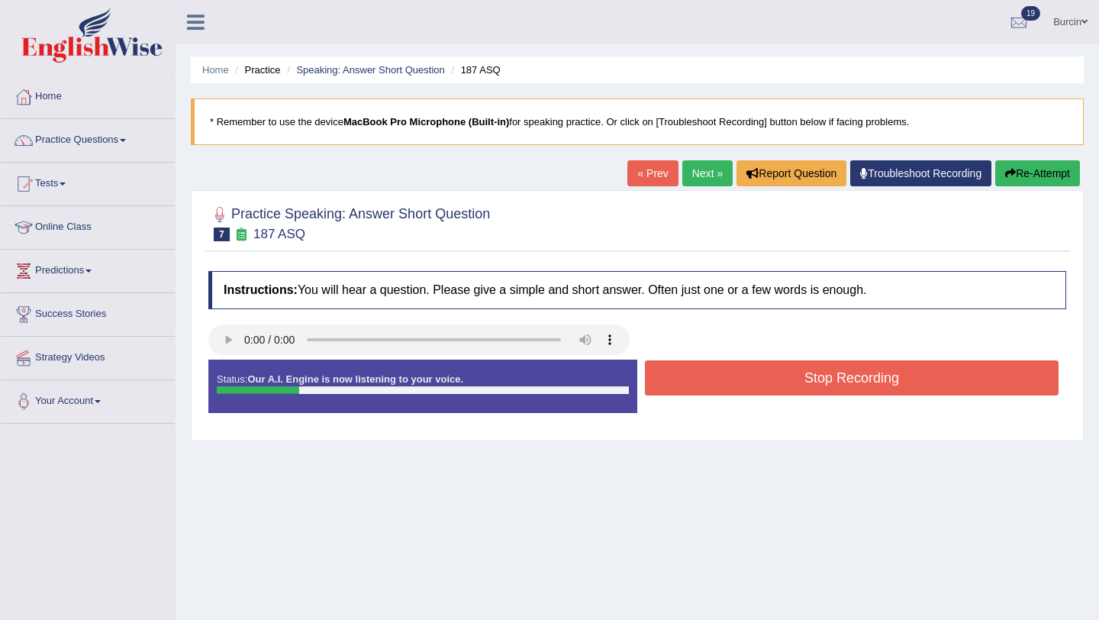
click at [764, 372] on button "Stop Recording" at bounding box center [852, 377] width 414 height 35
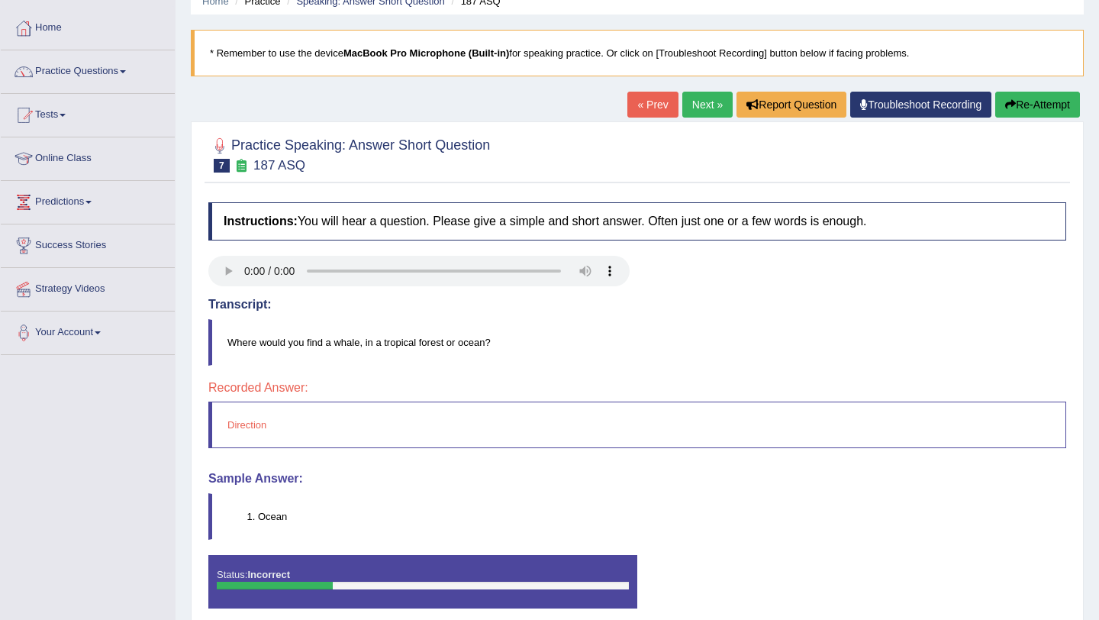
scroll to position [71, 0]
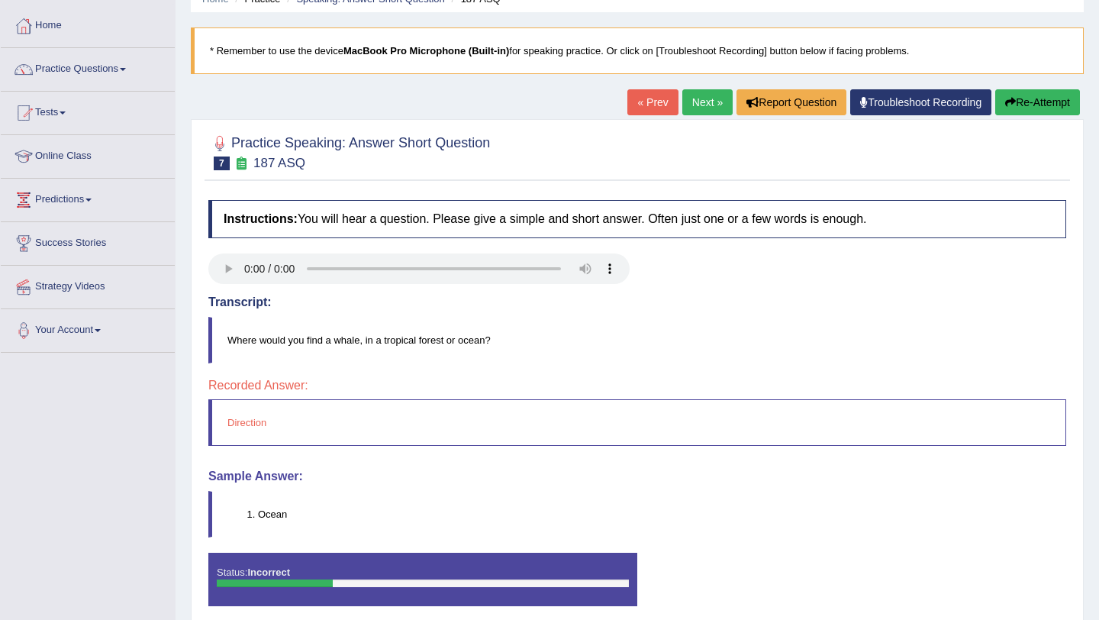
click at [704, 103] on link "Next »" at bounding box center [707, 102] width 50 height 26
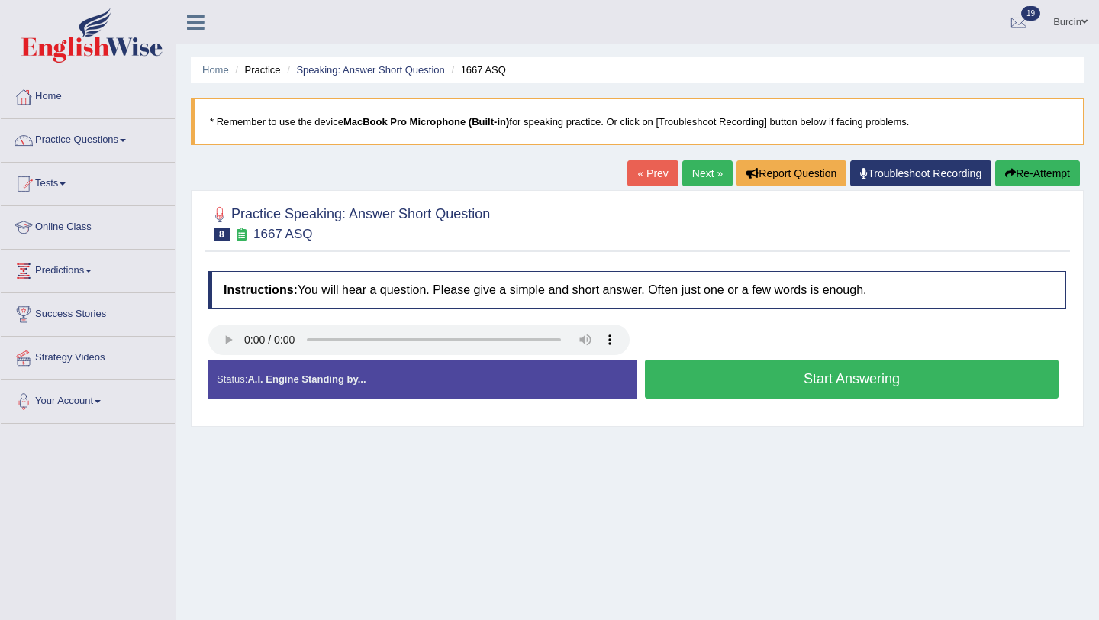
click at [696, 379] on button "Start Answering" at bounding box center [852, 378] width 414 height 39
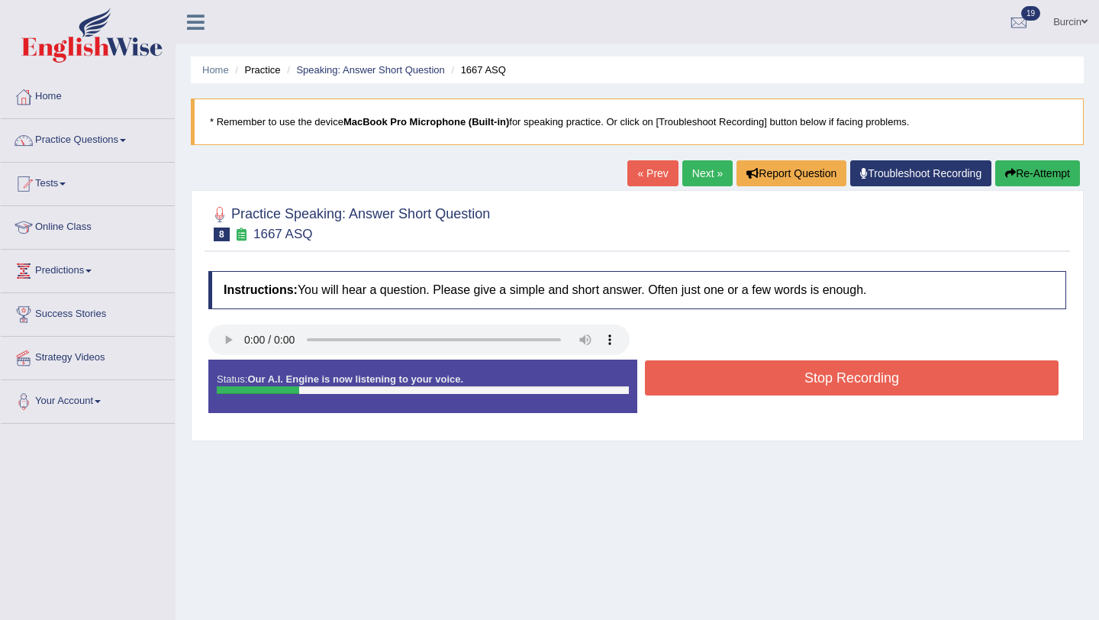
click at [696, 379] on button "Stop Recording" at bounding box center [852, 377] width 414 height 35
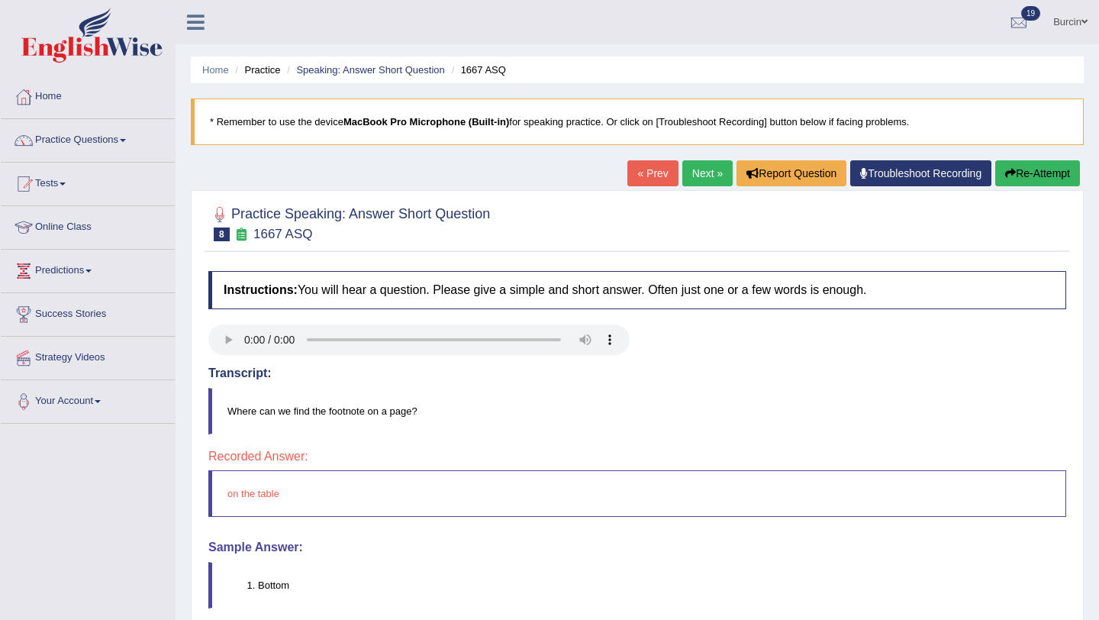
click at [701, 176] on link "Next »" at bounding box center [707, 173] width 50 height 26
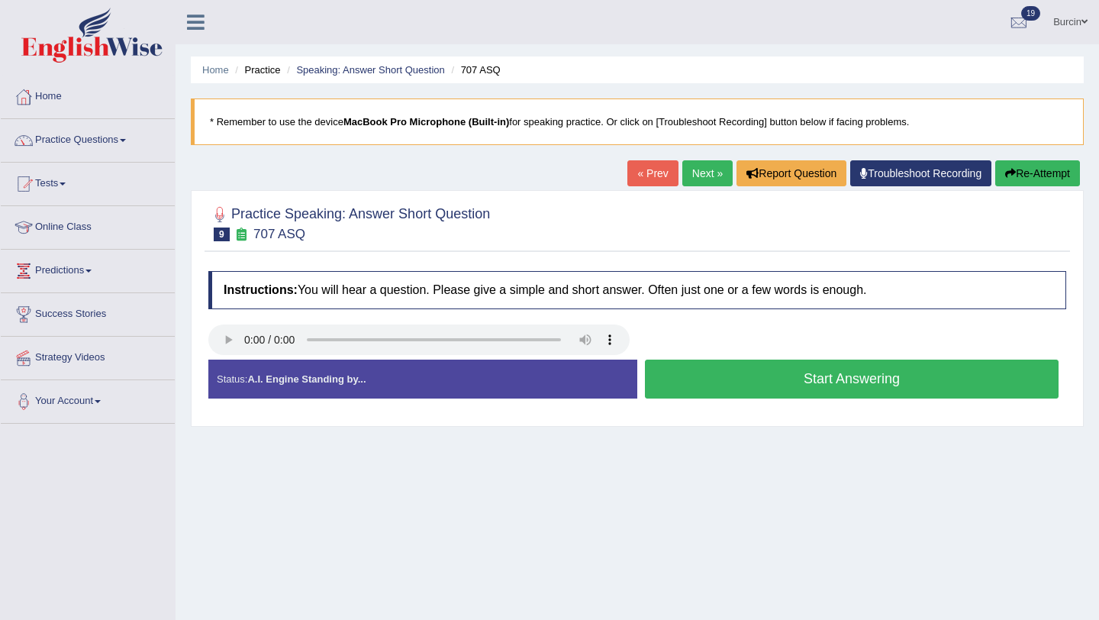
click at [790, 379] on button "Start Answering" at bounding box center [852, 378] width 414 height 39
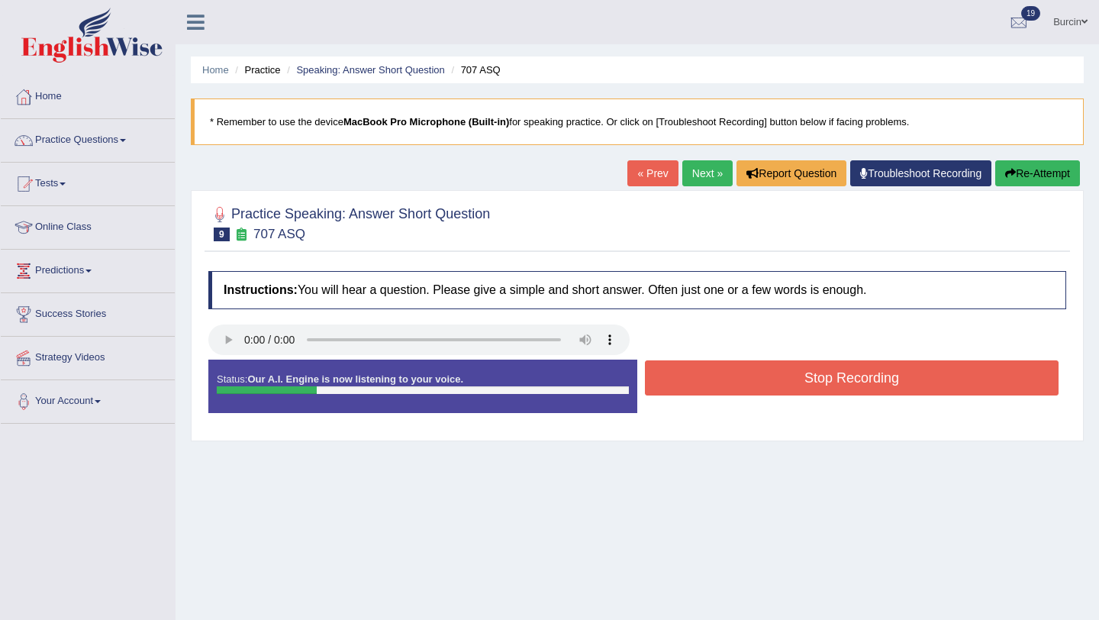
click at [790, 379] on button "Stop Recording" at bounding box center [852, 377] width 414 height 35
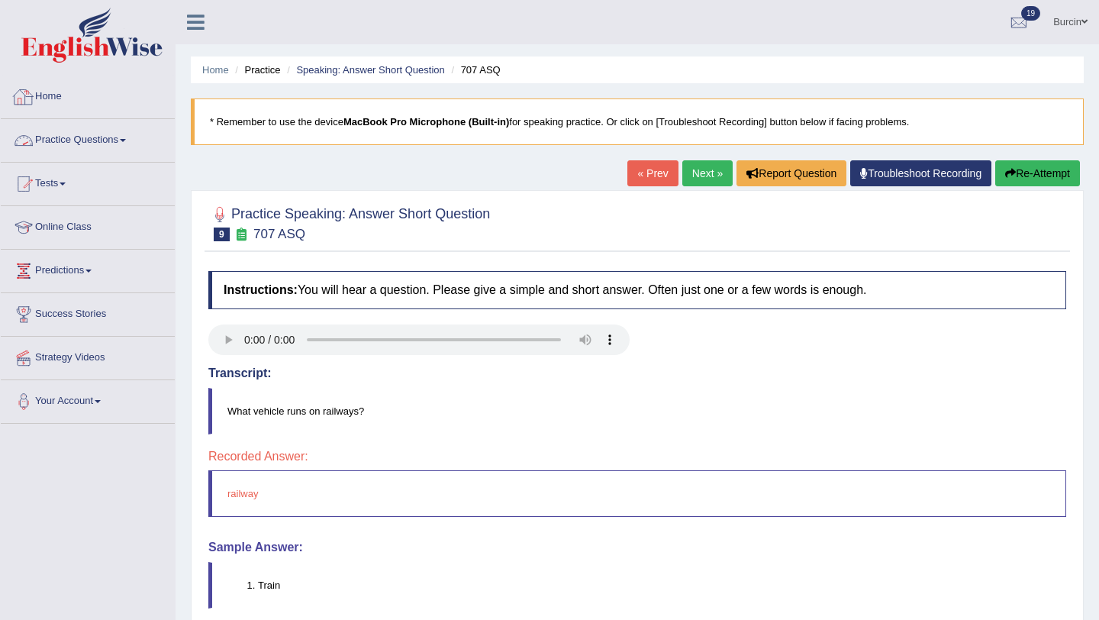
click at [126, 140] on span at bounding box center [123, 140] width 6 height 3
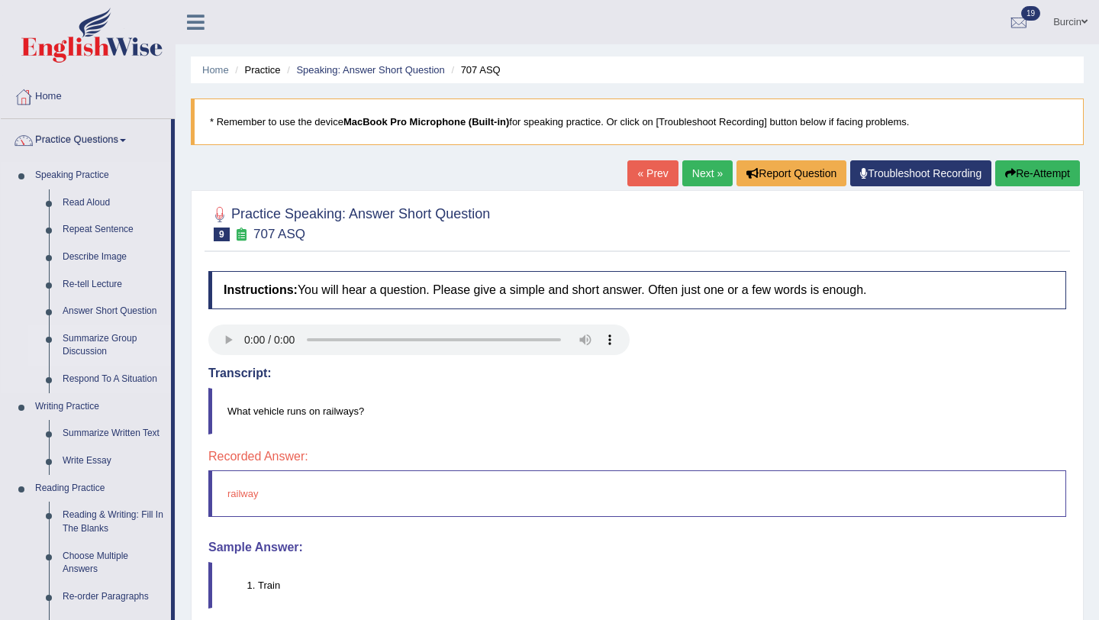
click at [100, 337] on link "Summarize Group Discussion" at bounding box center [113, 345] width 115 height 40
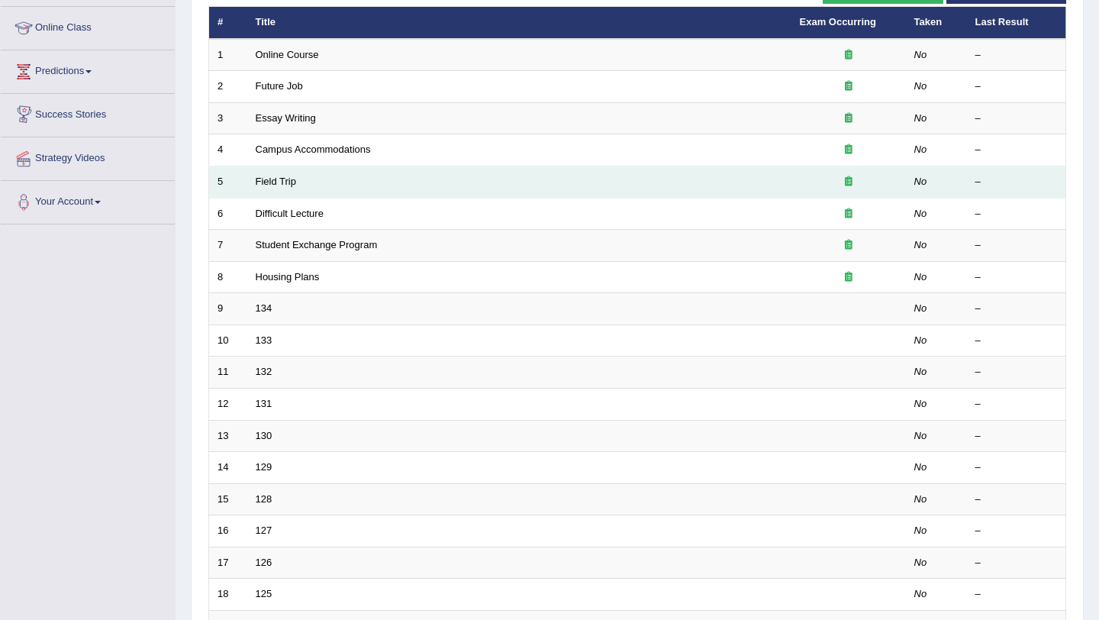
scroll to position [205, 0]
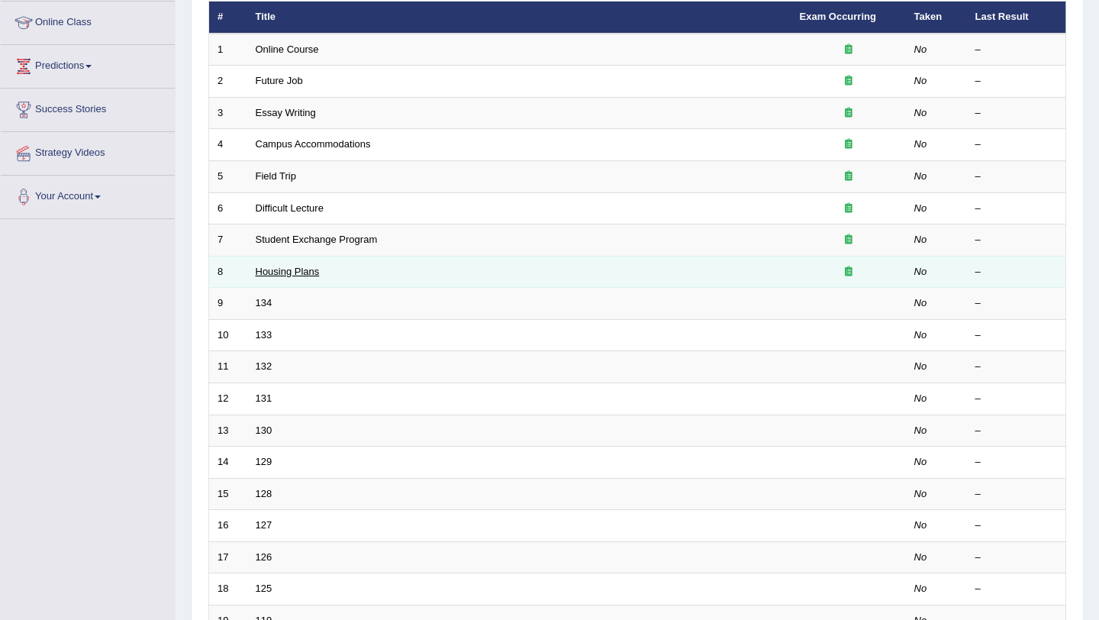
click at [304, 270] on link "Housing Plans" at bounding box center [288, 271] width 64 height 11
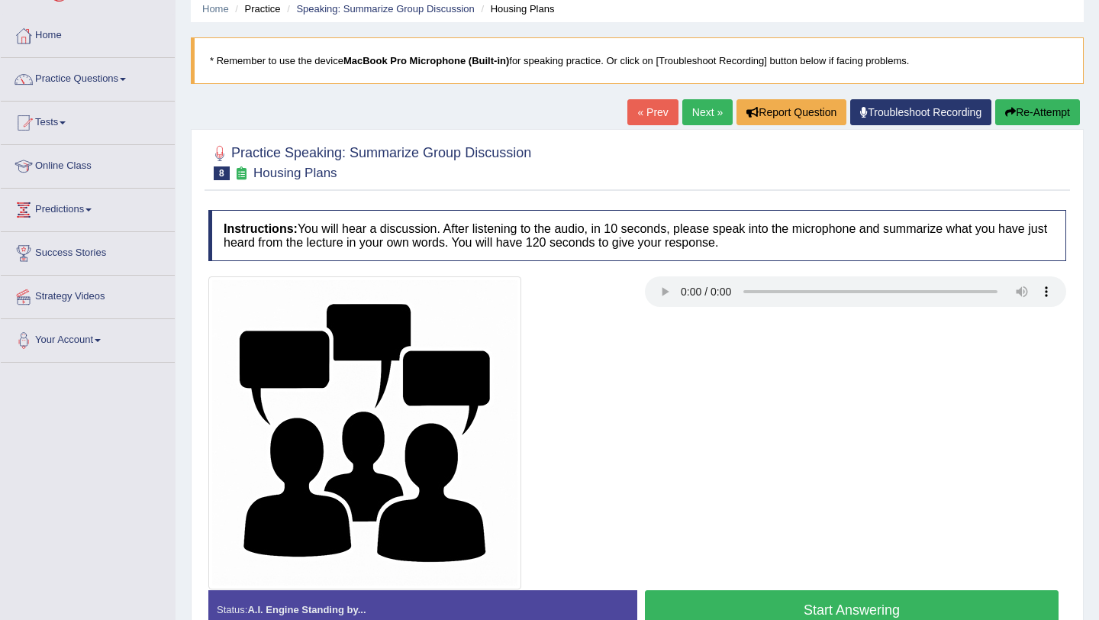
scroll to position [103, 0]
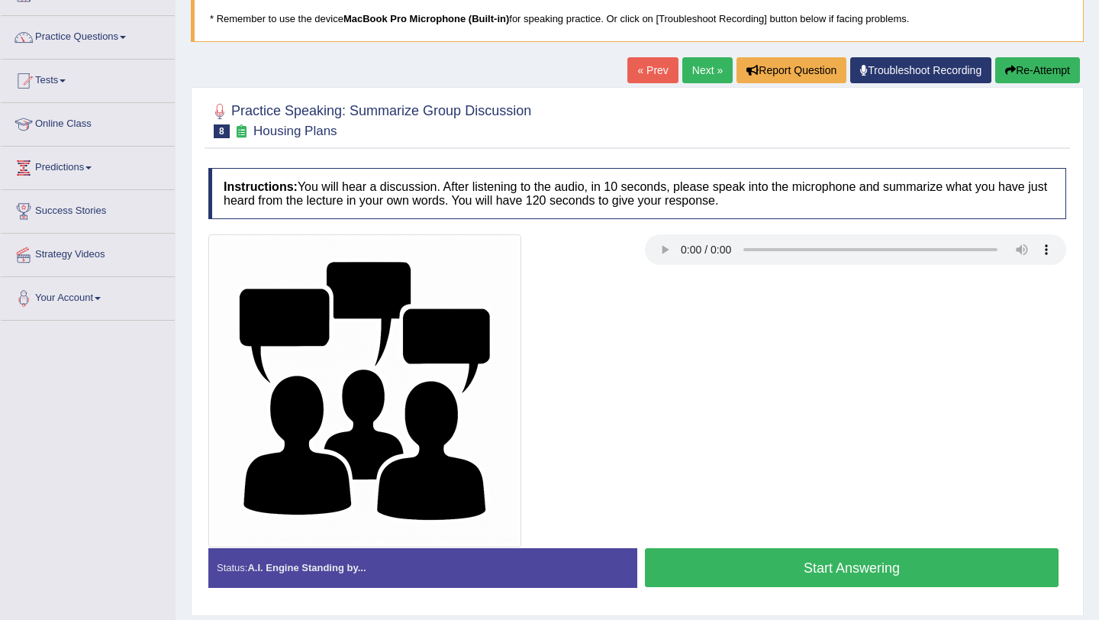
click at [849, 576] on button "Start Answering" at bounding box center [852, 567] width 414 height 39
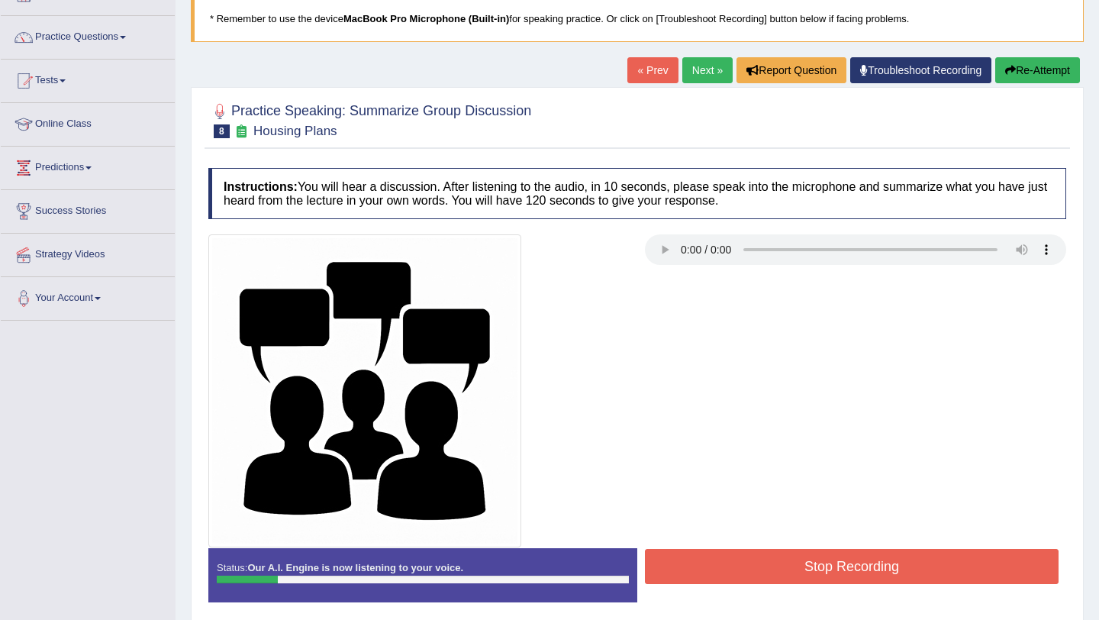
click at [849, 576] on button "Stop Recording" at bounding box center [852, 566] width 414 height 35
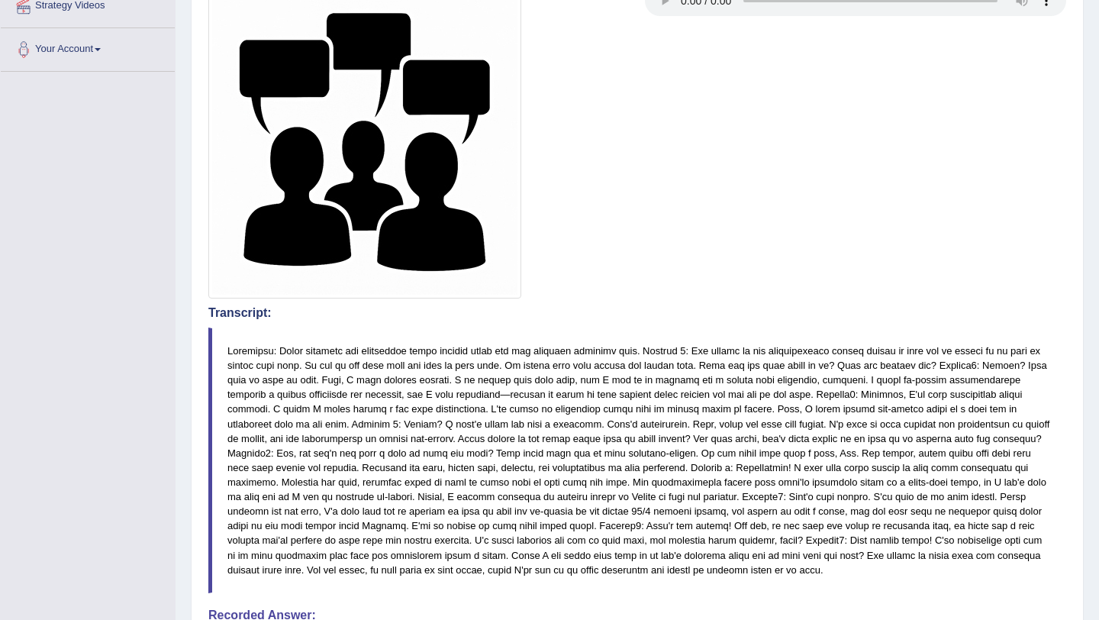
scroll to position [353, 0]
